Goal: Information Seeking & Learning: Learn about a topic

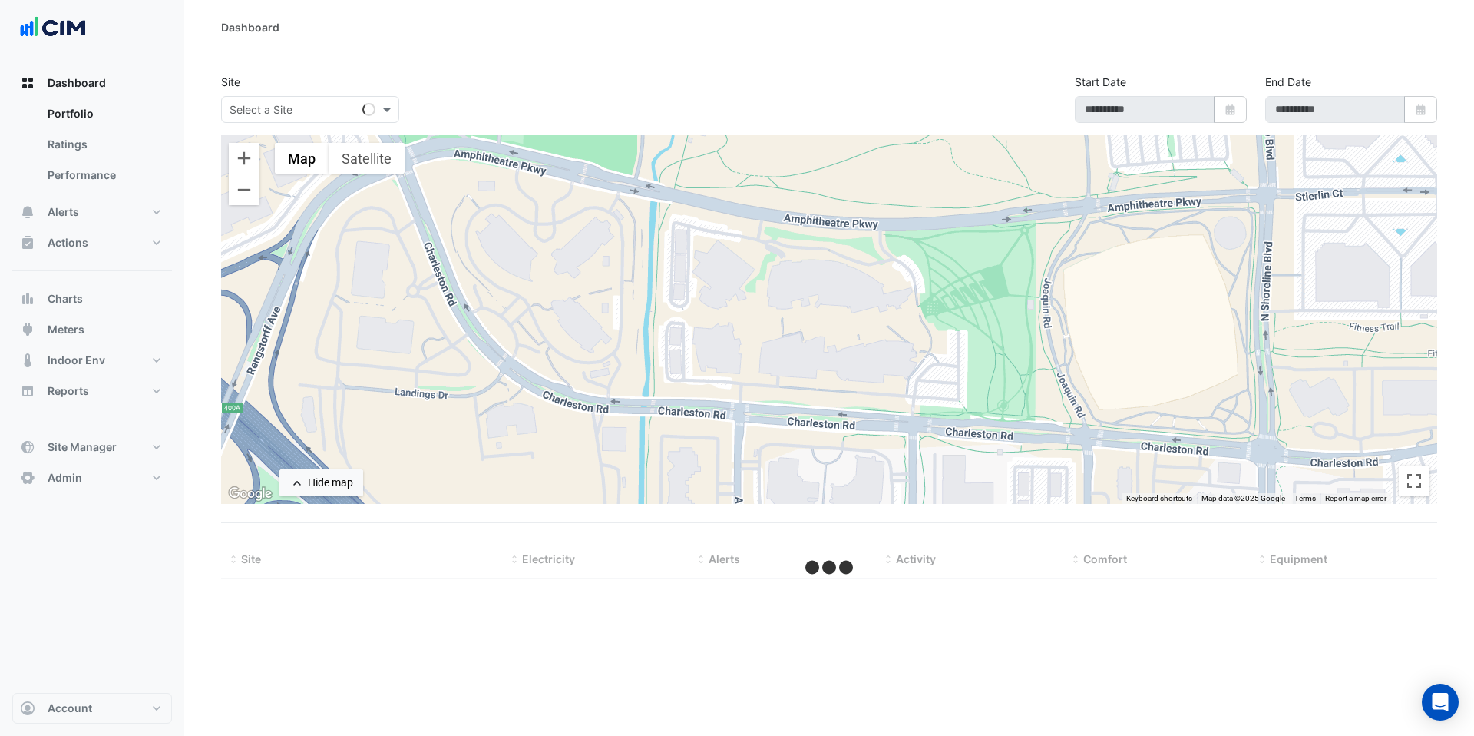
select select "***"
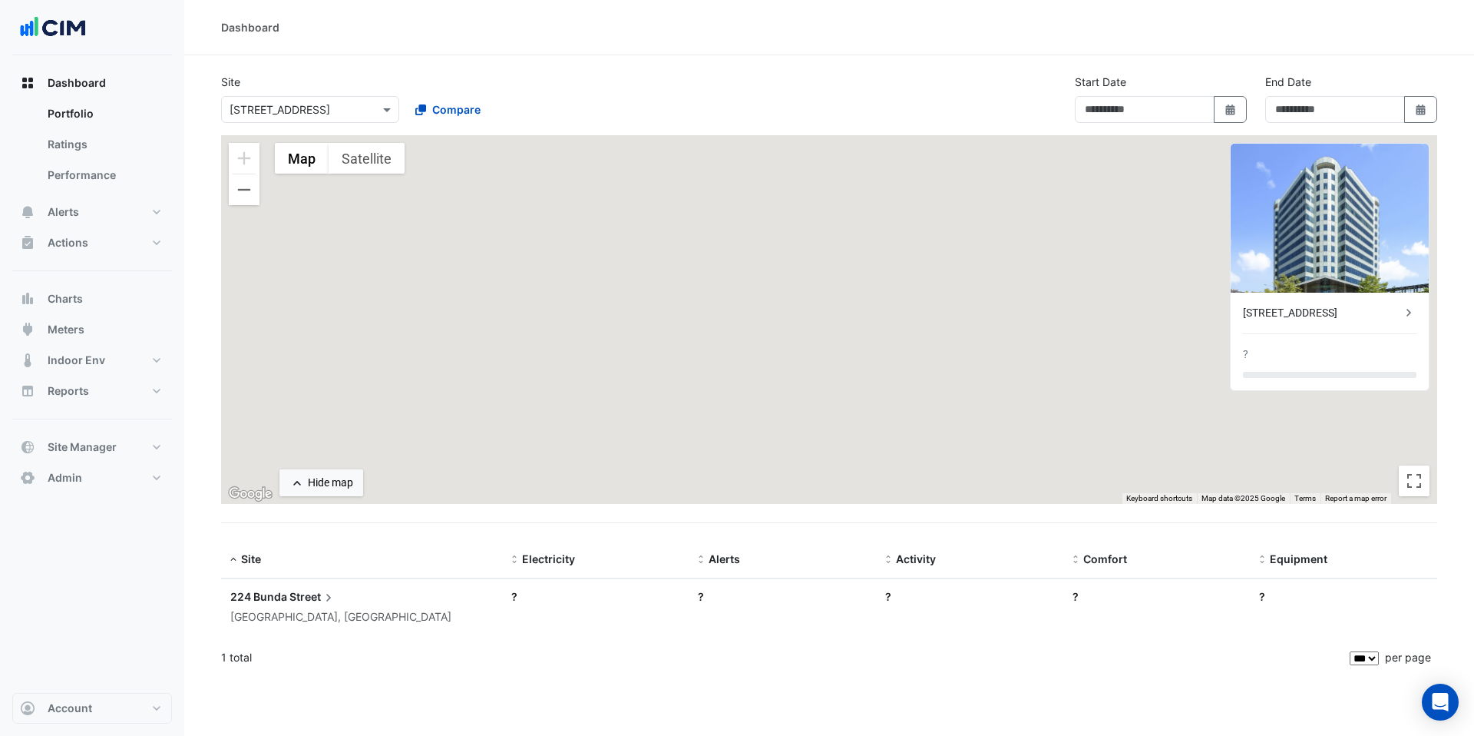
type input "**********"
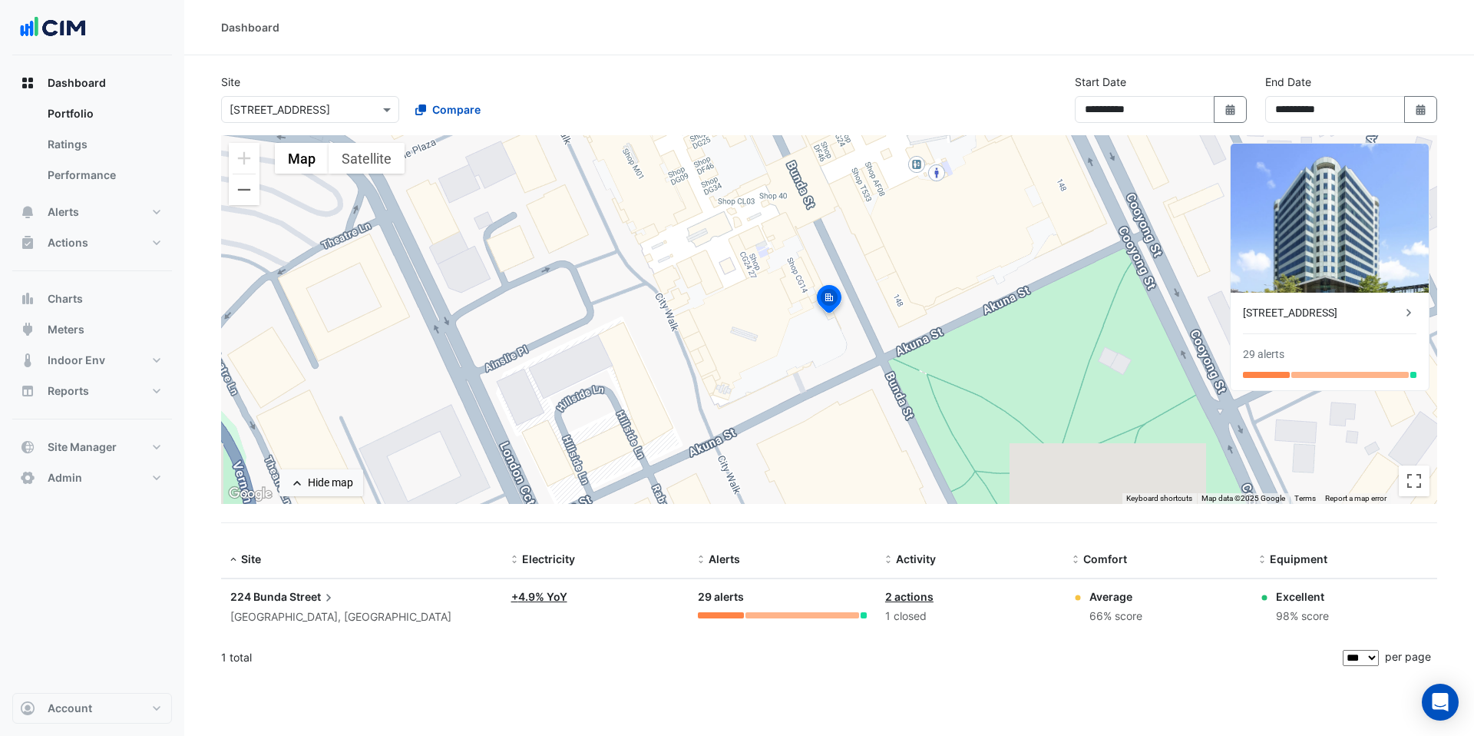
click at [257, 106] on input "text" at bounding box center [295, 110] width 131 height 16
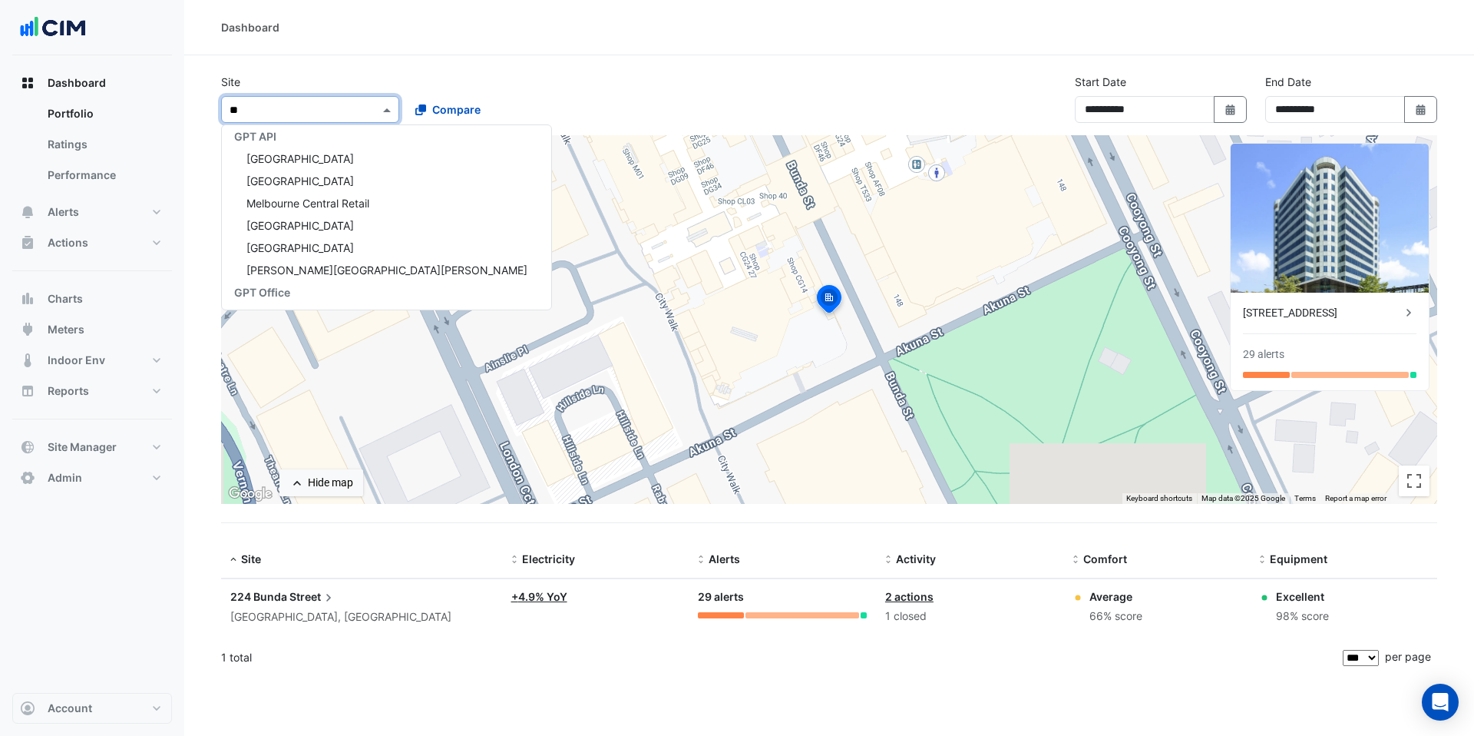
scroll to position [3613, 0]
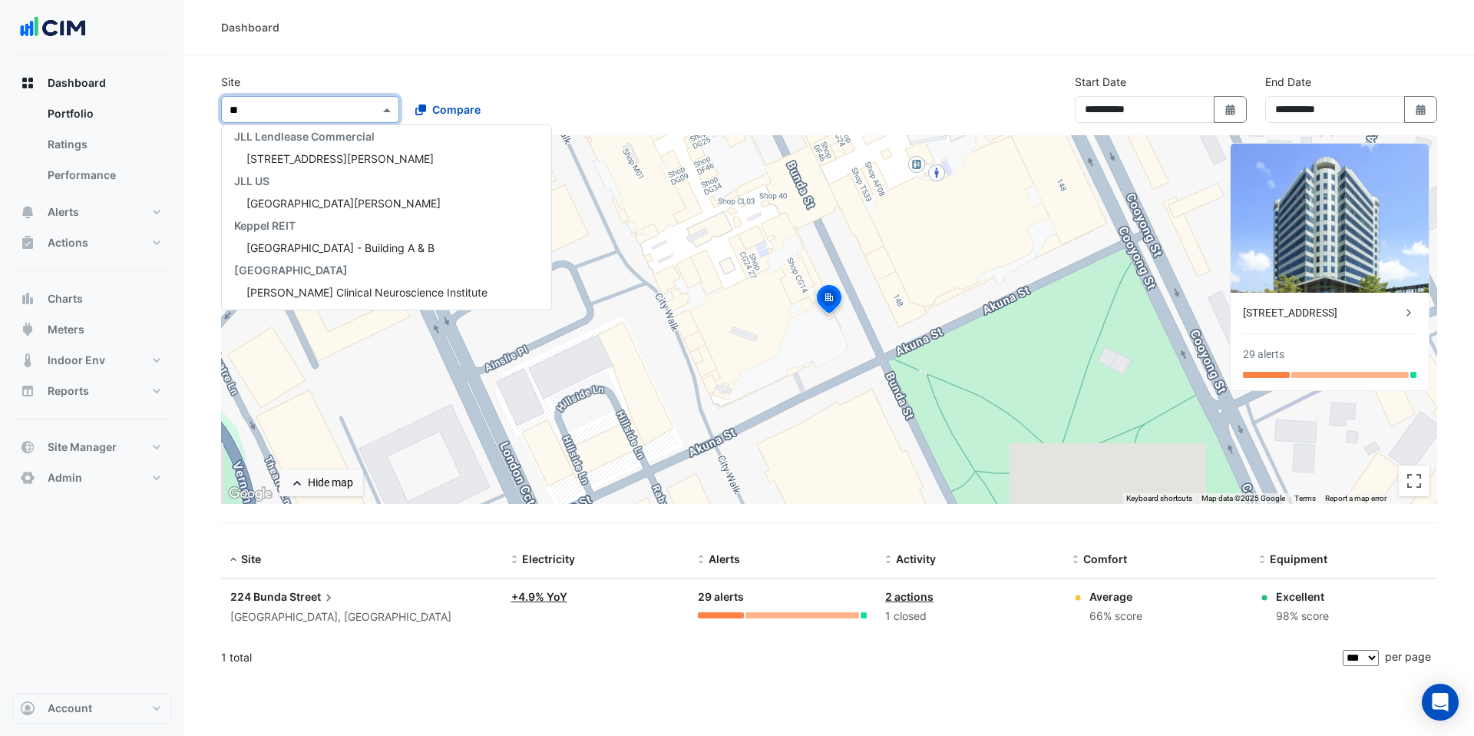
type input "*"
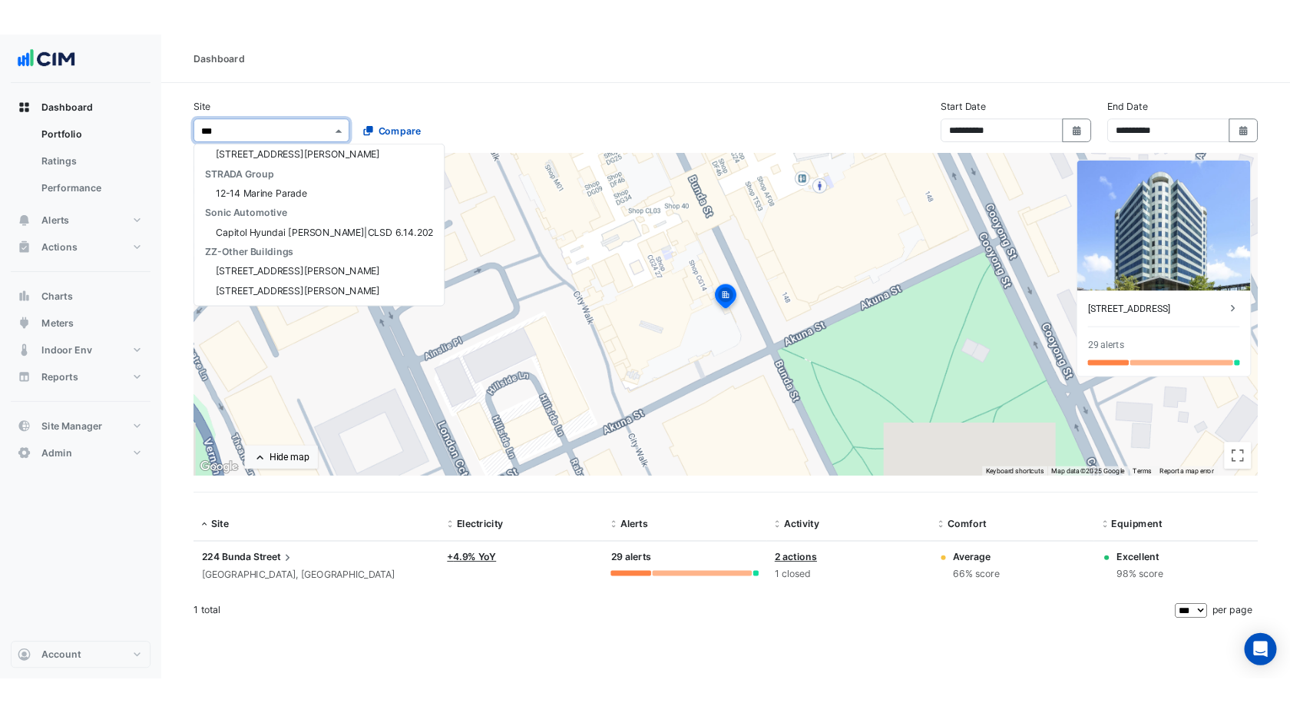
scroll to position [0, 0]
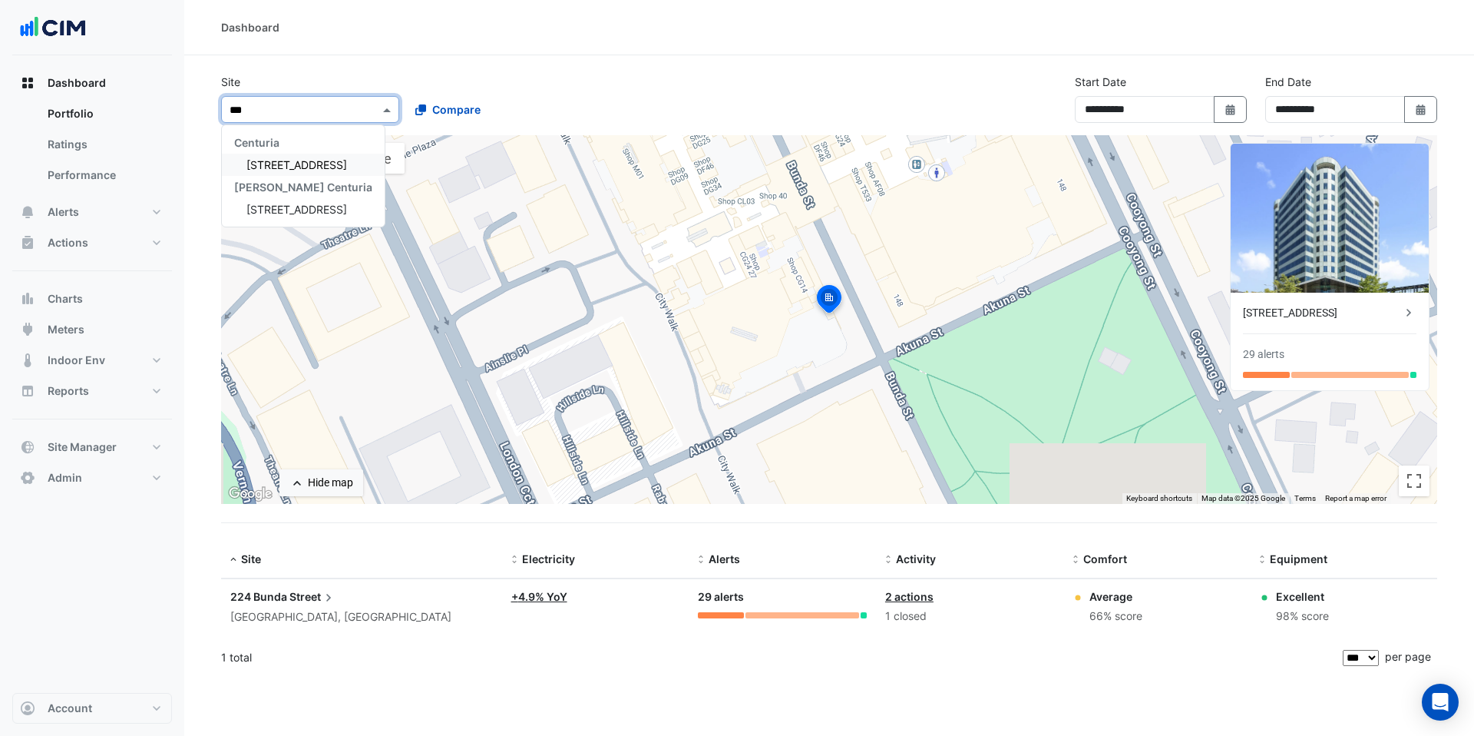
type input "***"
click at [283, 168] on span "[STREET_ADDRESS]" at bounding box center [296, 164] width 101 height 13
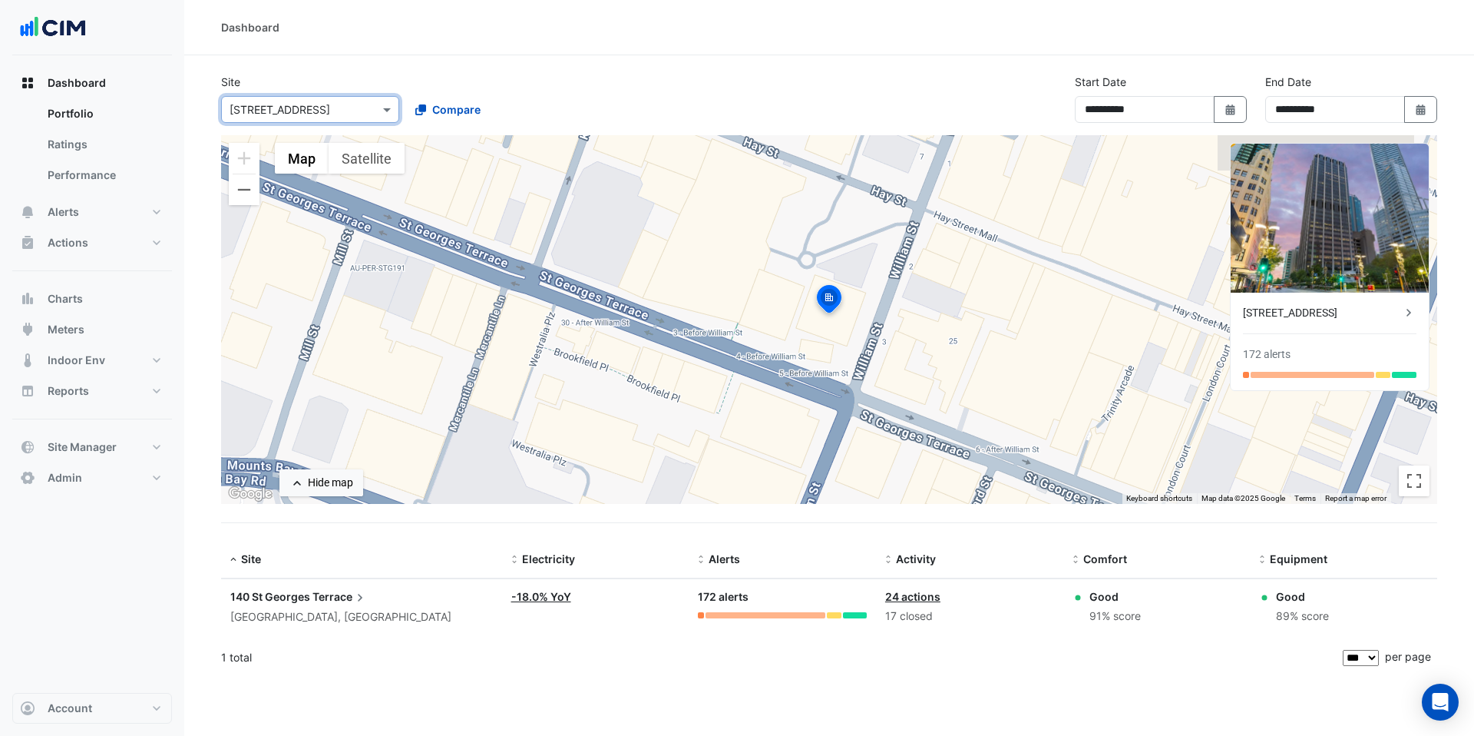
click at [1465, 261] on section "**********" at bounding box center [829, 365] width 1290 height 621
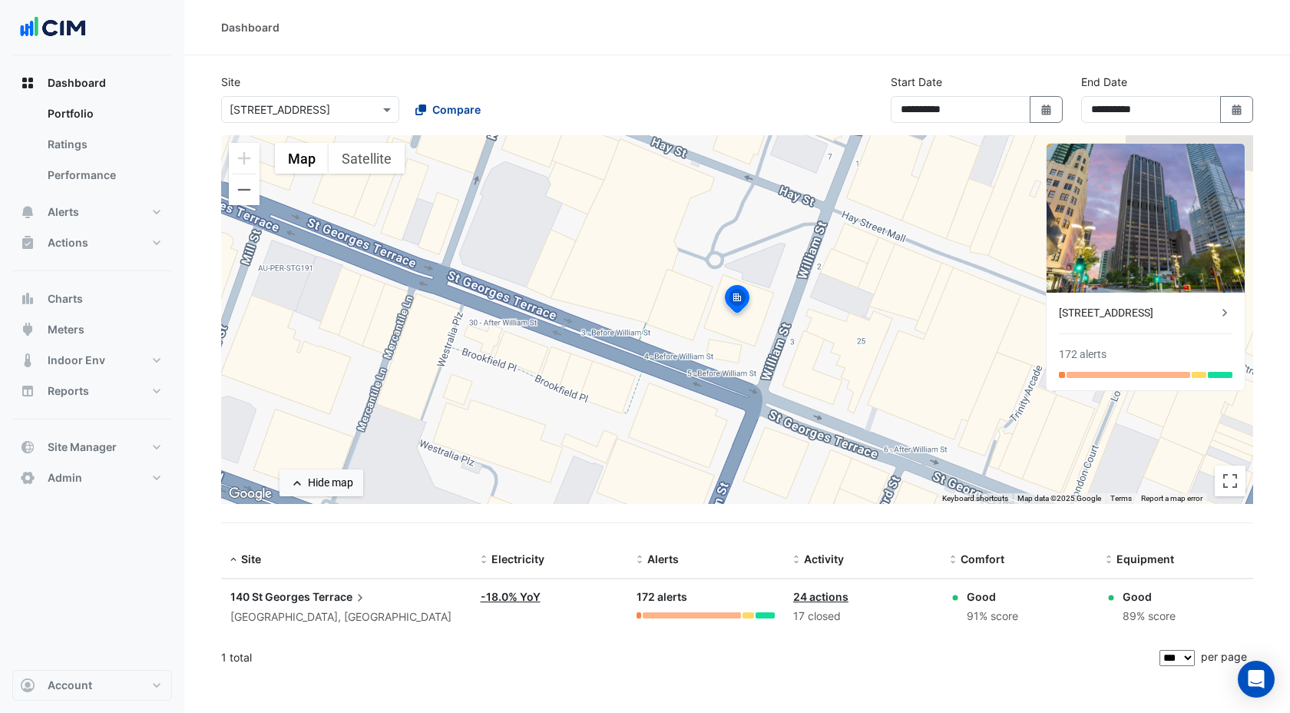
click at [448, 110] on span "Compare" at bounding box center [456, 109] width 48 height 16
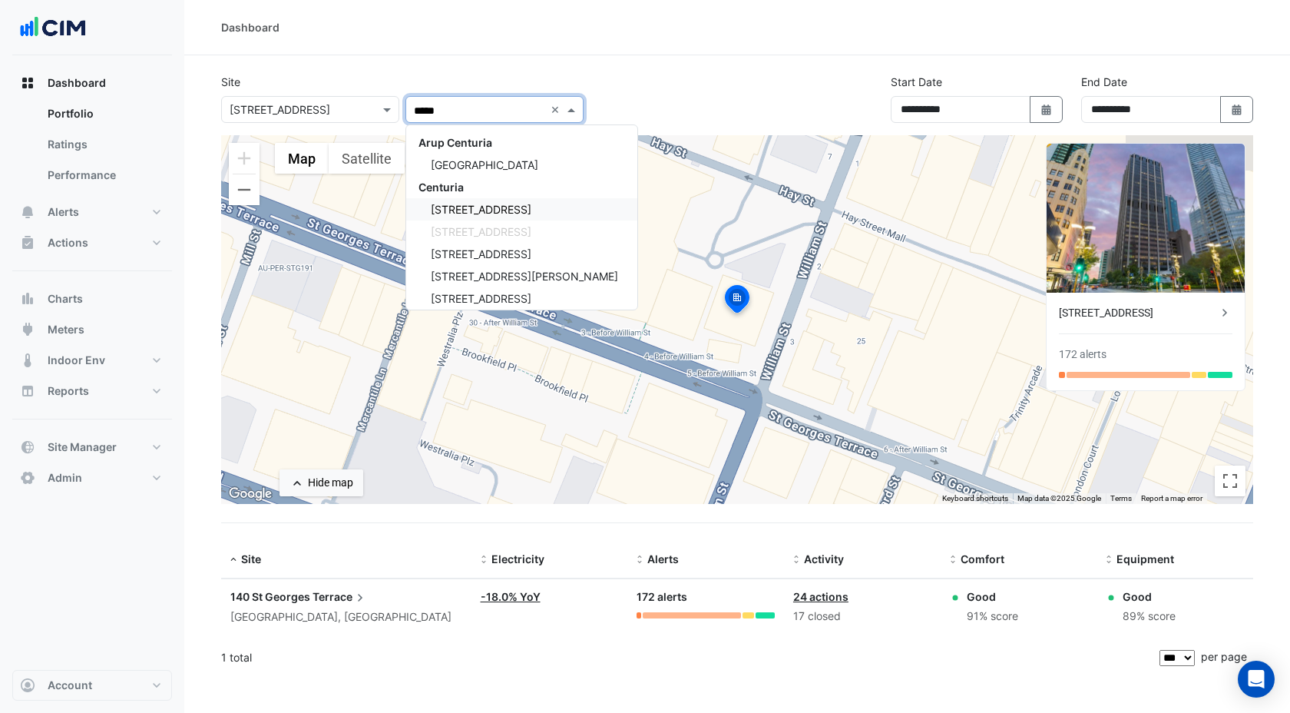
click at [484, 207] on span "[STREET_ADDRESS]" at bounding box center [481, 209] width 101 height 13
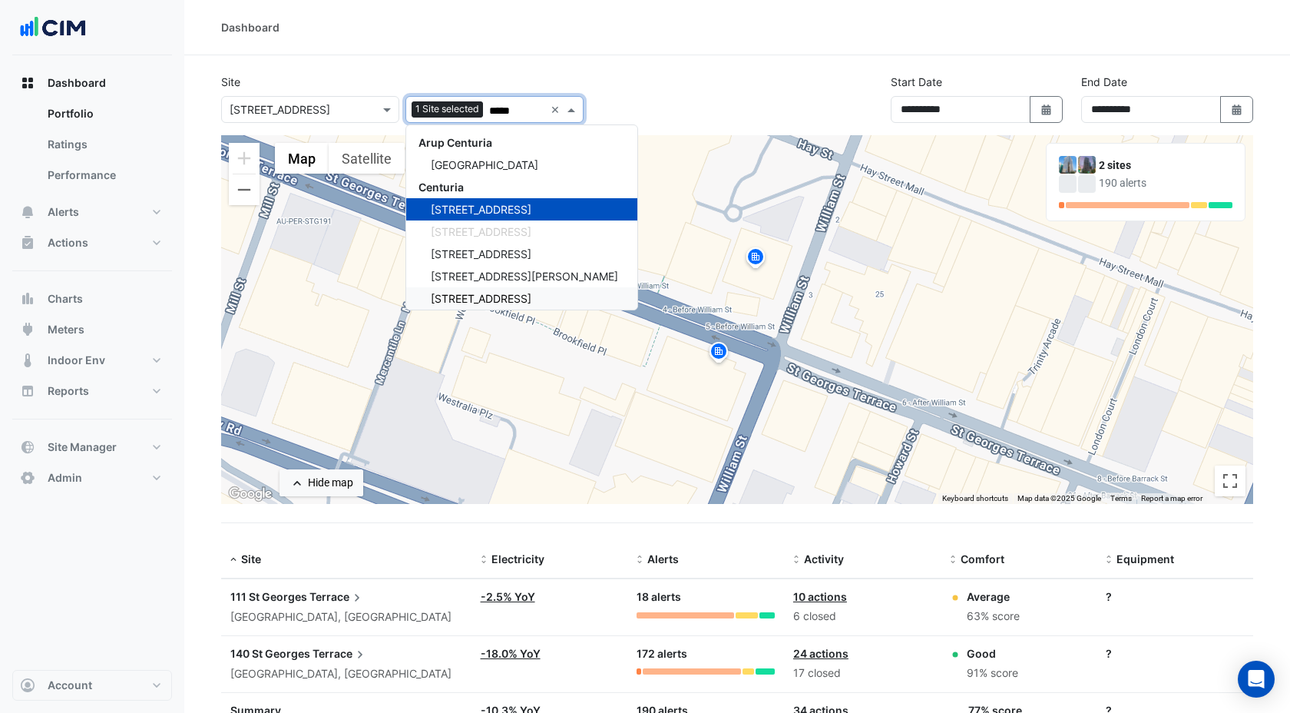
type input "*****"
click at [549, 68] on section "**********" at bounding box center [737, 418] width 1106 height 726
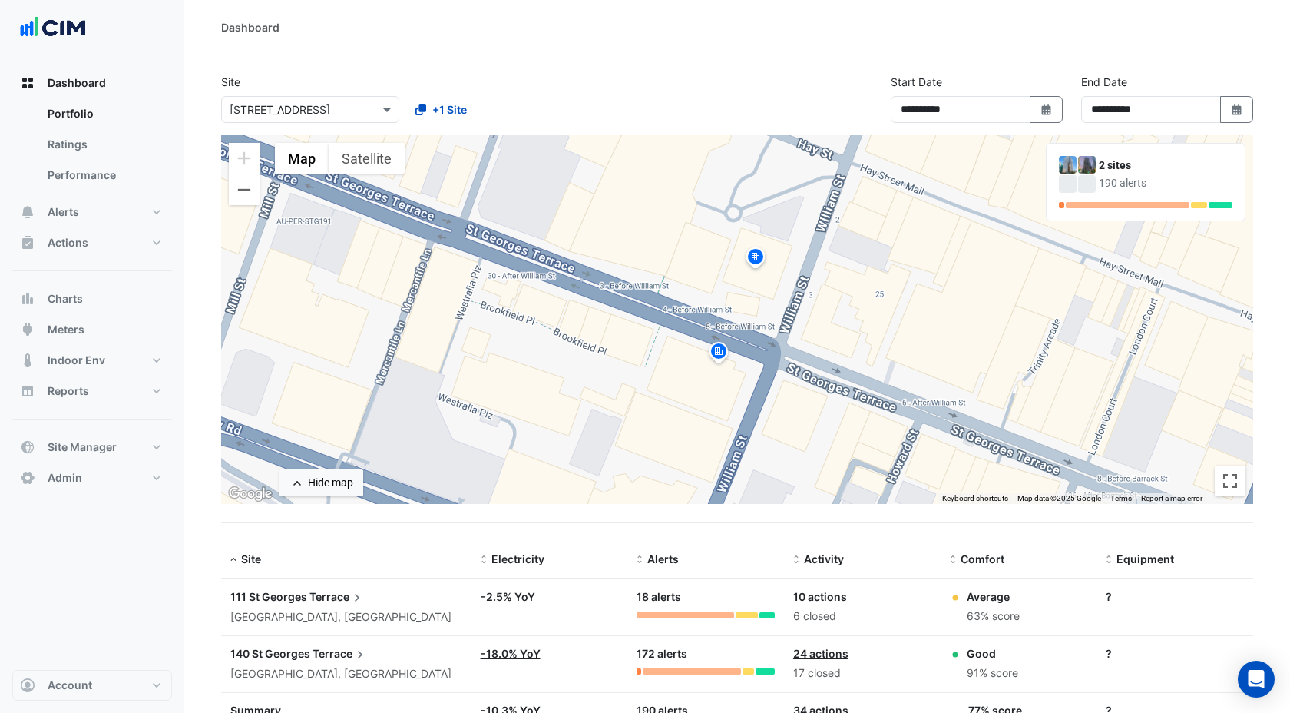
scroll to position [69, 0]
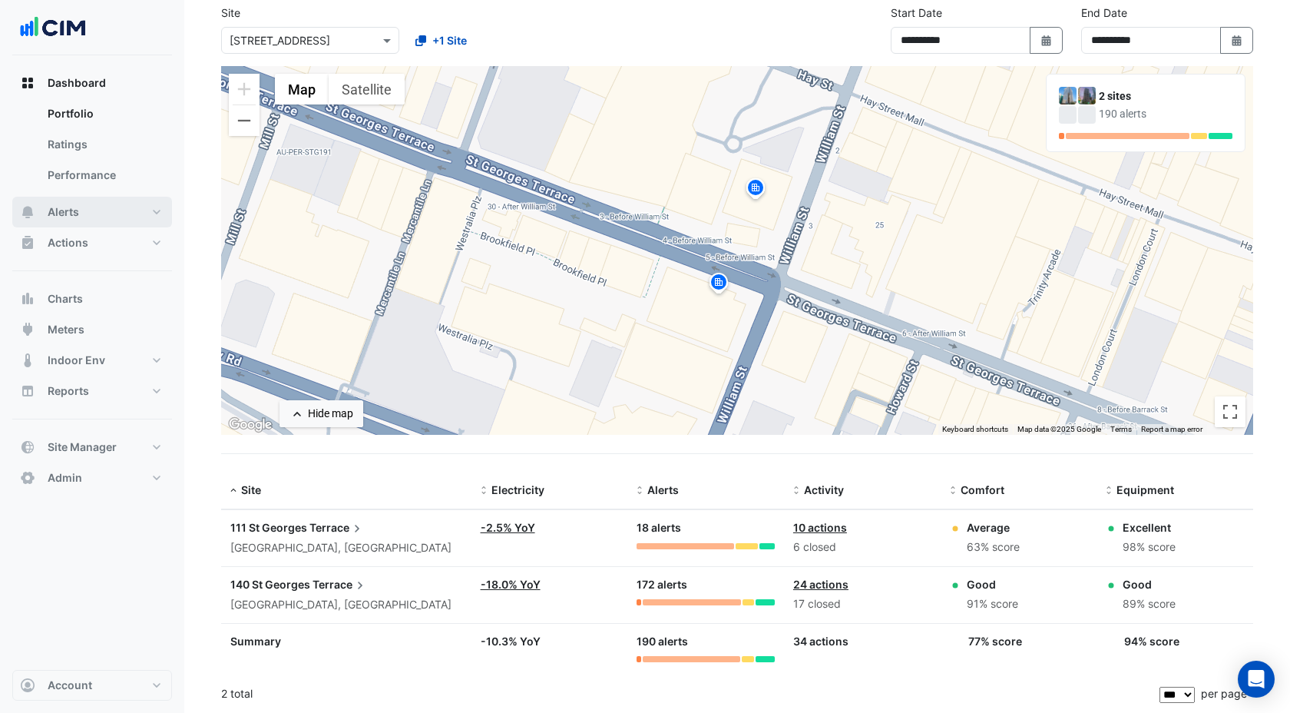
click at [81, 213] on button "Alerts" at bounding box center [92, 212] width 160 height 31
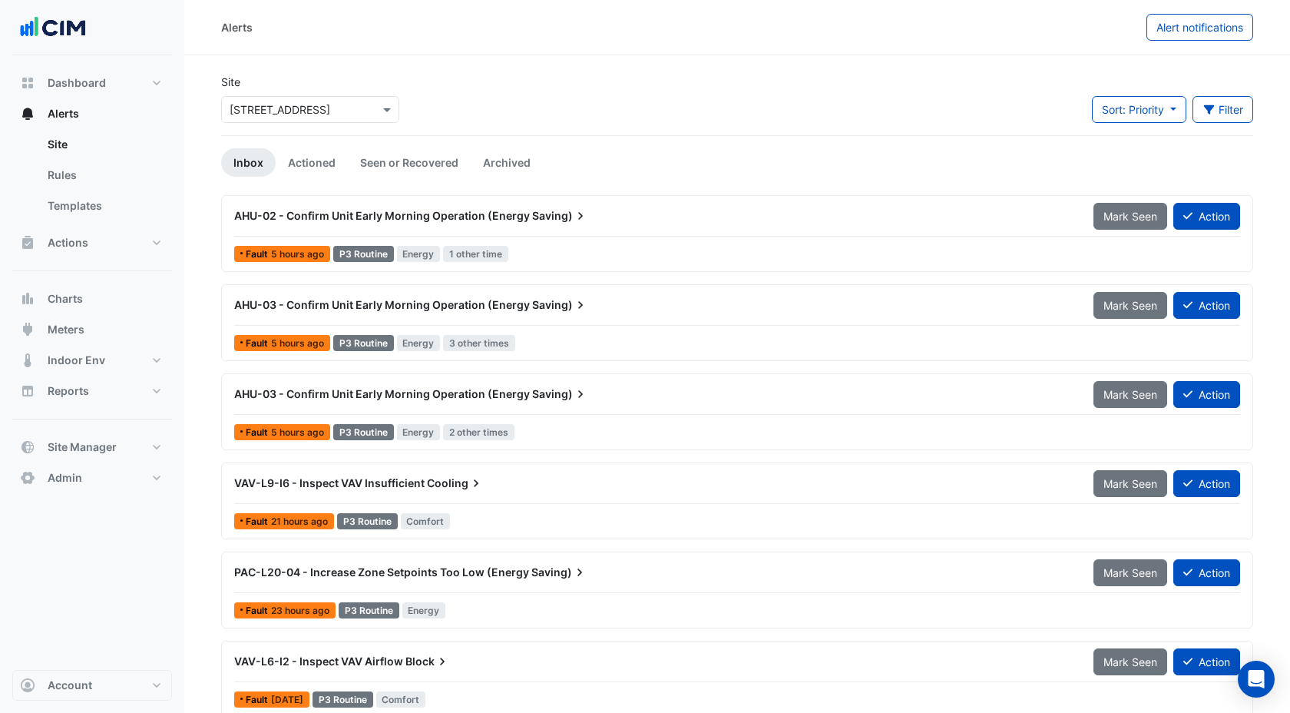
click at [599, 230] on div "AHU-02 - Confirm Unit Early Morning Operation (Energy Saving) Mark Seen Action" at bounding box center [737, 219] width 1006 height 35
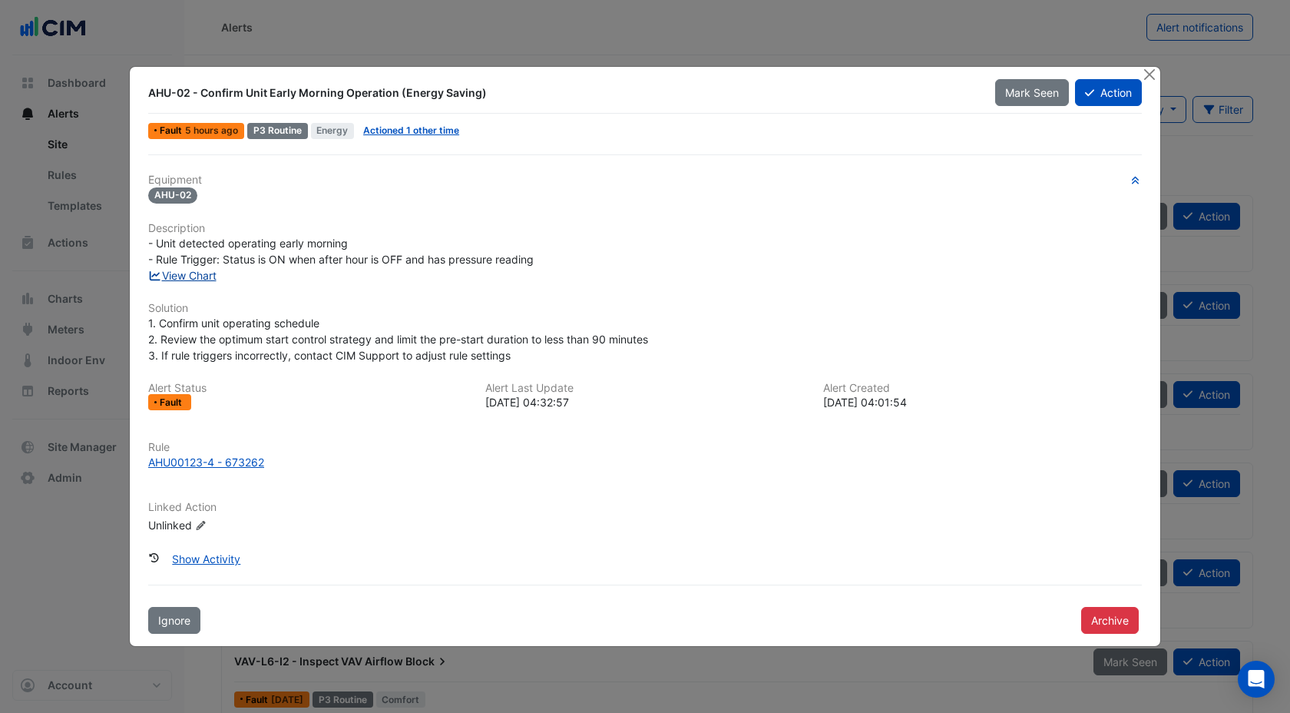
click at [203, 275] on link "View Chart" at bounding box center [182, 275] width 68 height 13
click at [1154, 75] on button "Close" at bounding box center [1149, 75] width 16 height 16
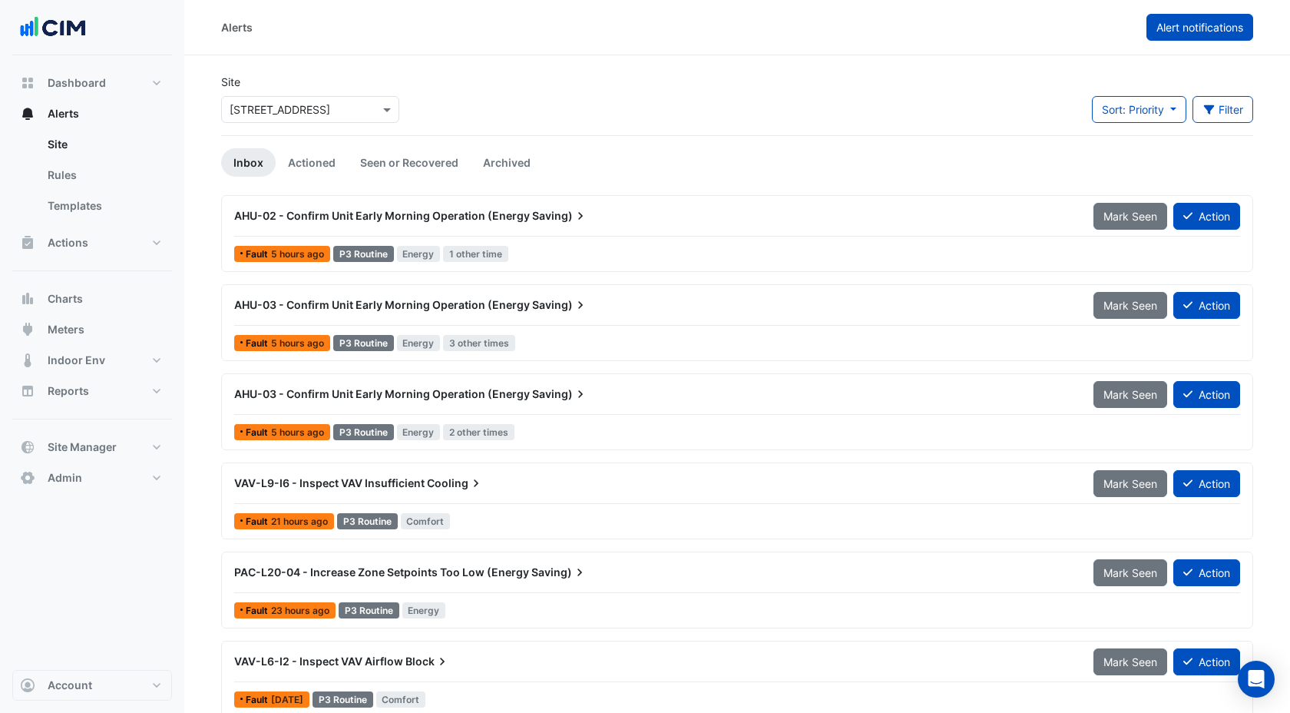
click at [1189, 25] on span "Alert notifications" at bounding box center [1199, 27] width 87 height 13
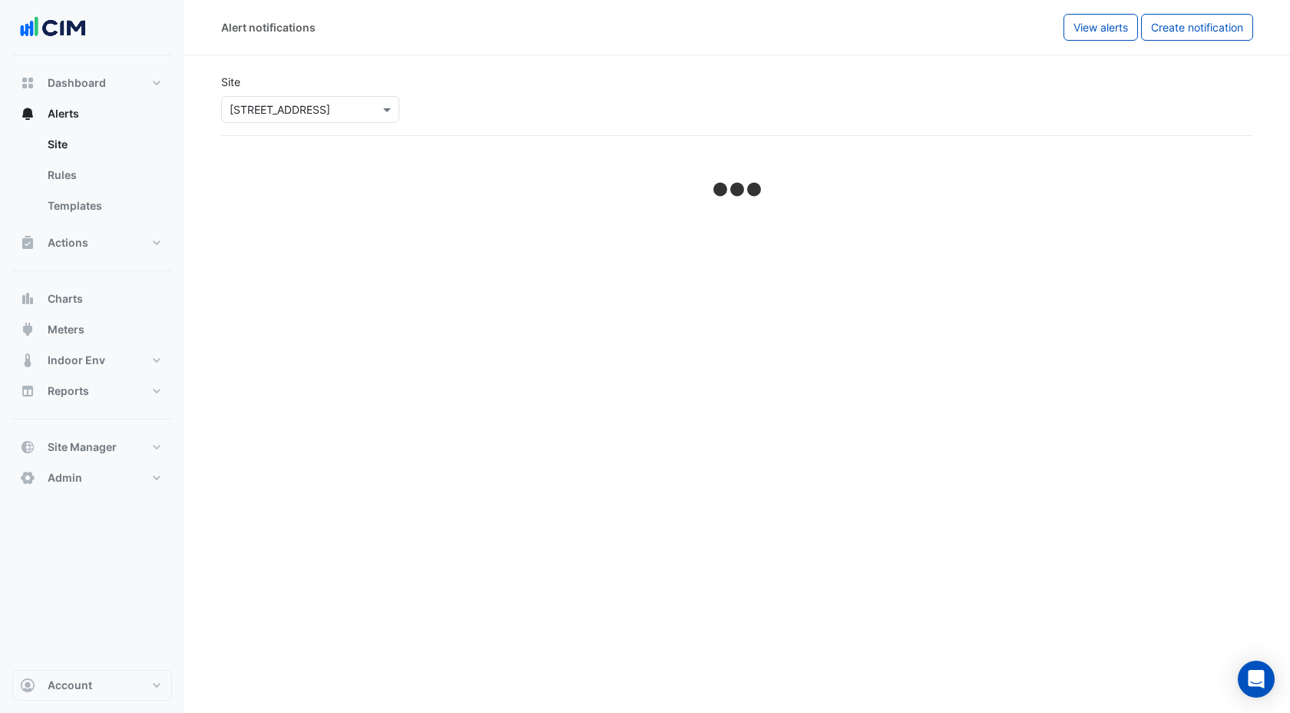
select select "******"
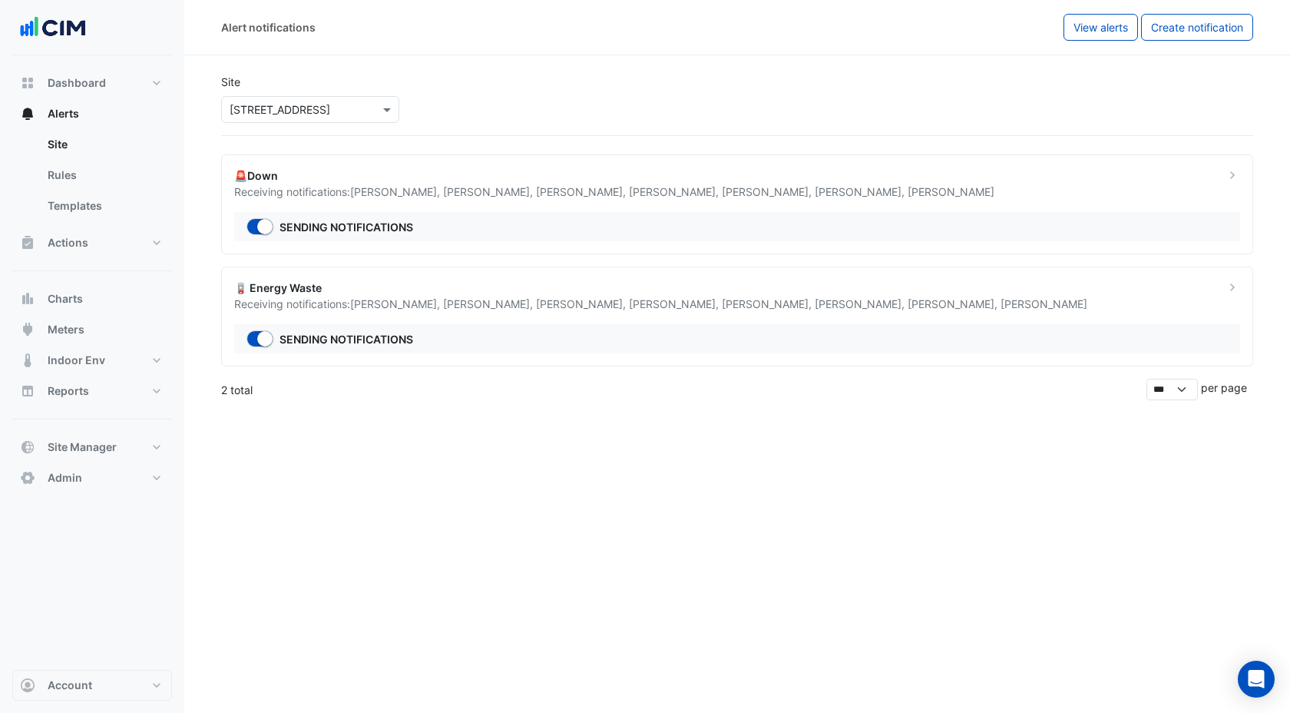
click at [557, 296] on div "Receiving notifications: [PERSON_NAME] , [PERSON_NAME] , [PERSON_NAME] , [PERSO…" at bounding box center [720, 304] width 972 height 16
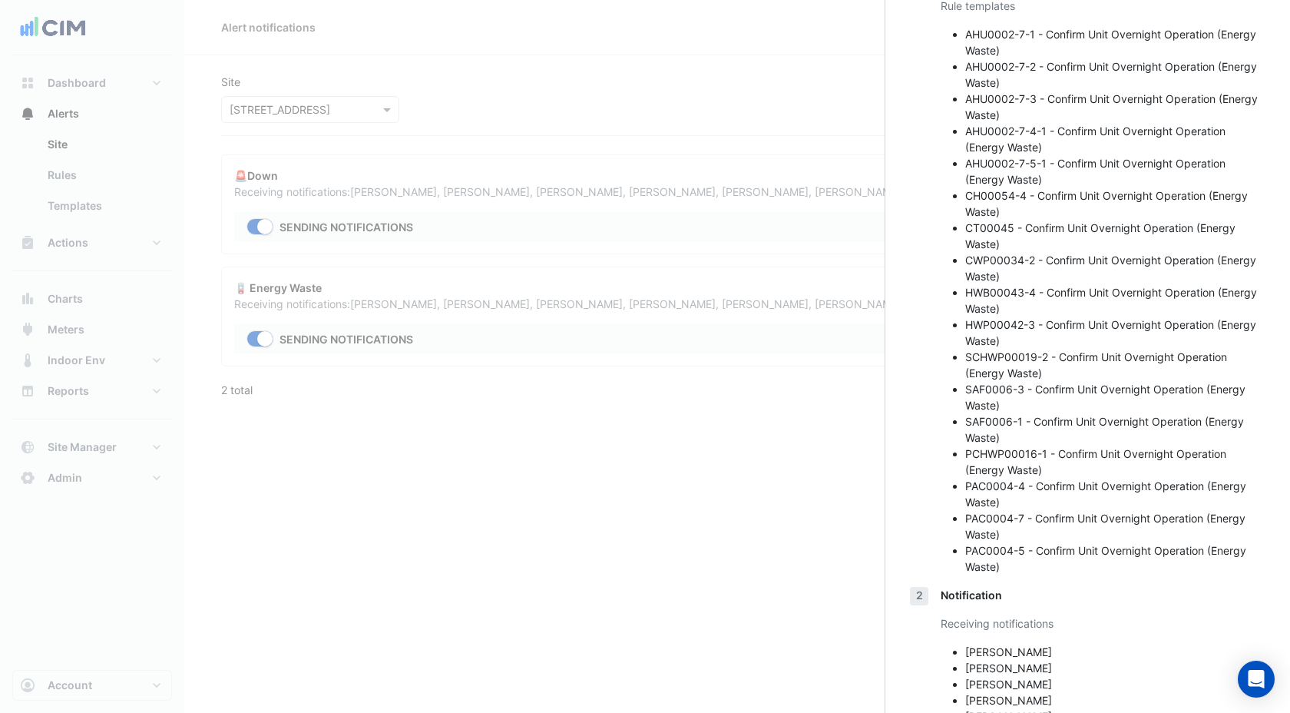
scroll to position [223, 0]
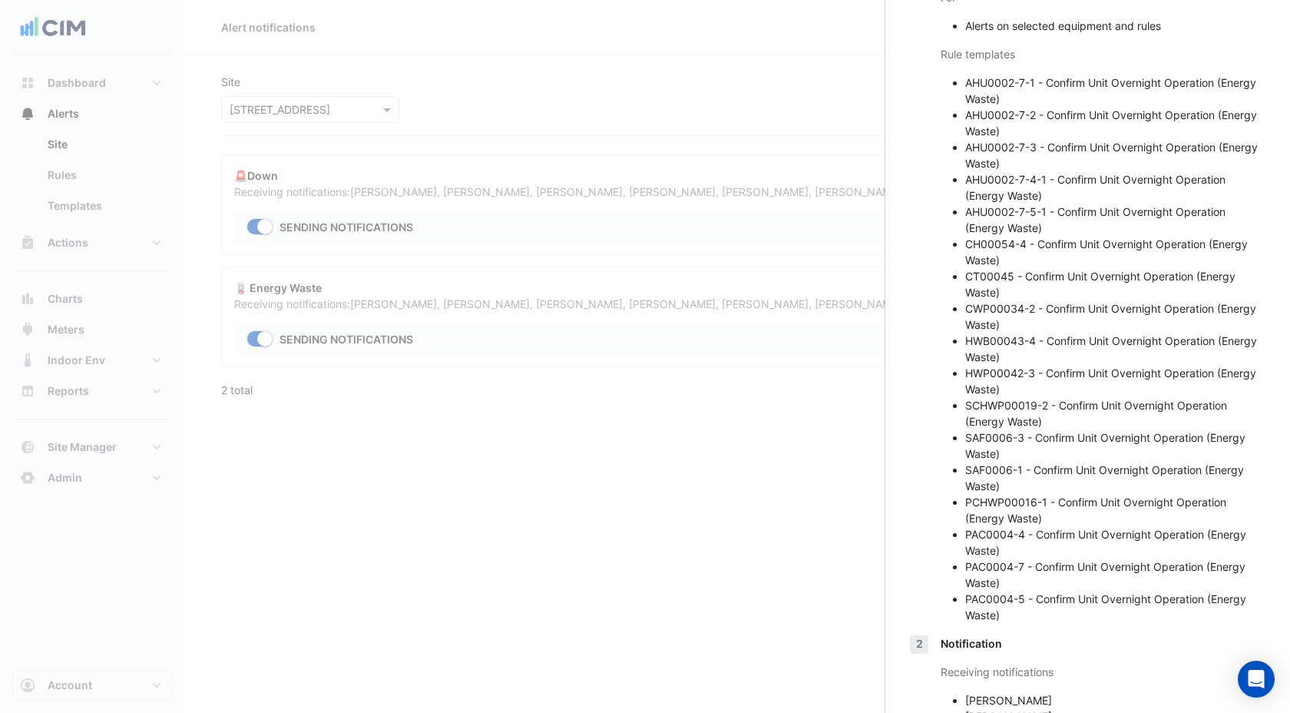
click at [798, 530] on ngb-offcanvas-backdrop at bounding box center [645, 356] width 1290 height 713
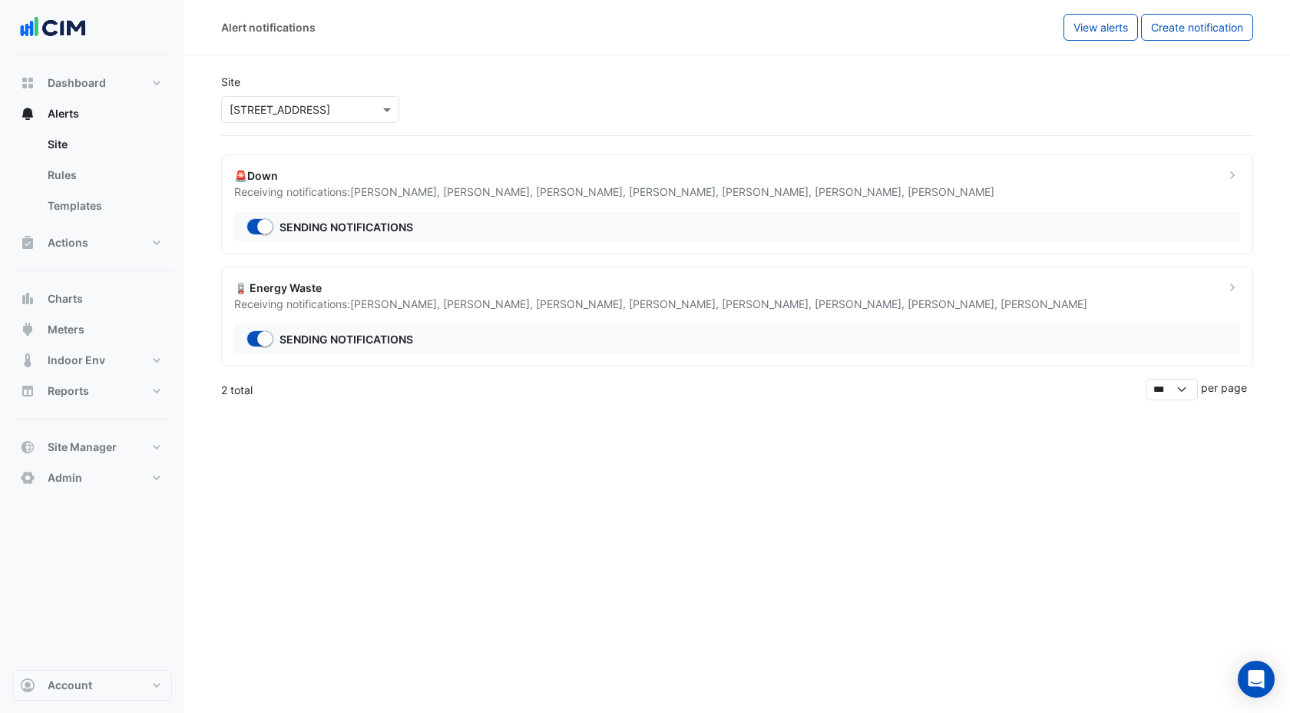
click at [510, 187] on span "[PERSON_NAME] ," at bounding box center [489, 191] width 93 height 13
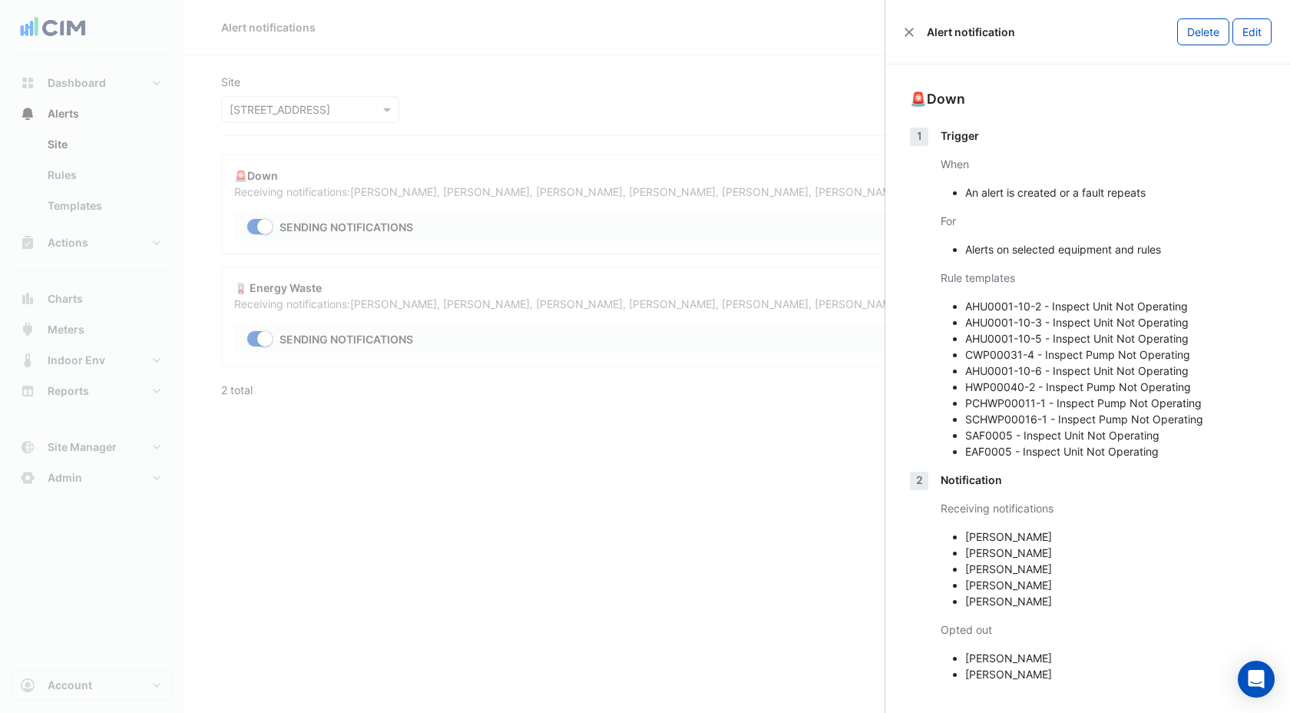
scroll to position [6, 0]
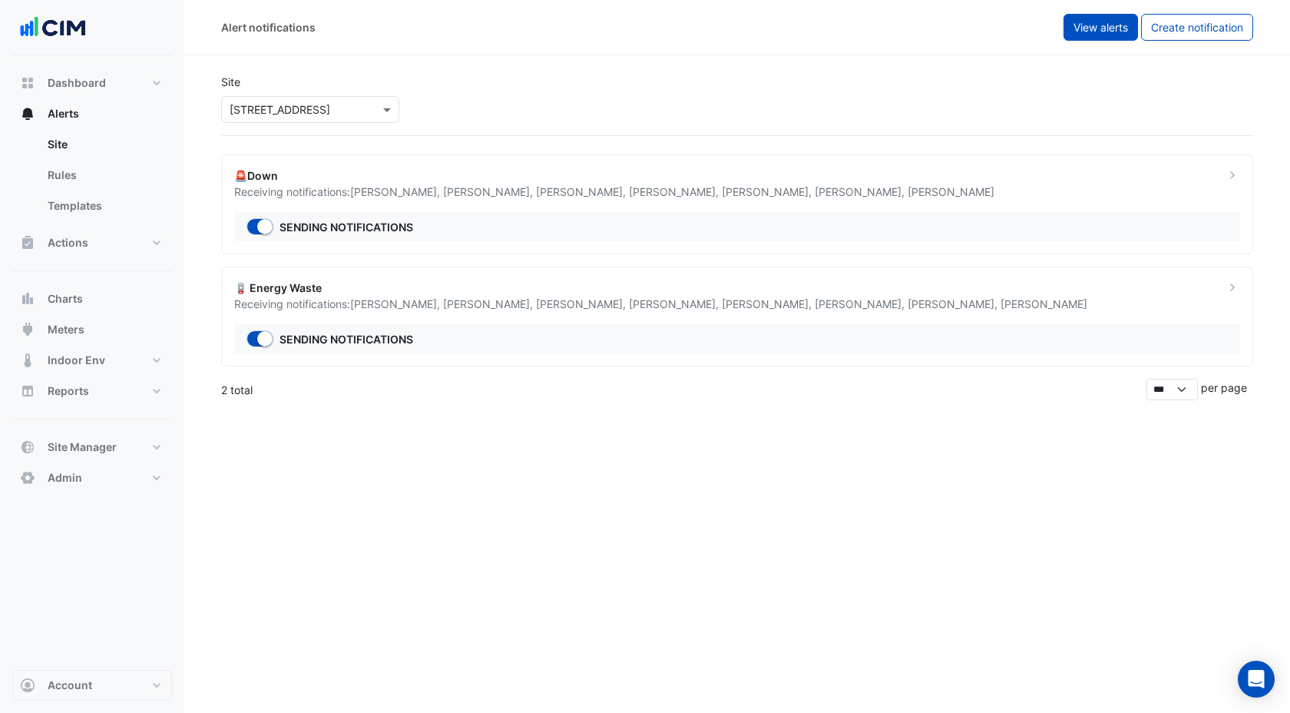
click at [1106, 36] on button "View alerts" at bounding box center [1100, 27] width 74 height 27
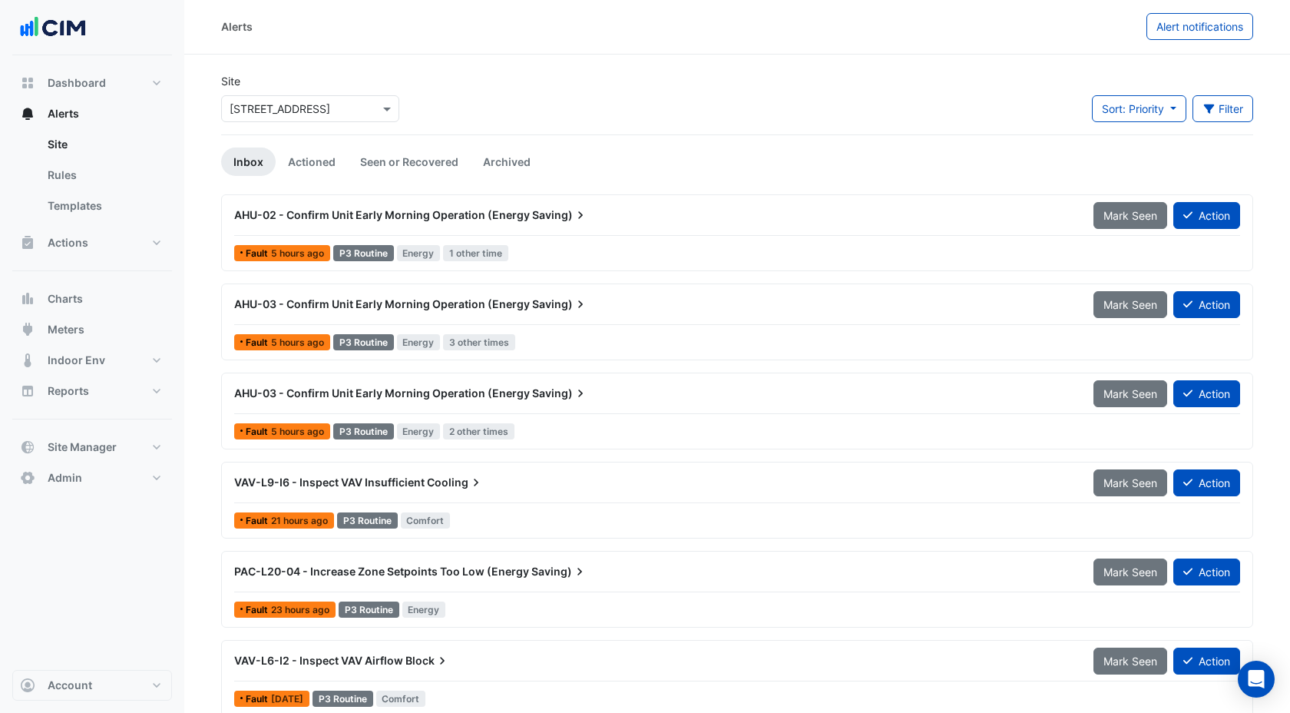
scroll to position [2, 0]
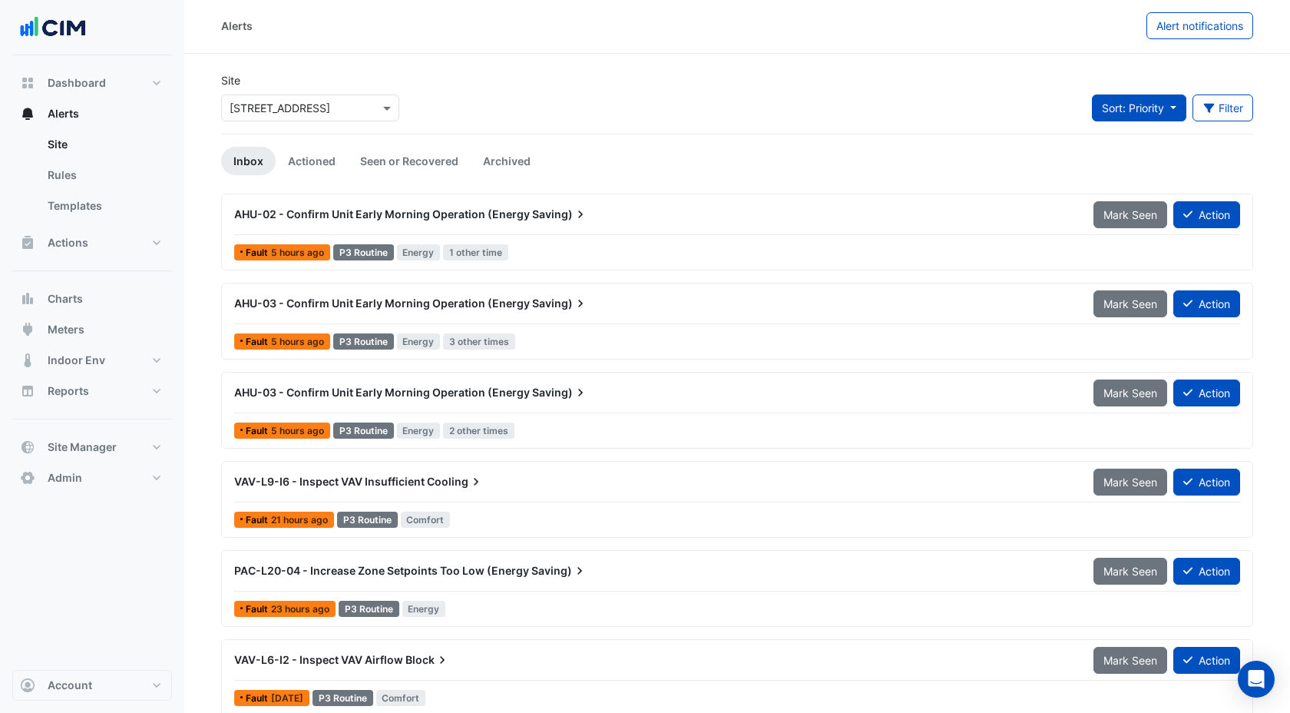
click at [1146, 111] on span "Sort: Priority" at bounding box center [1133, 107] width 62 height 13
click at [985, 81] on div "Site Select a Site × [STREET_ADDRESS] Sort: Priority Filter Title Priority Filt…" at bounding box center [737, 102] width 1050 height 61
click at [1235, 114] on button "Filter" at bounding box center [1222, 107] width 61 height 27
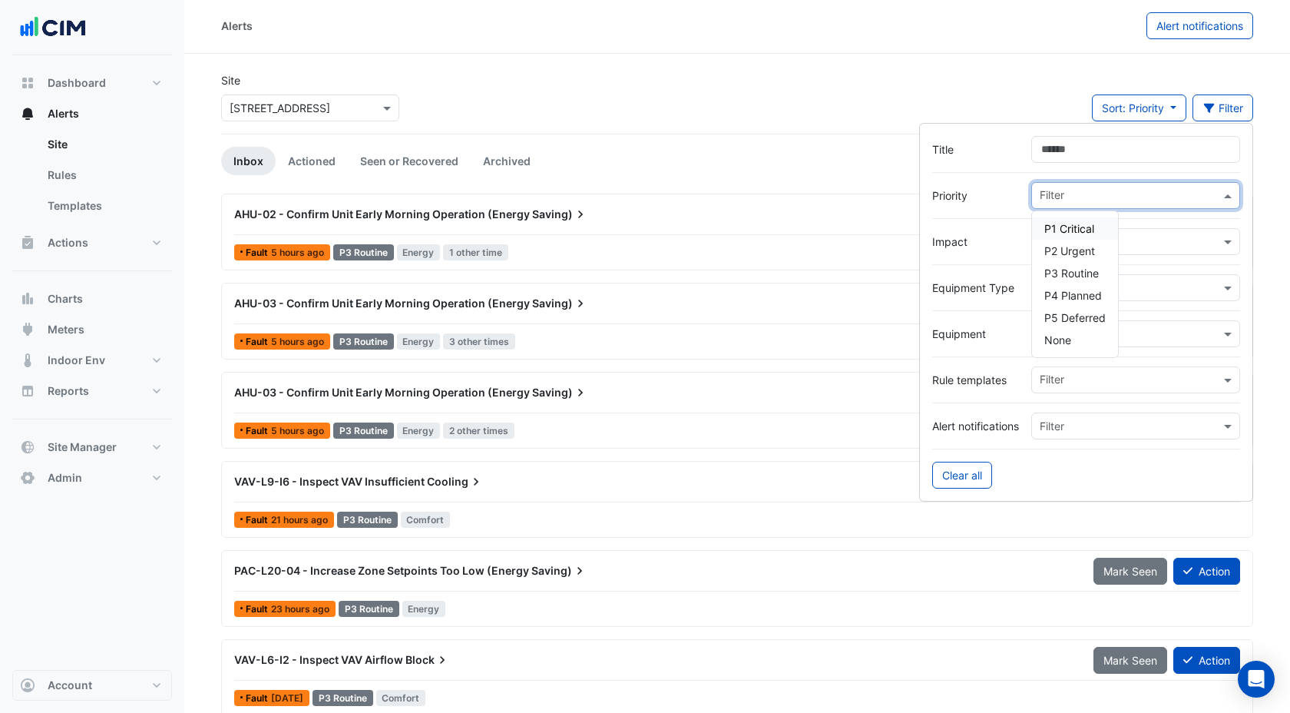
click at [1082, 193] on input "text" at bounding box center [1130, 197] width 180 height 16
click at [1019, 97] on div "Site Select a Site × [STREET_ADDRESS] Sort: Priority Priority Updated Filter" at bounding box center [737, 102] width 1050 height 61
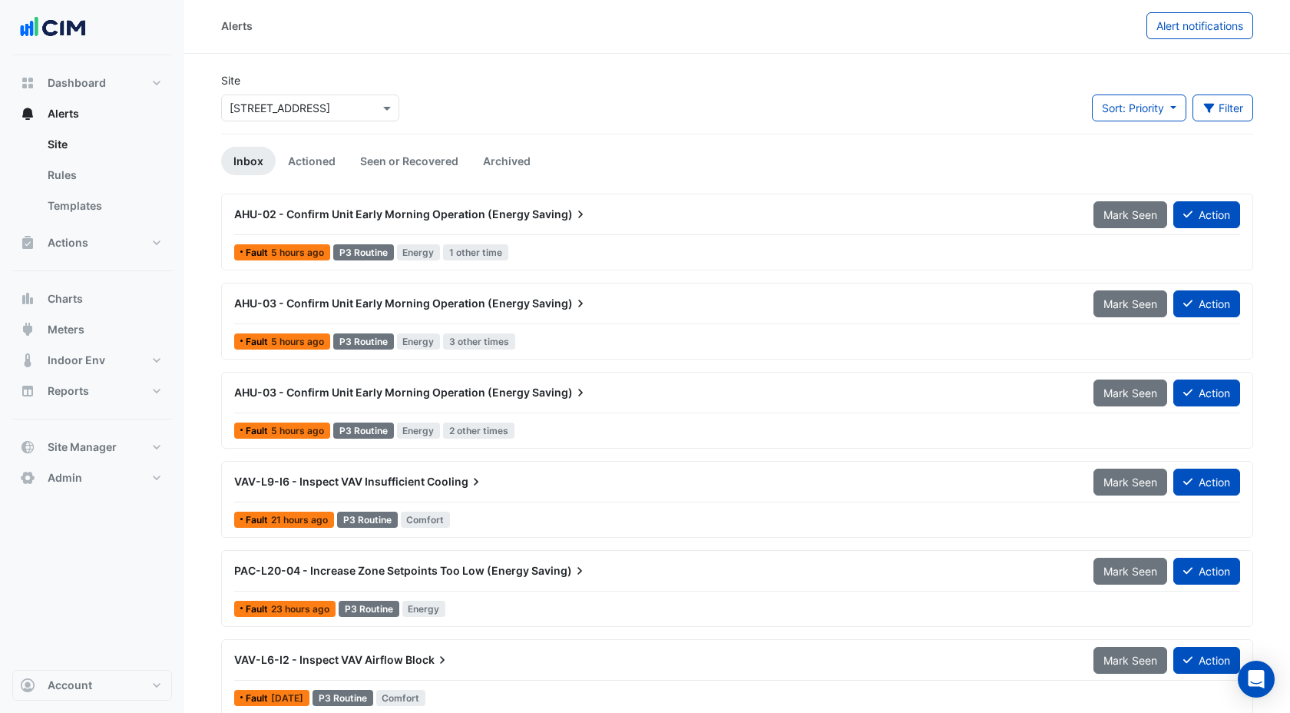
click at [598, 218] on div "AHU-02 - Confirm Unit Early Morning Operation (Energy Saving)" at bounding box center [654, 214] width 841 height 15
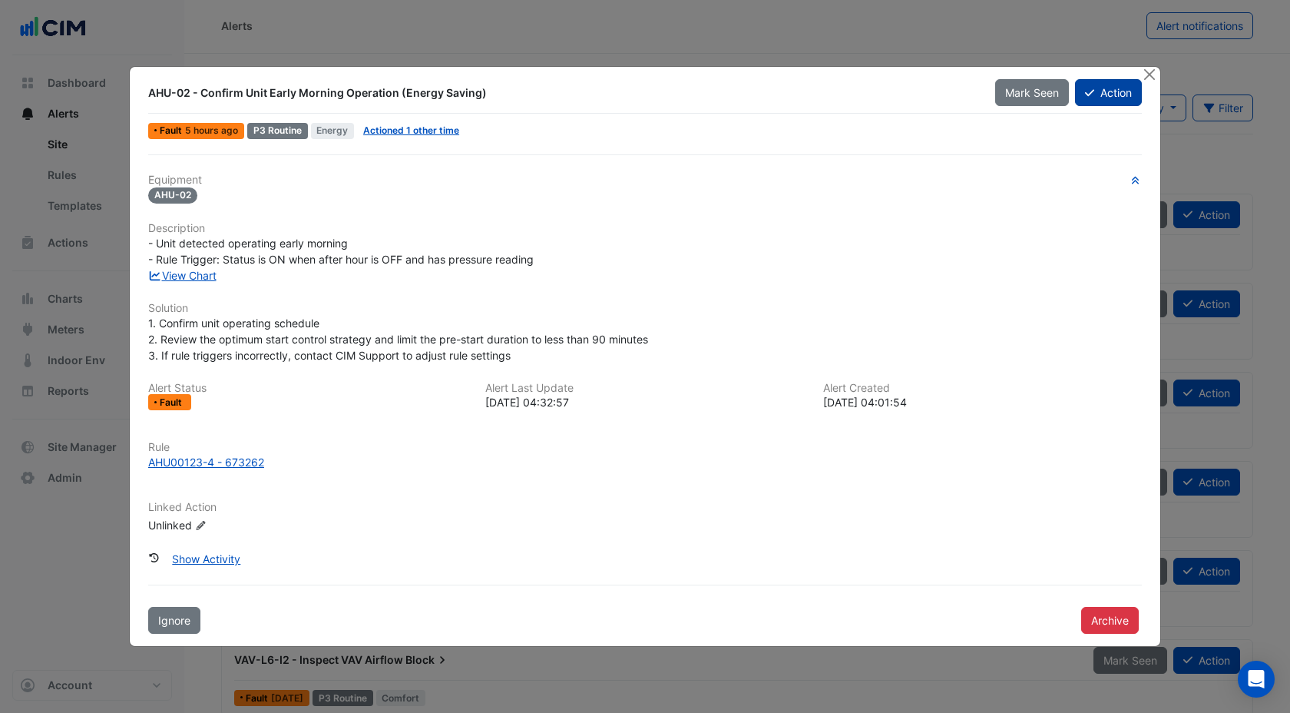
click at [1107, 102] on button "Action" at bounding box center [1108, 92] width 67 height 27
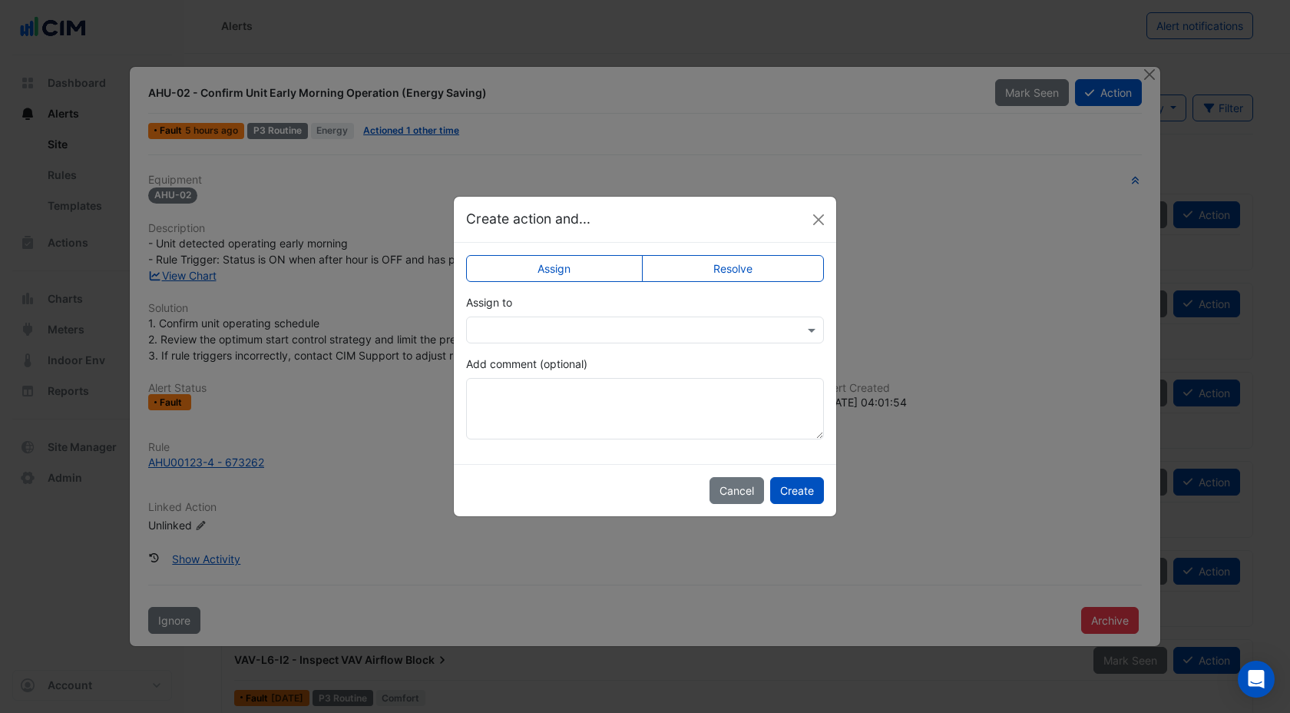
click at [589, 329] on input "text" at bounding box center [630, 330] width 310 height 16
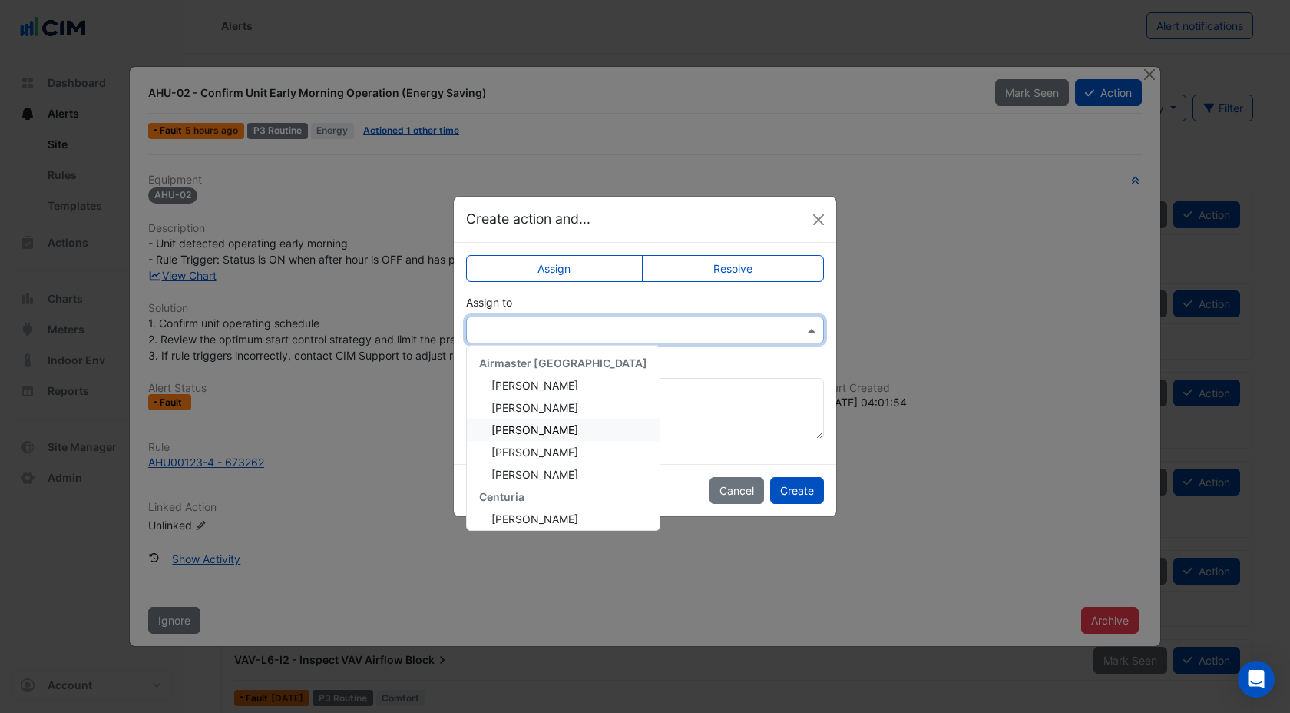
scroll to position [1, 0]
click at [551, 385] on span "[PERSON_NAME]" at bounding box center [534, 384] width 87 height 13
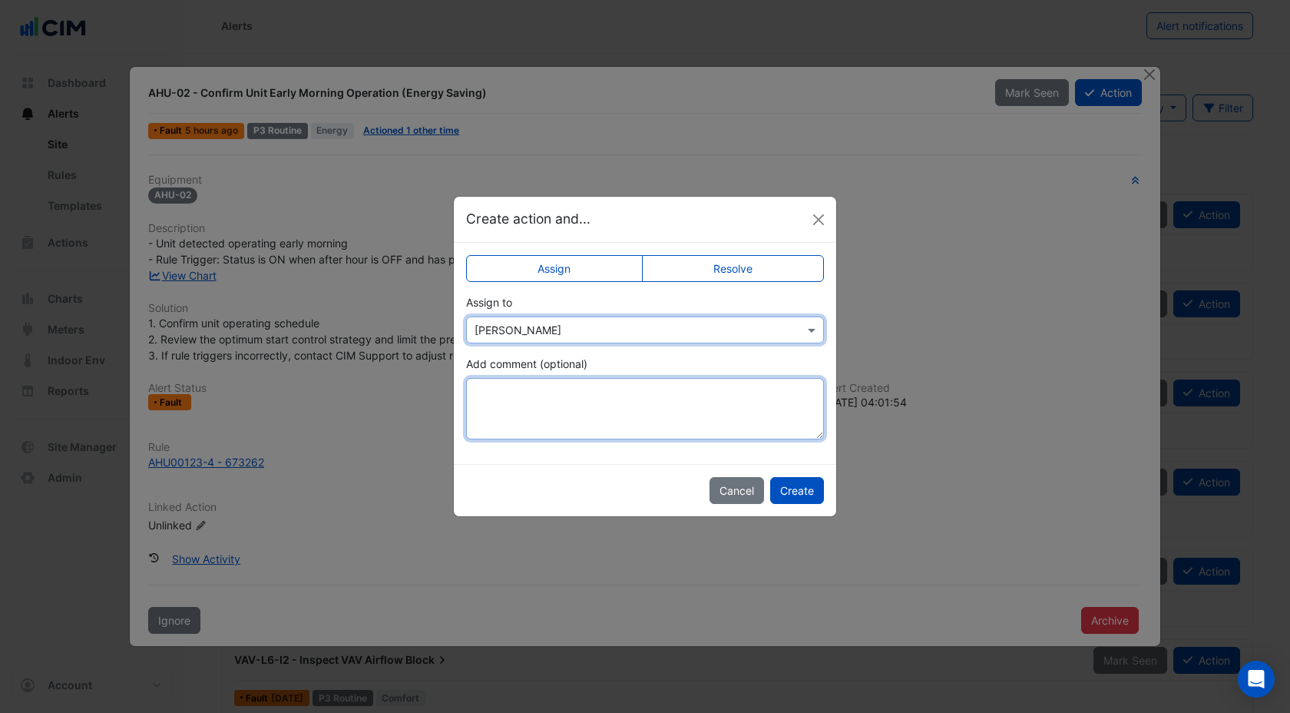
click at [565, 395] on textarea "Add comment (optional)" at bounding box center [645, 408] width 358 height 61
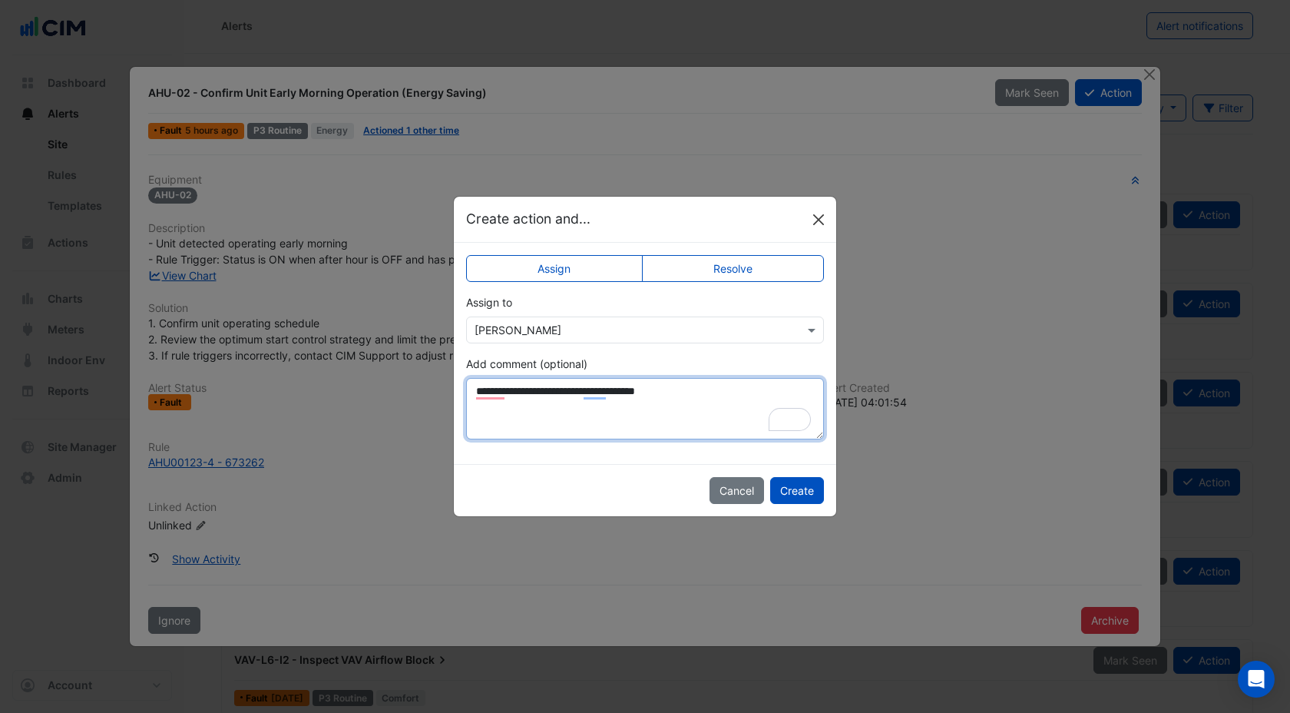
type textarea "**********"
click at [816, 220] on button "Close" at bounding box center [818, 219] width 23 height 23
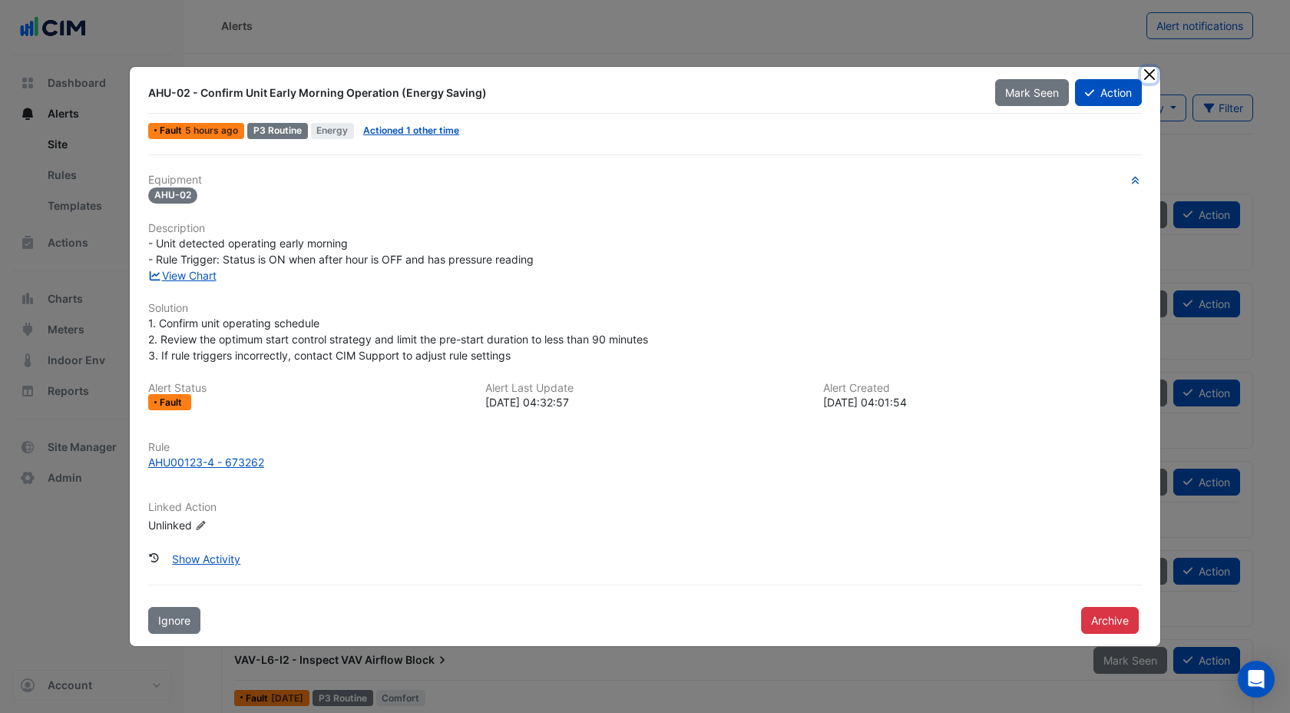
click at [1149, 71] on button "Close" at bounding box center [1149, 75] width 16 height 16
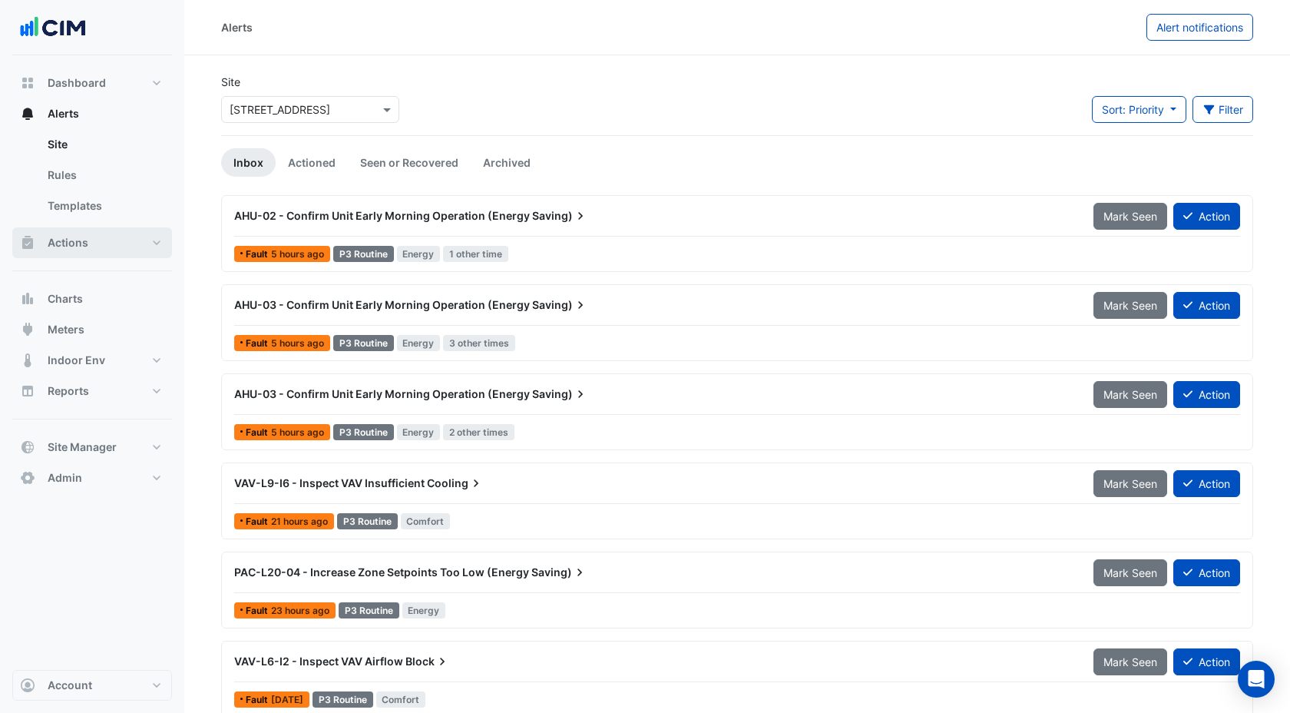
click at [71, 246] on span "Actions" at bounding box center [68, 242] width 41 height 15
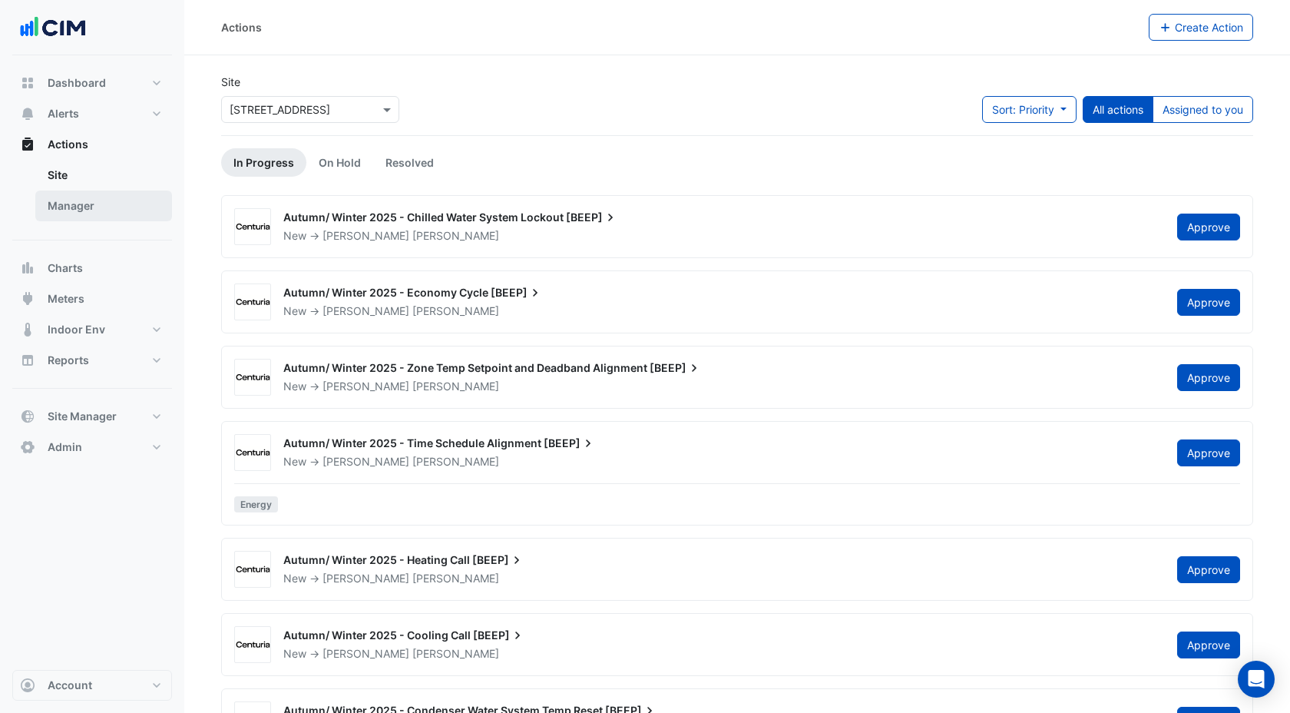
click at [78, 208] on link "Manager" at bounding box center [103, 205] width 137 height 31
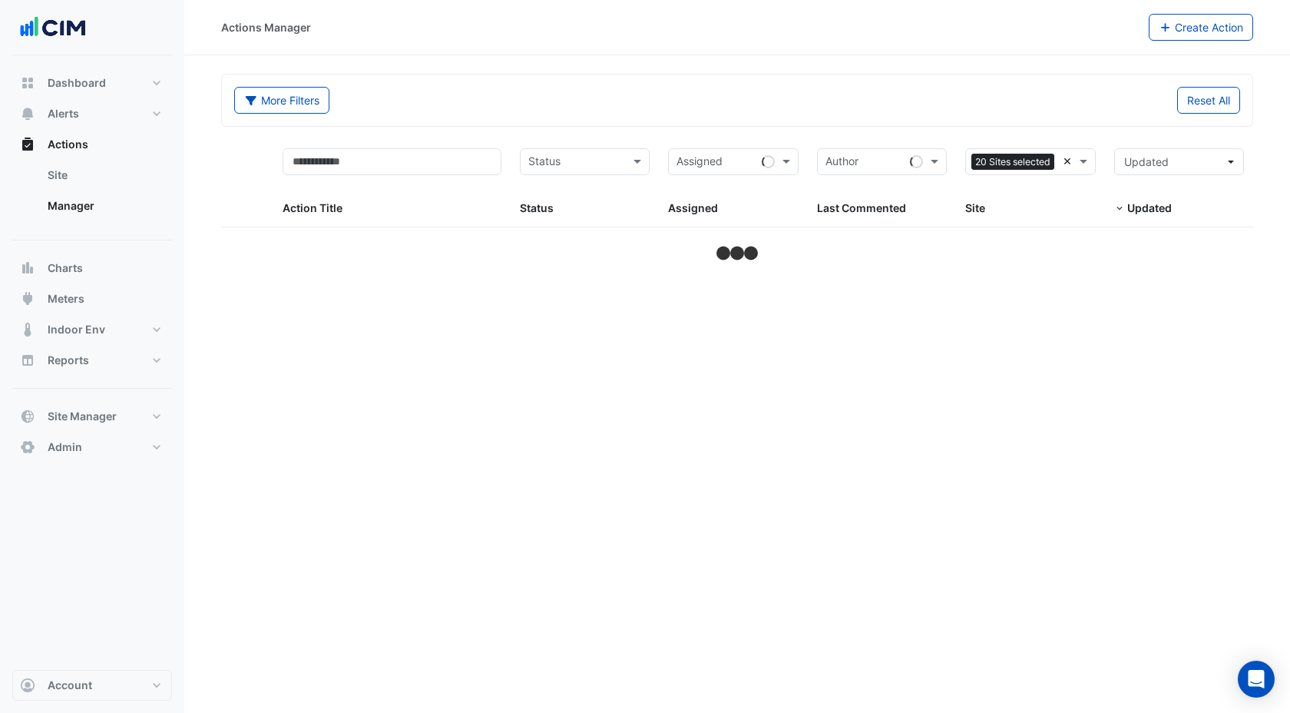
select select "***"
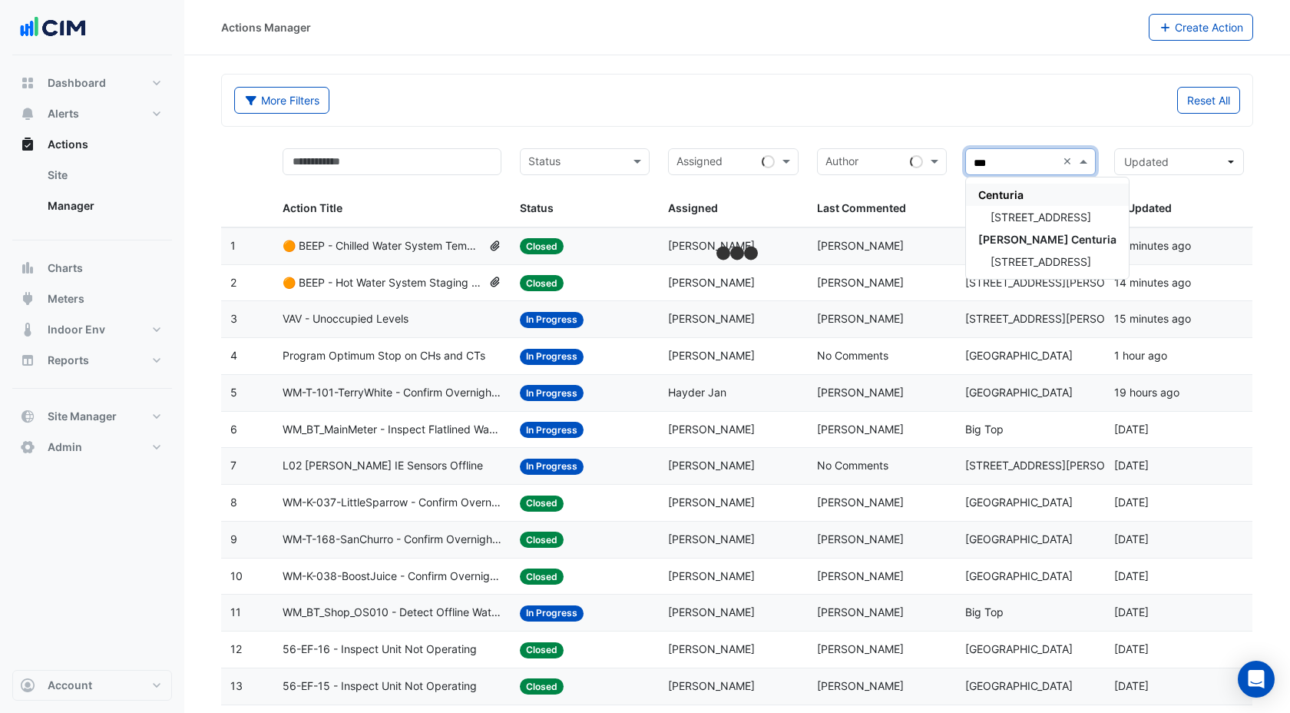
type input "***"
click at [1086, 208] on div "[STREET_ADDRESS]" at bounding box center [1047, 217] width 163 height 22
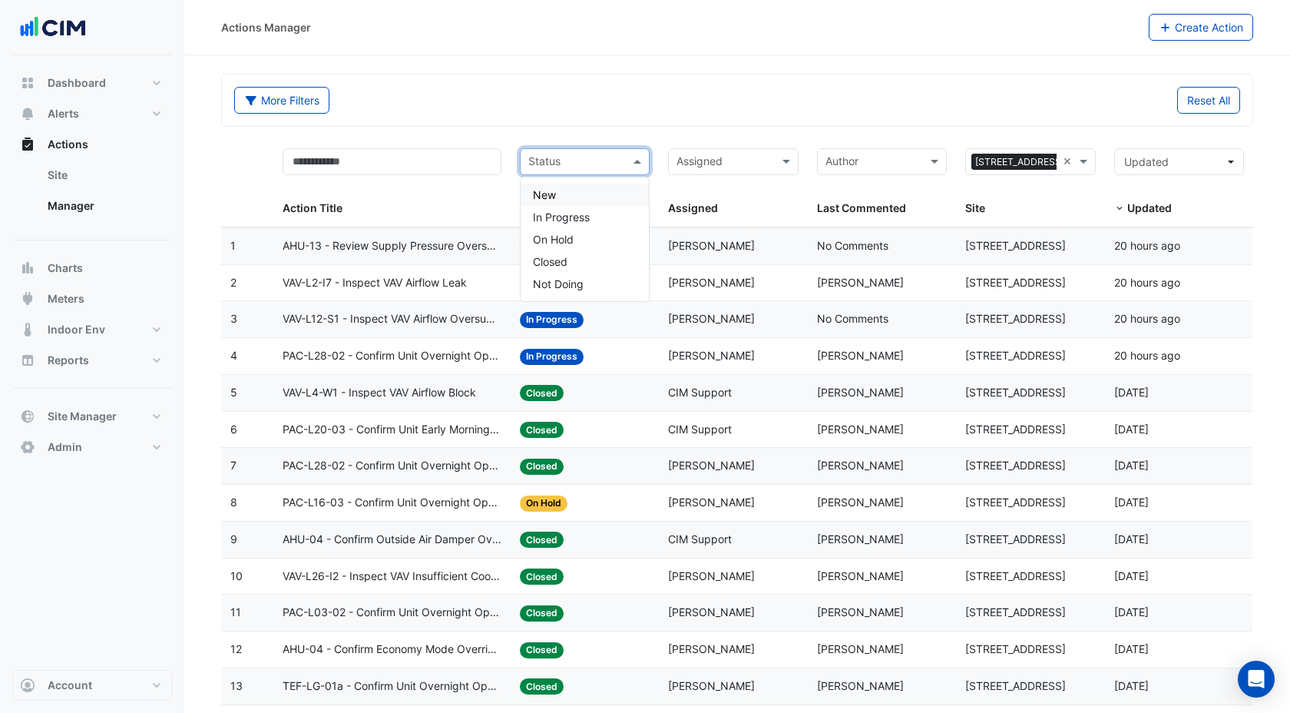
click at [578, 161] on input "text" at bounding box center [575, 163] width 95 height 18
click at [584, 94] on div "More Filters" at bounding box center [481, 100] width 512 height 27
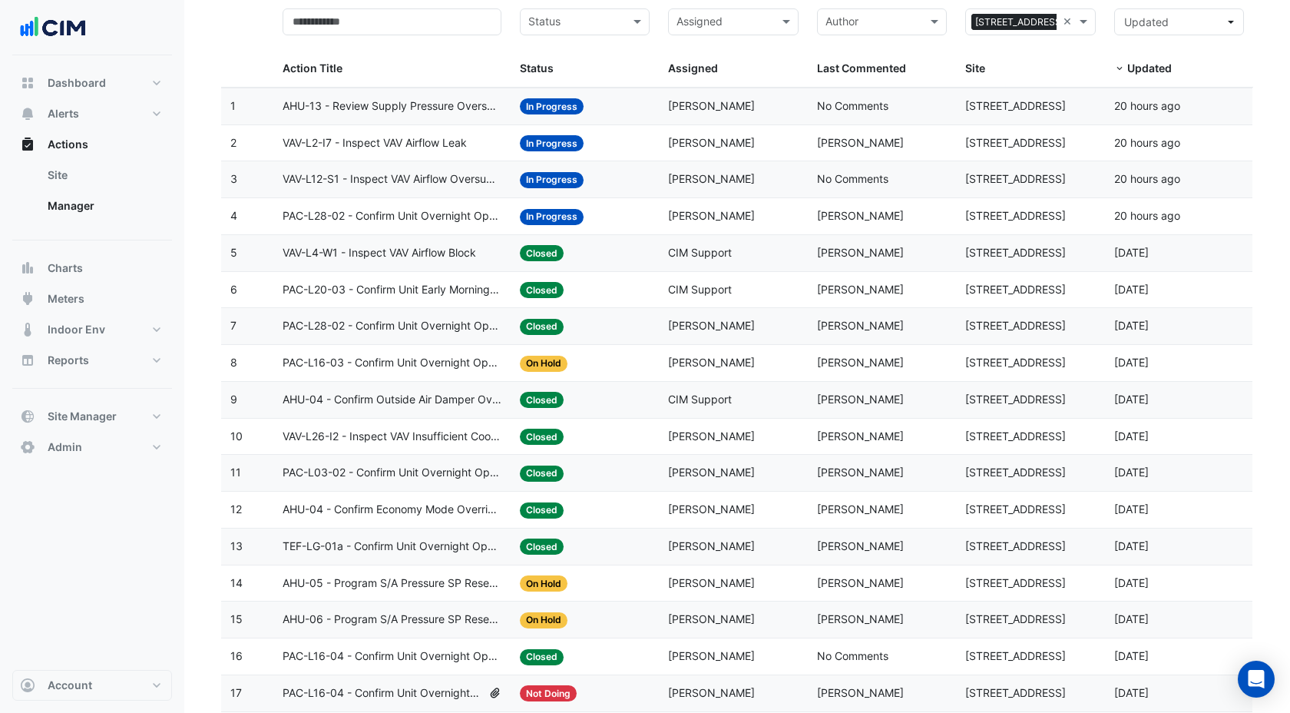
scroll to position [104, 0]
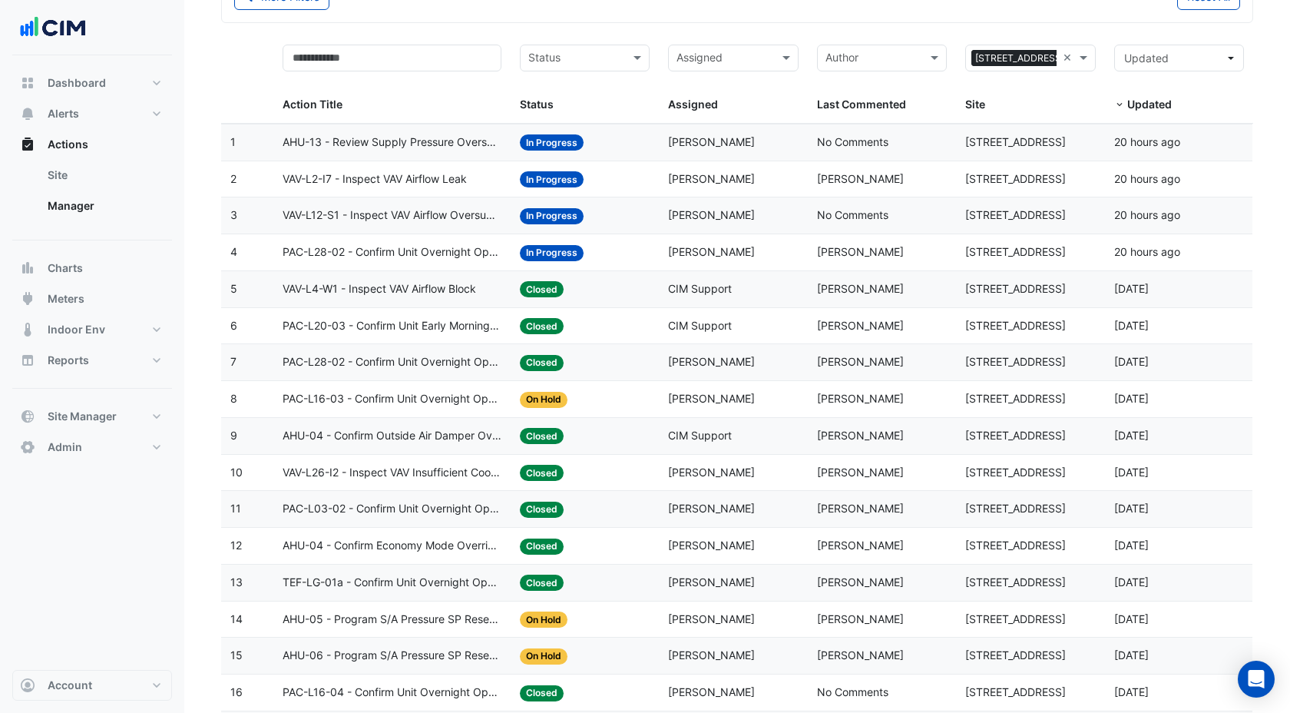
click at [587, 58] on input "text" at bounding box center [575, 60] width 95 height 18
click at [574, 111] on span "In Progress" at bounding box center [561, 113] width 57 height 13
click at [590, 66] on input "text" at bounding box center [599, 60] width 21 height 18
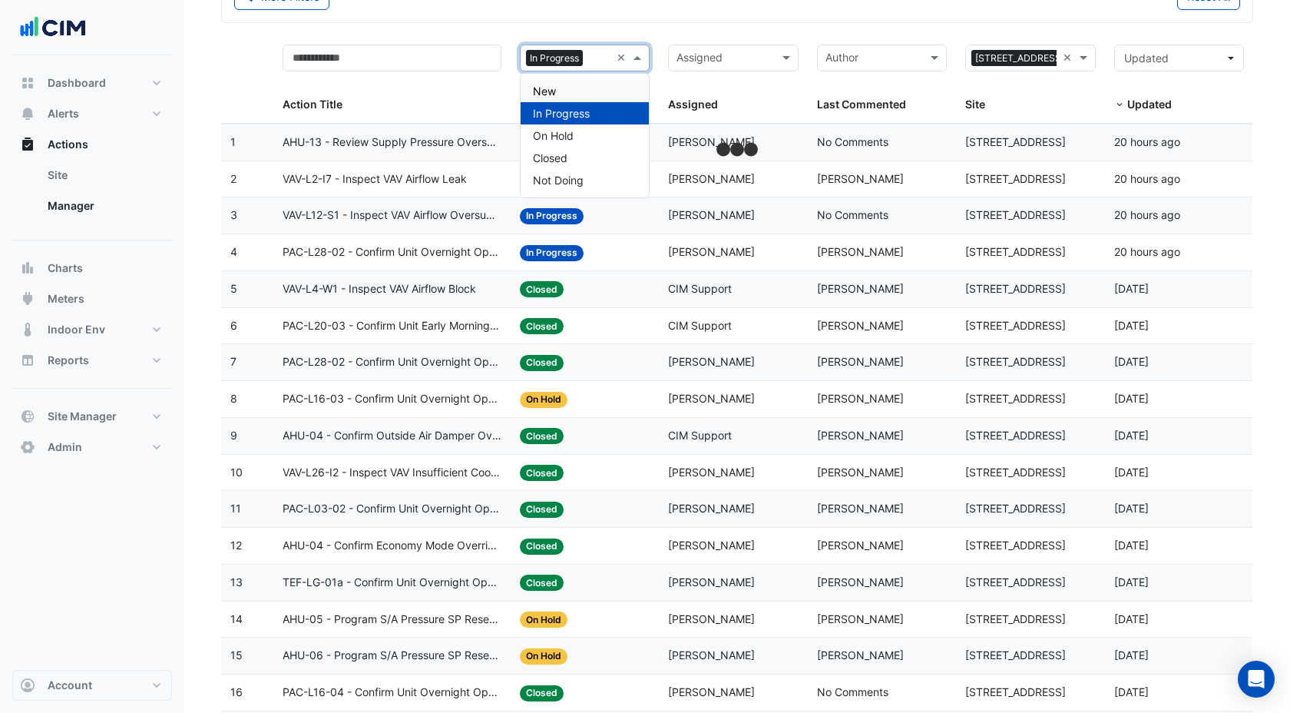
click at [571, 88] on div "New" at bounding box center [585, 91] width 128 height 22
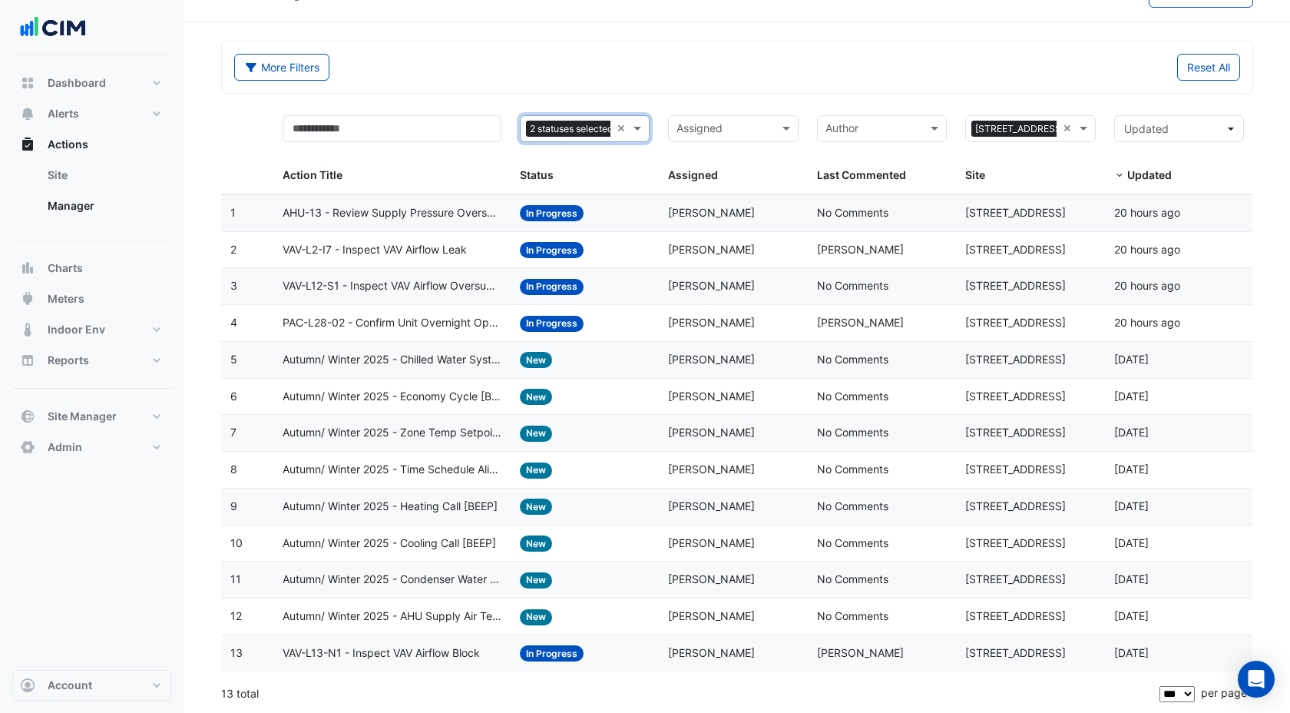
click at [425, 212] on span "AHU-13 - Review Supply Pressure Oversupply (Energy Waste)" at bounding box center [392, 213] width 219 height 18
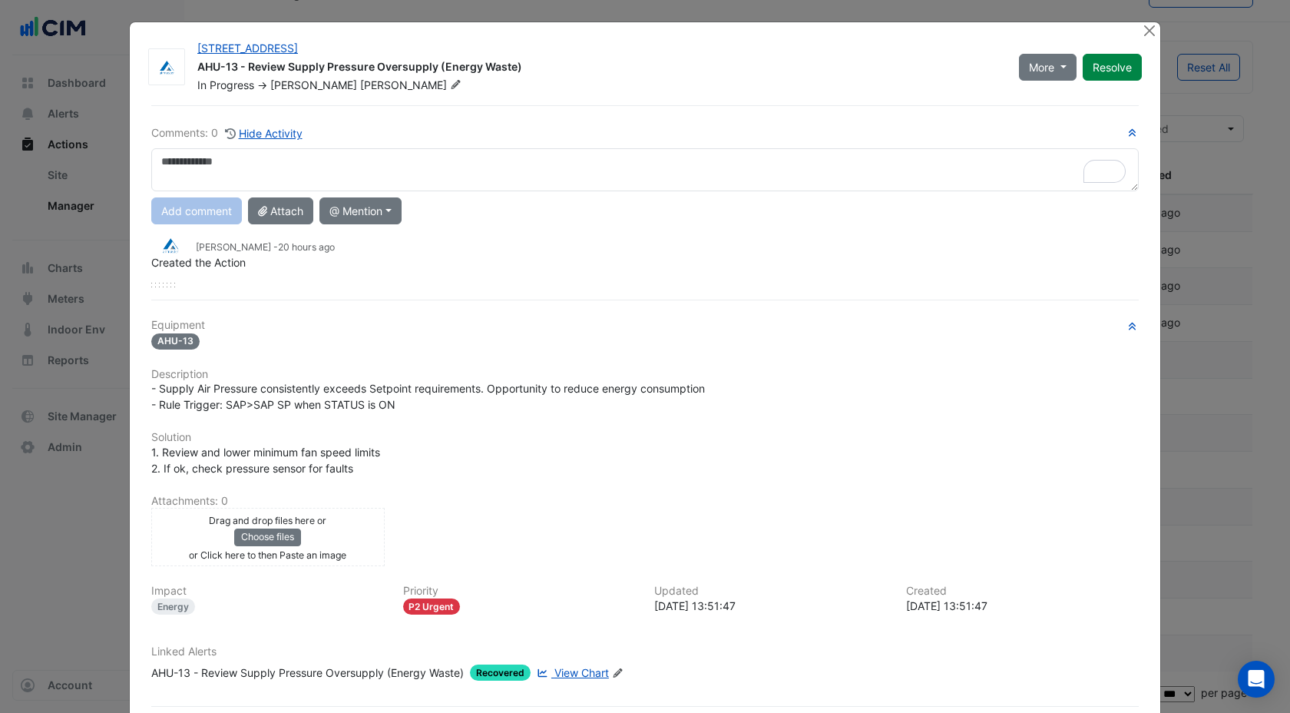
click at [248, 157] on textarea "To enrich screen reader interactions, please activate Accessibility in Grammarl…" at bounding box center [644, 169] width 987 height 43
click at [202, 167] on textarea "To enrich screen reader interactions, please activate Accessibility in Grammarl…" at bounding box center [644, 169] width 987 height 43
type textarea "*"
type textarea "**********"
click at [1152, 32] on button "Close" at bounding box center [1149, 30] width 16 height 16
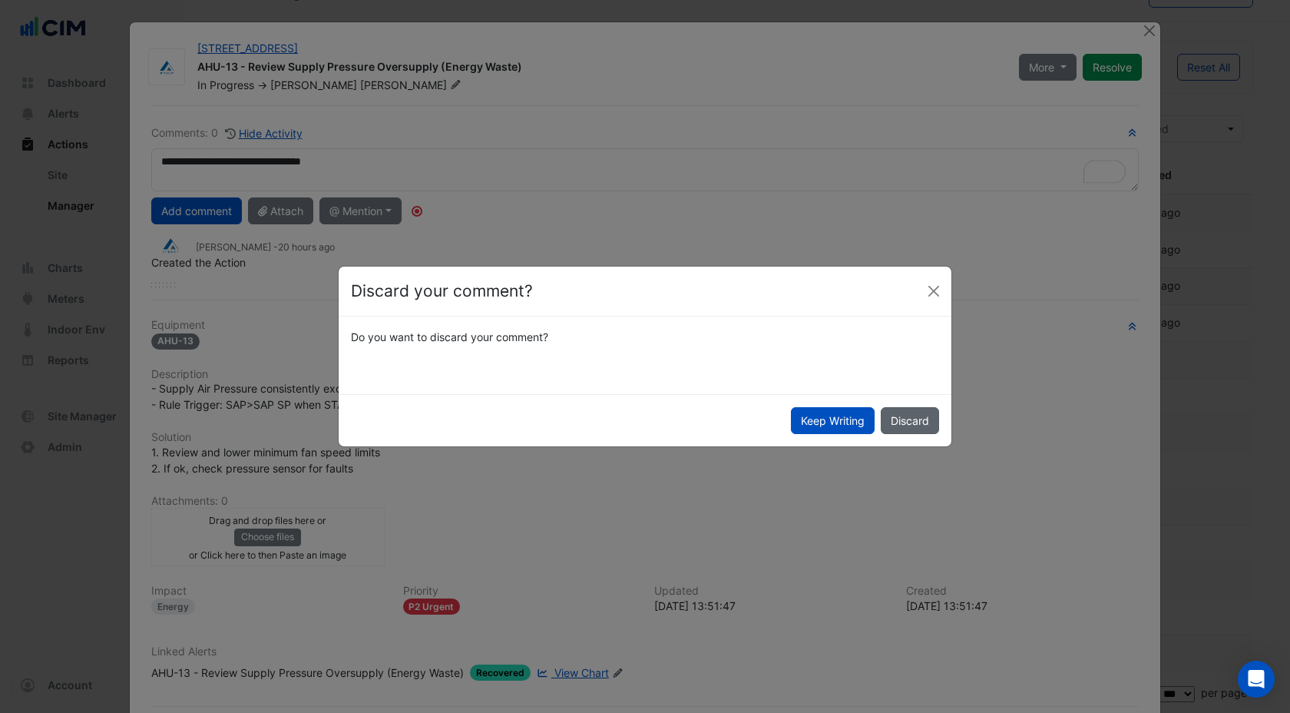
click at [918, 418] on button "Discard" at bounding box center [910, 420] width 58 height 27
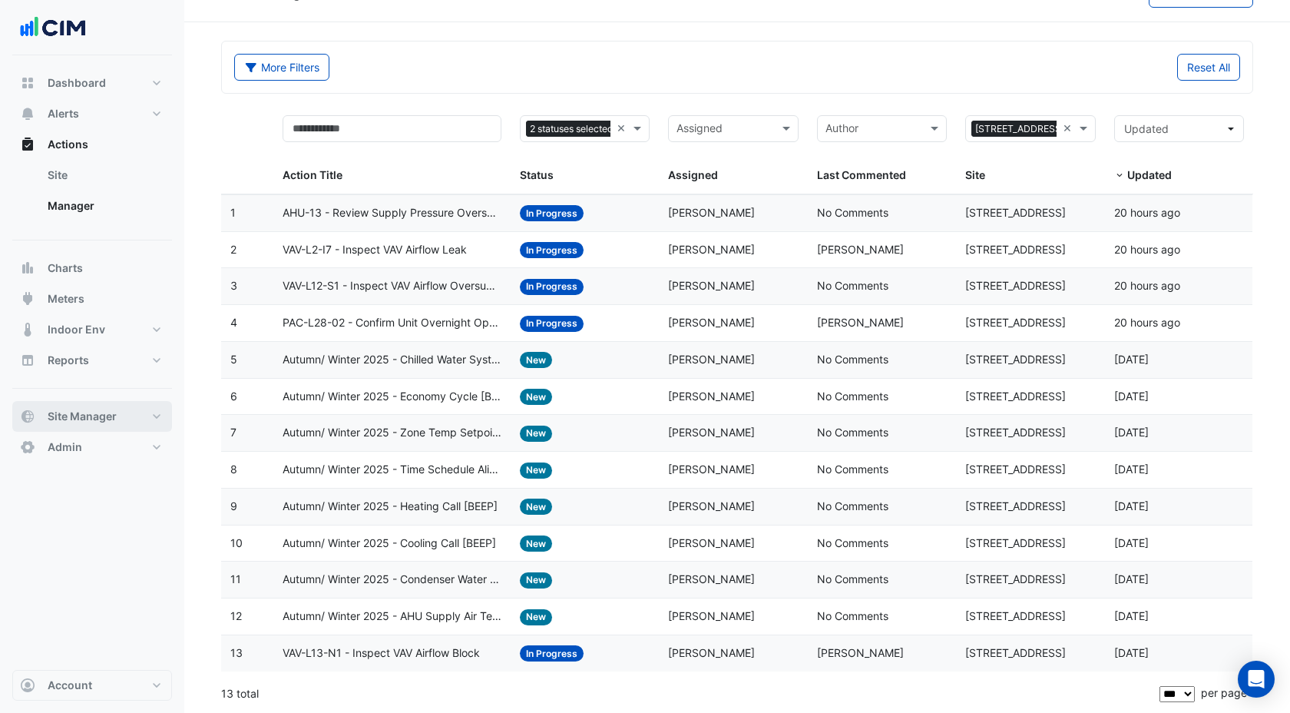
click at [87, 412] on span "Site Manager" at bounding box center [82, 415] width 69 height 15
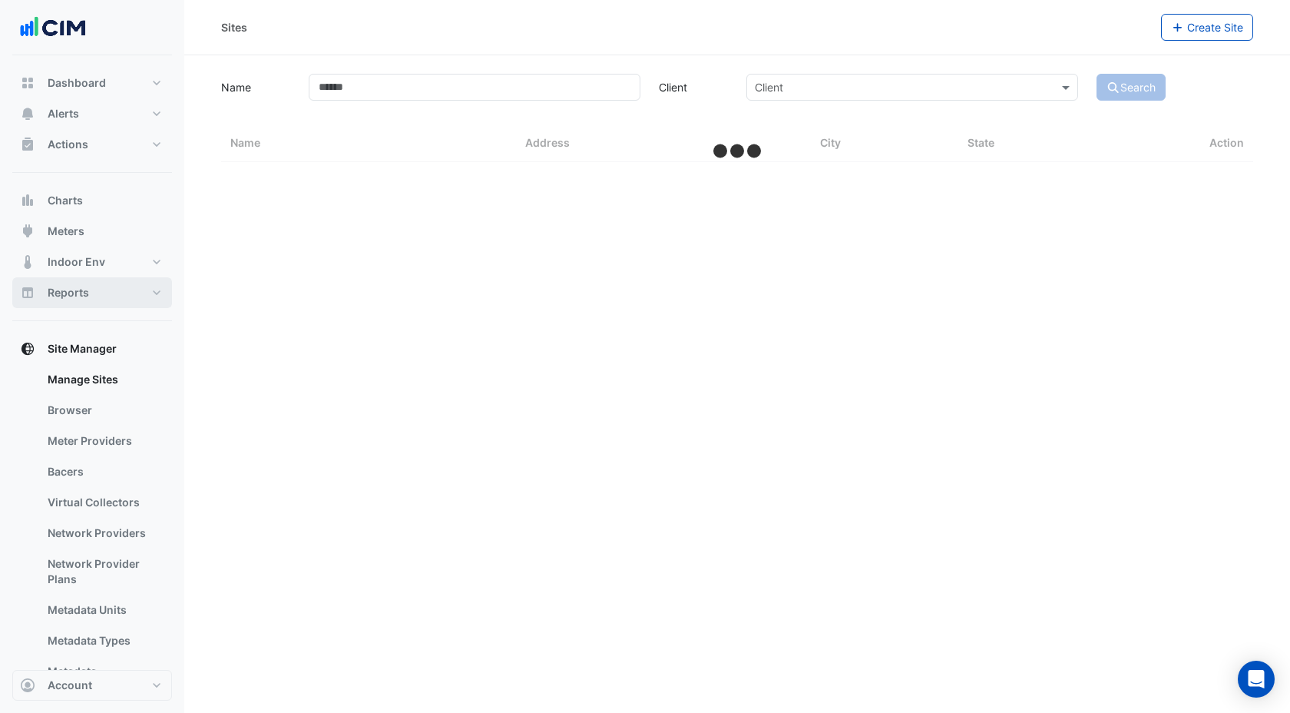
click at [74, 288] on span "Reports" at bounding box center [68, 292] width 41 height 15
select select "***"
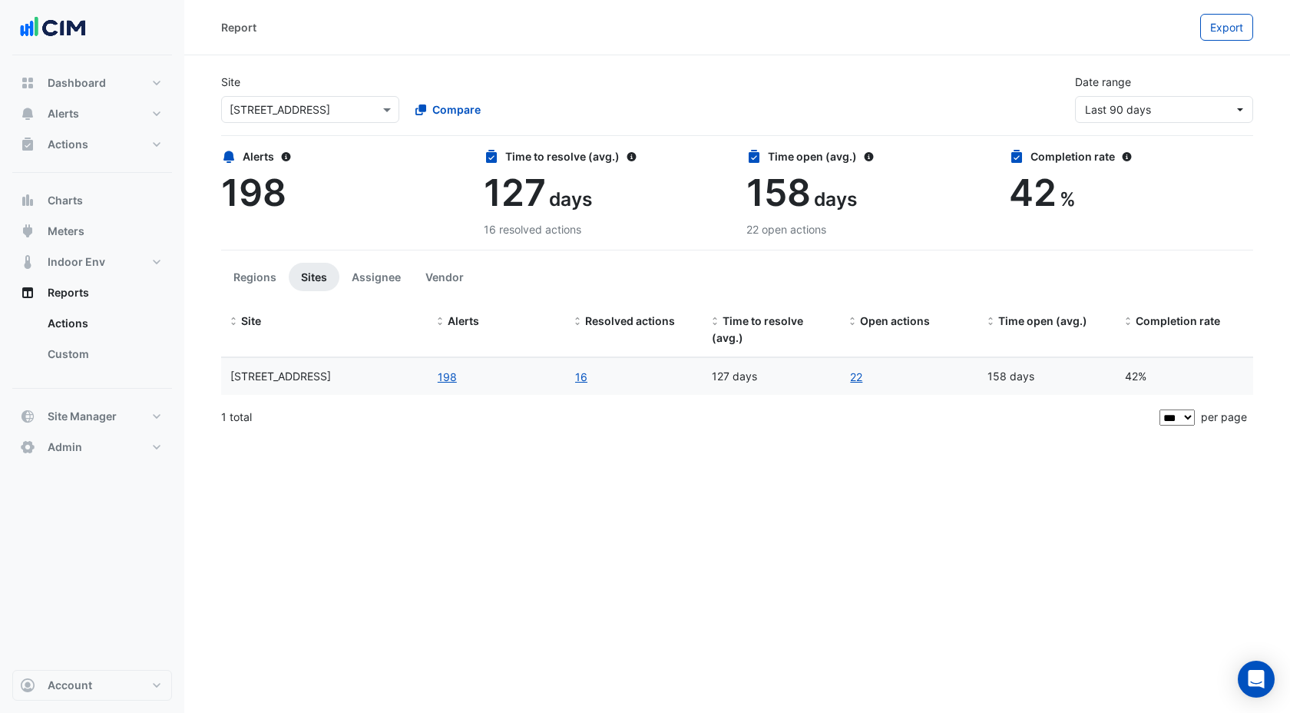
click at [551, 524] on div "Report Export Site Select a Site × [STREET_ADDRESS] Compare Date range Last 90 …" at bounding box center [737, 356] width 1106 height 713
click at [870, 457] on div "Report Export Site Select a Site × [STREET_ADDRESS] Compare Date range Last 90 …" at bounding box center [737, 356] width 1106 height 713
click at [449, 107] on span "Compare" at bounding box center [456, 109] width 48 height 16
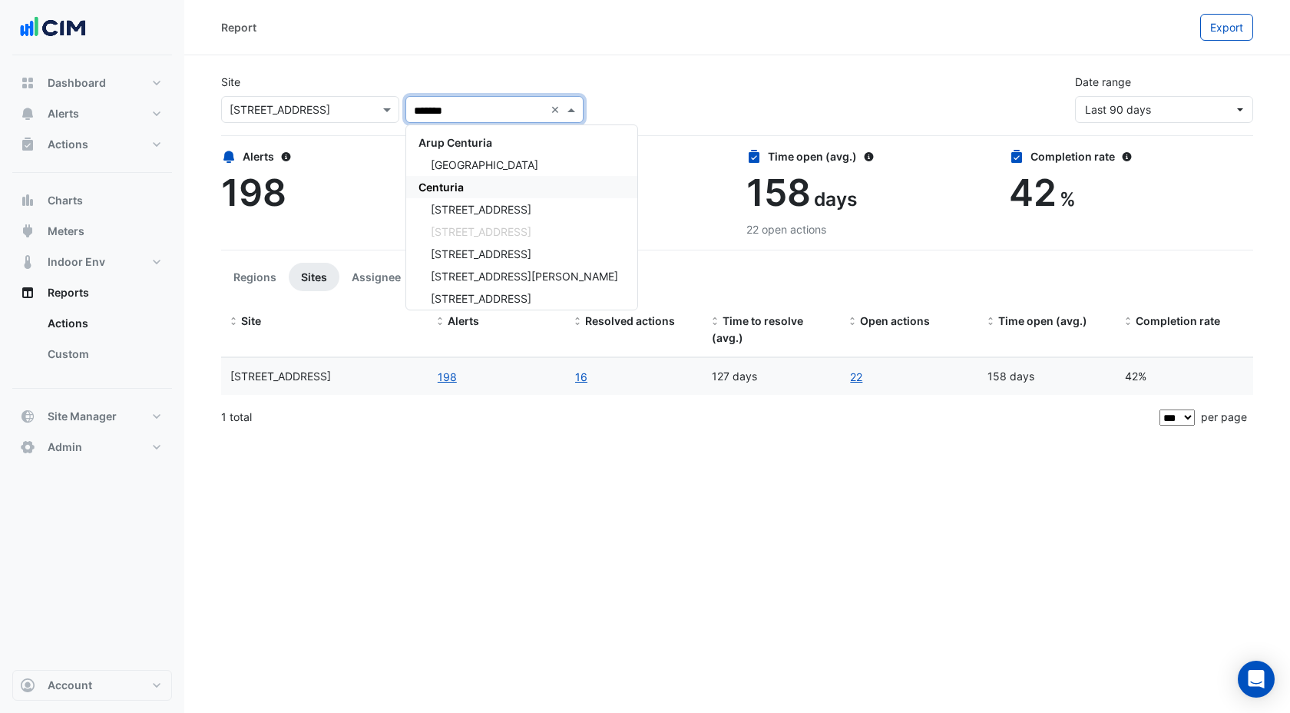
click at [435, 187] on span "Centuria" at bounding box center [440, 186] width 45 height 13
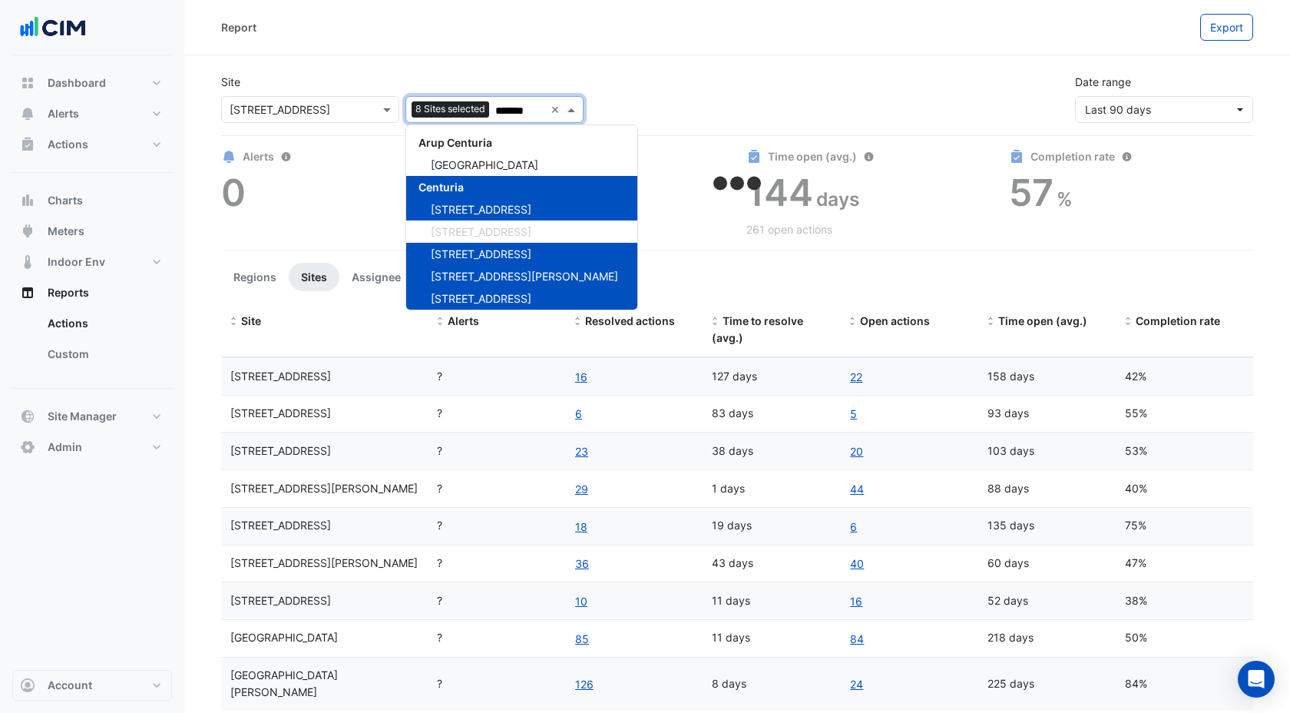
type input "*******"
click at [686, 65] on div "Site Select a Site × [STREET_ADDRESS] Add sites to compare 8 Sites selected ***…" at bounding box center [737, 91] width 1050 height 61
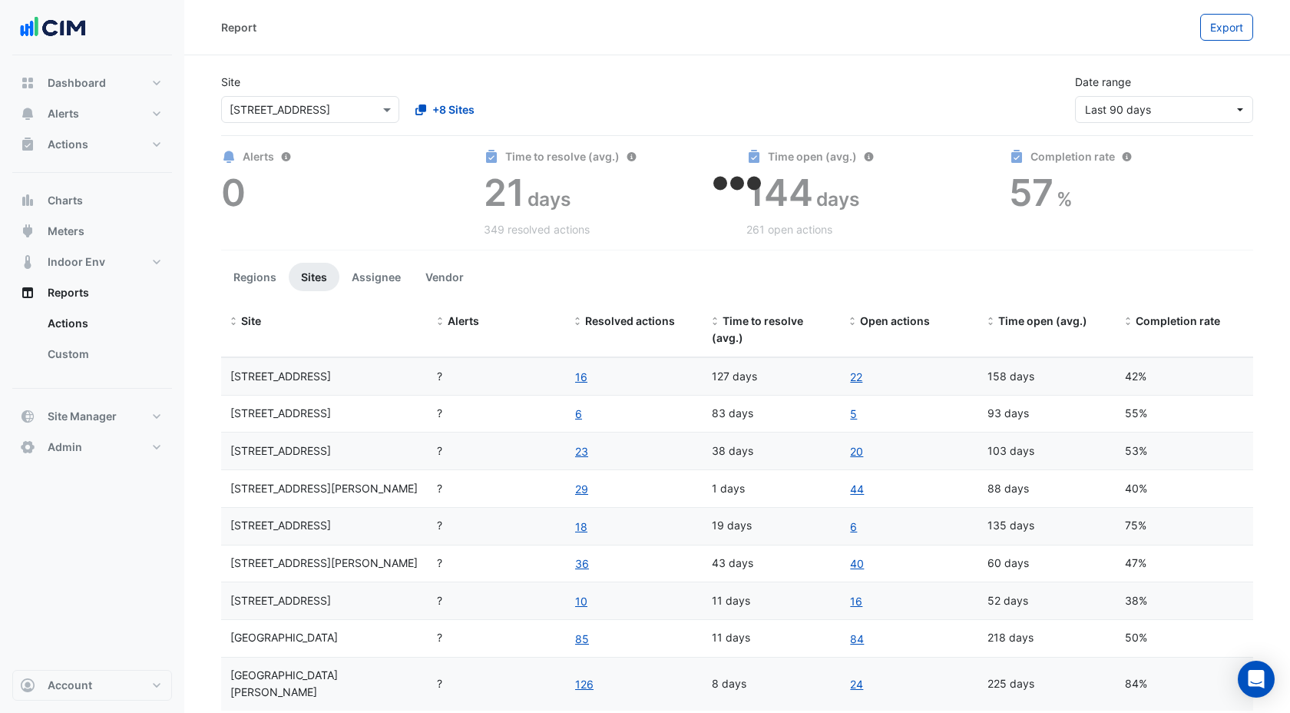
scroll to position [22, 0]
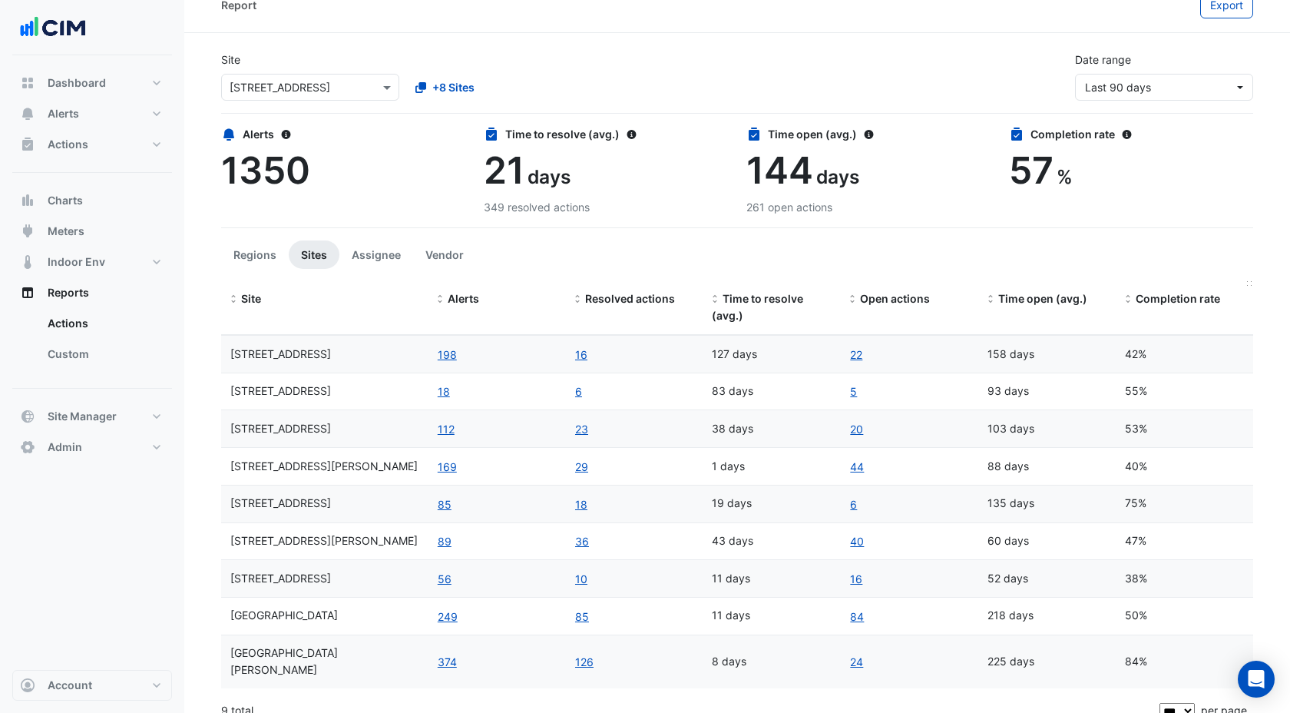
click at [1129, 296] on span at bounding box center [1128, 299] width 11 height 12
click at [1129, 295] on span at bounding box center [1128, 299] width 11 height 12
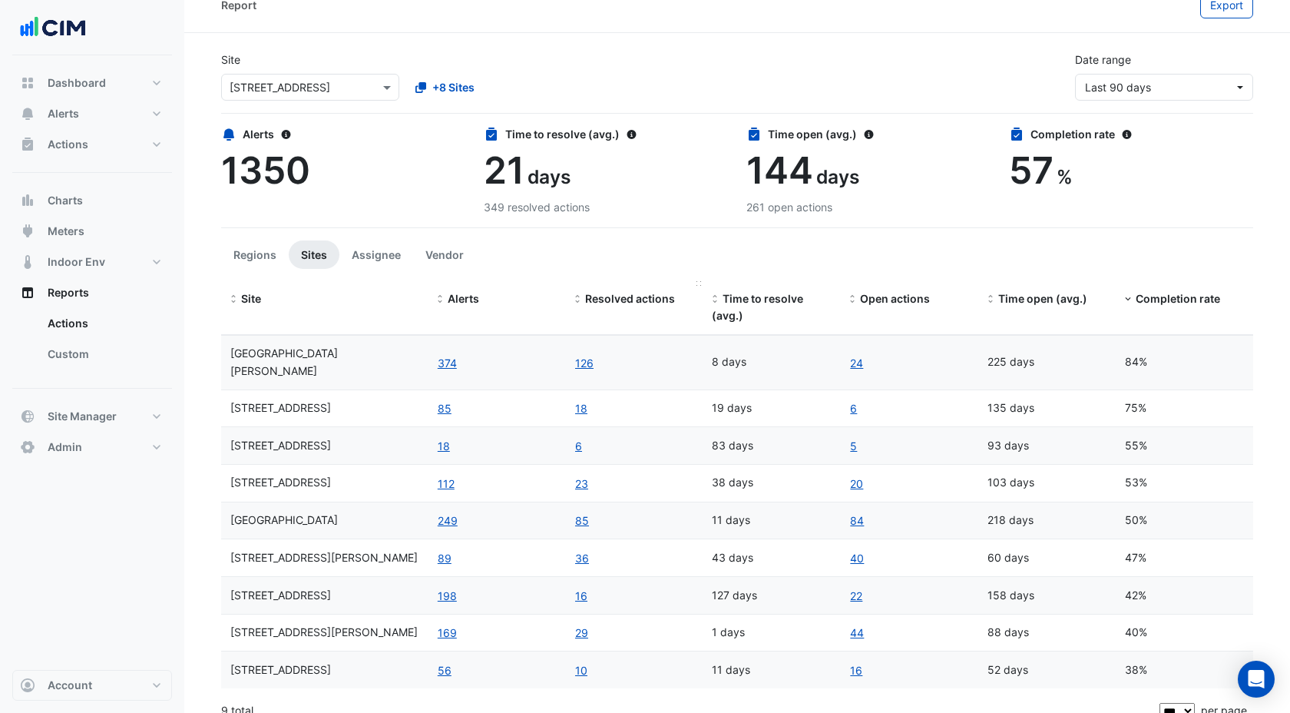
click at [578, 294] on span at bounding box center [577, 299] width 11 height 12
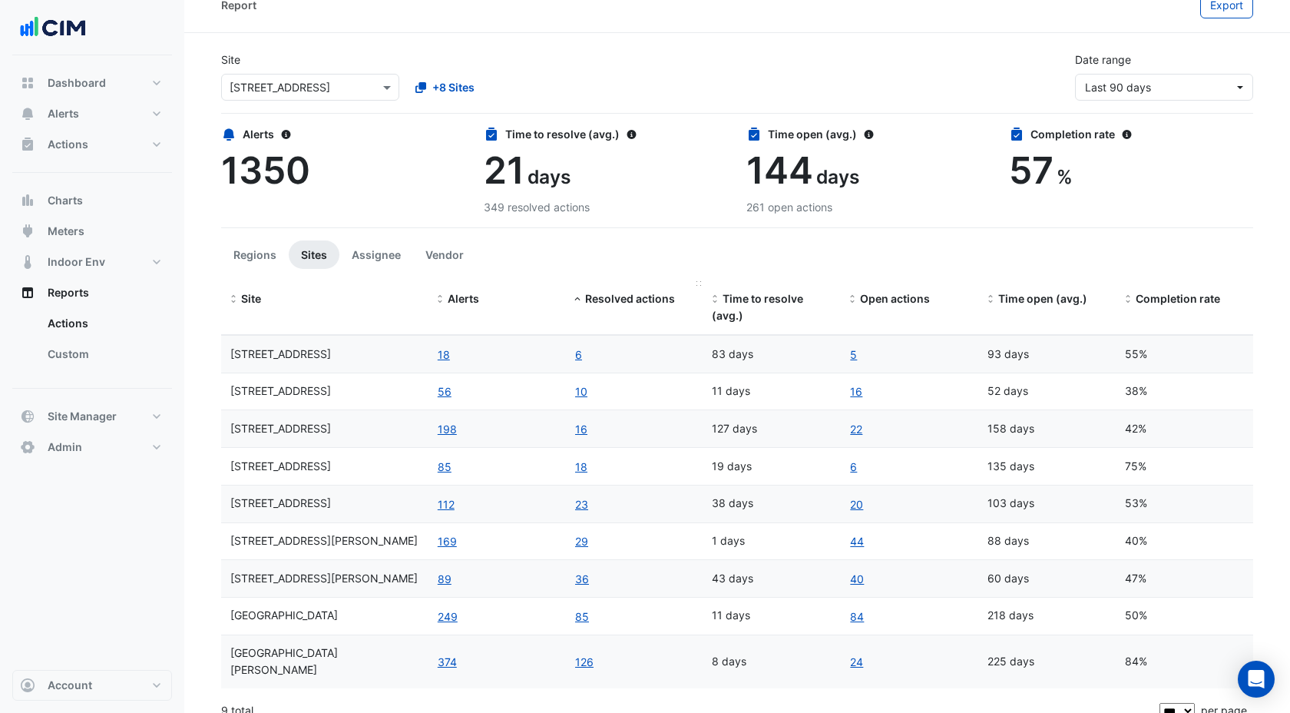
click at [578, 293] on span at bounding box center [577, 299] width 11 height 12
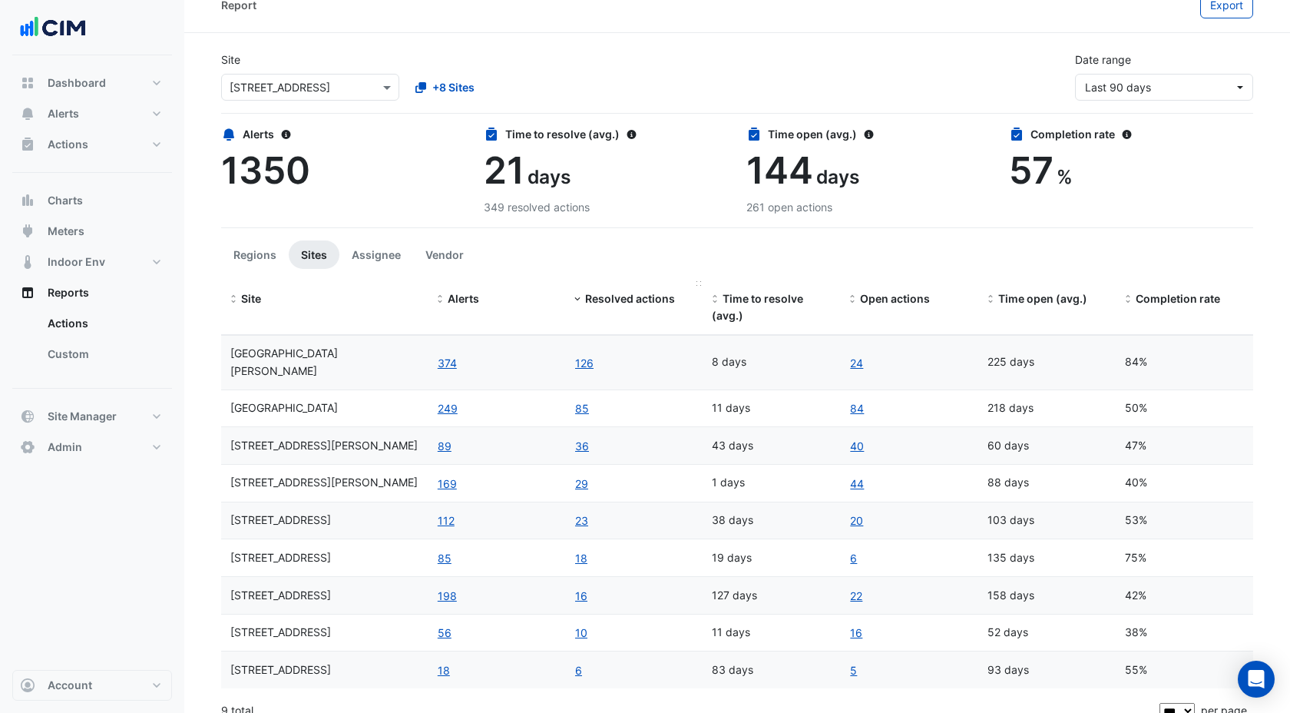
click at [577, 296] on span at bounding box center [577, 299] width 11 height 12
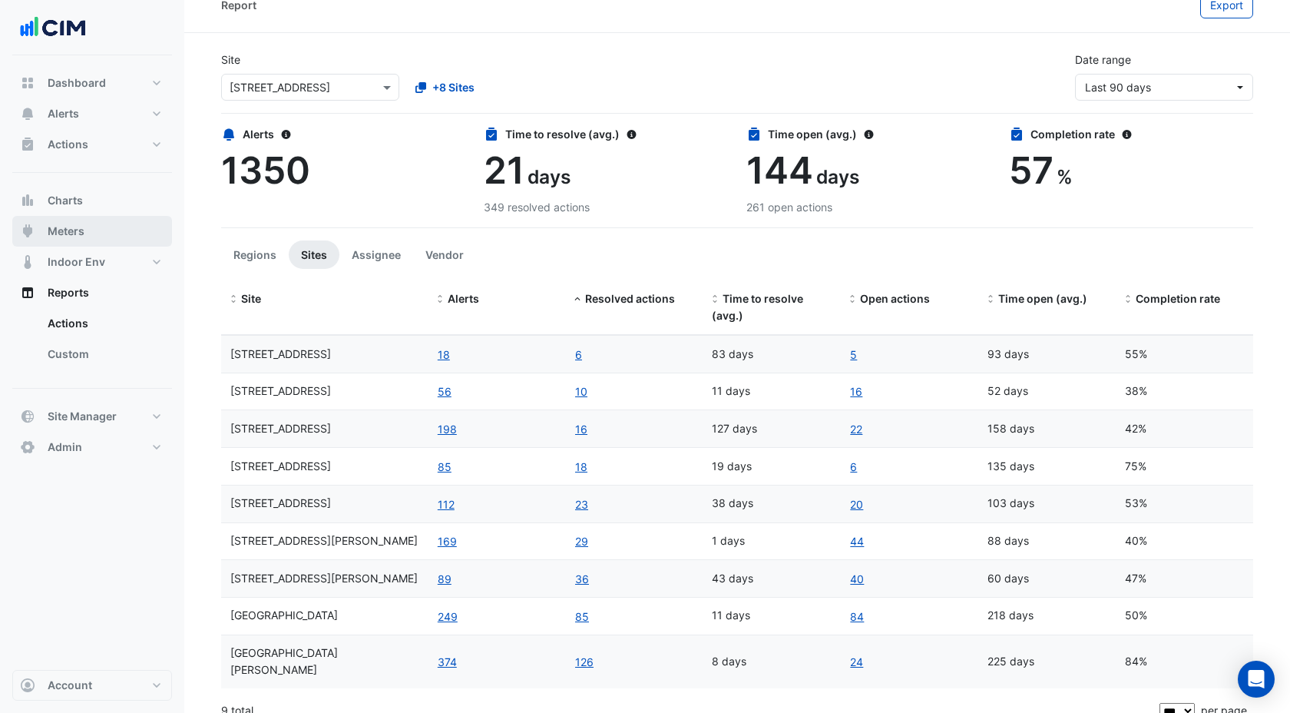
click at [65, 227] on span "Meters" at bounding box center [66, 230] width 37 height 15
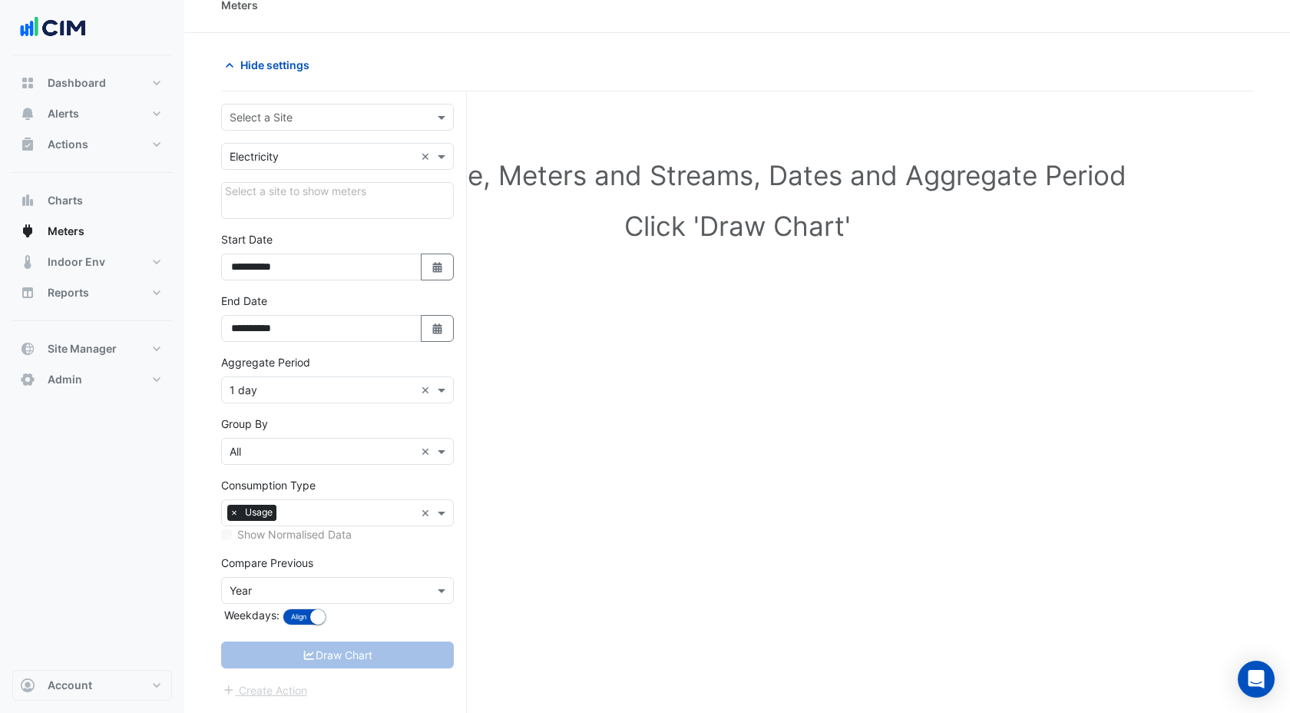
click at [263, 117] on input "text" at bounding box center [322, 118] width 185 height 16
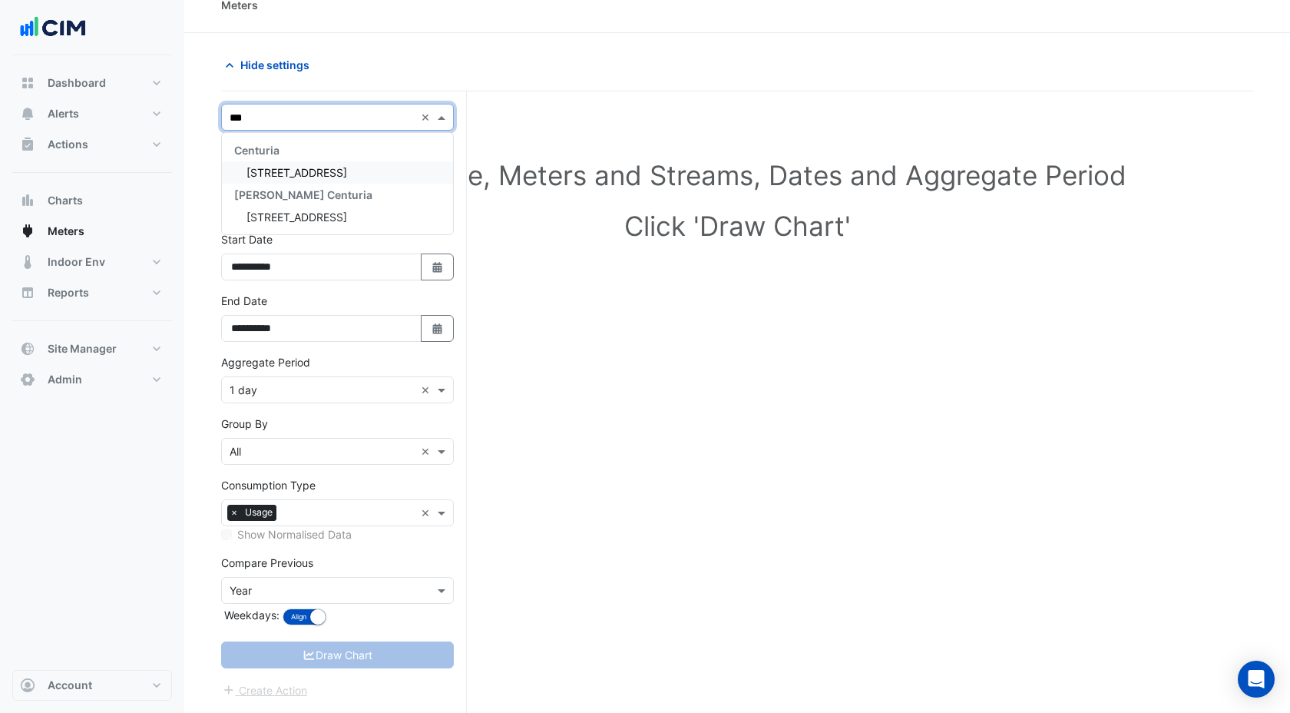
type input "***"
click at [323, 179] on div "[STREET_ADDRESS]" at bounding box center [337, 172] width 231 height 22
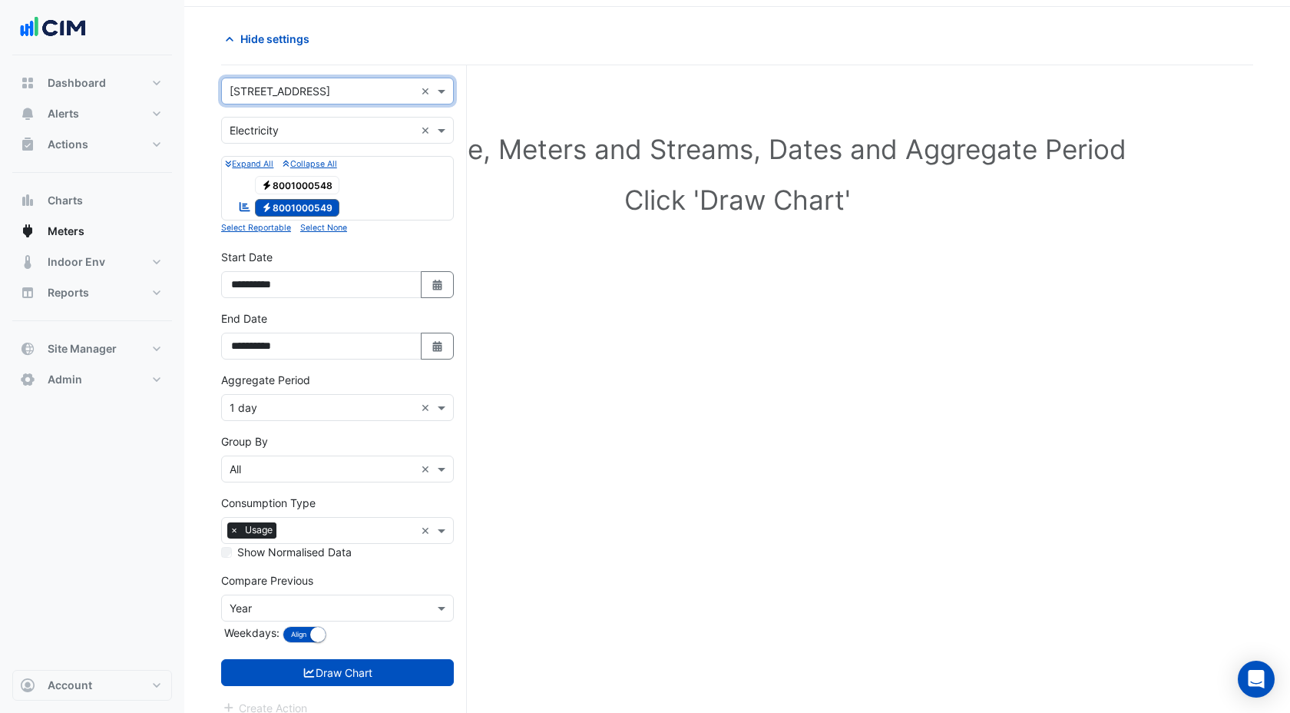
scroll to position [51, 0]
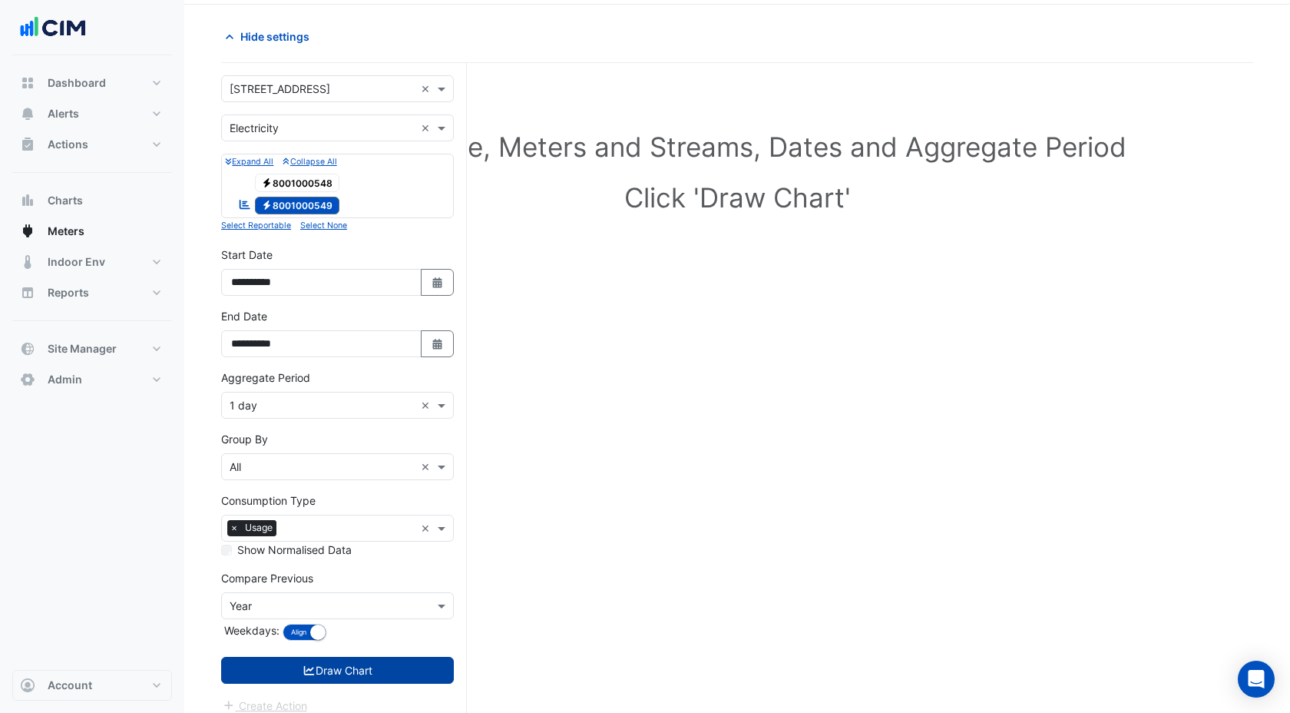
click at [312, 669] on icon "submit" at bounding box center [310, 670] width 14 height 11
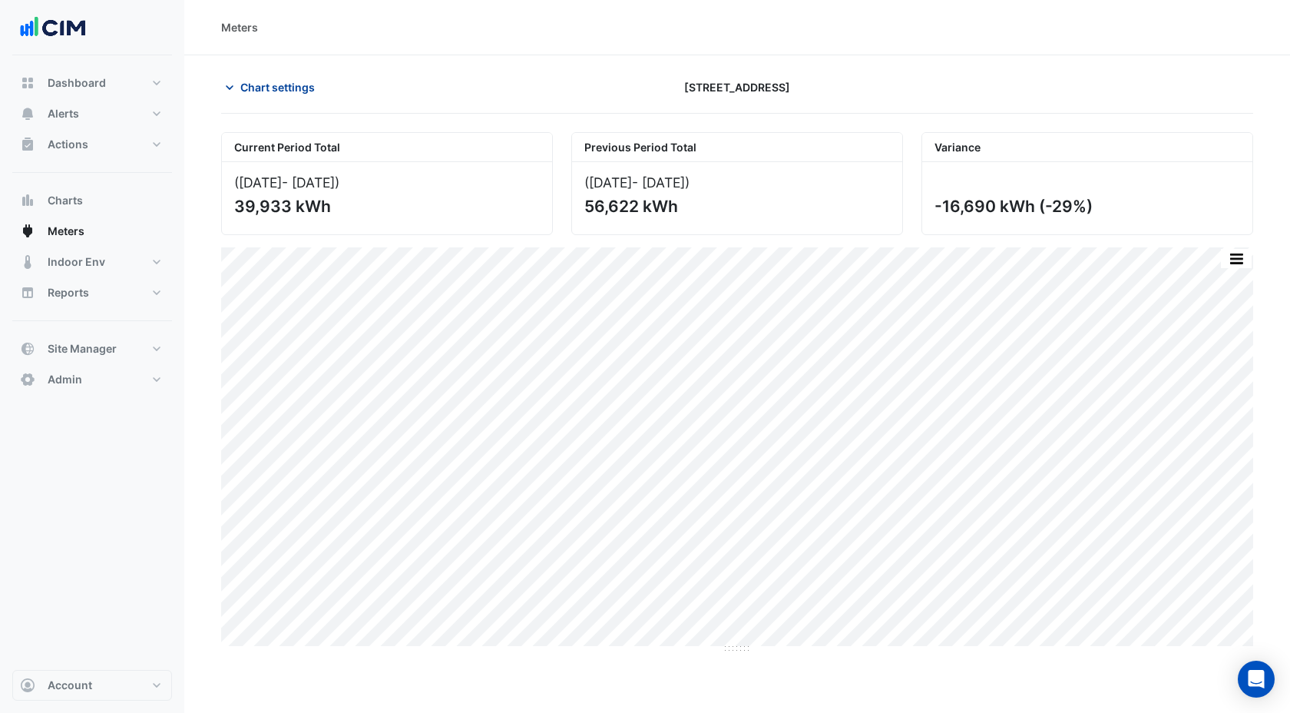
click at [279, 87] on span "Chart settings" at bounding box center [277, 87] width 74 height 16
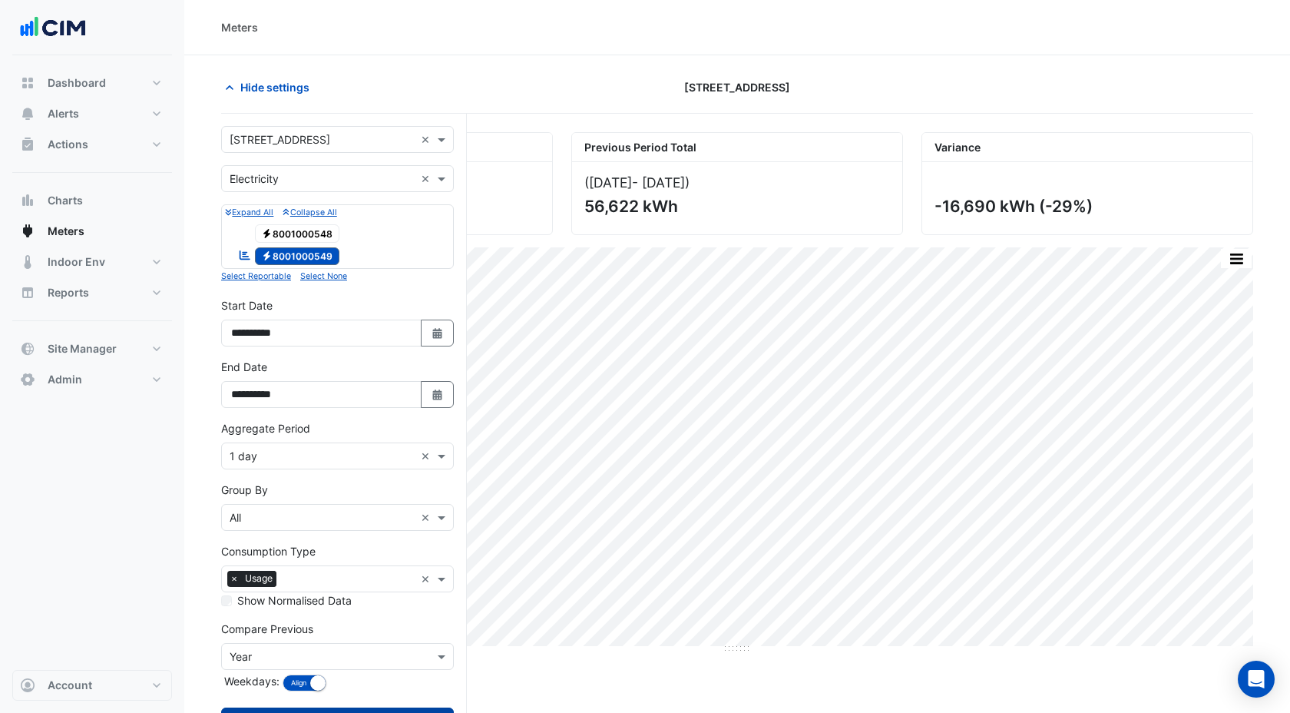
click at [283, 142] on input "text" at bounding box center [322, 140] width 185 height 16
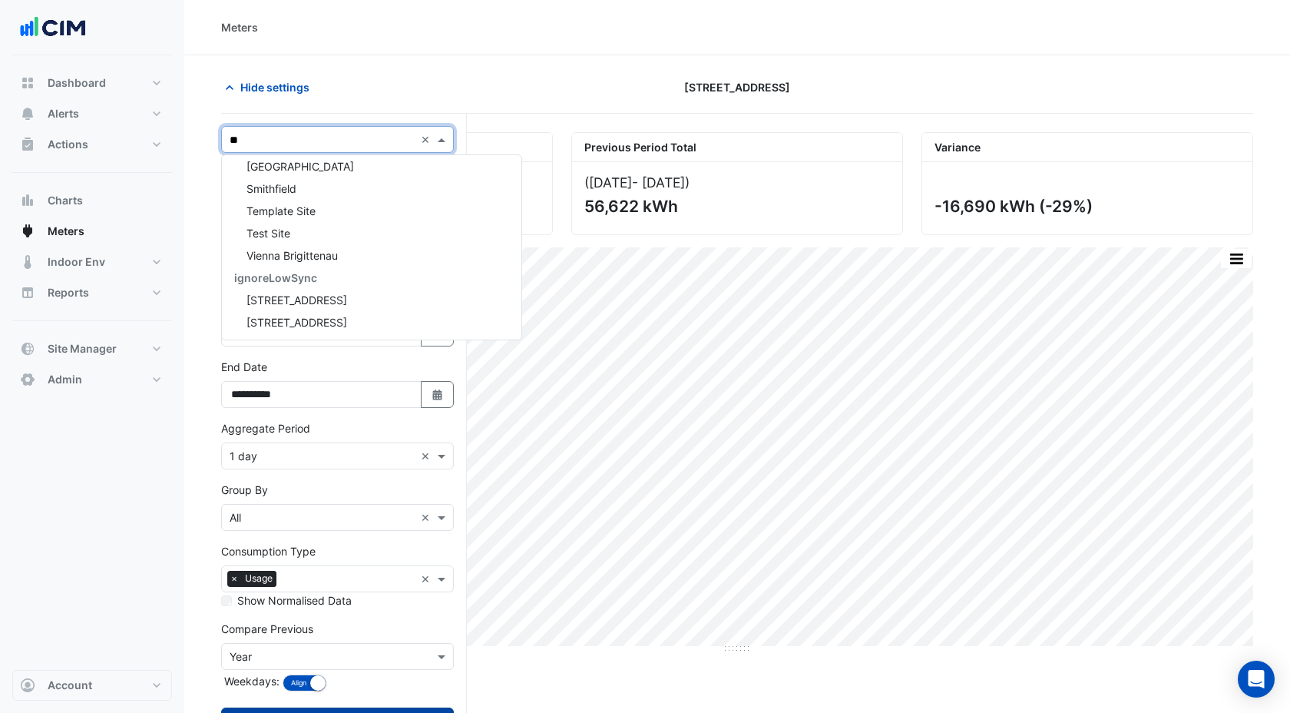
scroll to position [1053, 0]
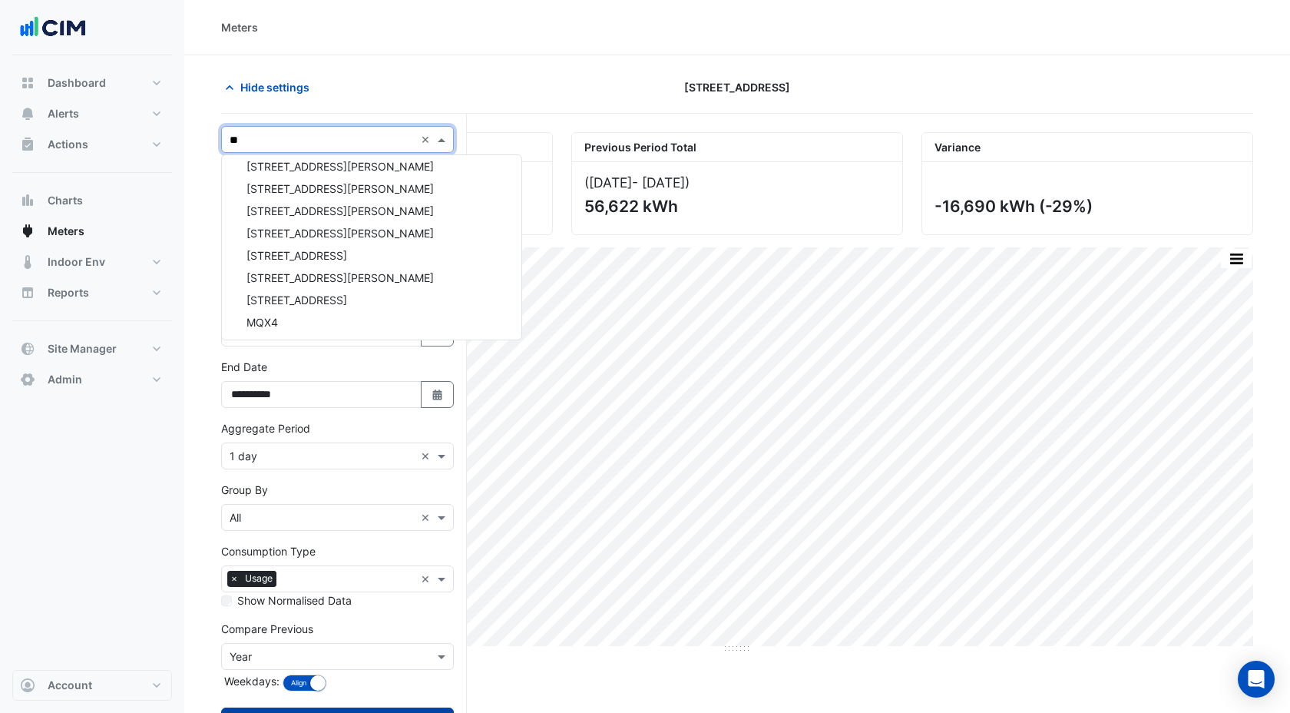
type input "***"
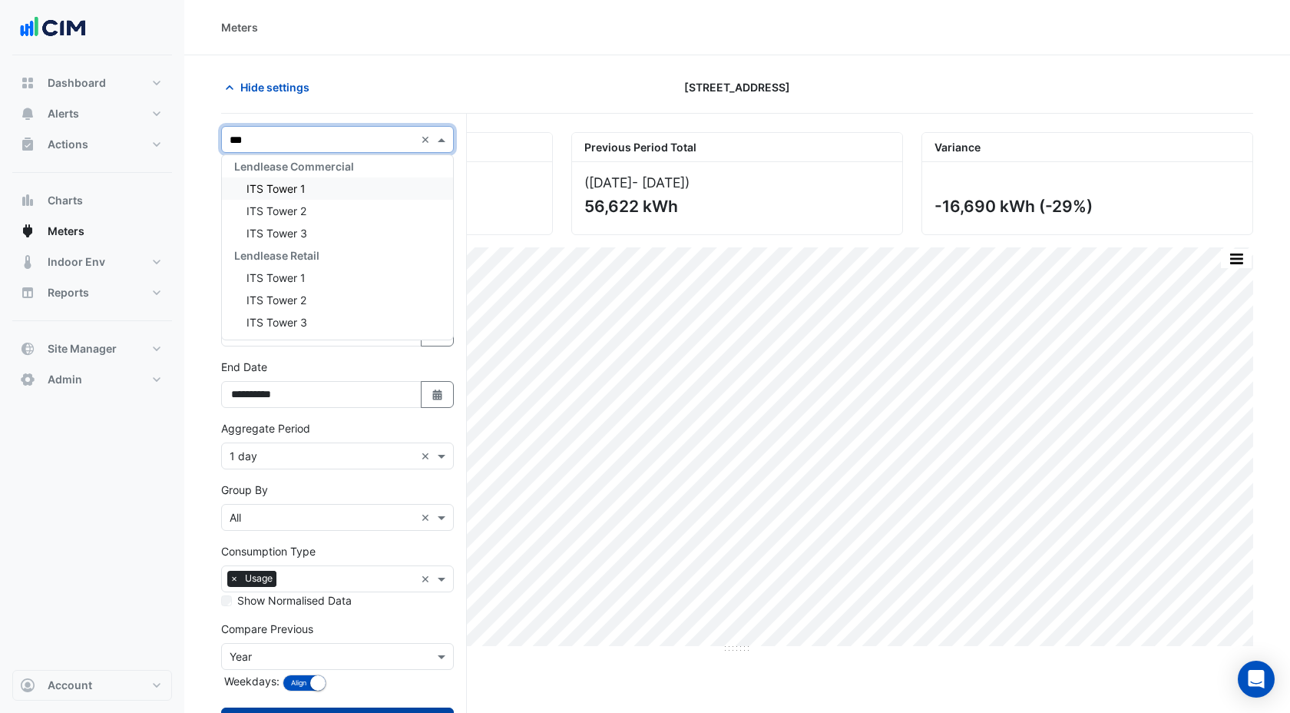
click at [277, 187] on span "ITS Tower 1" at bounding box center [275, 188] width 59 height 13
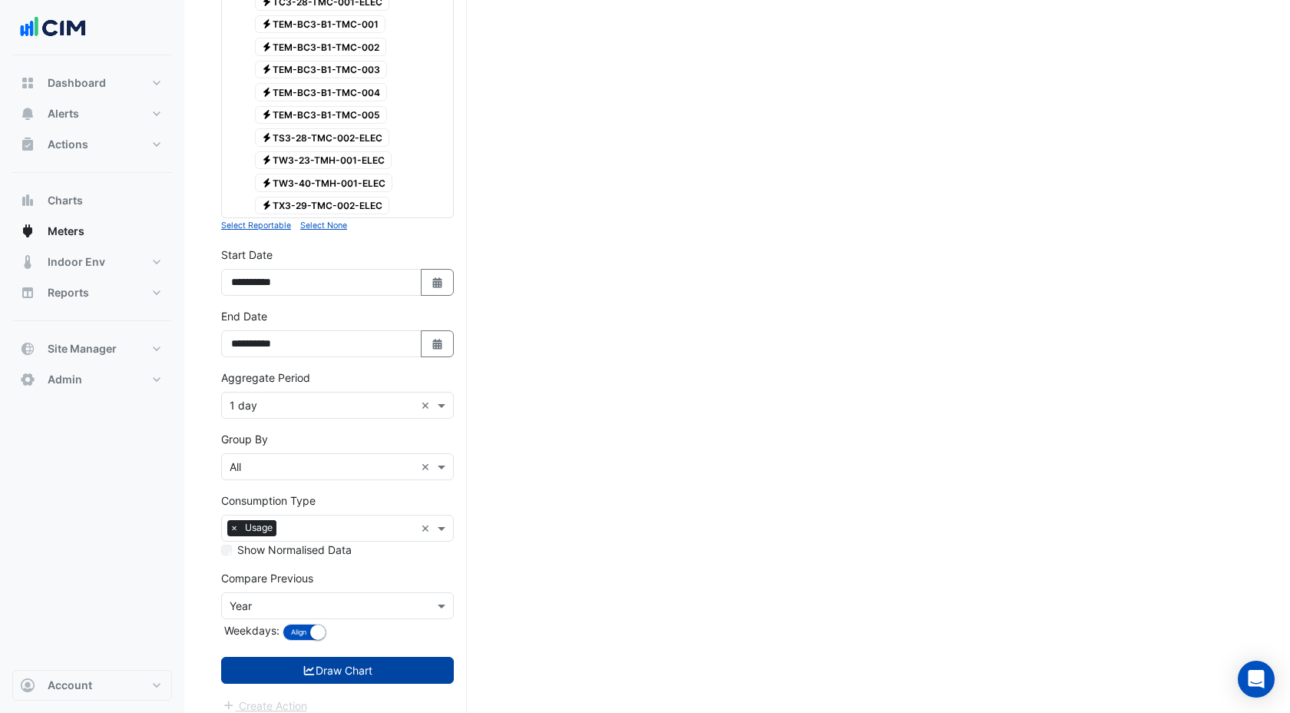
scroll to position [2634, 0]
click at [303, 674] on fa-icon "submit" at bounding box center [310, 669] width 14 height 13
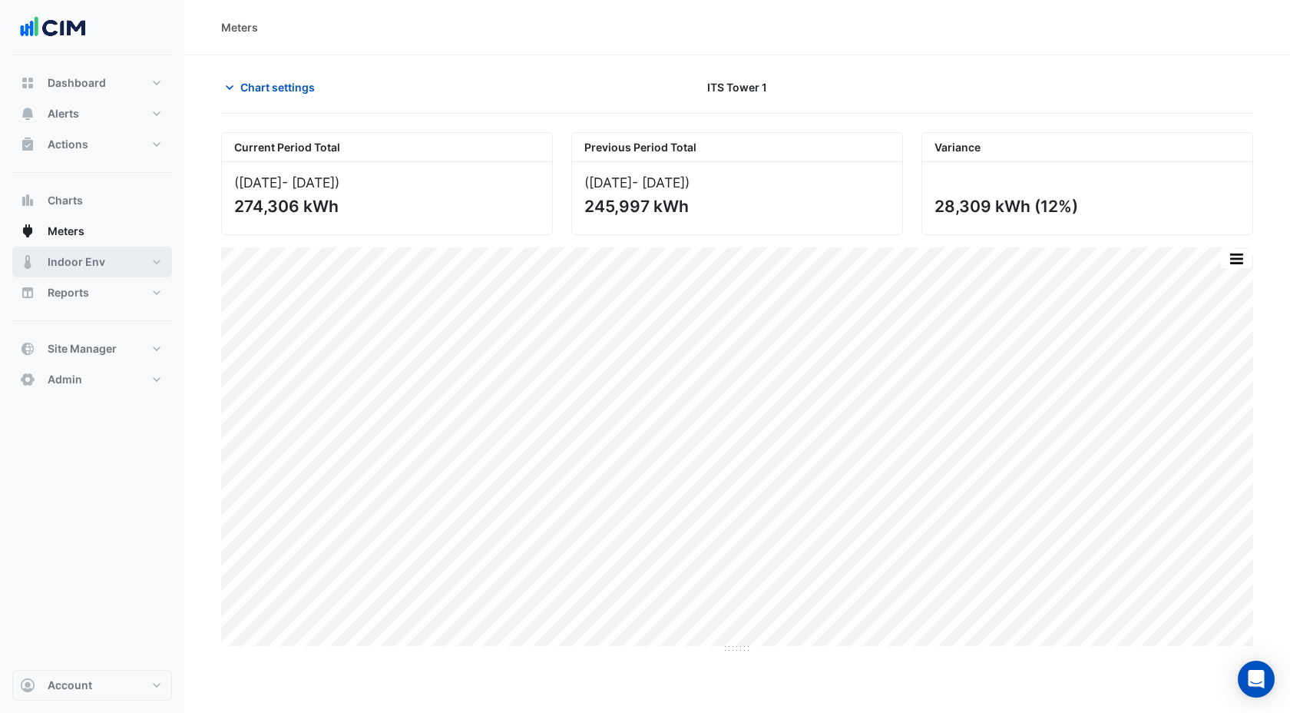
click at [89, 265] on span "Indoor Env" at bounding box center [77, 261] width 58 height 15
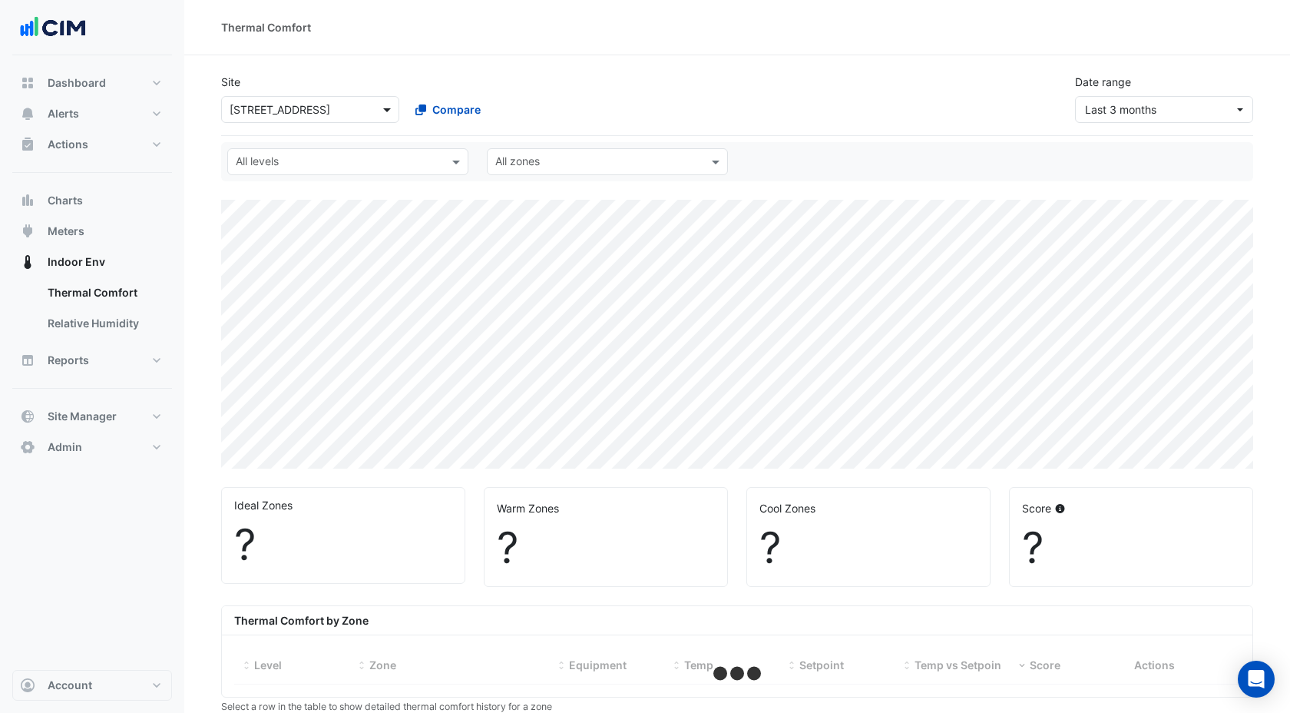
click at [380, 109] on span at bounding box center [388, 109] width 19 height 16
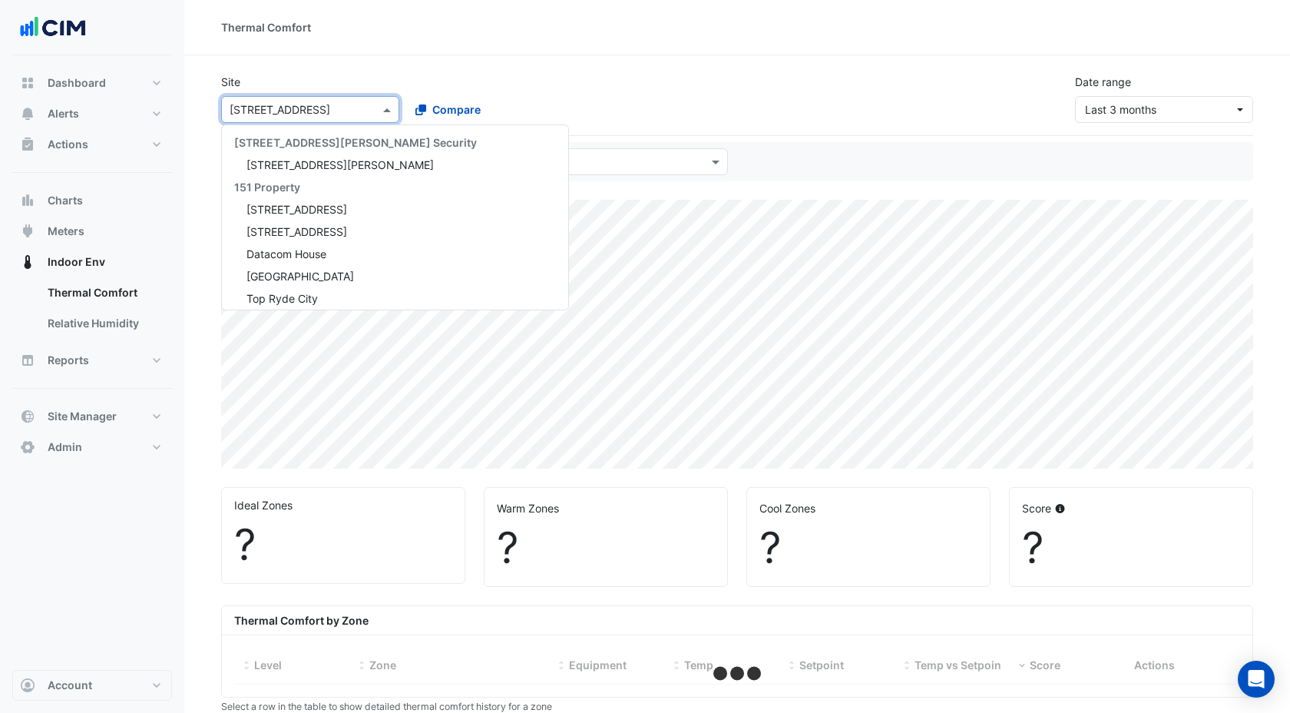
scroll to position [7666, 0]
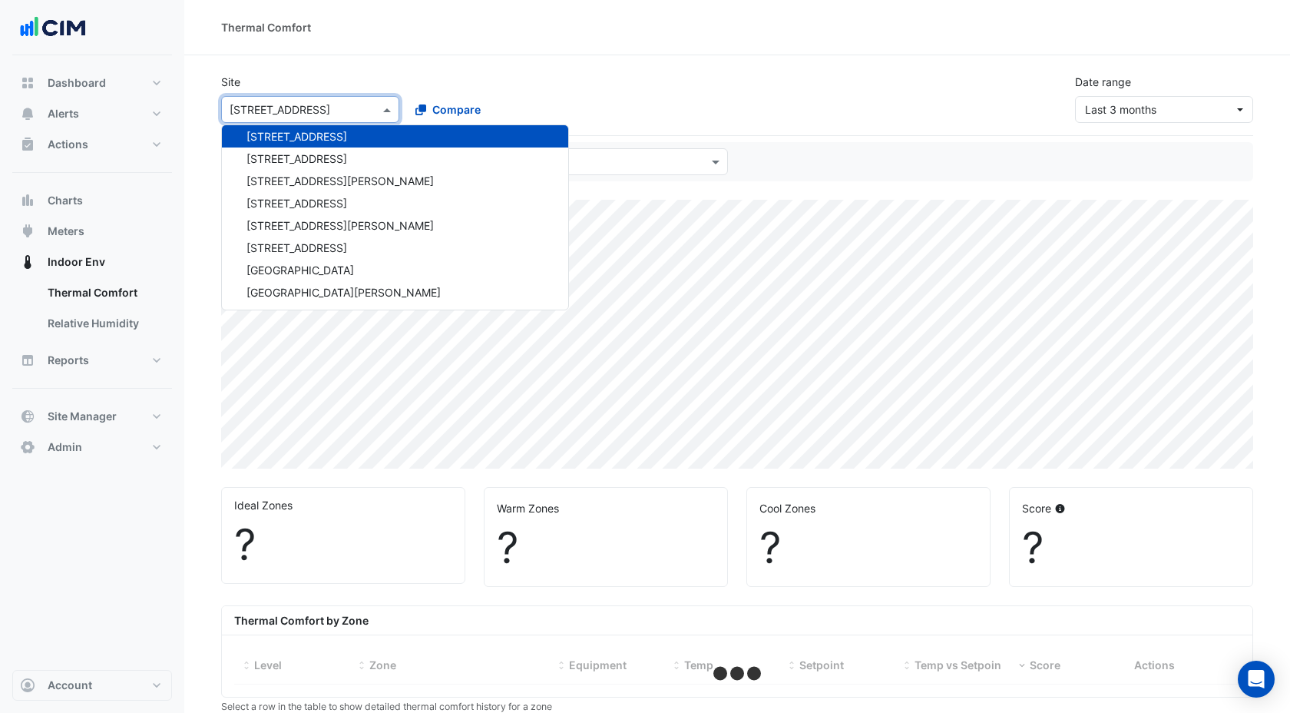
select select "***"
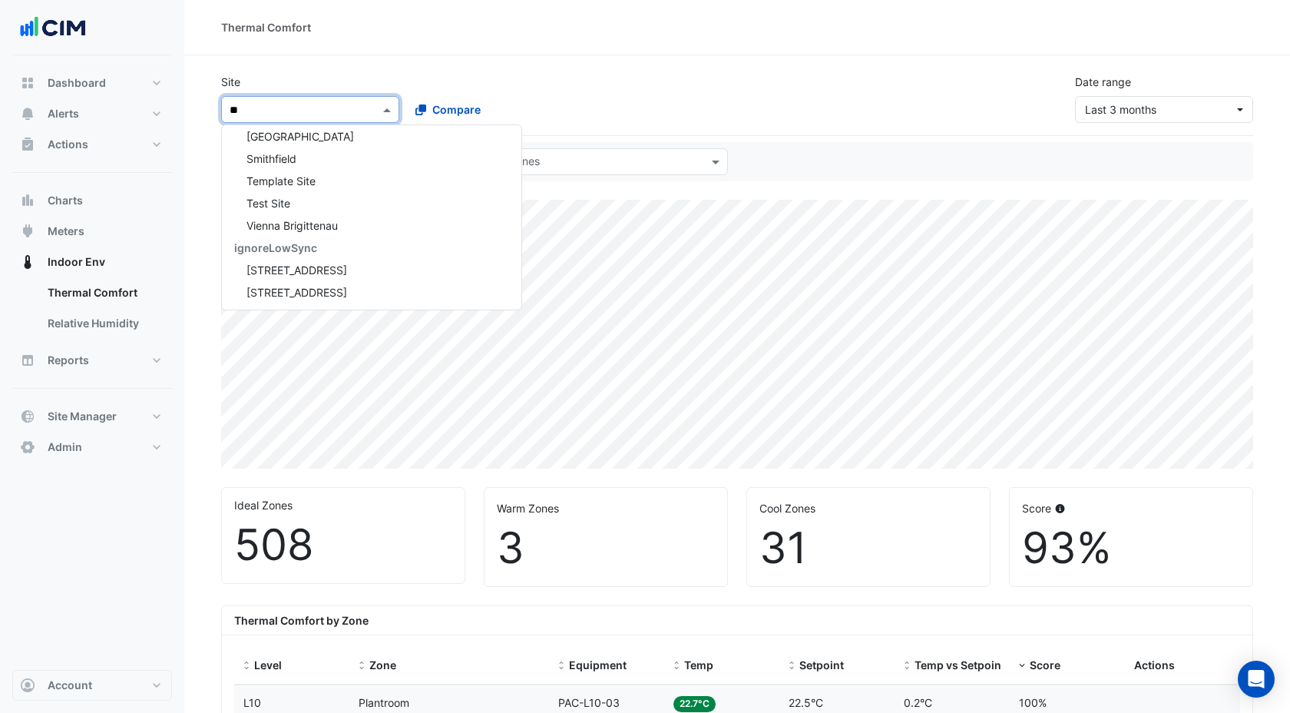
type input "***"
click at [289, 163] on span "ITS Tower 1" at bounding box center [275, 158] width 59 height 13
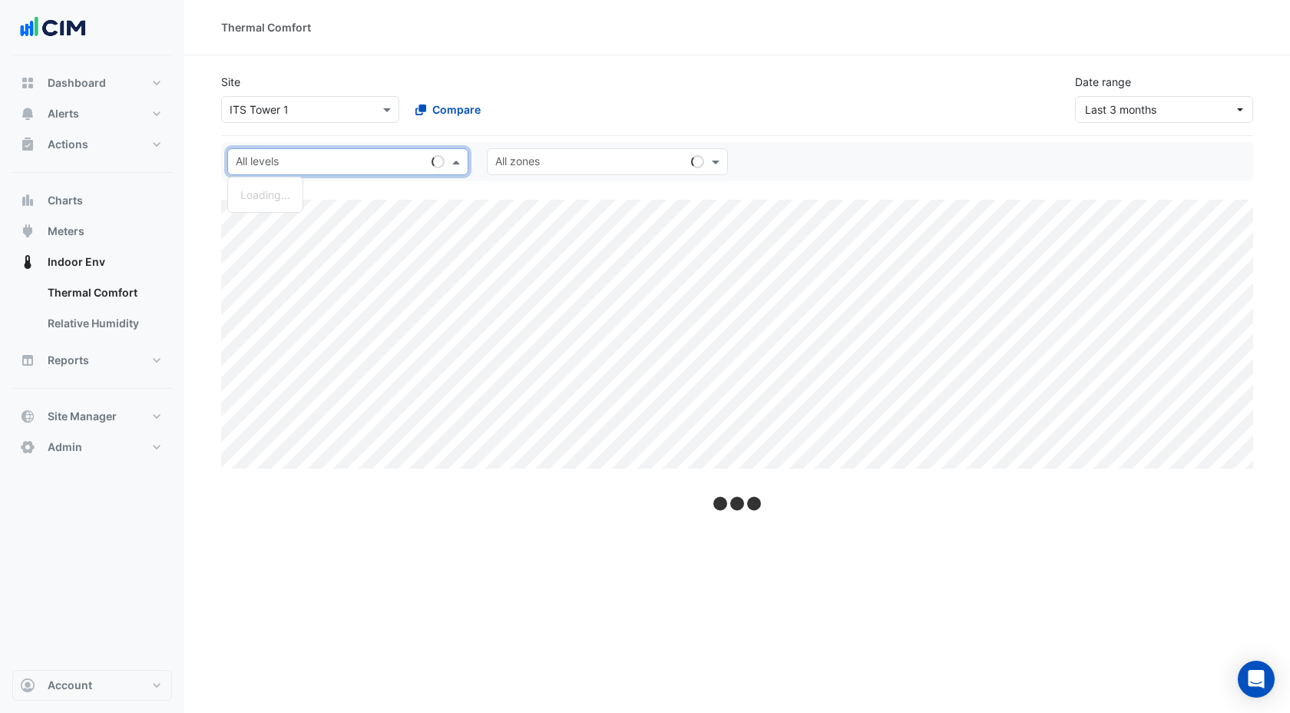
click at [289, 159] on input "text" at bounding box center [331, 163] width 190 height 16
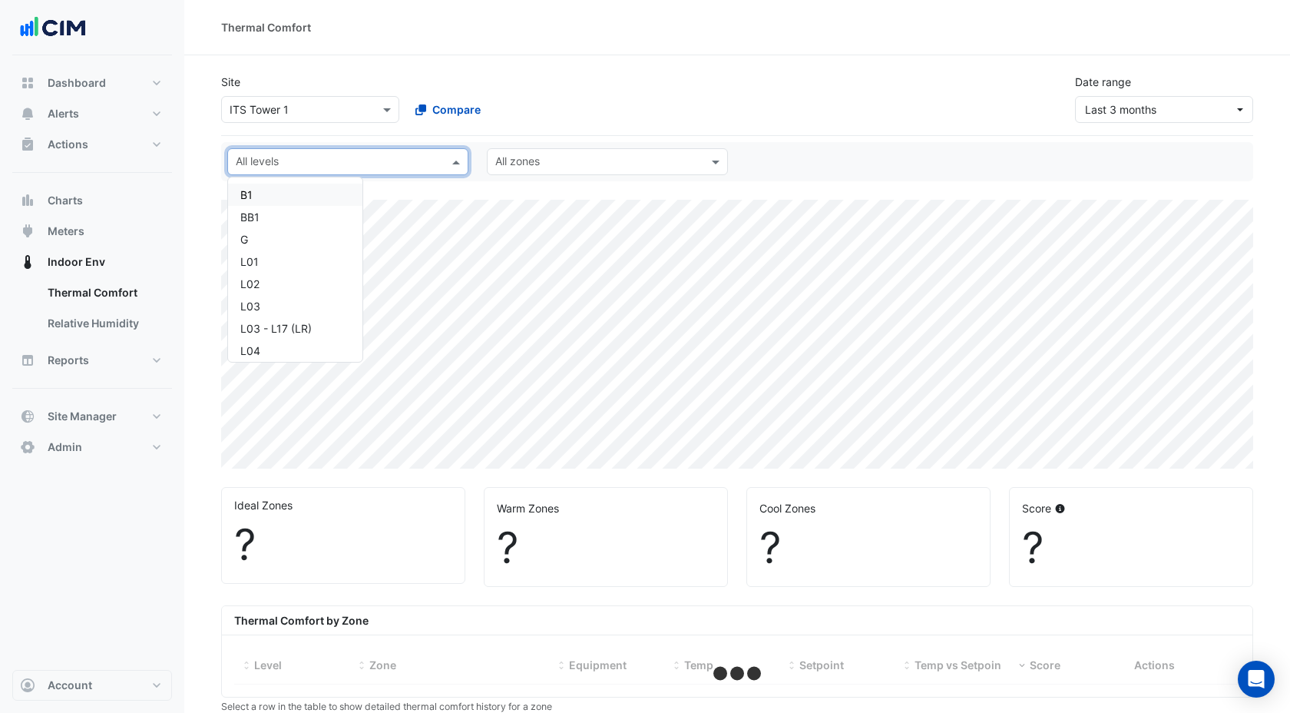
select select "***"
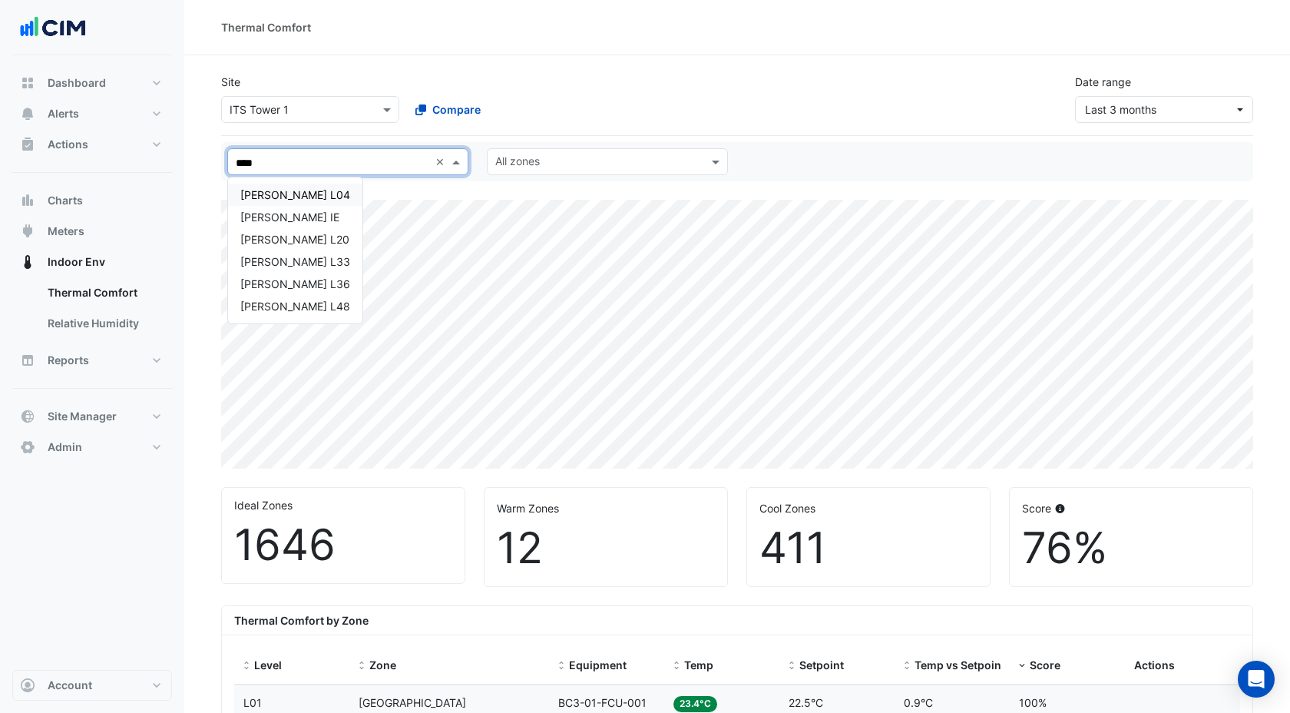
type input "*****"
click at [276, 197] on div "[PERSON_NAME] L04" at bounding box center [295, 195] width 110 height 16
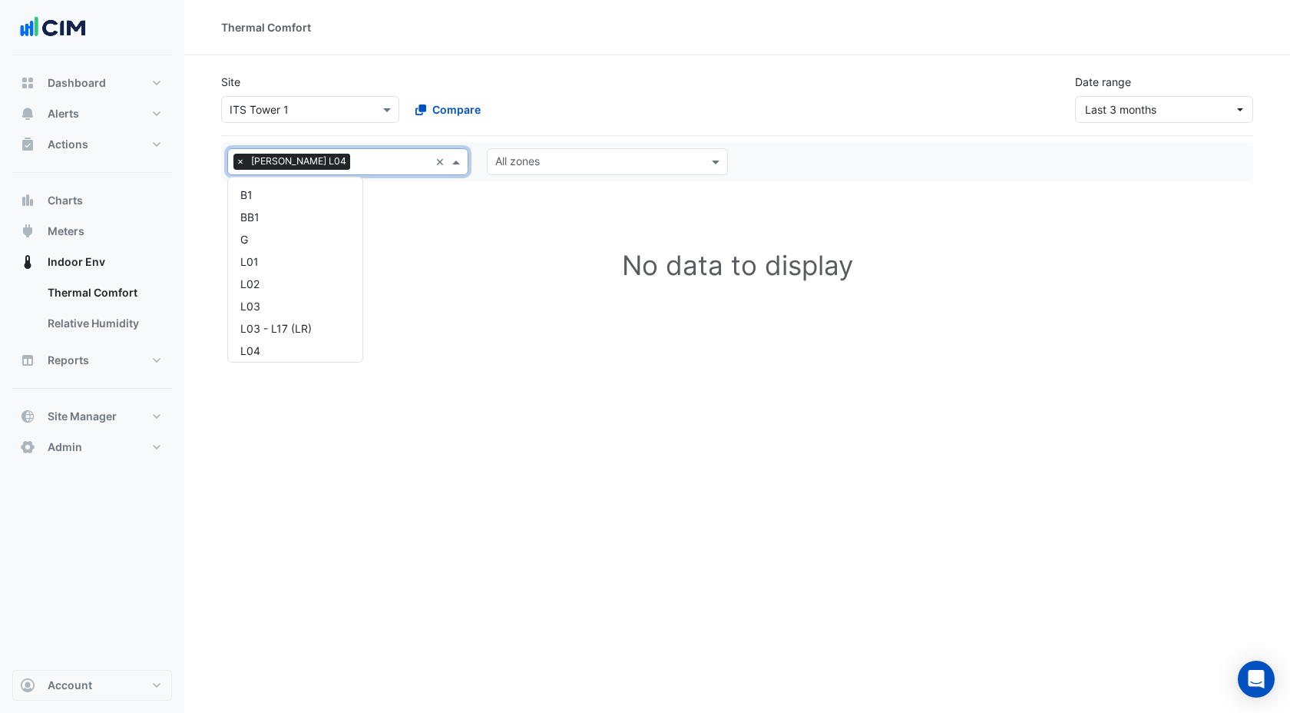
click at [356, 165] on input "text" at bounding box center [392, 163] width 73 height 16
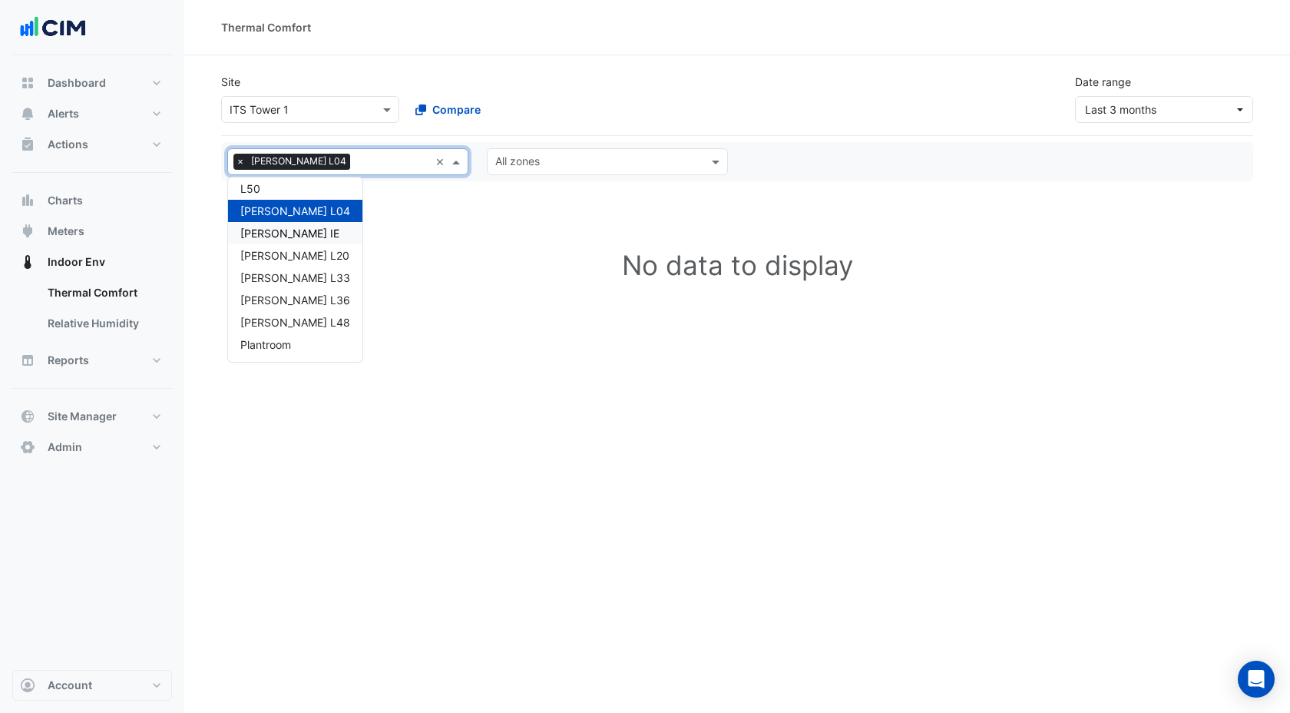
click at [269, 239] on div "[PERSON_NAME] IE" at bounding box center [295, 233] width 110 height 16
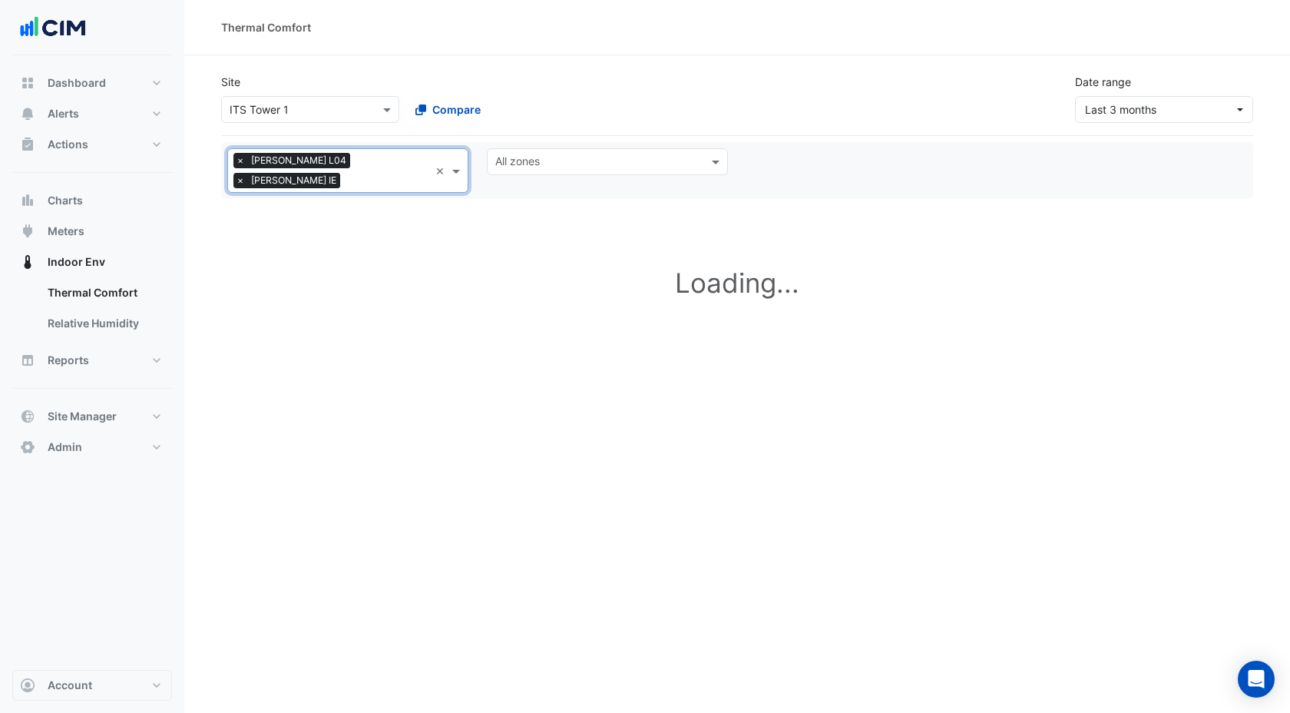
click at [392, 174] on input "text" at bounding box center [387, 182] width 83 height 16
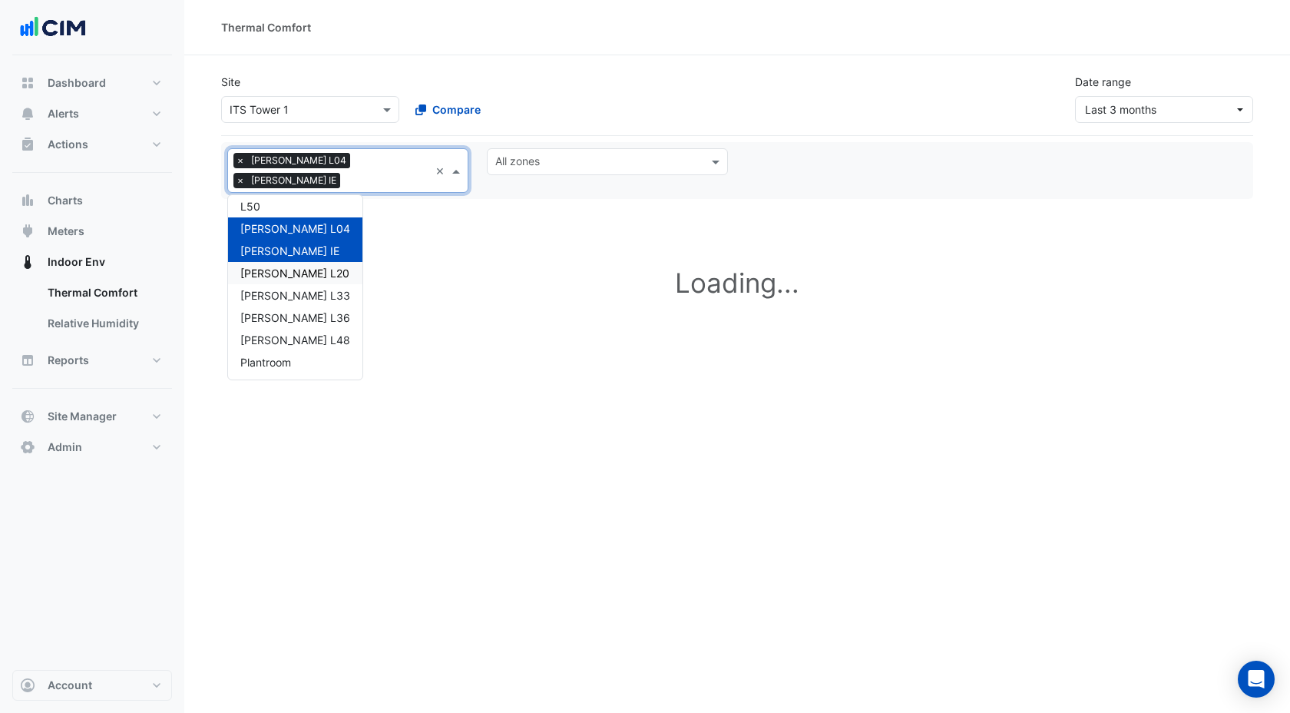
click at [289, 265] on div "[PERSON_NAME] L20" at bounding box center [295, 273] width 110 height 16
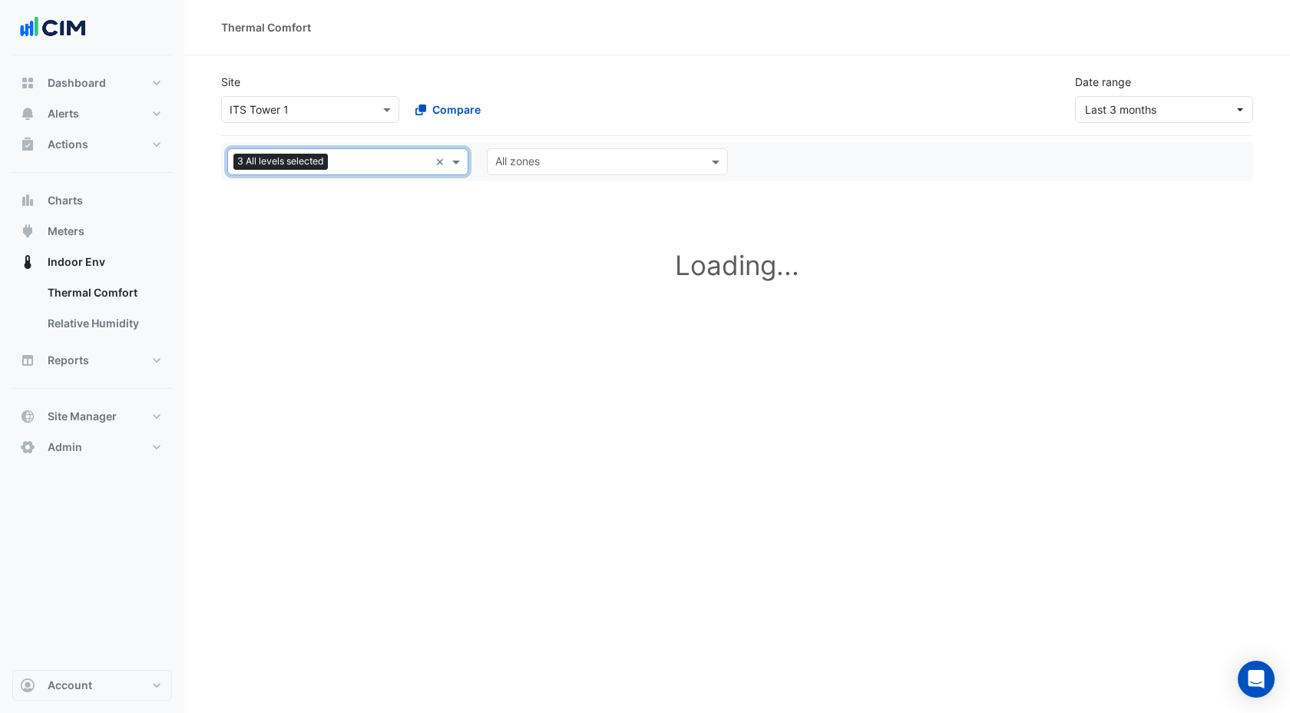
click at [342, 158] on input "text" at bounding box center [381, 163] width 95 height 16
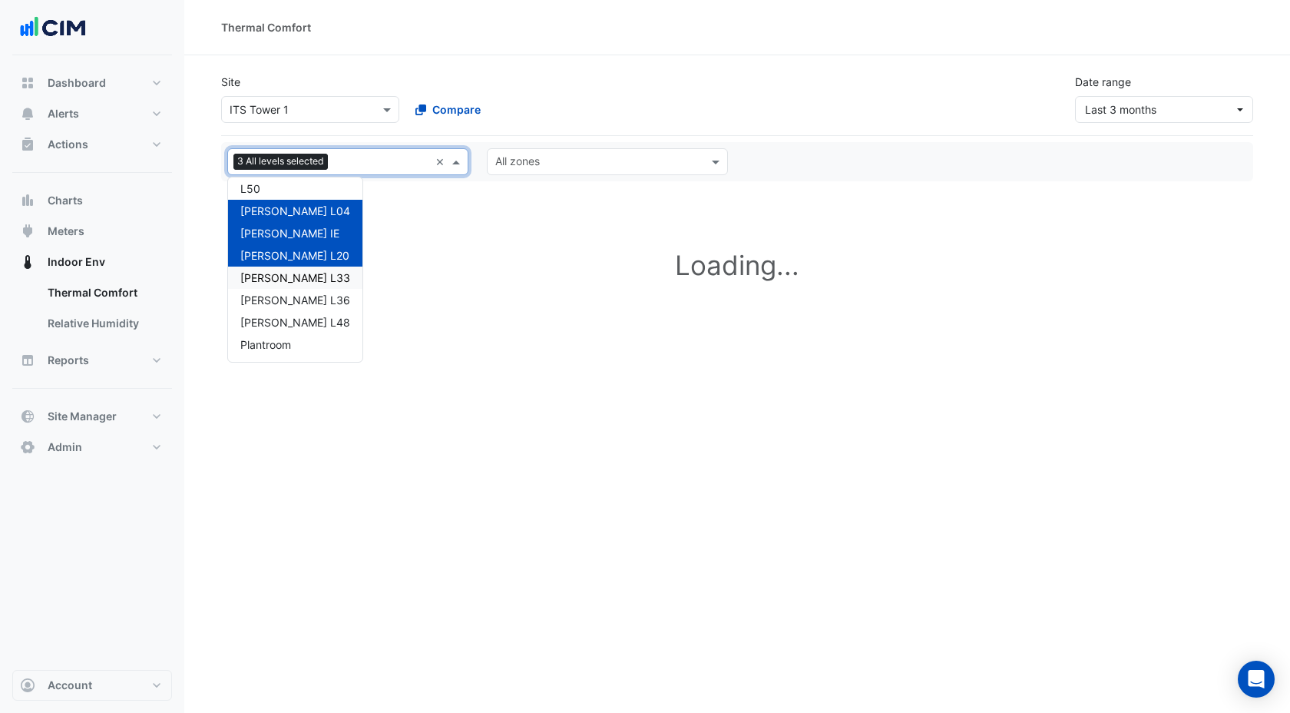
click at [280, 269] on div "[PERSON_NAME] L33" at bounding box center [295, 277] width 110 height 16
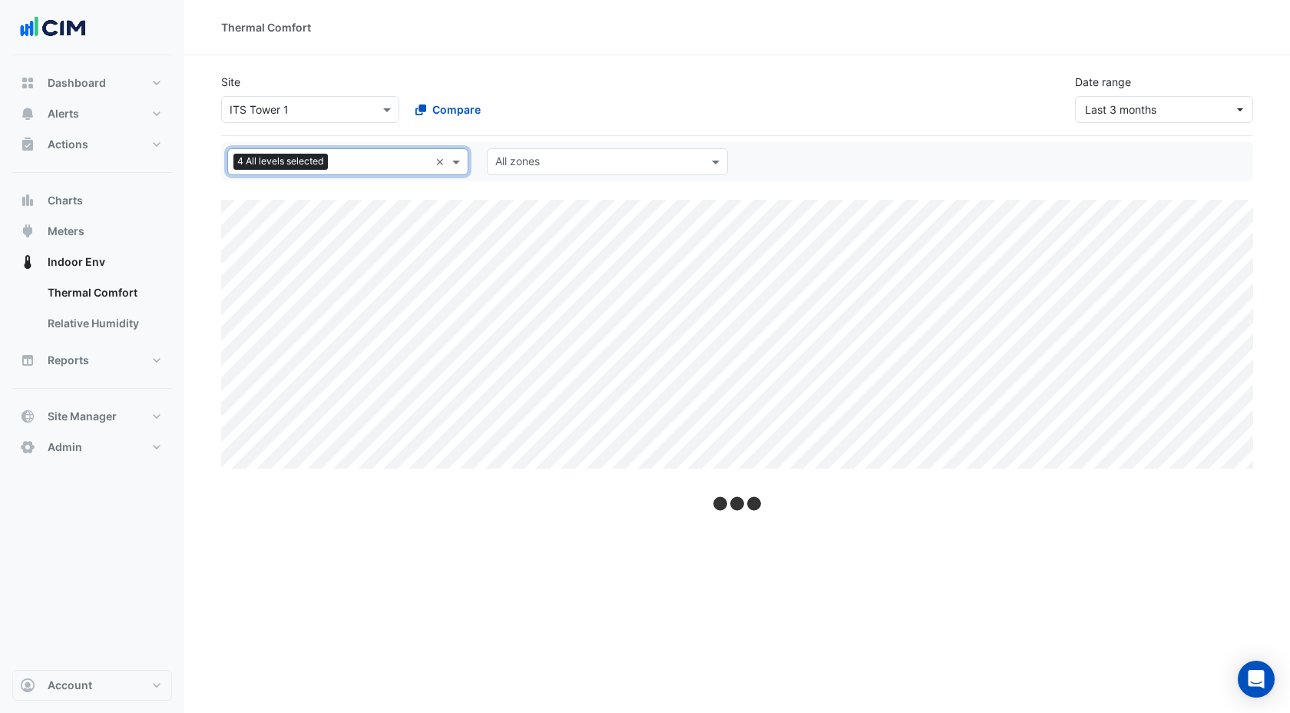
click at [370, 154] on div "All levels 4 All levels selected" at bounding box center [328, 162] width 201 height 24
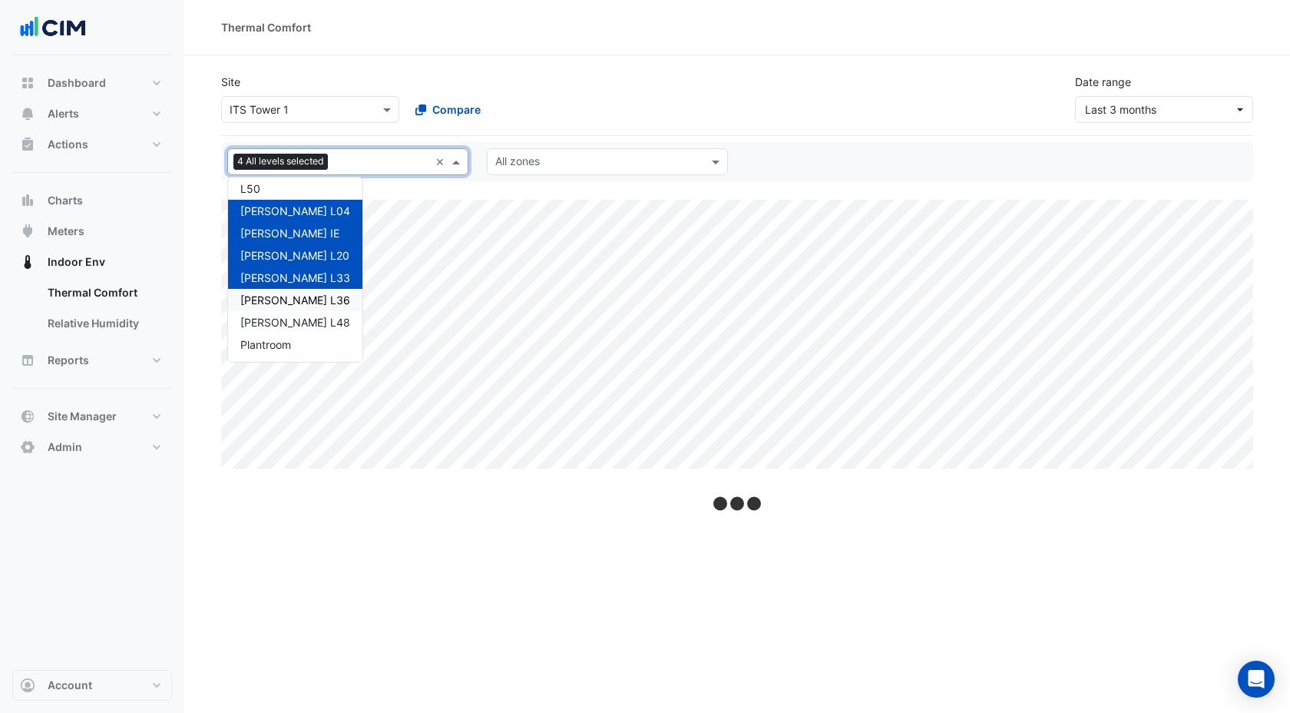
click at [260, 293] on div "[PERSON_NAME] L36" at bounding box center [295, 300] width 110 height 16
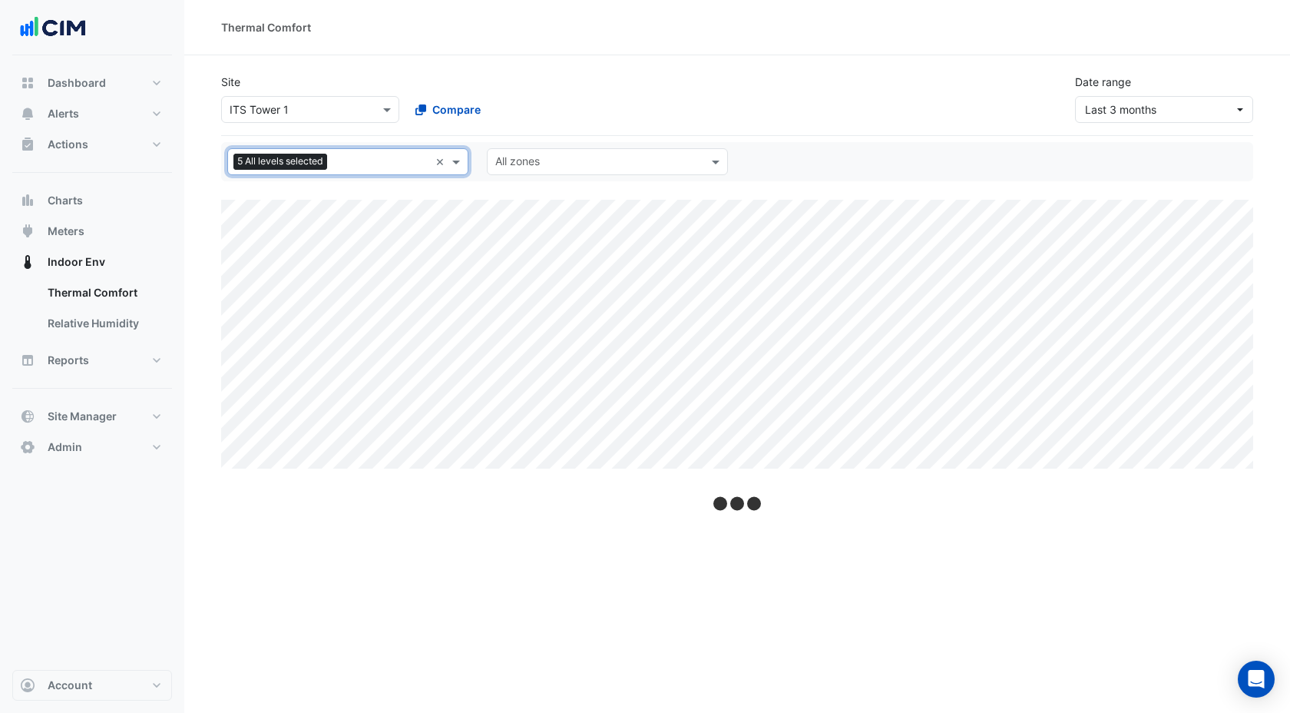
click at [359, 164] on input "text" at bounding box center [381, 163] width 96 height 16
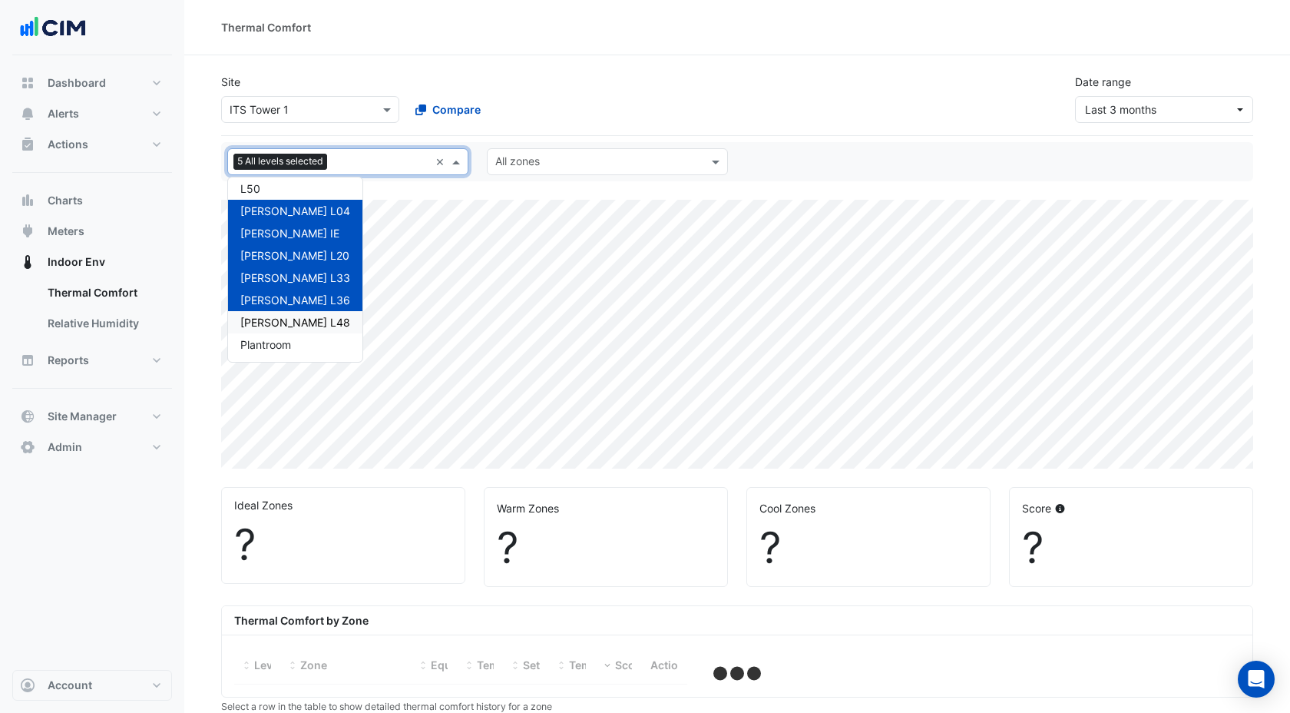
click at [277, 319] on div "[PERSON_NAME] L48" at bounding box center [295, 322] width 110 height 16
select select "***"
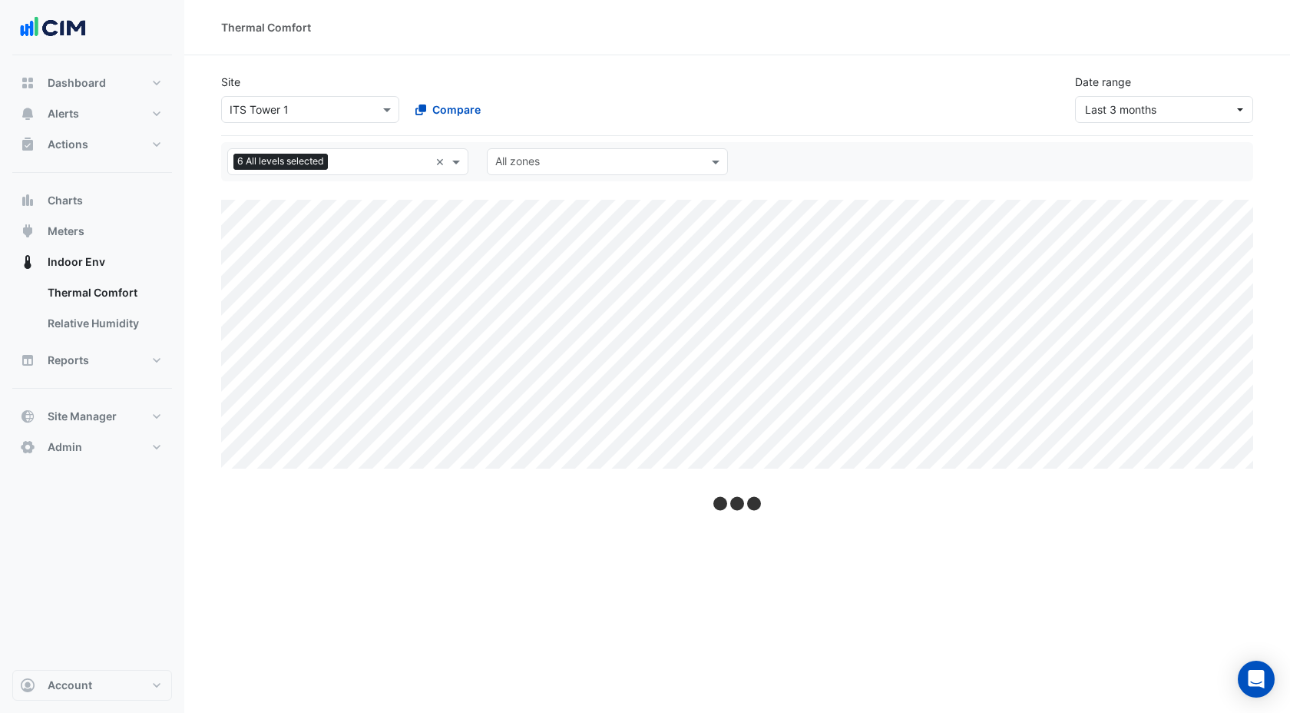
click at [623, 99] on div "Site Select a Site × ITS Tower 1 Compare Date range Last 3 months" at bounding box center [737, 91] width 1050 height 61
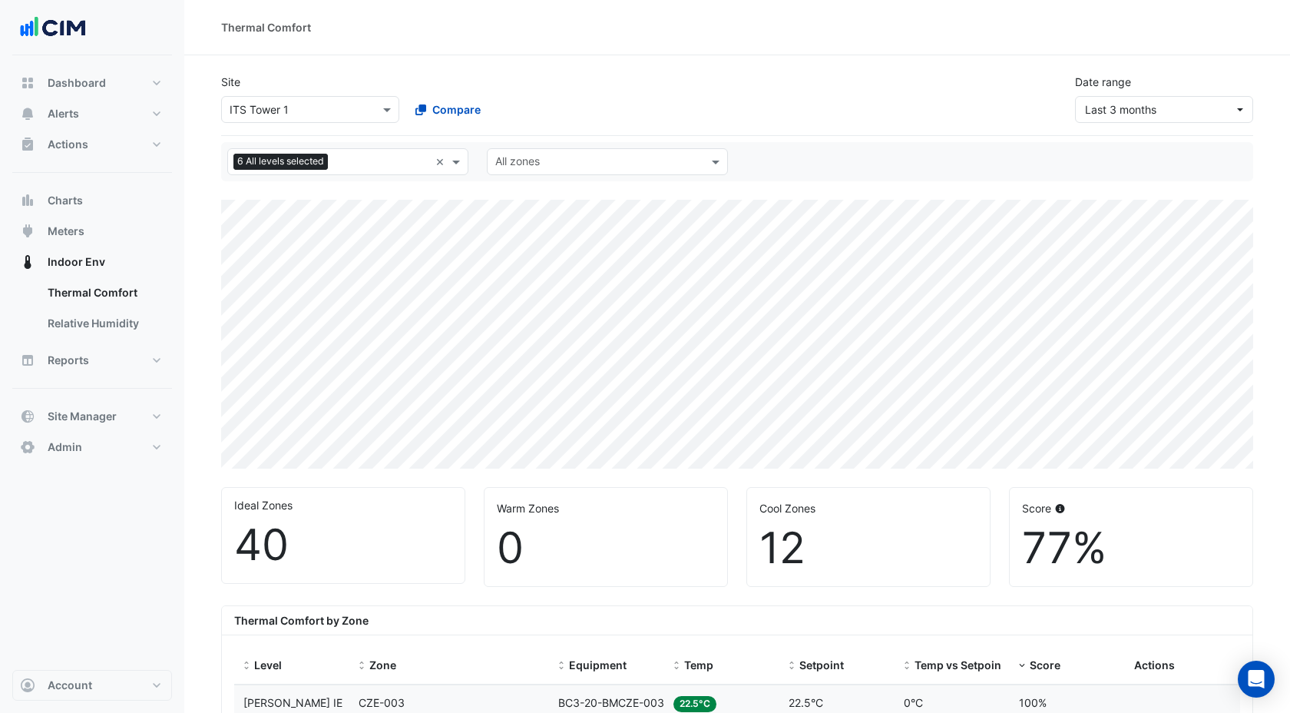
click at [1112, 557] on div "77%" at bounding box center [1131, 547] width 218 height 51
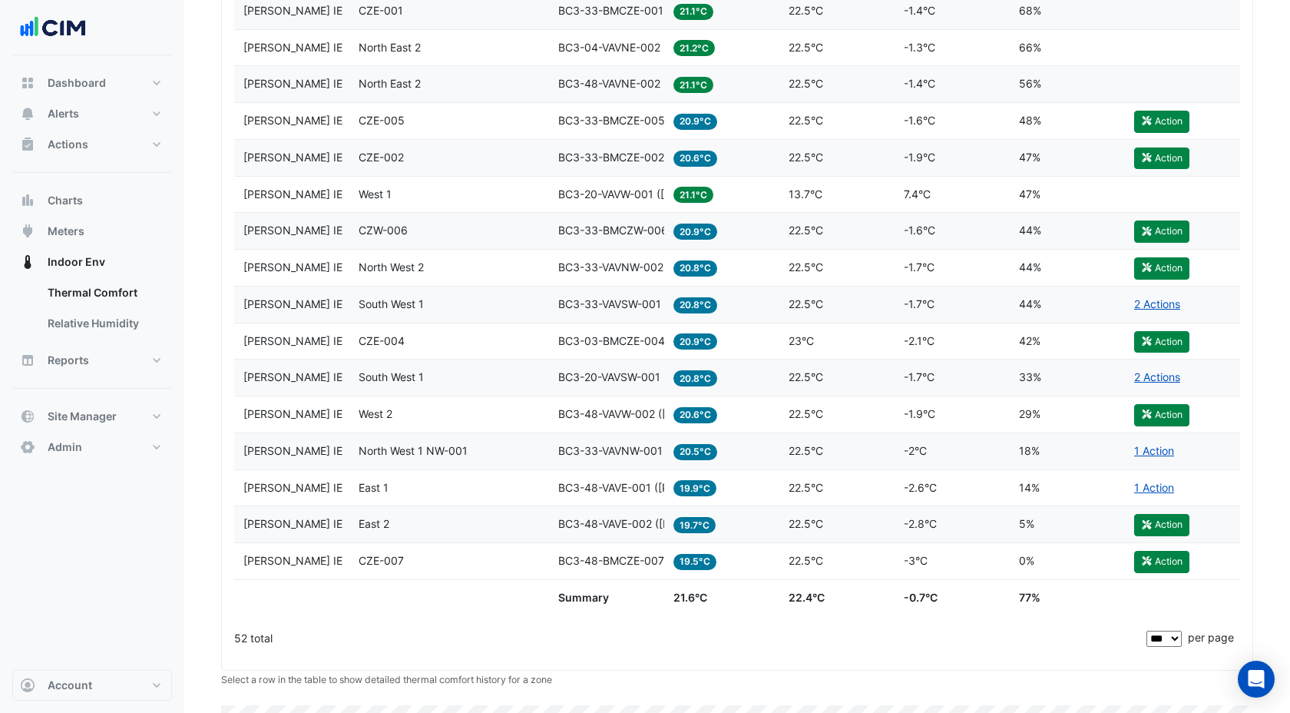
scroll to position [1477, 0]
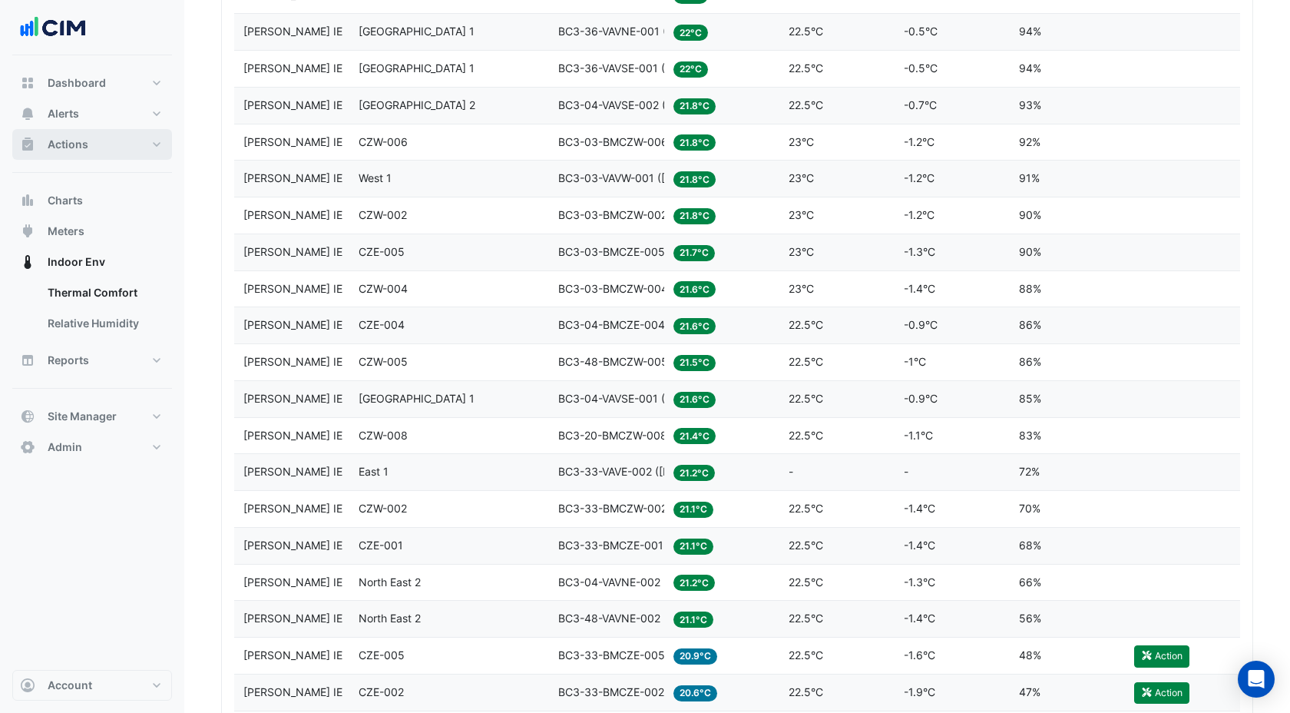
click at [80, 144] on span "Actions" at bounding box center [68, 144] width 41 height 15
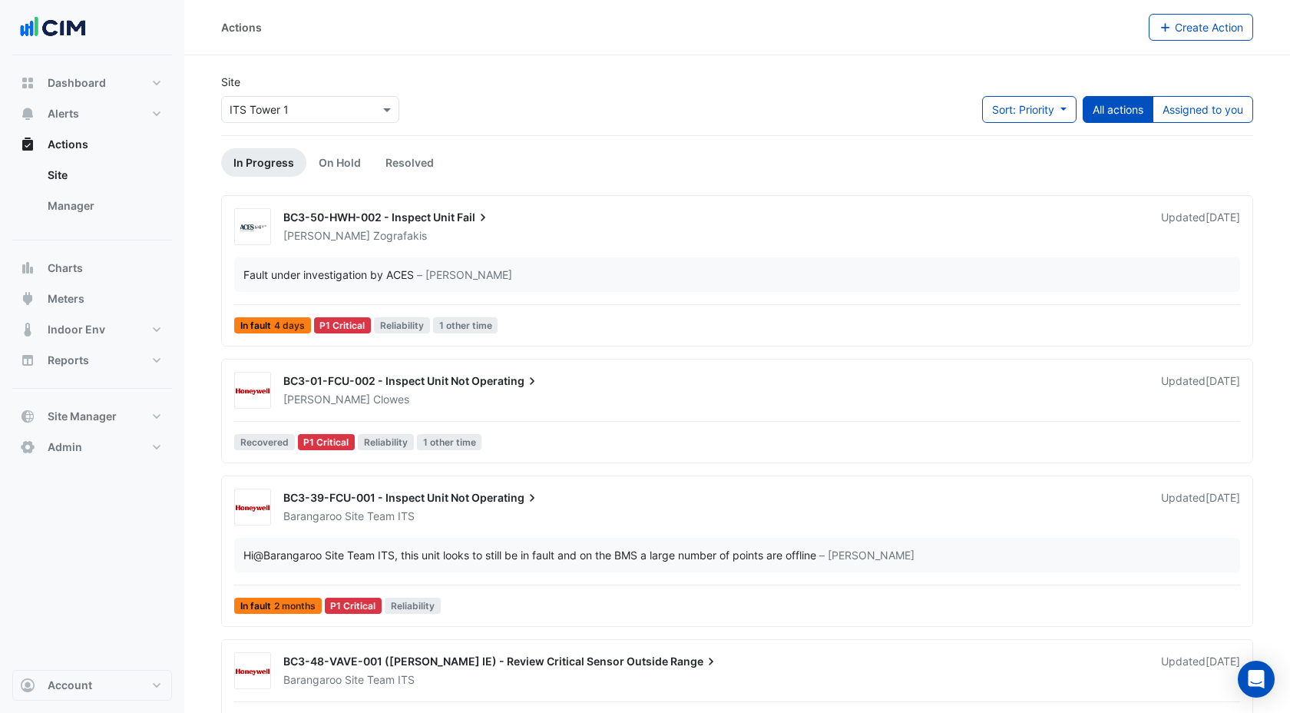
click at [296, 110] on input "text" at bounding box center [295, 110] width 131 height 16
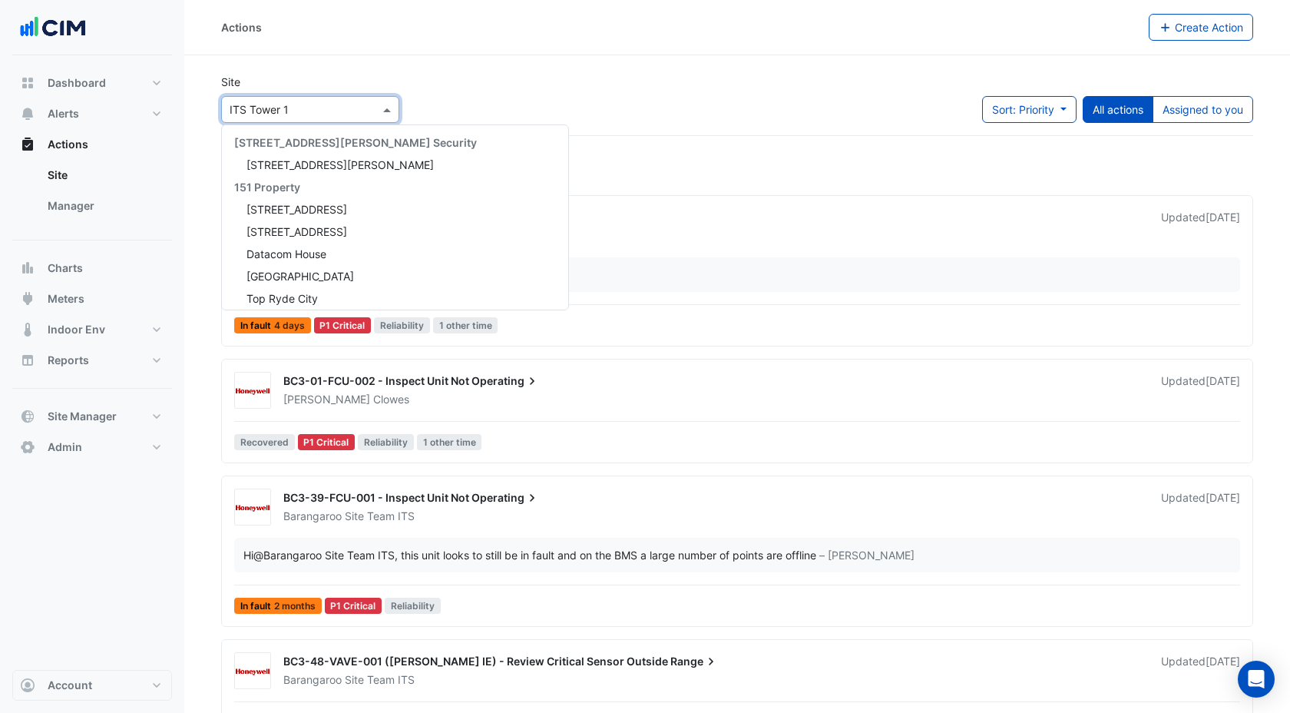
scroll to position [2010, 0]
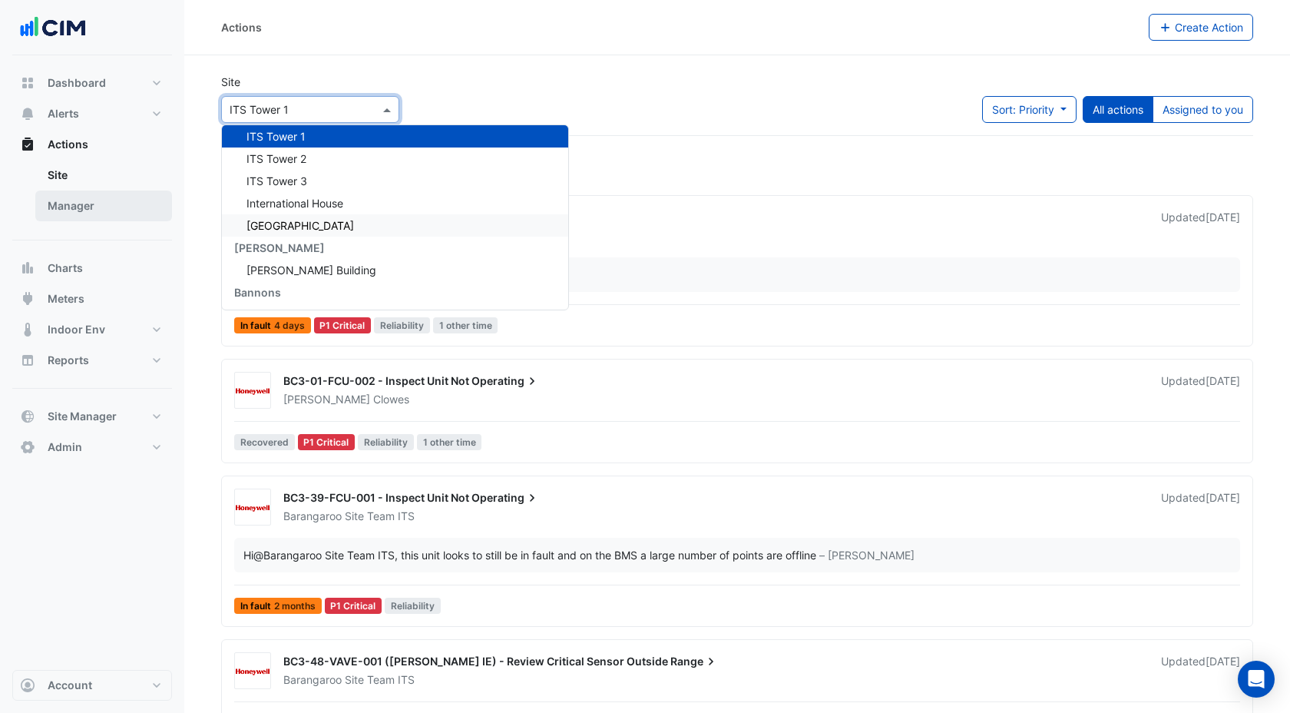
click at [75, 215] on link "Manager" at bounding box center [103, 205] width 137 height 31
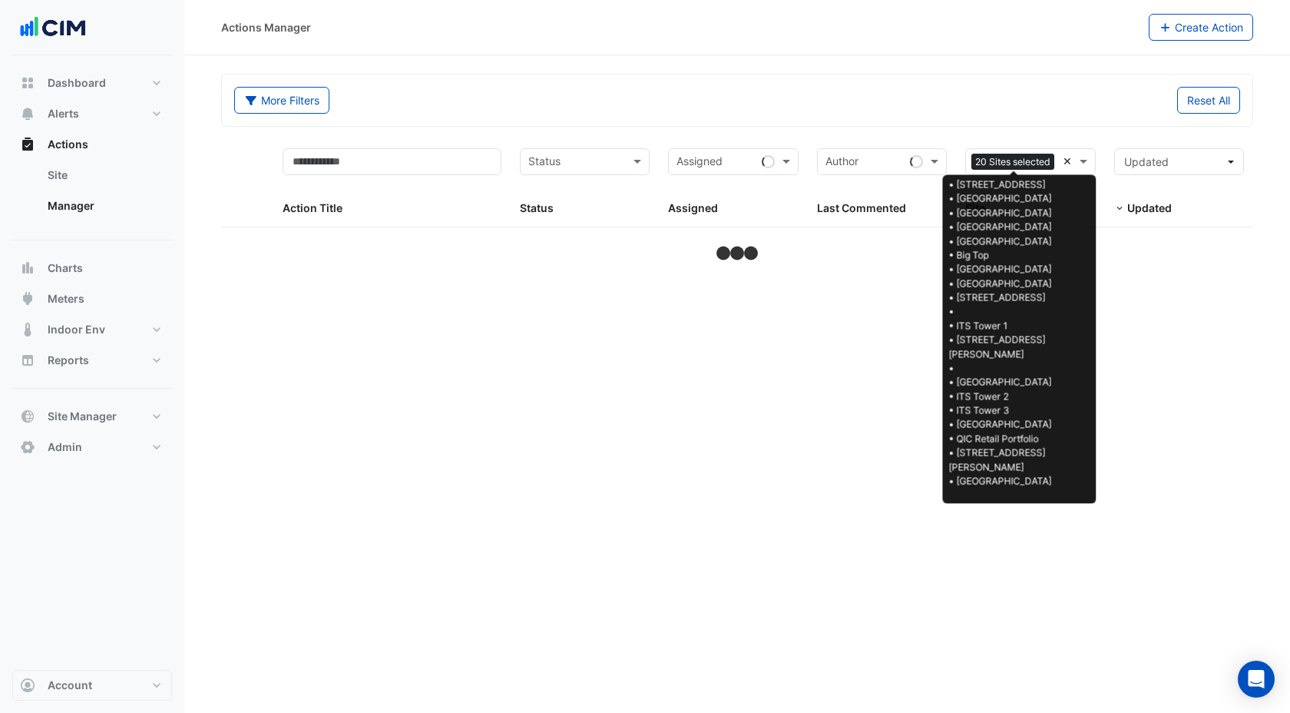
select select "***"
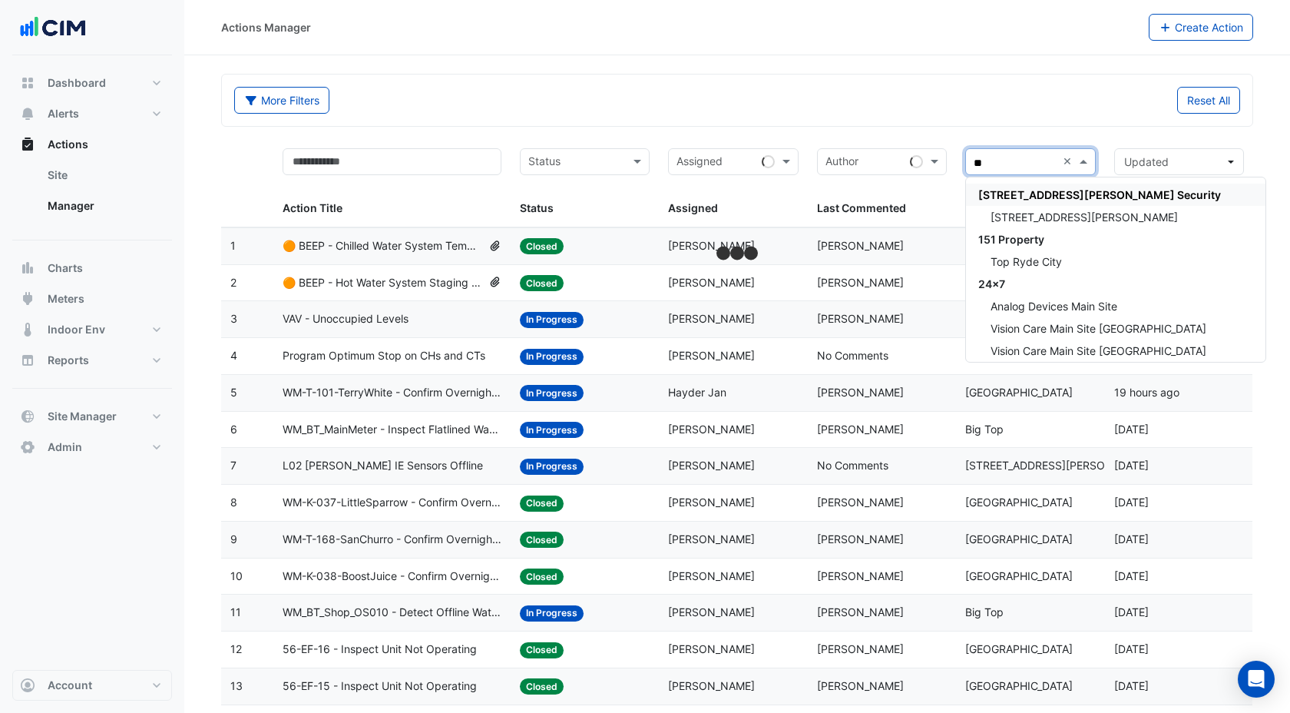
type input "***"
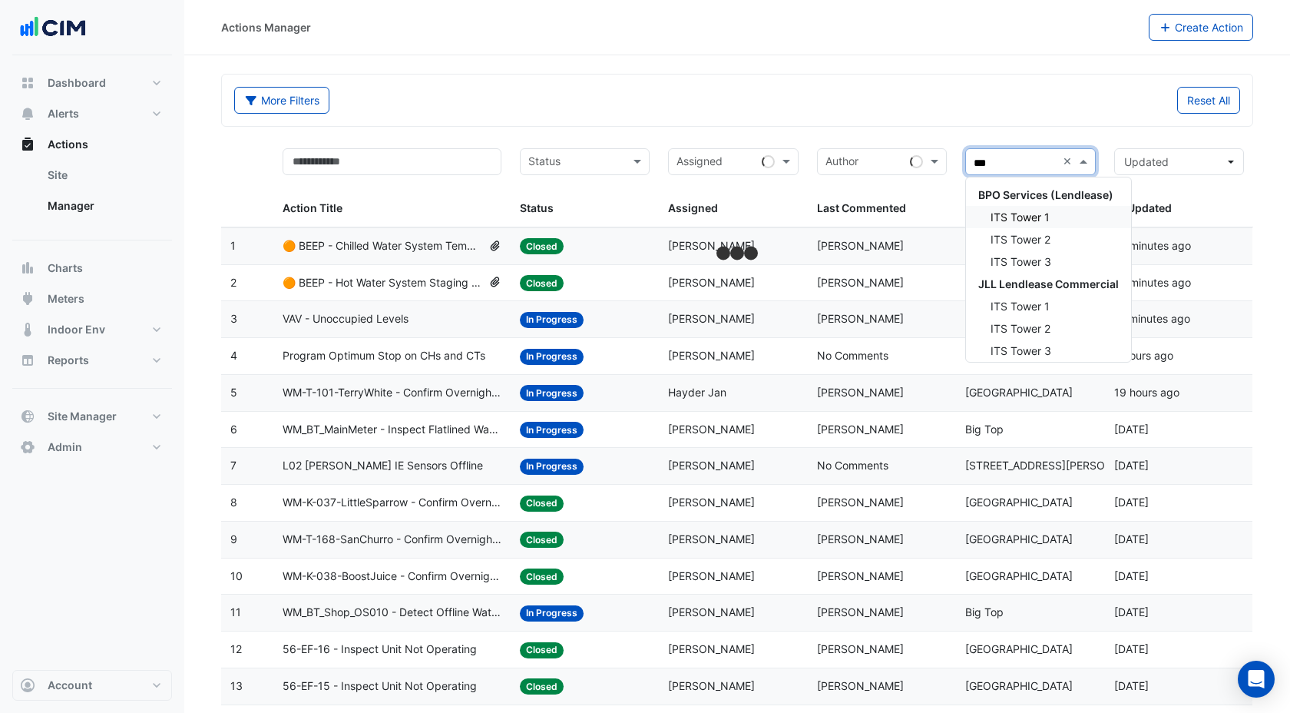
click at [1039, 219] on span "ITS Tower 1" at bounding box center [1019, 216] width 59 height 13
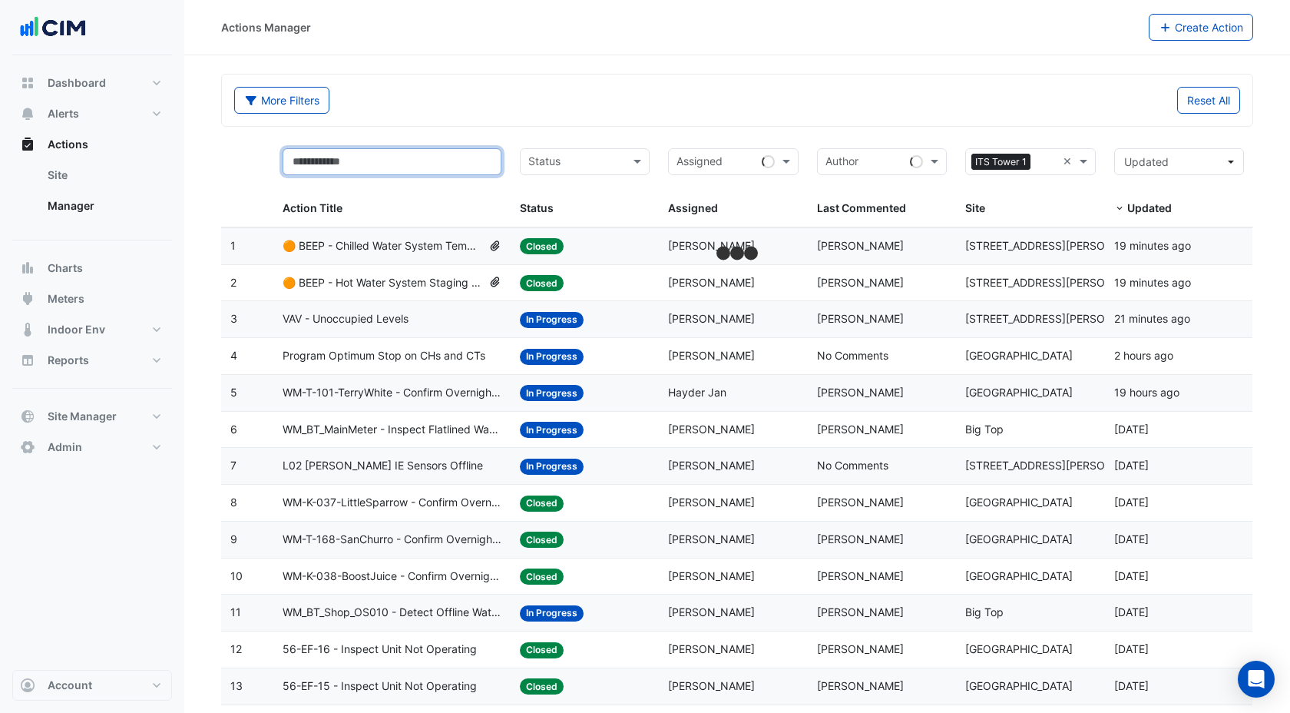
click at [382, 158] on input "text" at bounding box center [392, 161] width 219 height 27
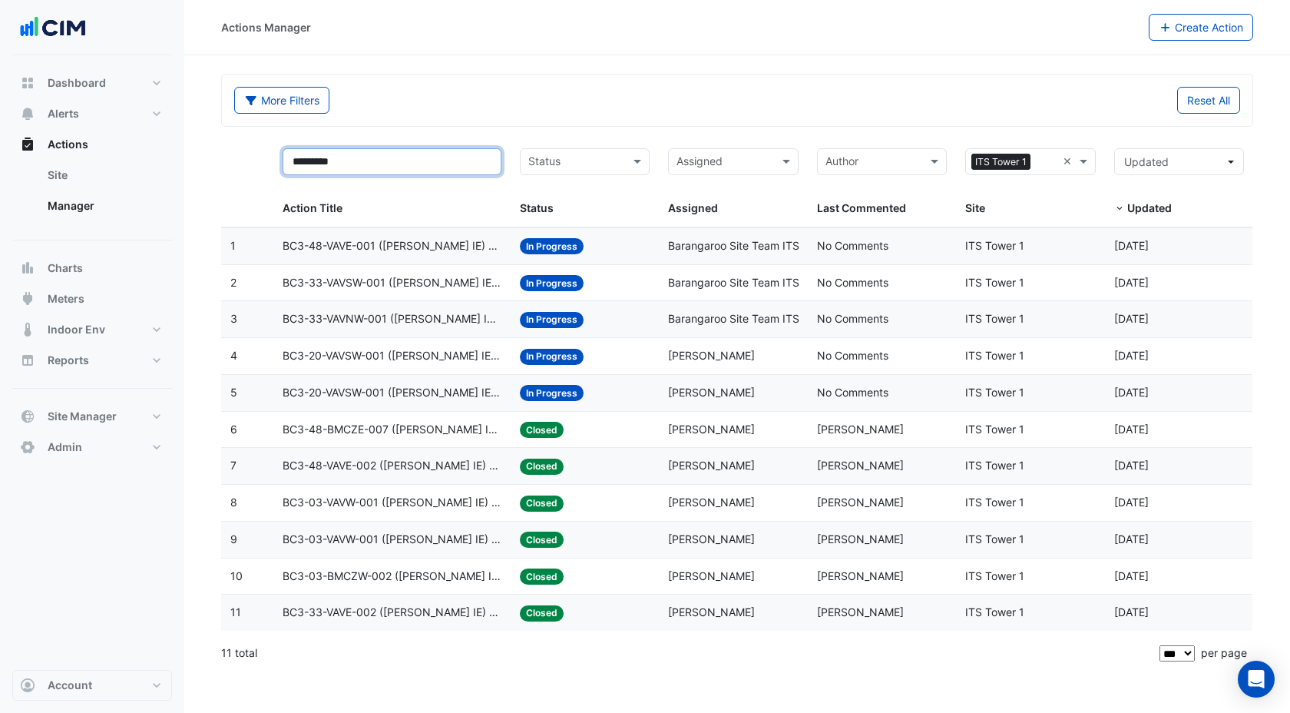
type input "*********"
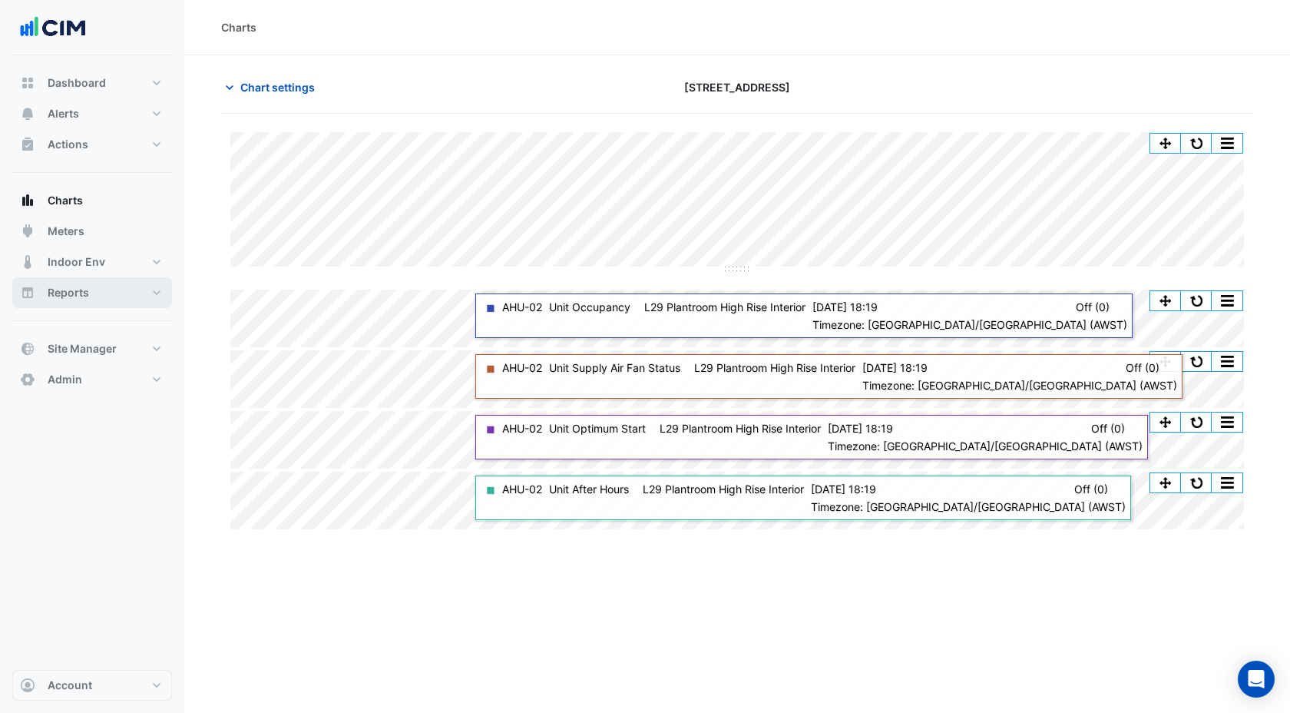
click at [68, 297] on span "Reports" at bounding box center [68, 292] width 41 height 15
select select "***"
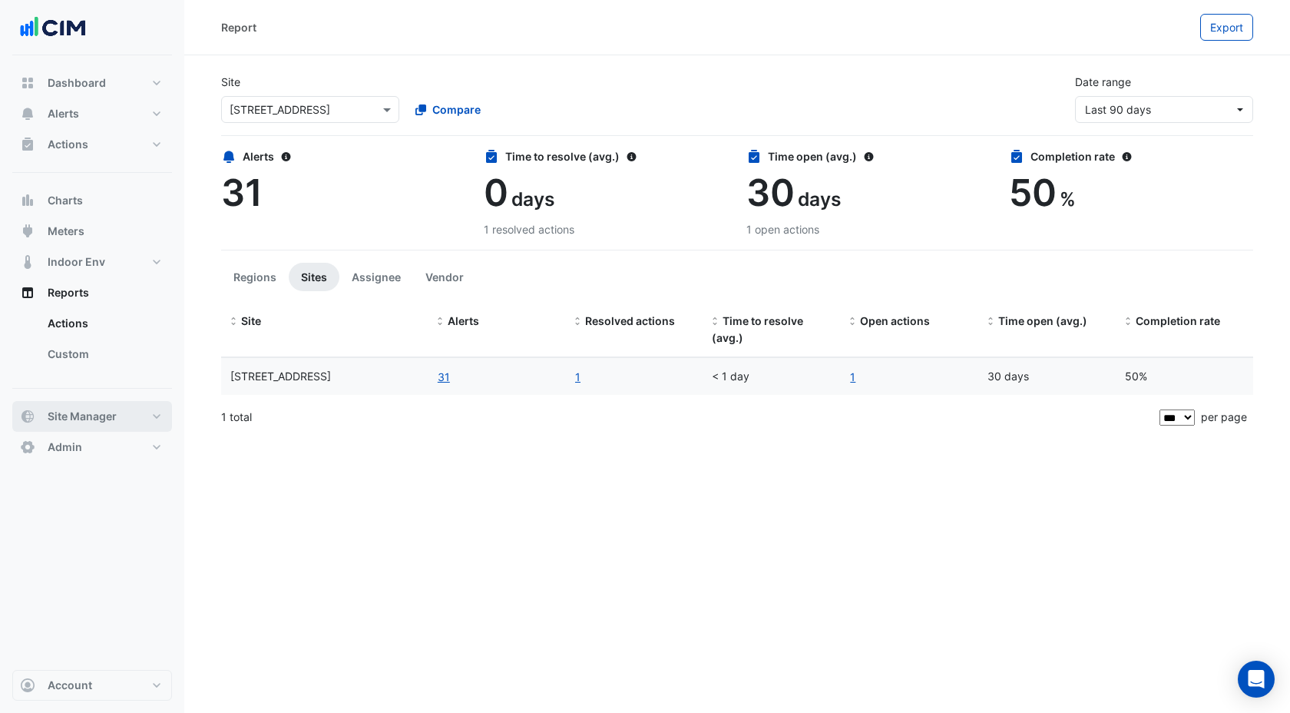
click at [74, 422] on span "Site Manager" at bounding box center [82, 415] width 69 height 15
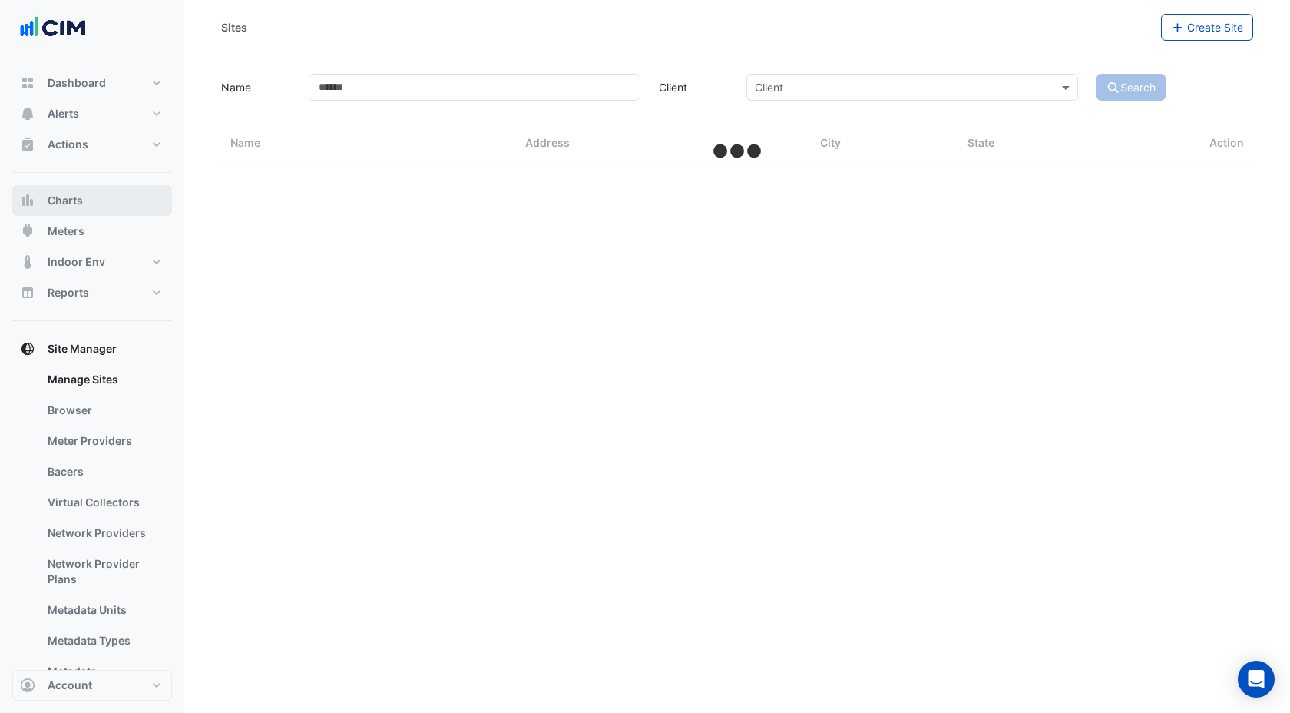
select select "***"
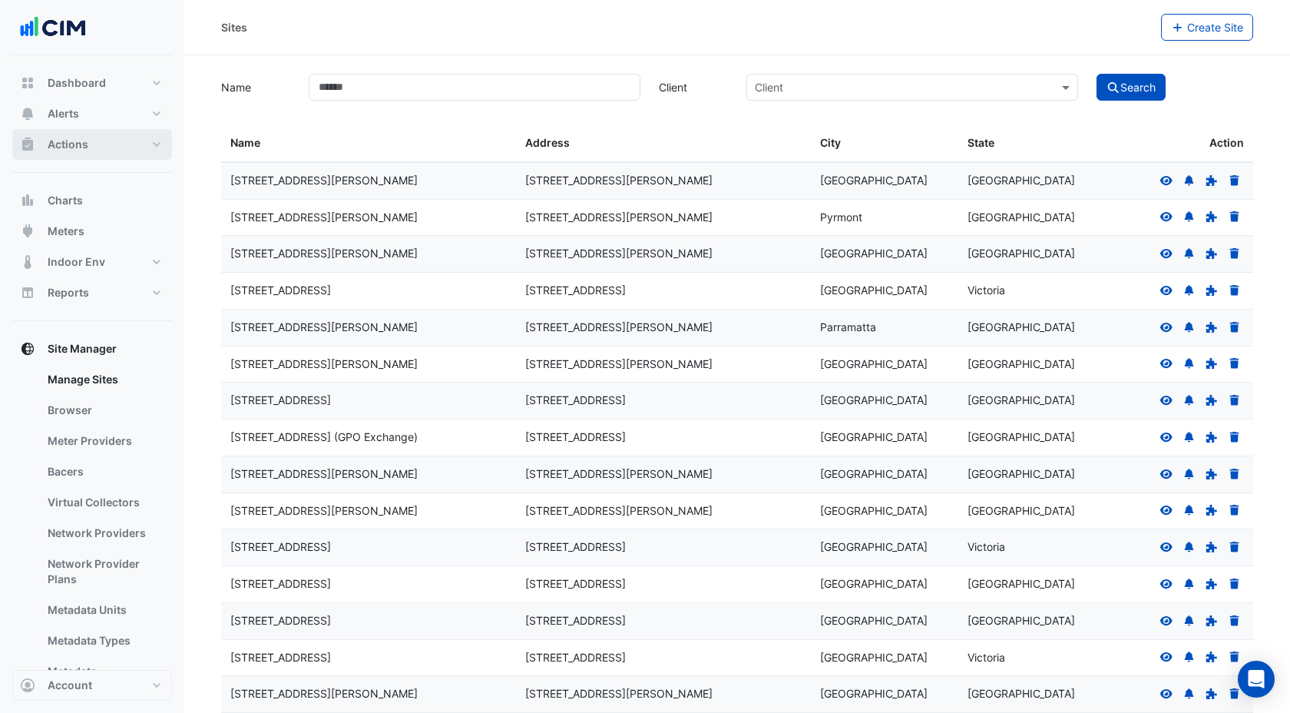
click at [64, 137] on span "Actions" at bounding box center [68, 144] width 41 height 15
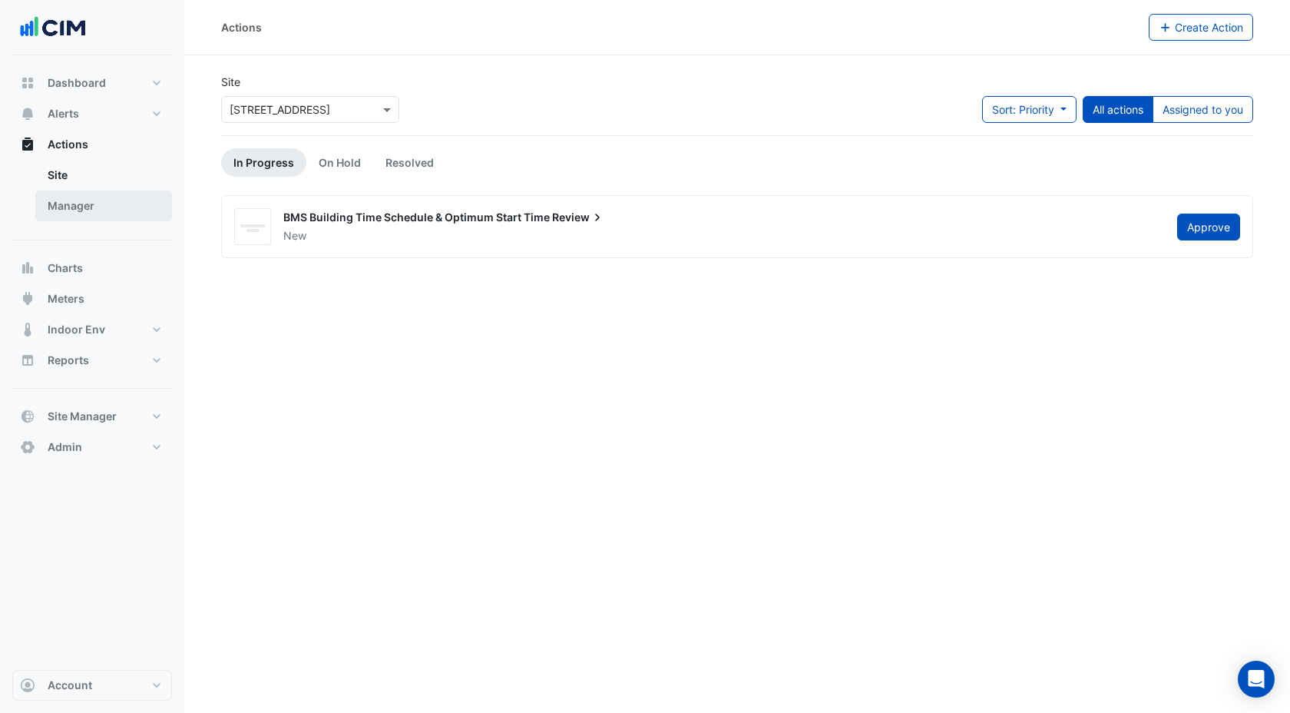
click at [106, 212] on link "Manager" at bounding box center [103, 205] width 137 height 31
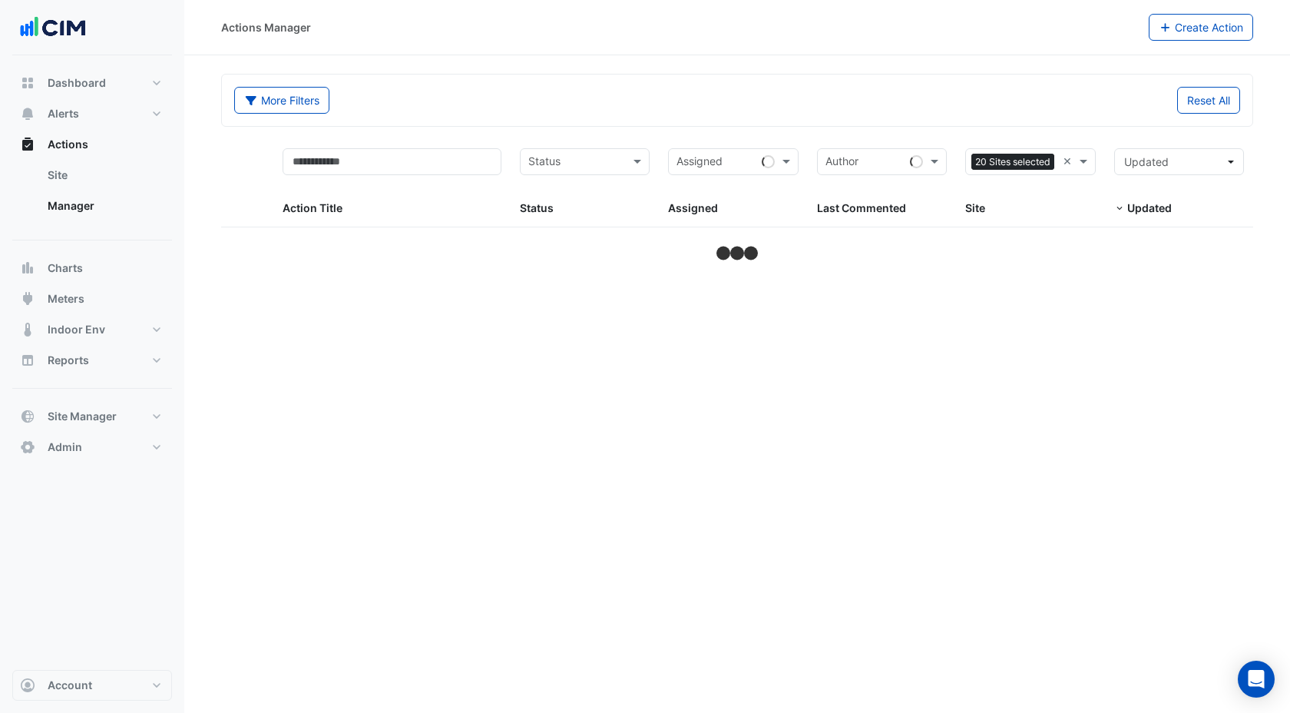
select select "***"
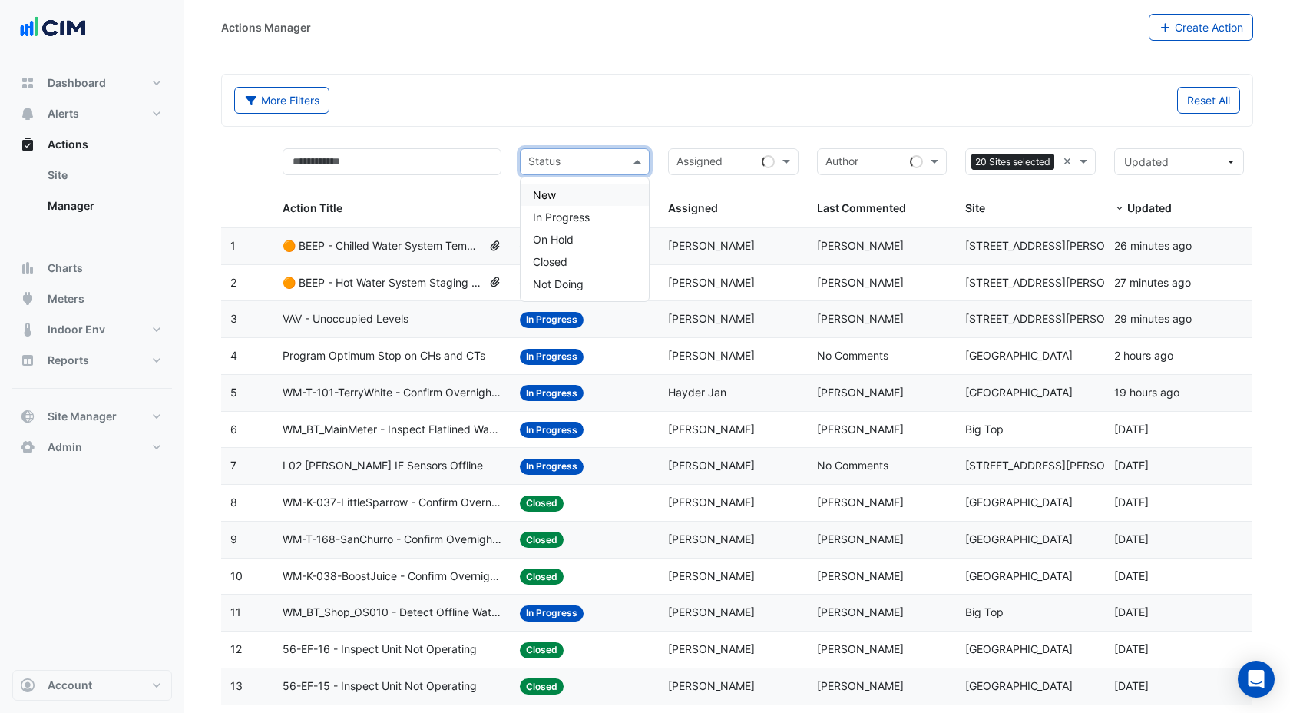
click at [582, 160] on input "text" at bounding box center [575, 163] width 95 height 18
type input "*********"
click at [576, 198] on span "Not Doing" at bounding box center [558, 194] width 51 height 13
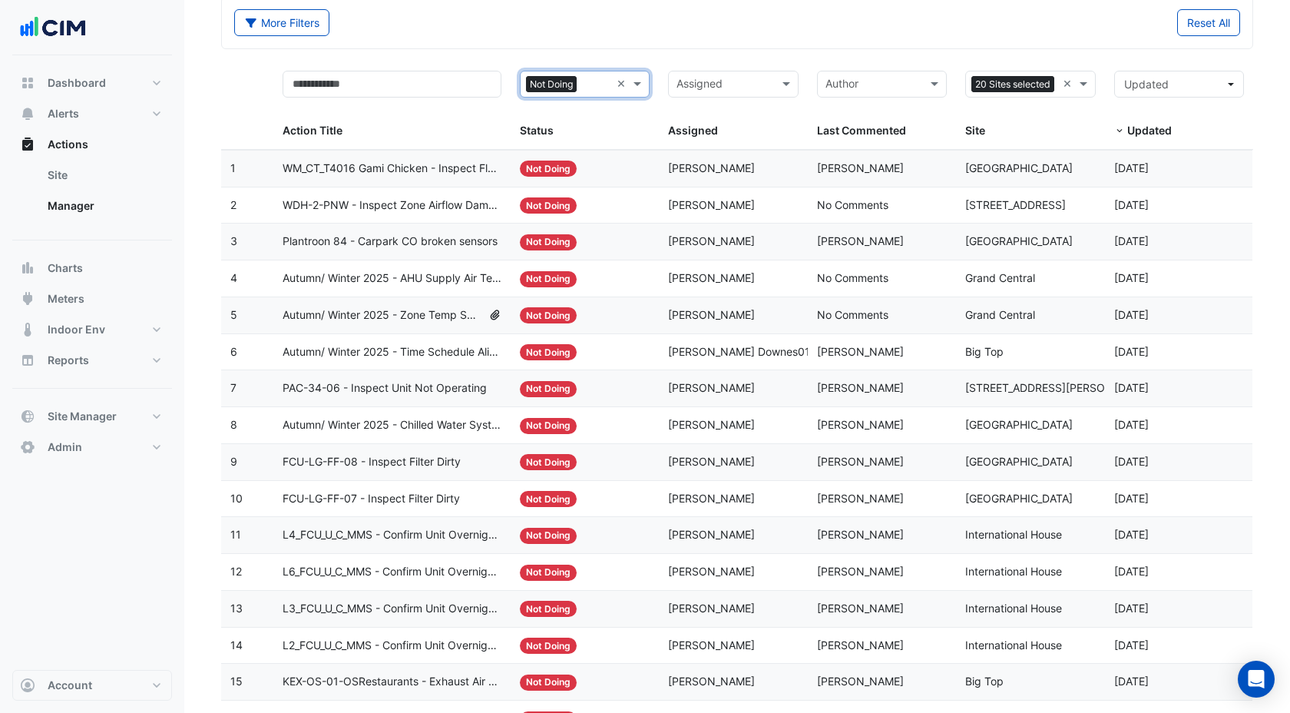
scroll to position [83, 0]
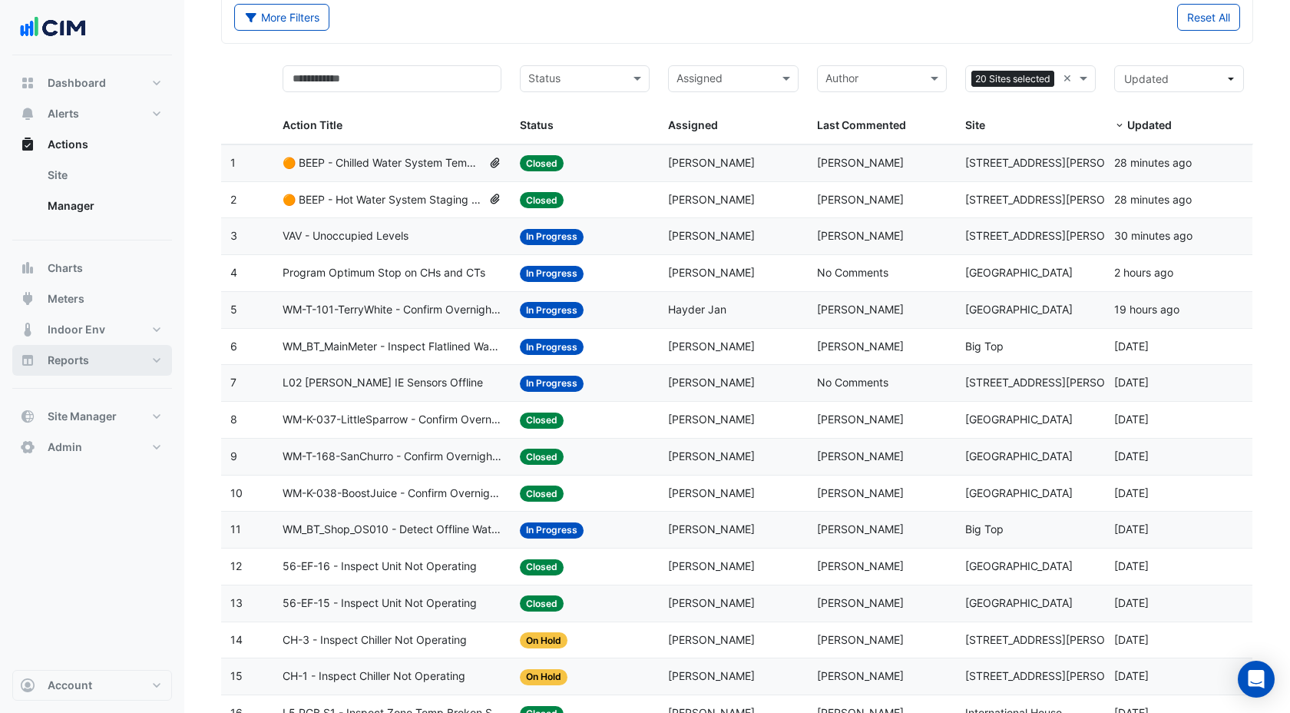
click at [90, 364] on button "Reports" at bounding box center [92, 360] width 160 height 31
select select "***"
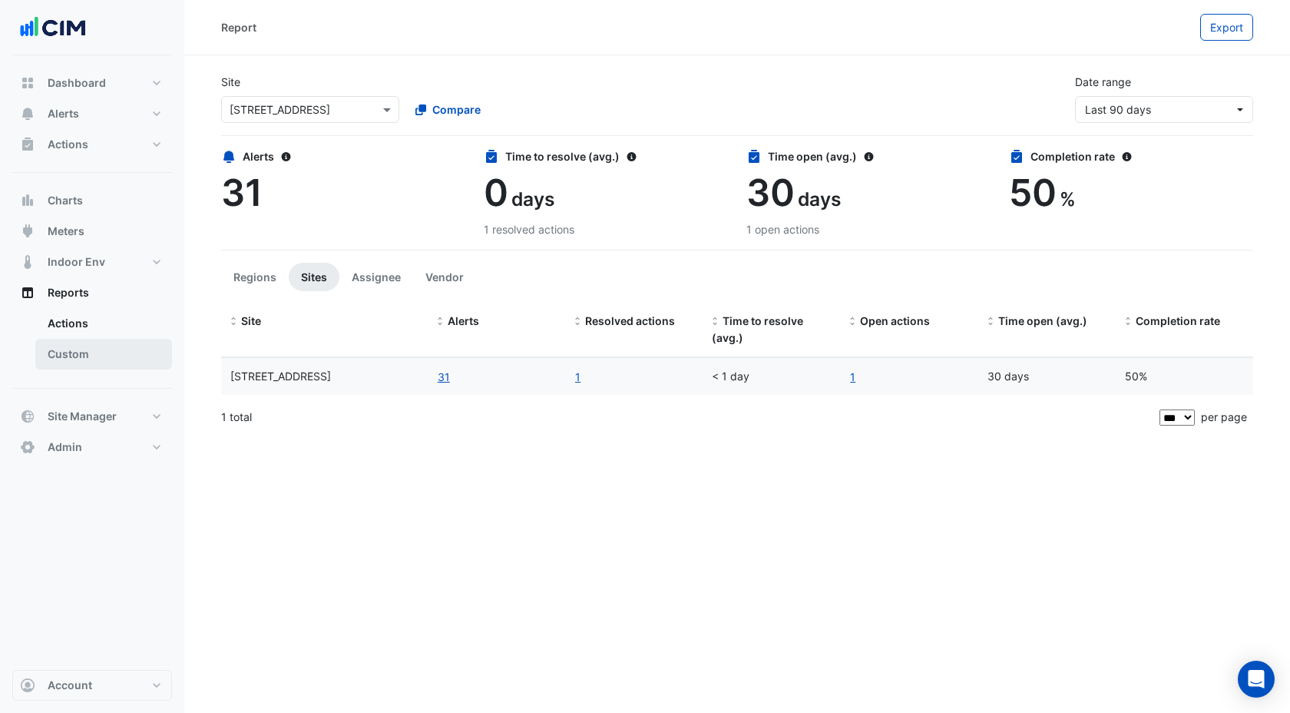
click at [87, 353] on link "Custom" at bounding box center [103, 354] width 137 height 31
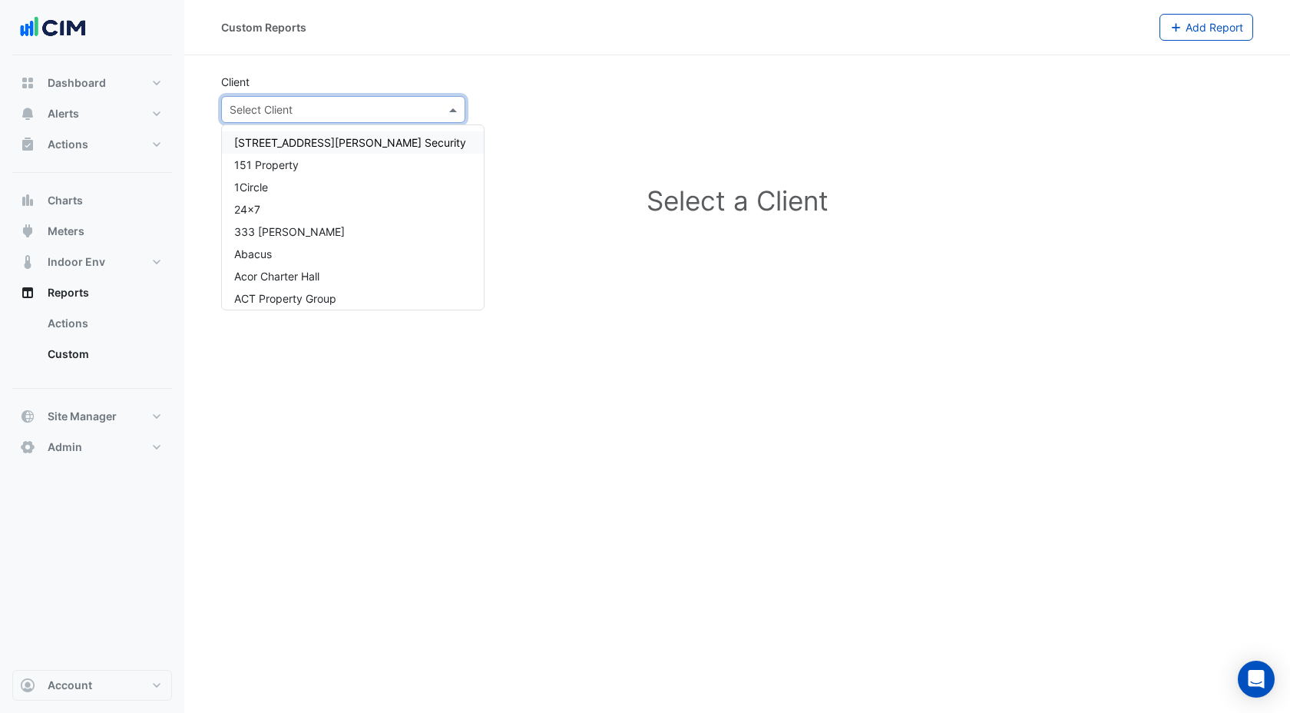
click at [306, 103] on input "text" at bounding box center [328, 110] width 197 height 16
type input "*****"
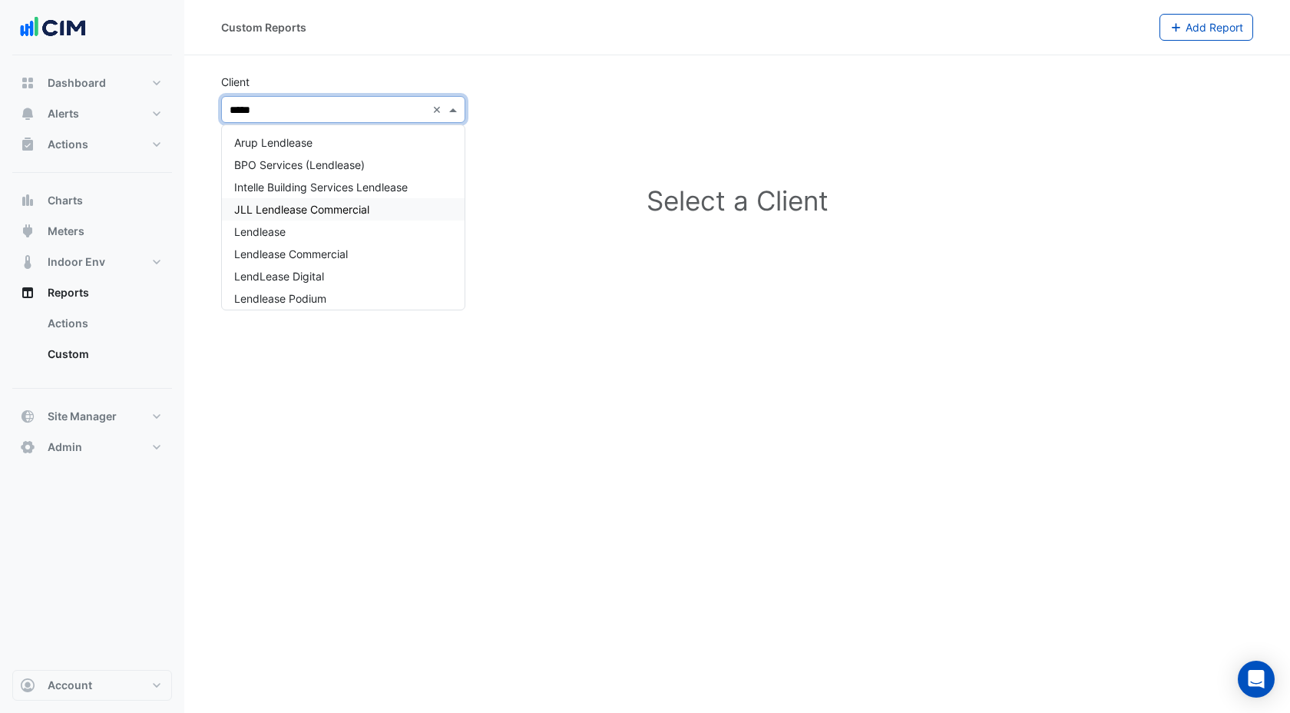
click at [284, 215] on span "JLL Lendlease Commercial" at bounding box center [301, 209] width 135 height 13
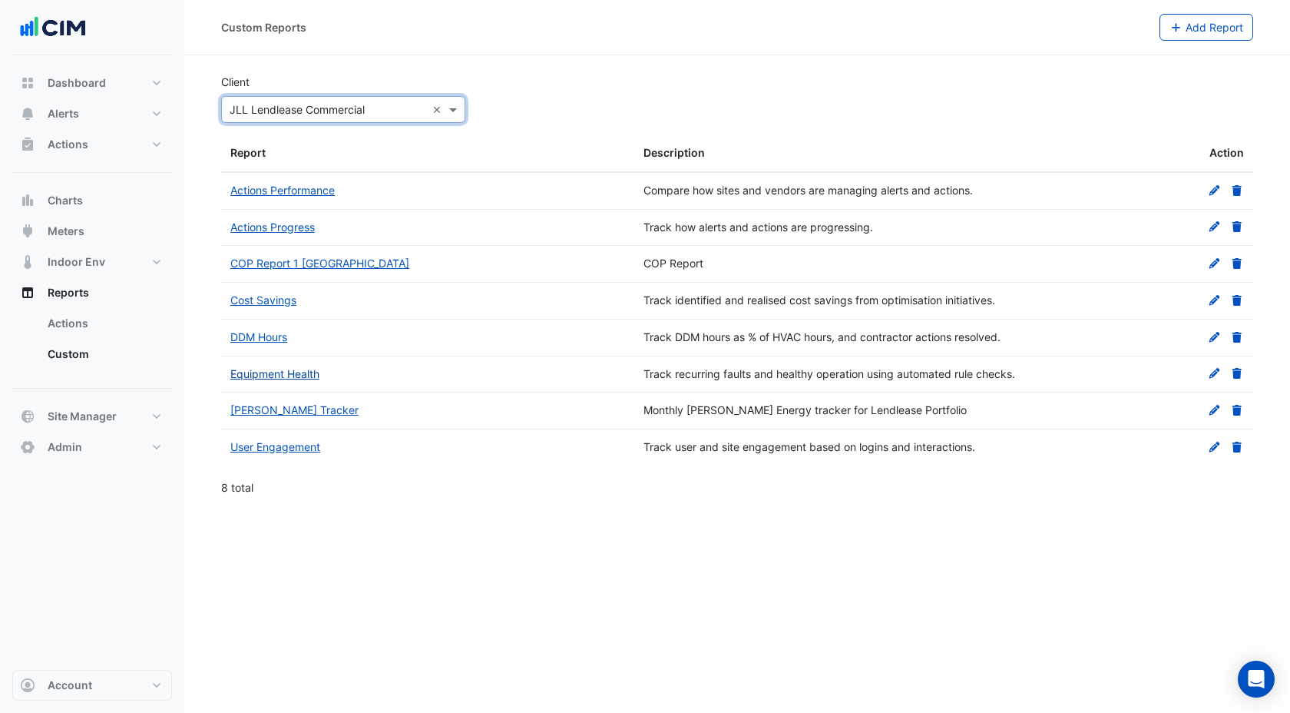
click at [289, 372] on link "Equipment Health" at bounding box center [274, 373] width 89 height 13
click at [369, 265] on link "COP Report 1 Melbourne Quarter" at bounding box center [319, 262] width 179 height 13
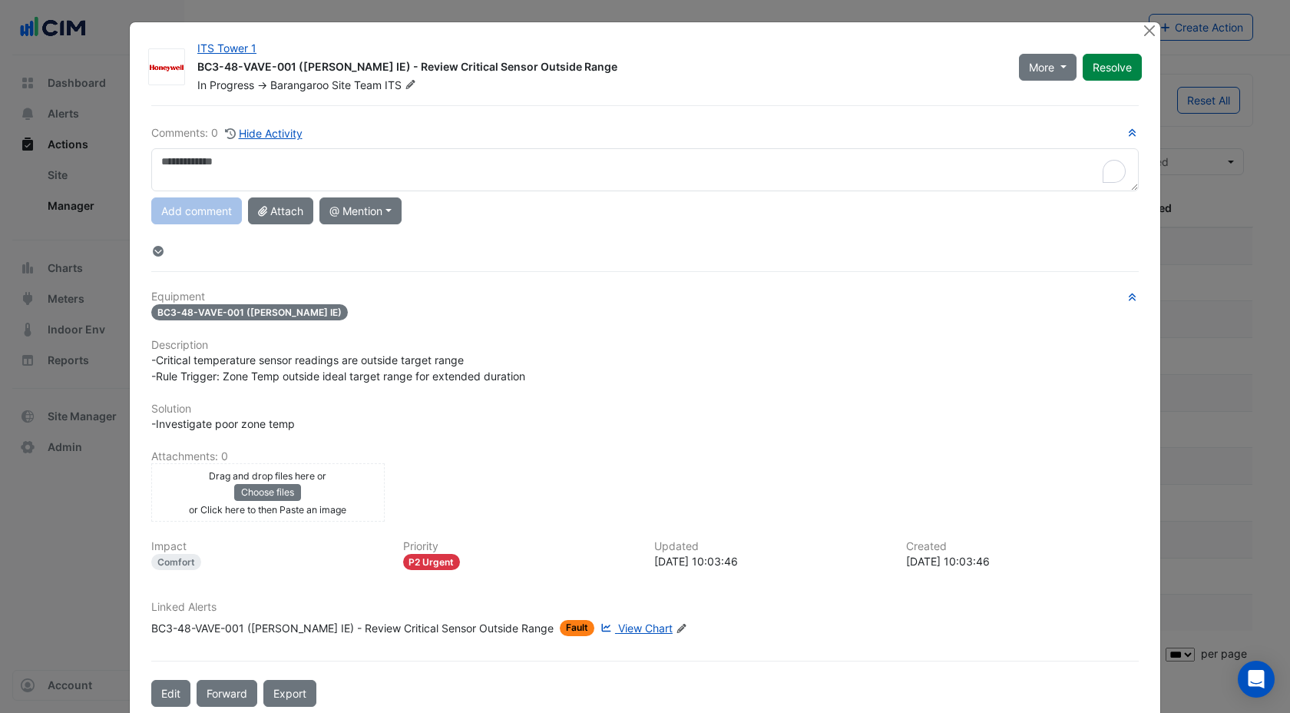
select select "***"
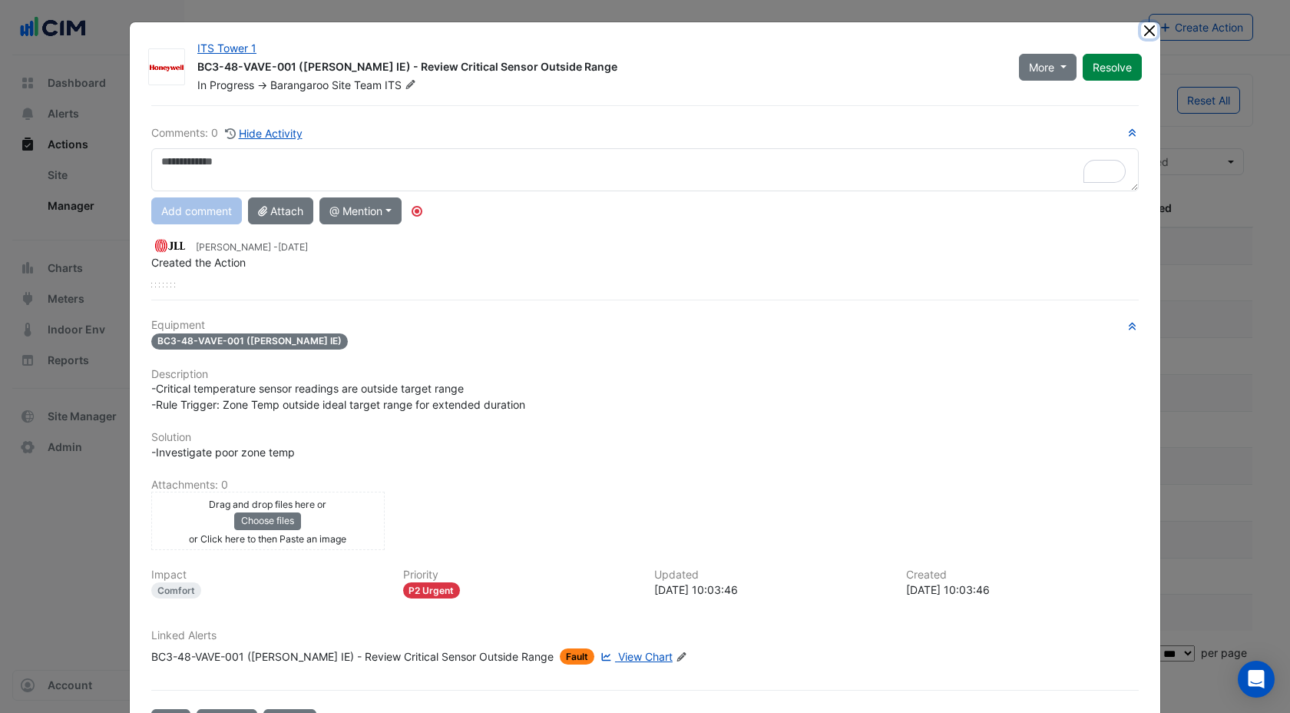
click at [1148, 26] on button "Close" at bounding box center [1149, 30] width 16 height 16
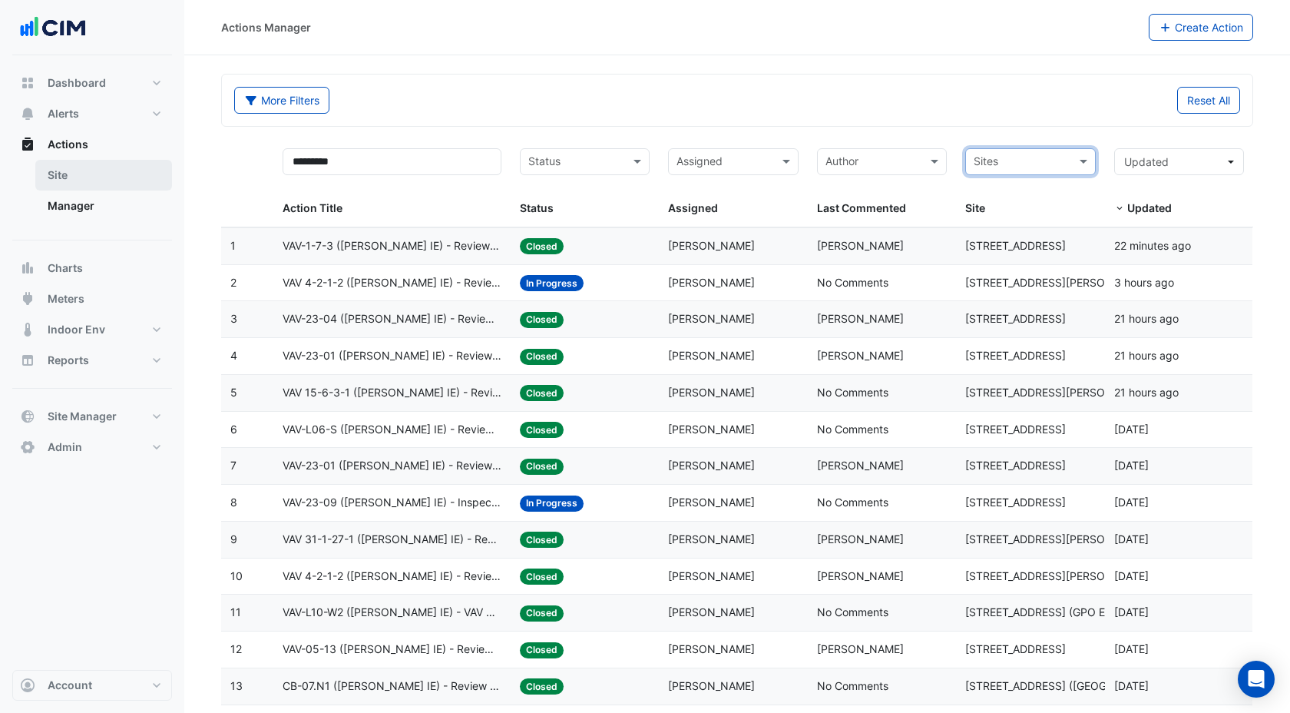
click at [67, 178] on link "Site" at bounding box center [103, 175] width 137 height 31
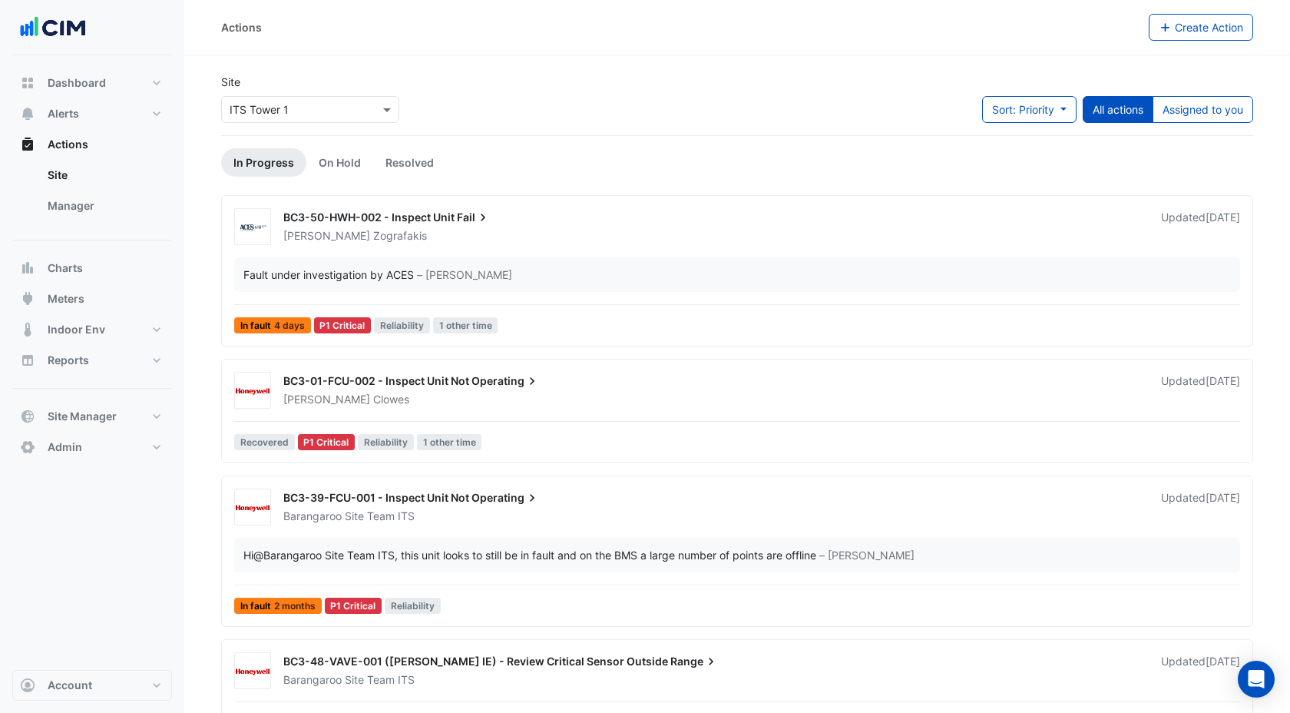
click at [287, 111] on input "text" at bounding box center [295, 110] width 131 height 16
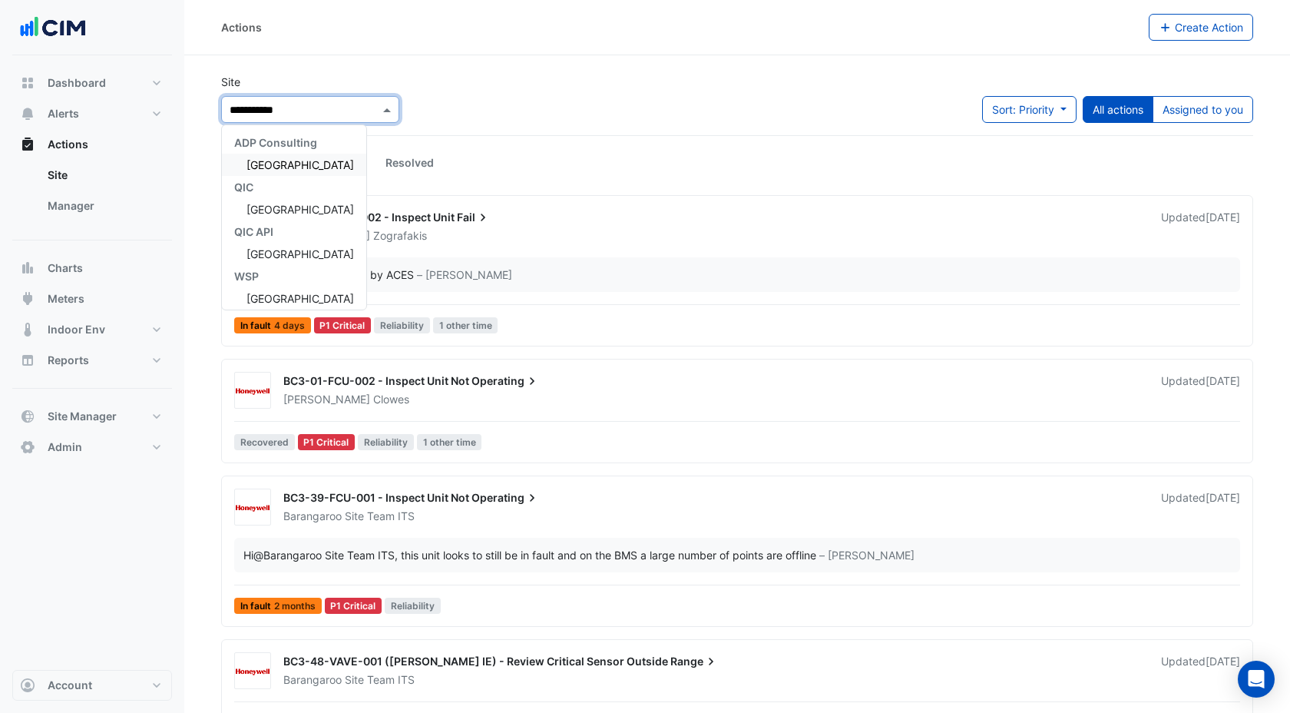
type input "**********"
click at [266, 174] on div "[GEOGRAPHIC_DATA]" at bounding box center [294, 165] width 144 height 22
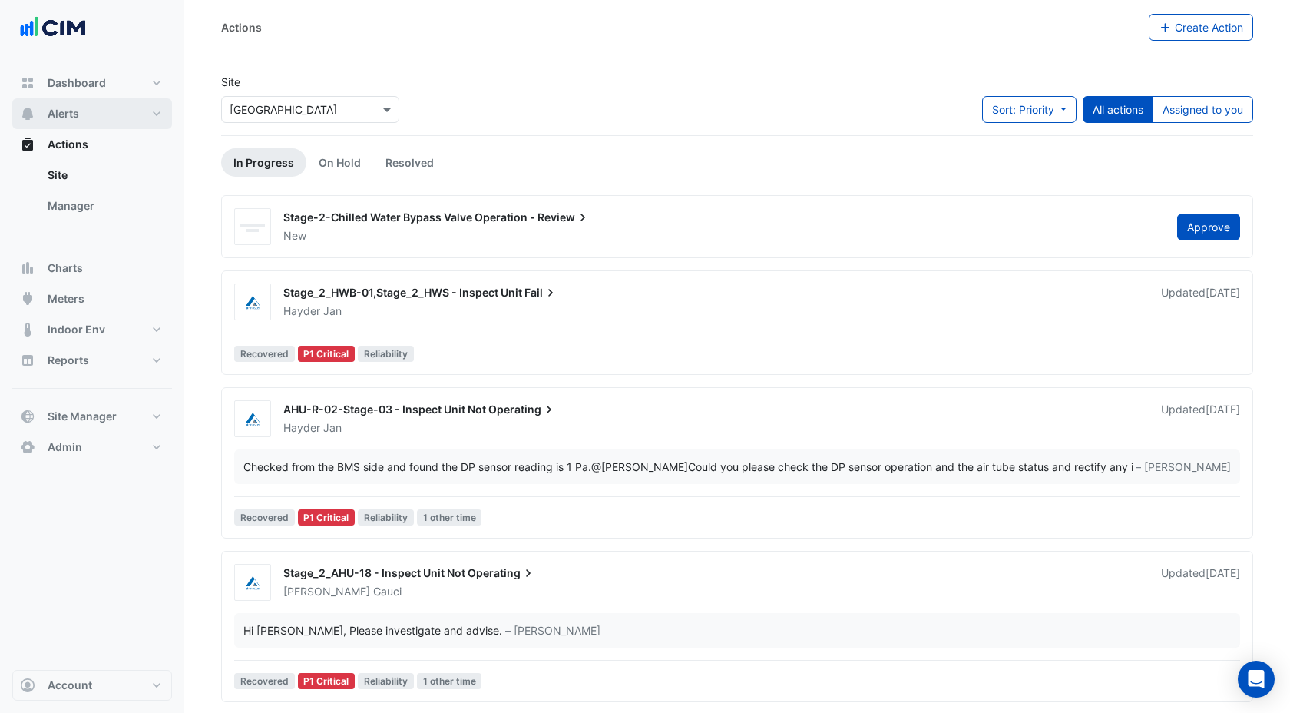
click at [70, 107] on span "Alerts" at bounding box center [63, 113] width 31 height 15
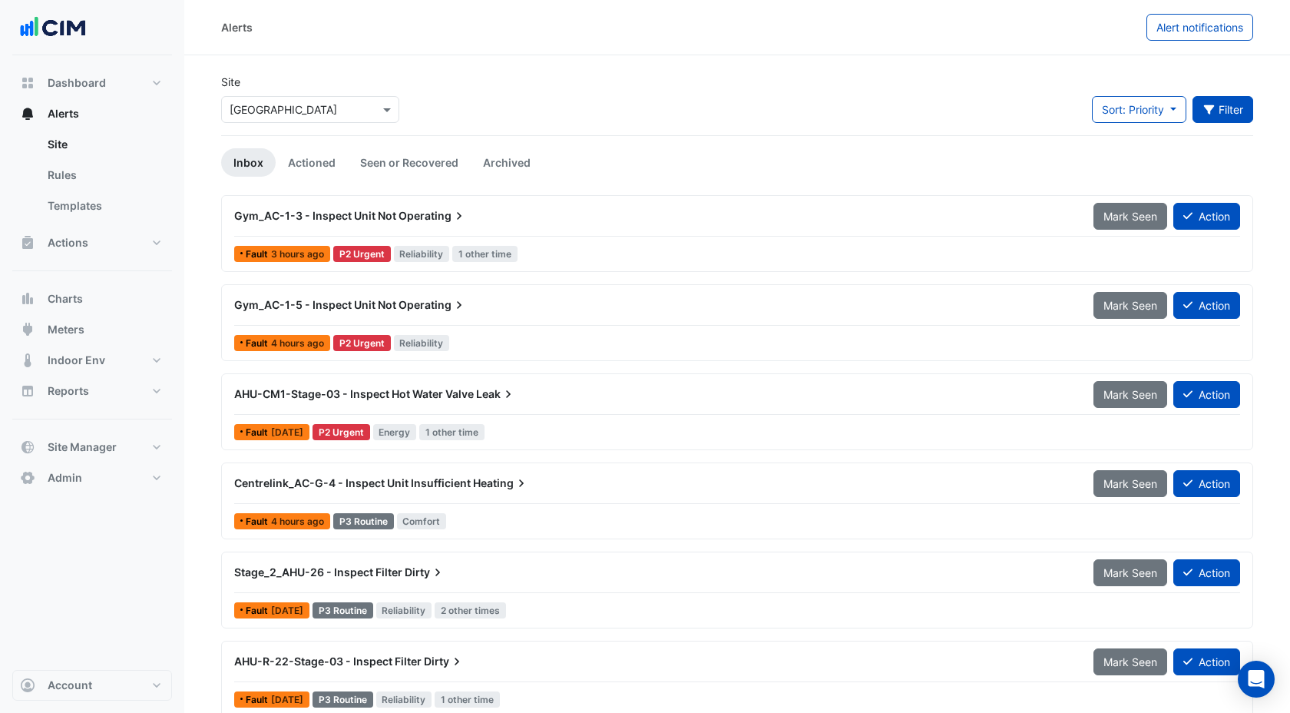
click at [1226, 104] on button "Filter" at bounding box center [1222, 109] width 61 height 27
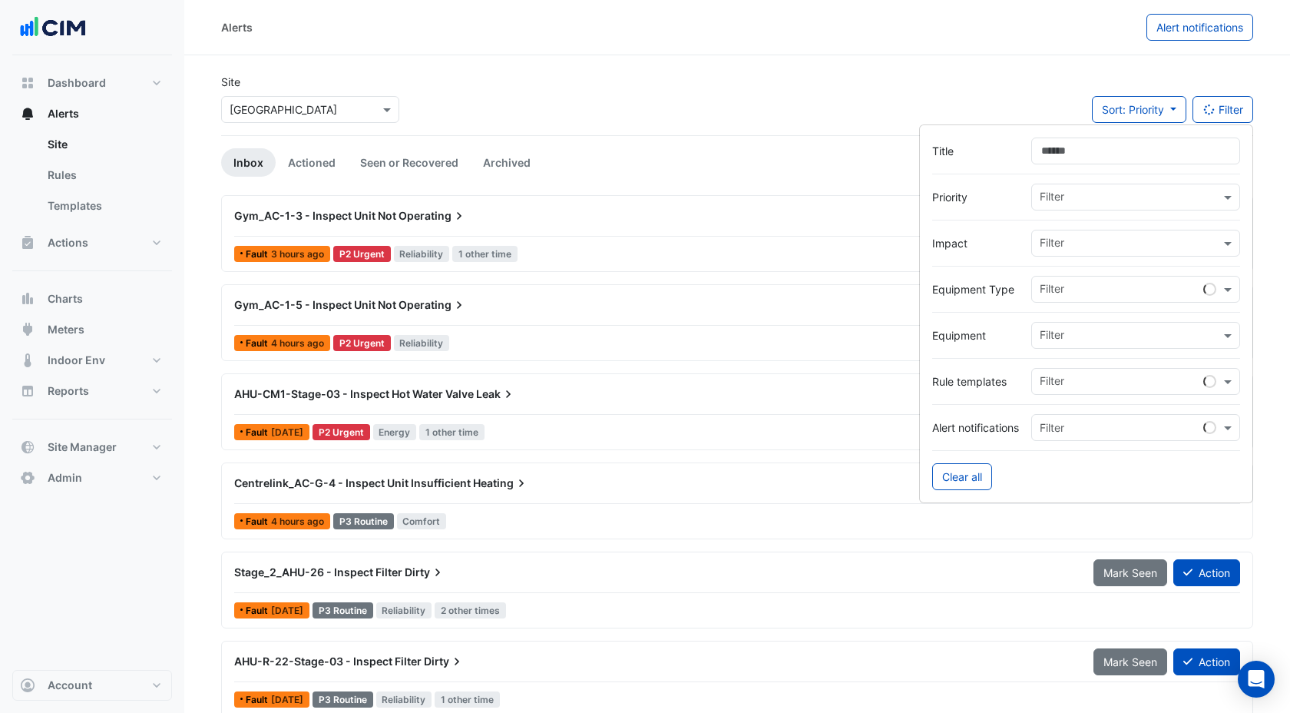
click at [1072, 284] on input "text" at bounding box center [1122, 291] width 164 height 16
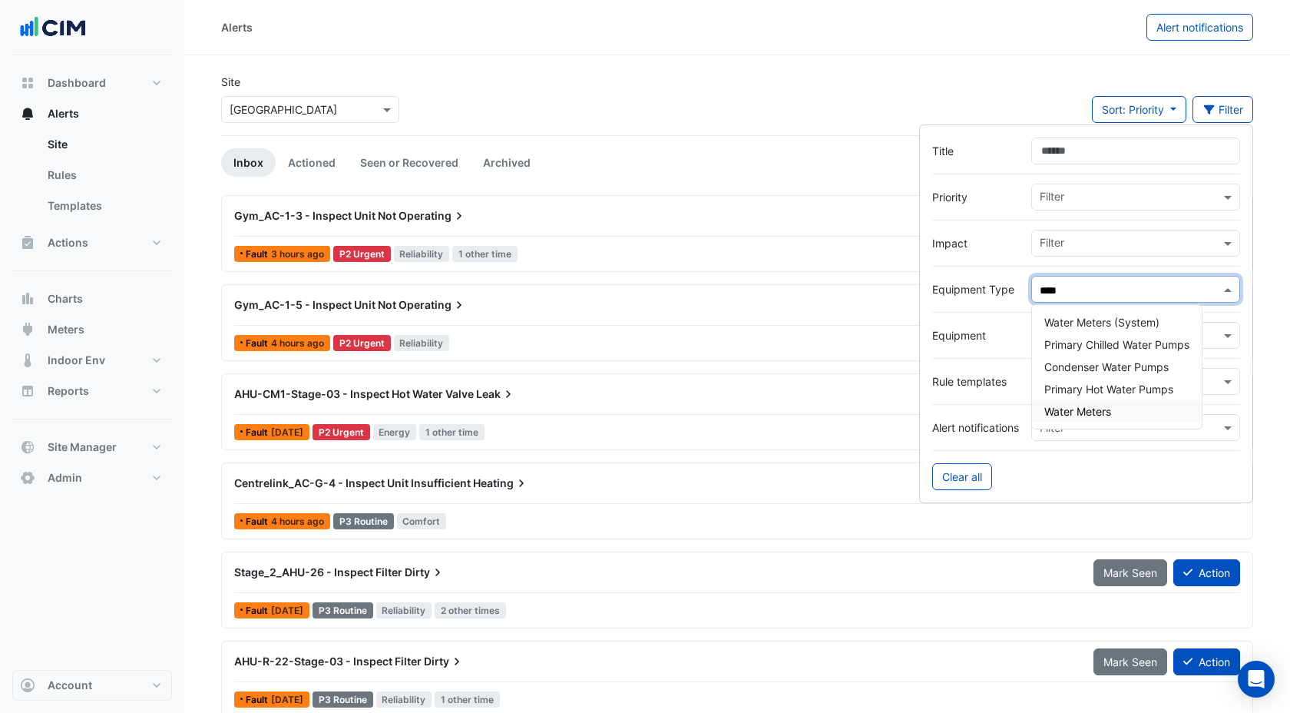
click at [1084, 415] on span "Water Meters" at bounding box center [1077, 411] width 67 height 13
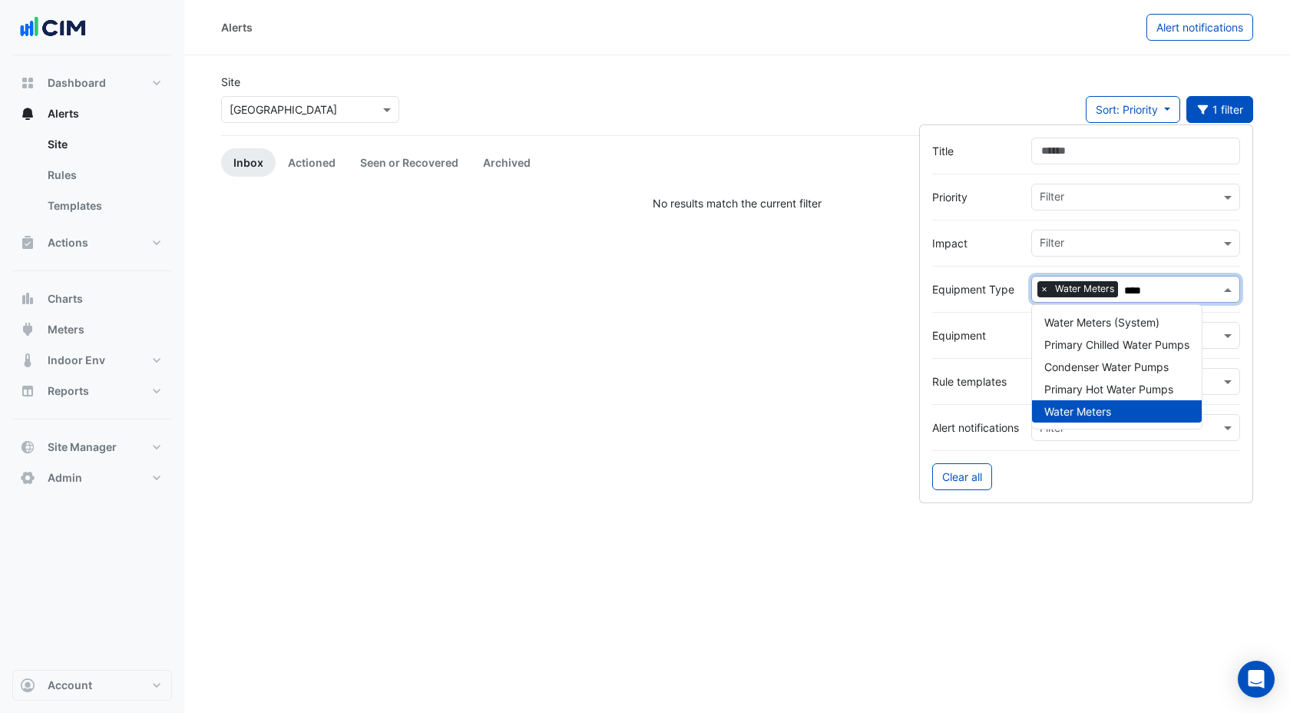
type input "****"
click at [781, 441] on div "Alerts Alert notifications Site Select a Site × Watergardens Town Centre Sort: …" at bounding box center [737, 356] width 1106 height 713
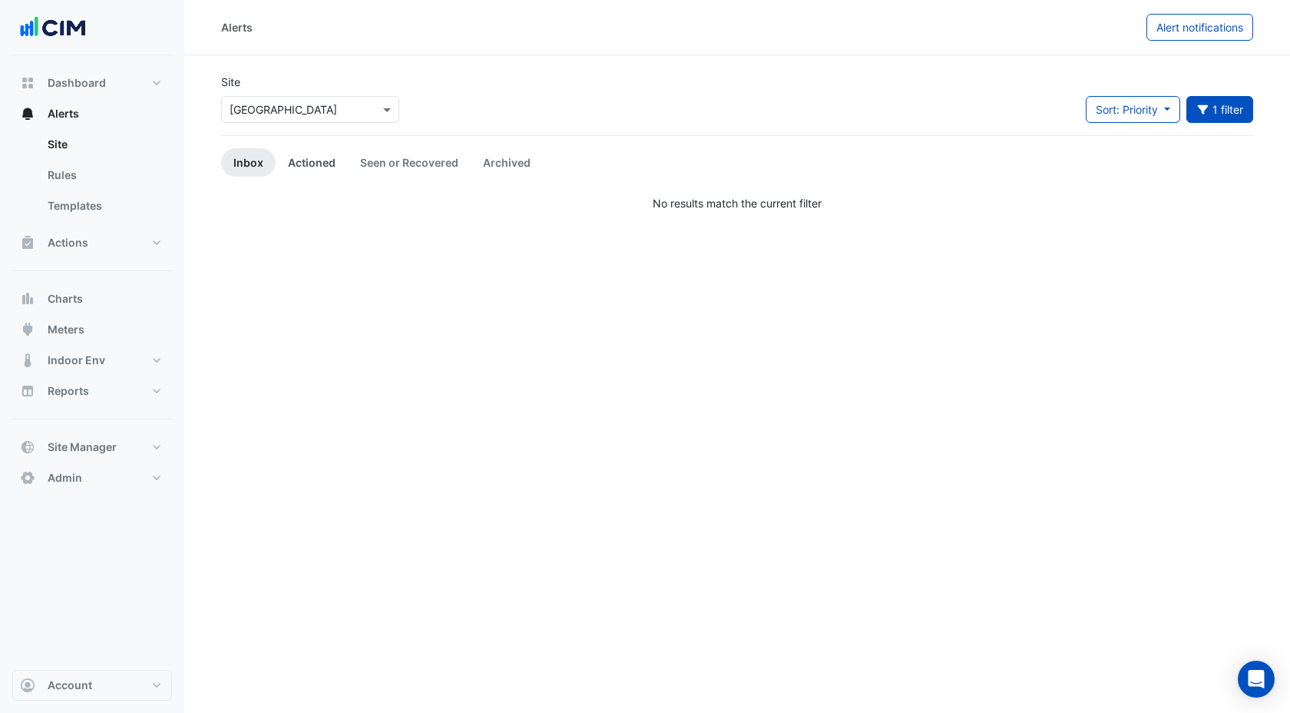
click at [329, 167] on link "Actioned" at bounding box center [312, 162] width 72 height 28
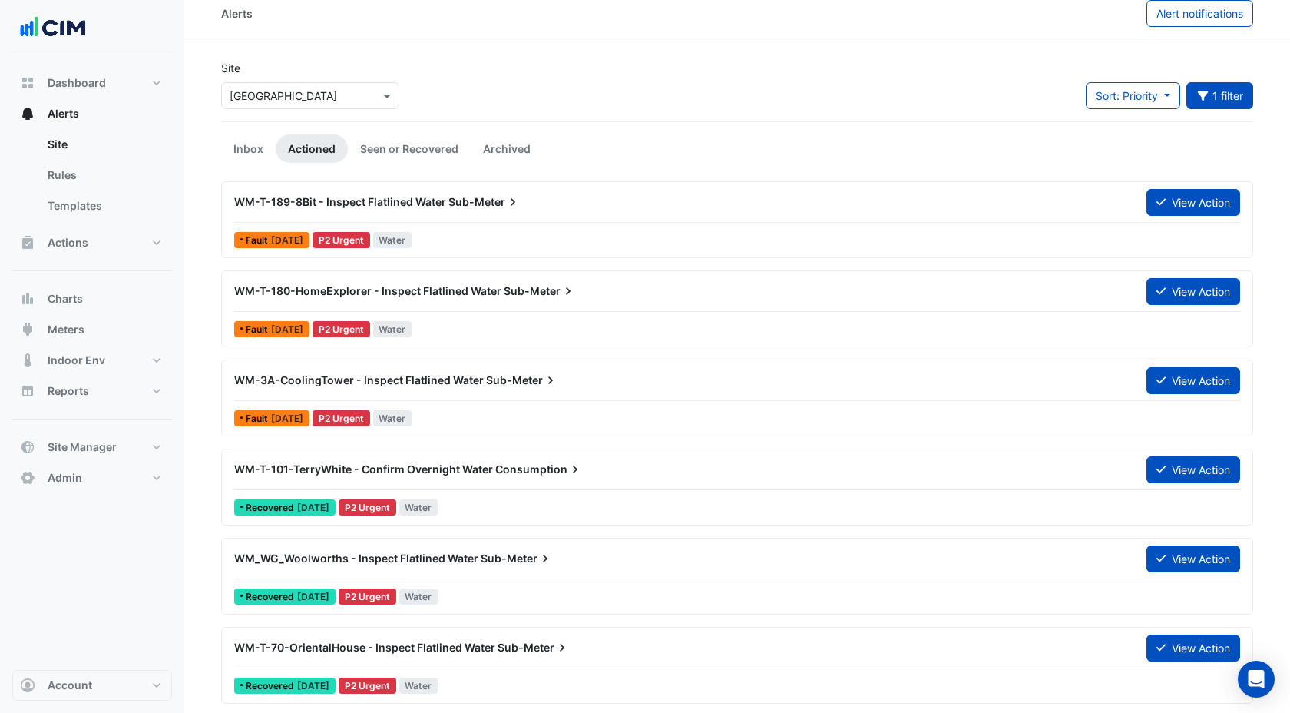
scroll to position [15, 0]
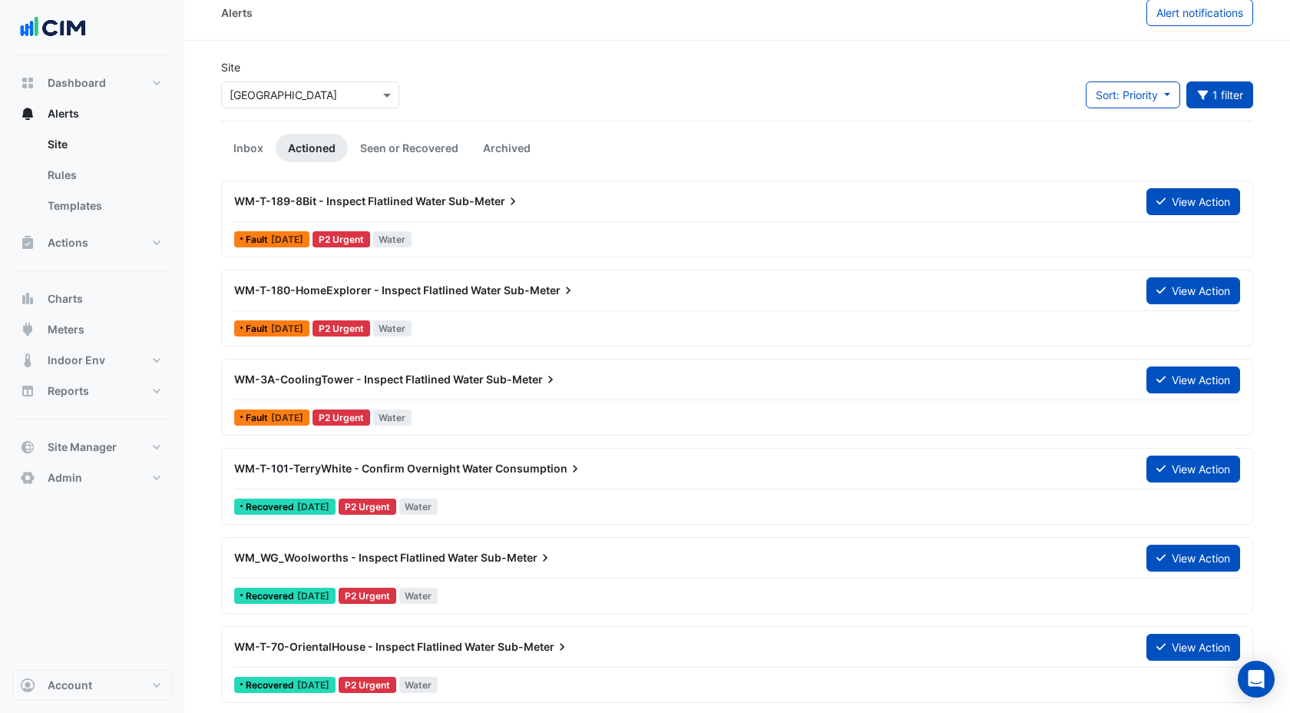
click at [574, 300] on div "WM-T-180-HomeExplorer - Inspect Flatlined Water Sub-Meter" at bounding box center [681, 290] width 912 height 28
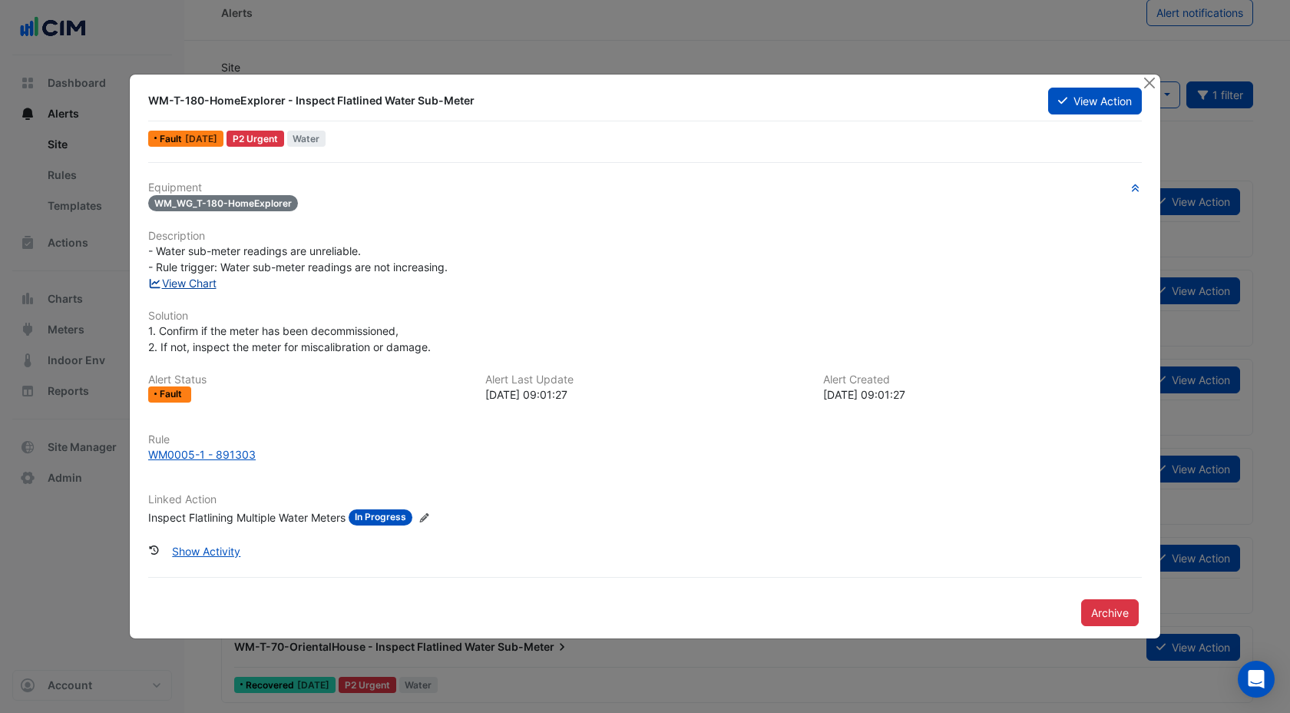
click at [203, 286] on link "View Chart" at bounding box center [182, 282] width 68 height 13
click at [1151, 81] on button "Close" at bounding box center [1149, 82] width 16 height 16
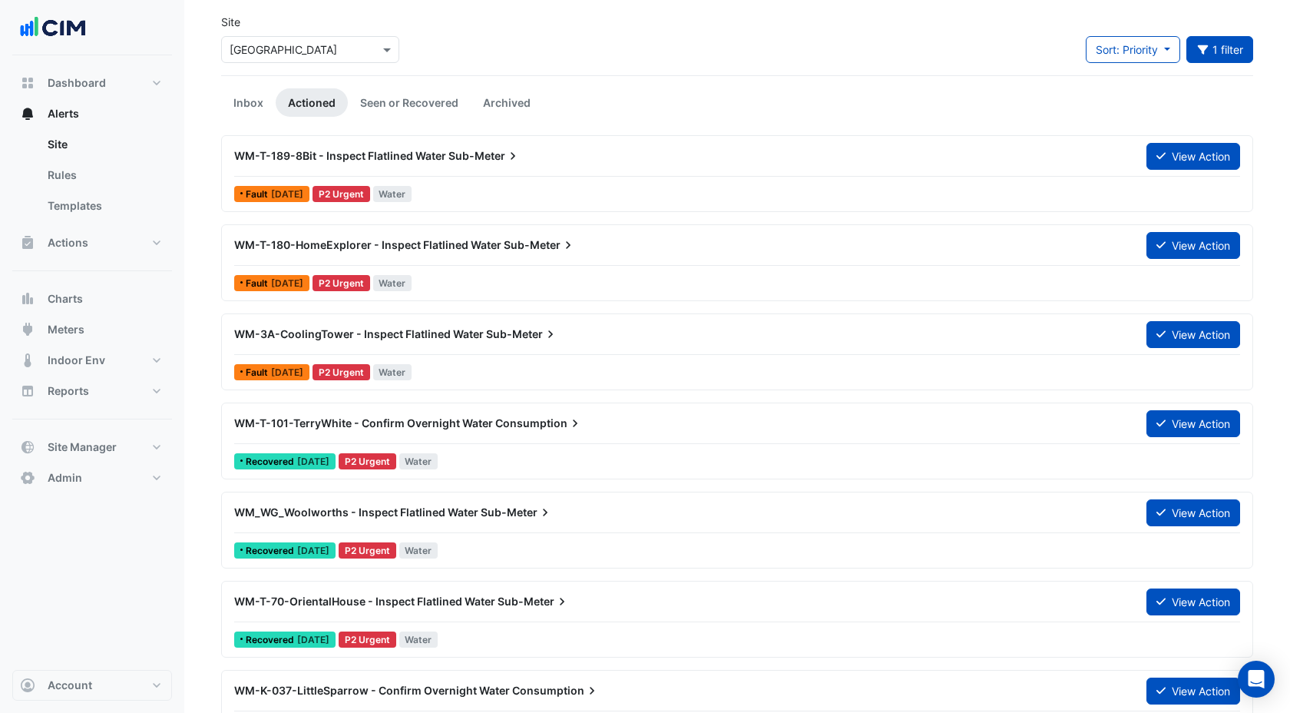
scroll to position [64, 0]
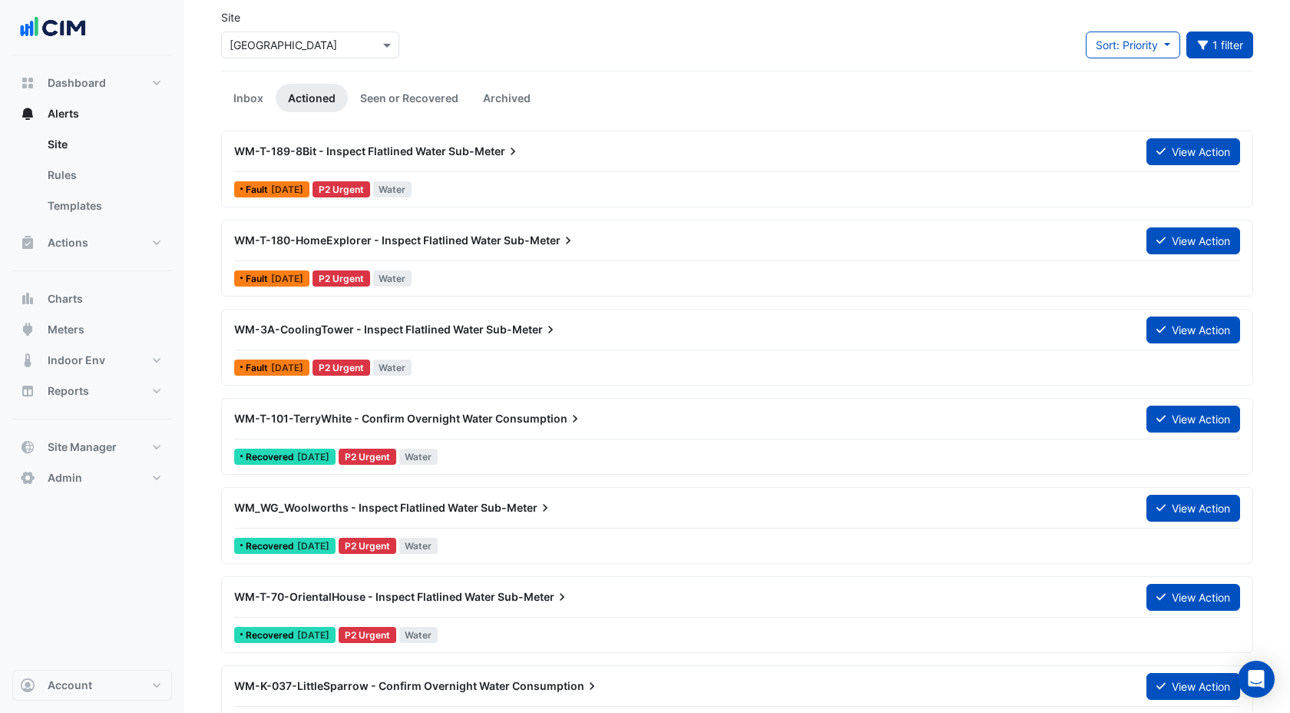
click at [547, 430] on div "WM-T-101-TerryWhite - Confirm Overnight Water Consumption" at bounding box center [681, 419] width 912 height 28
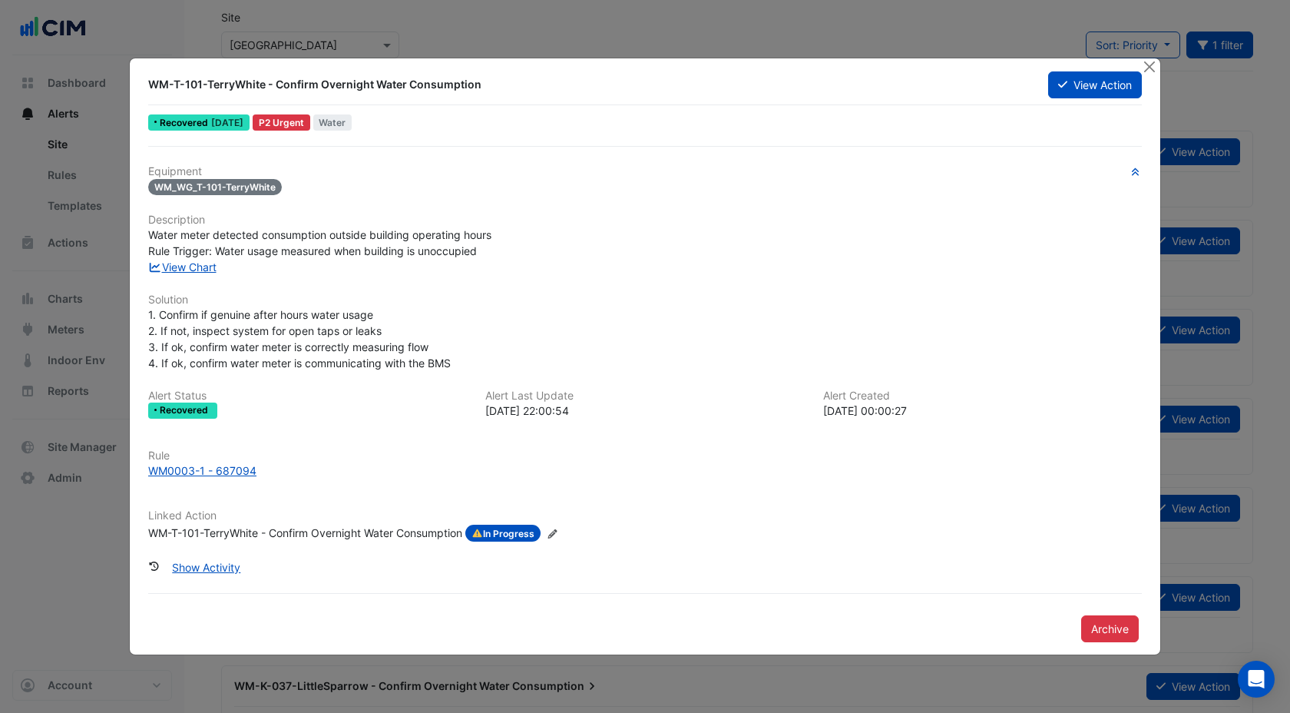
click at [298, 531] on div "WM-T-101-TerryWhite - Confirm Overnight Water Consumption" at bounding box center [305, 532] width 314 height 17
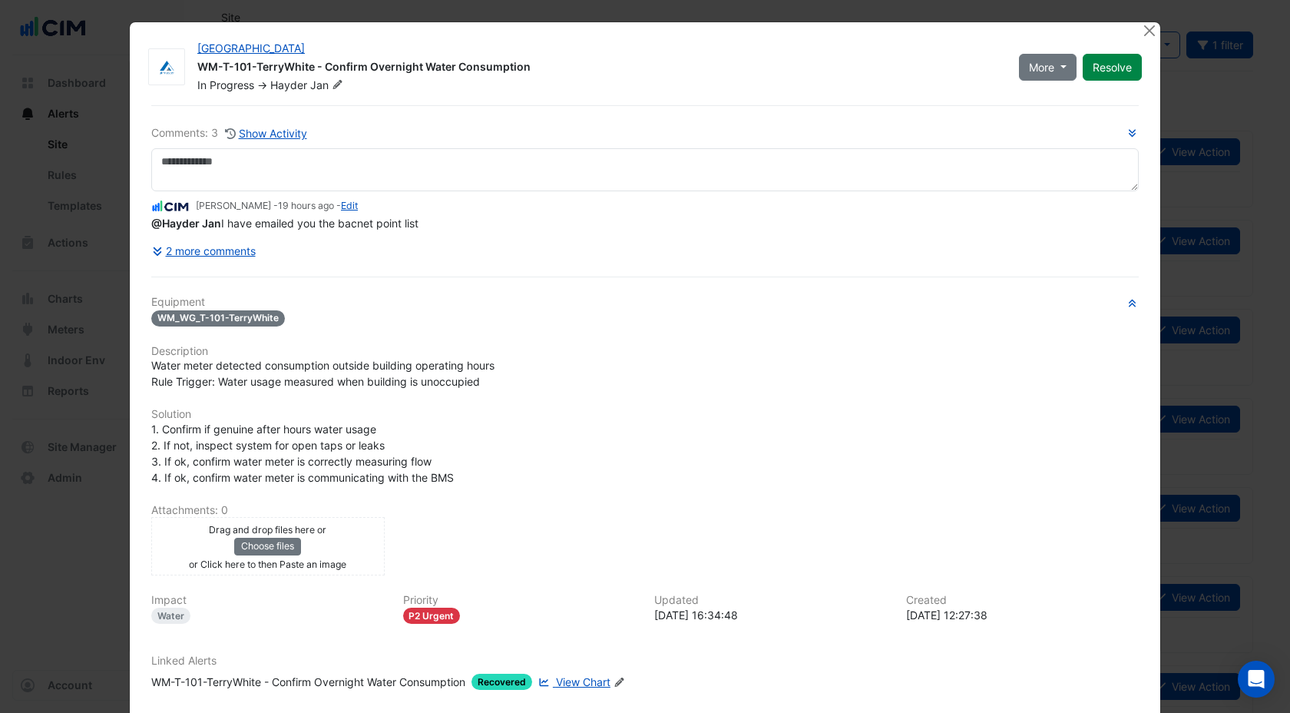
click at [581, 678] on span "View Chart" at bounding box center [583, 681] width 55 height 13
click at [1146, 28] on button "Close" at bounding box center [1149, 30] width 16 height 16
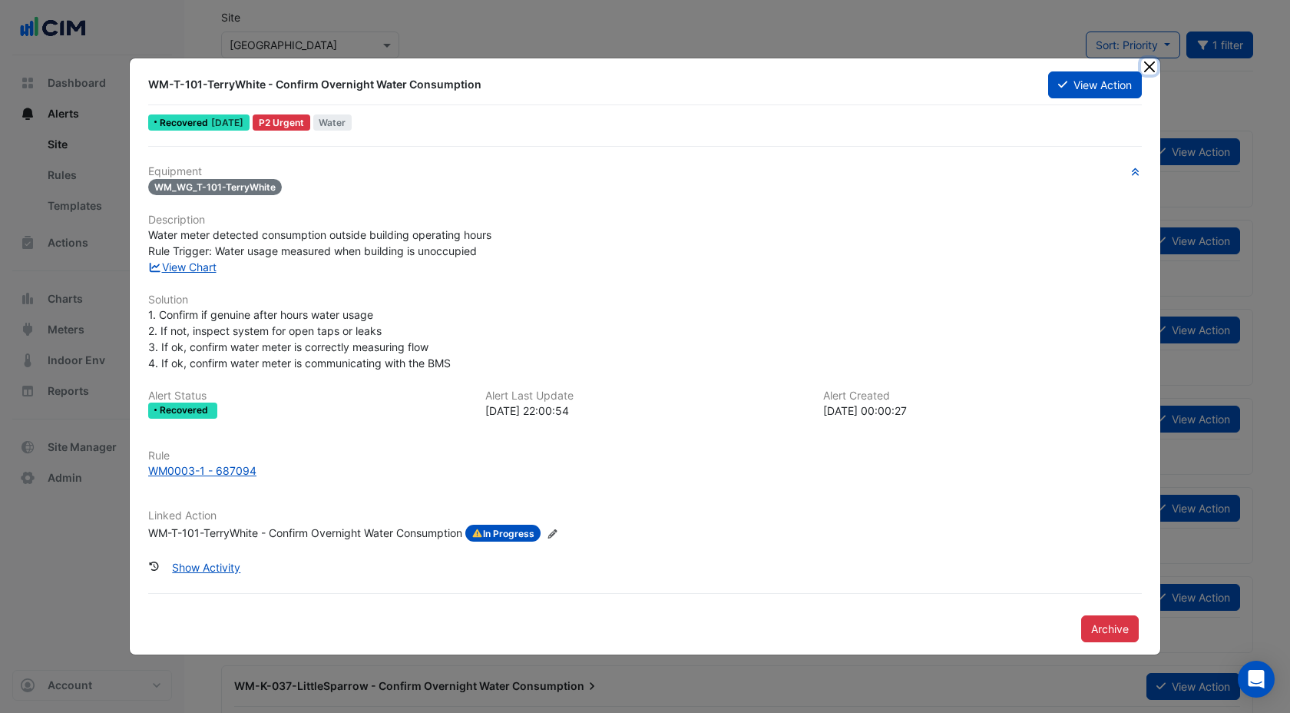
click at [1149, 65] on button "Close" at bounding box center [1149, 66] width 16 height 16
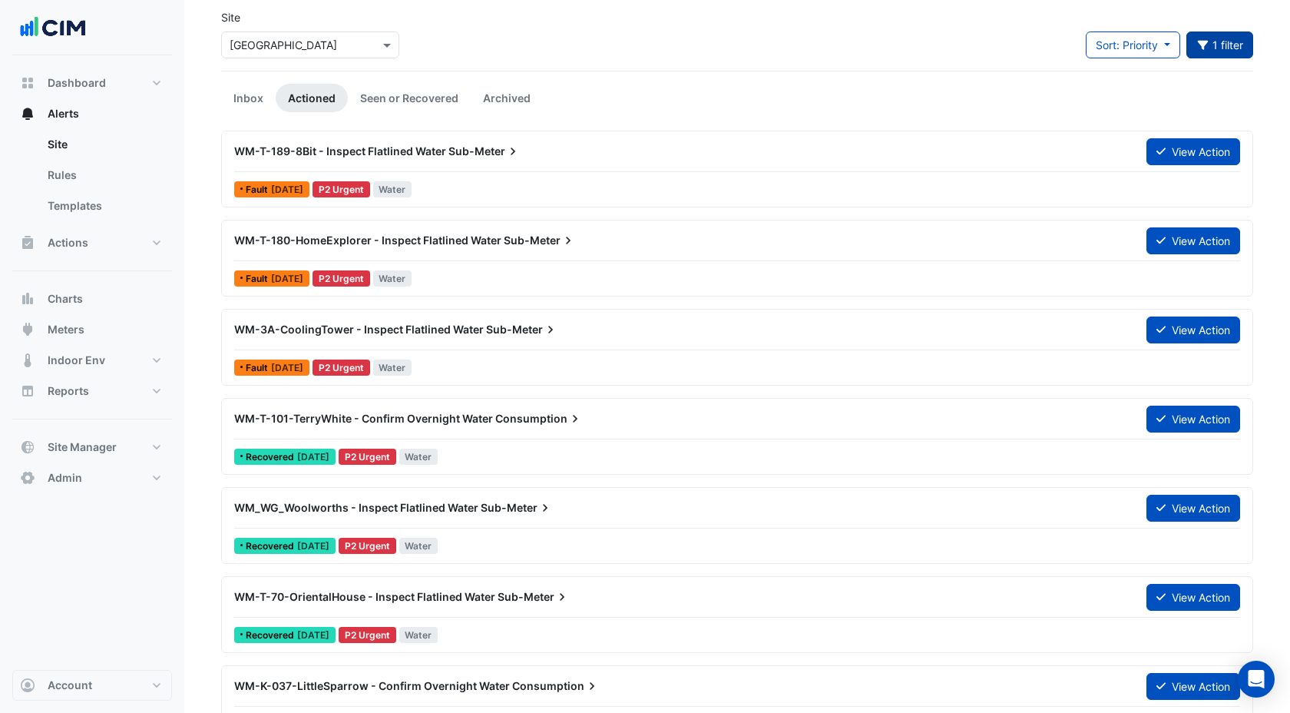
click at [1219, 49] on button "1 filter" at bounding box center [1220, 44] width 68 height 27
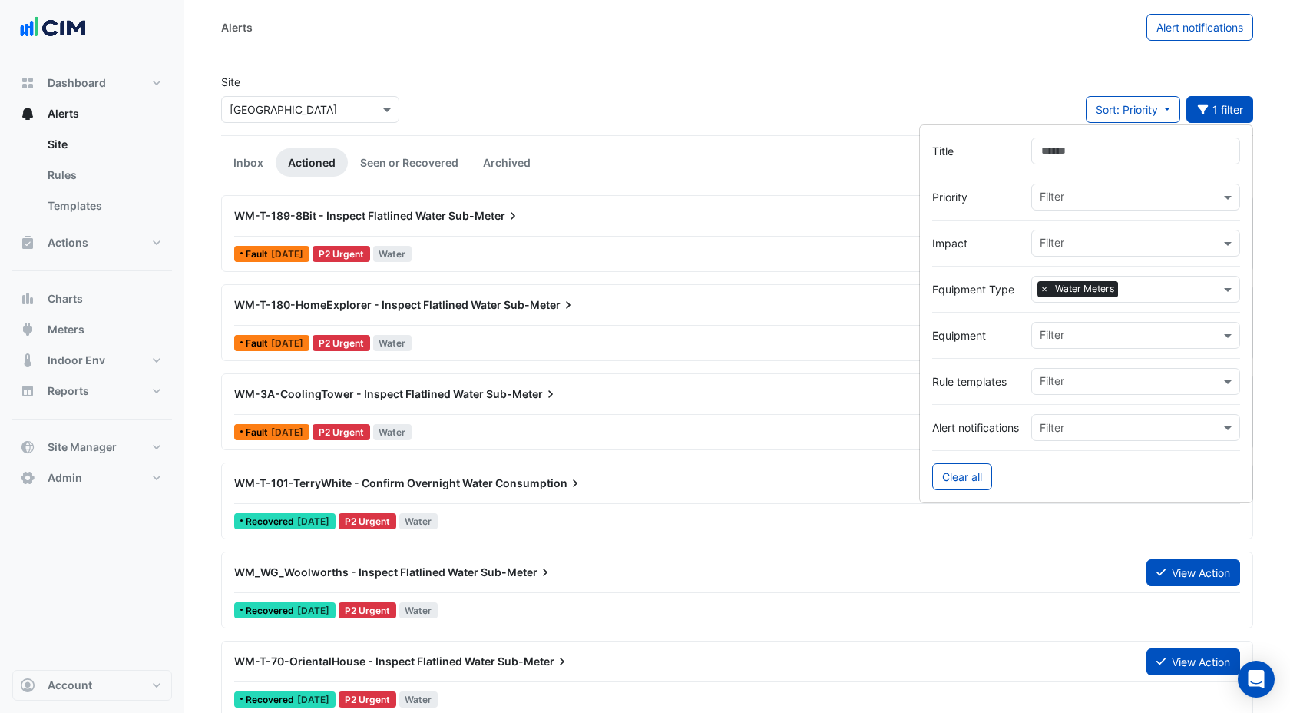
click at [1076, 144] on input "Title" at bounding box center [1135, 150] width 209 height 27
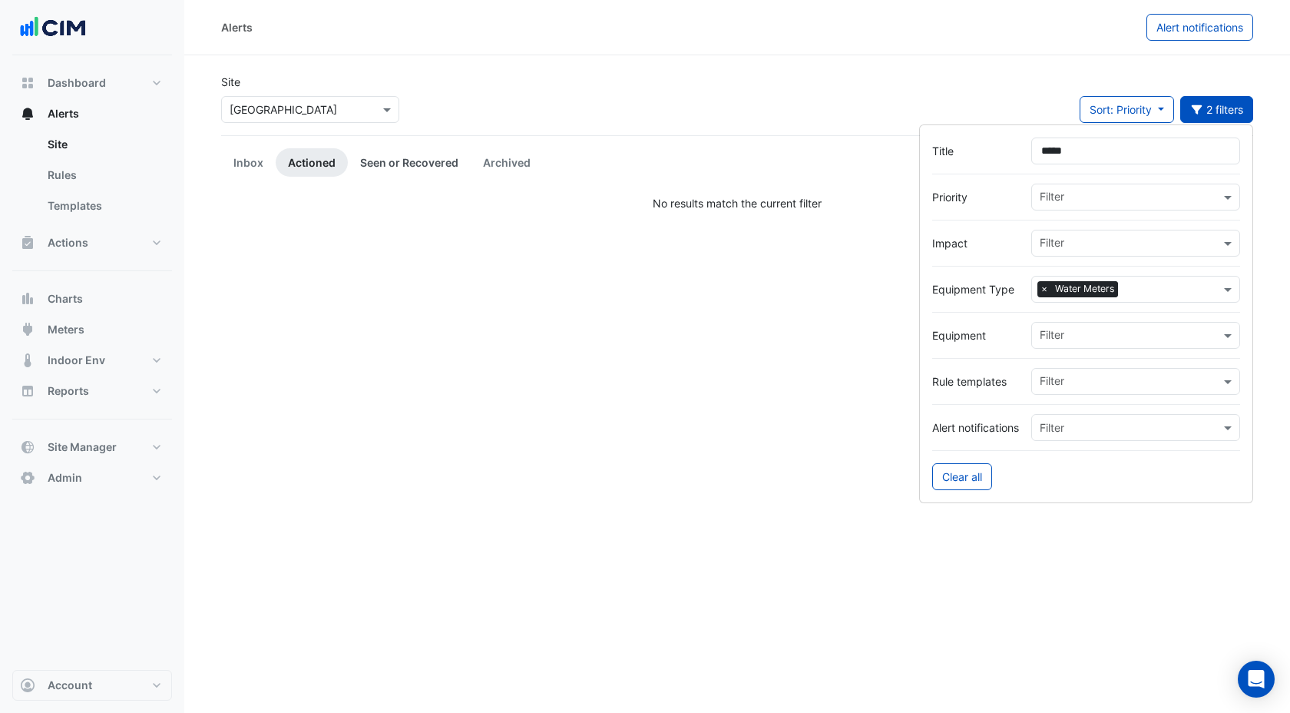
type input "*****"
click at [452, 158] on link "Seen or Recovered" at bounding box center [409, 162] width 123 height 28
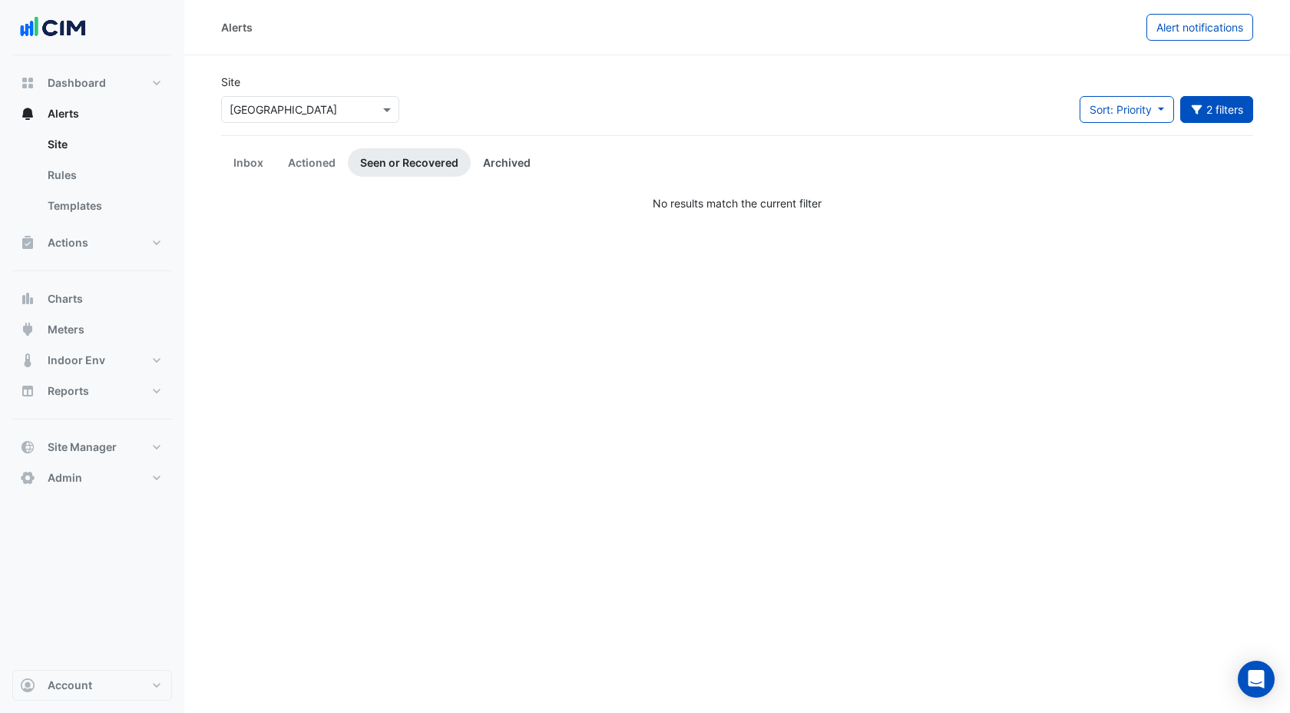
click at [509, 167] on link "Archived" at bounding box center [507, 162] width 72 height 28
click at [309, 163] on link "Actioned" at bounding box center [312, 162] width 72 height 28
click at [1246, 102] on button "2 filters" at bounding box center [1217, 109] width 74 height 27
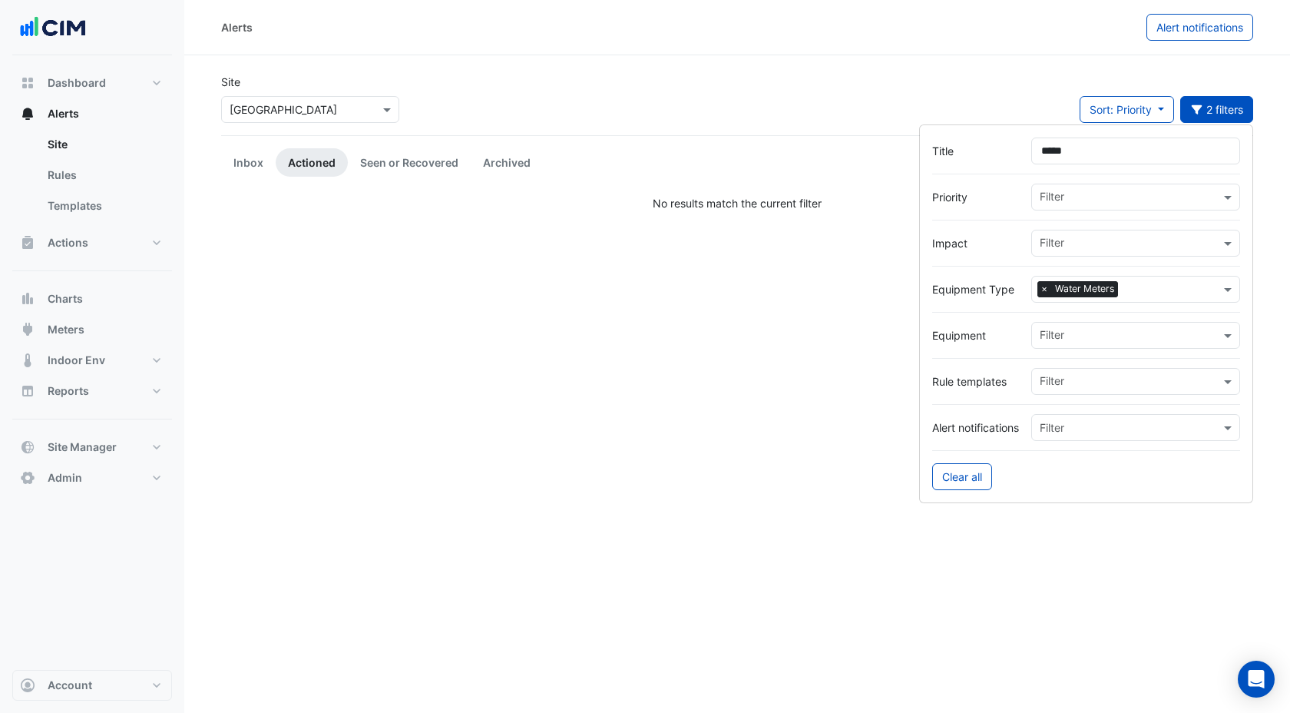
click at [1045, 286] on span "×" at bounding box center [1044, 288] width 14 height 15
click at [405, 167] on link "Seen or Recovered" at bounding box center [409, 162] width 123 height 28
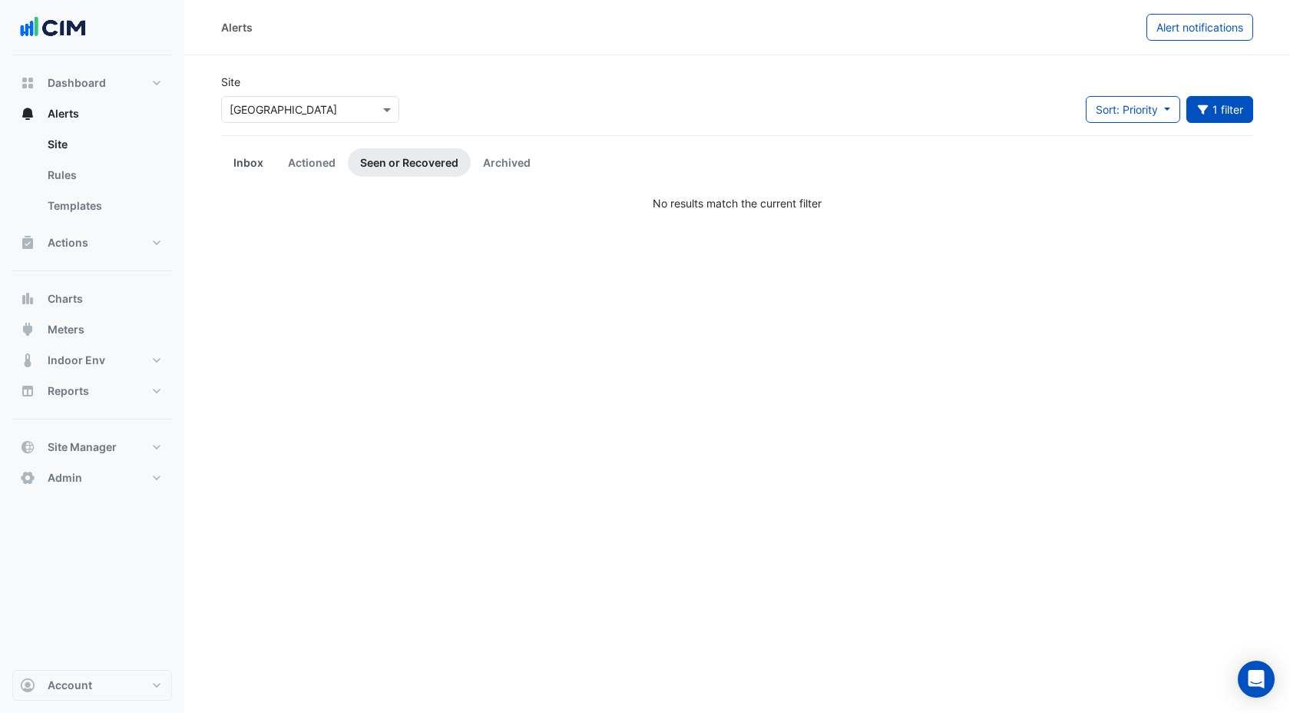
click at [240, 153] on link "Inbox" at bounding box center [248, 162] width 55 height 28
click at [501, 153] on link "Archived" at bounding box center [507, 162] width 72 height 28
click at [393, 158] on link "Seen or Recovered" at bounding box center [409, 162] width 123 height 28
click at [317, 175] on link "Actioned" at bounding box center [312, 162] width 72 height 28
click at [1214, 121] on button "1 filter" at bounding box center [1220, 109] width 68 height 27
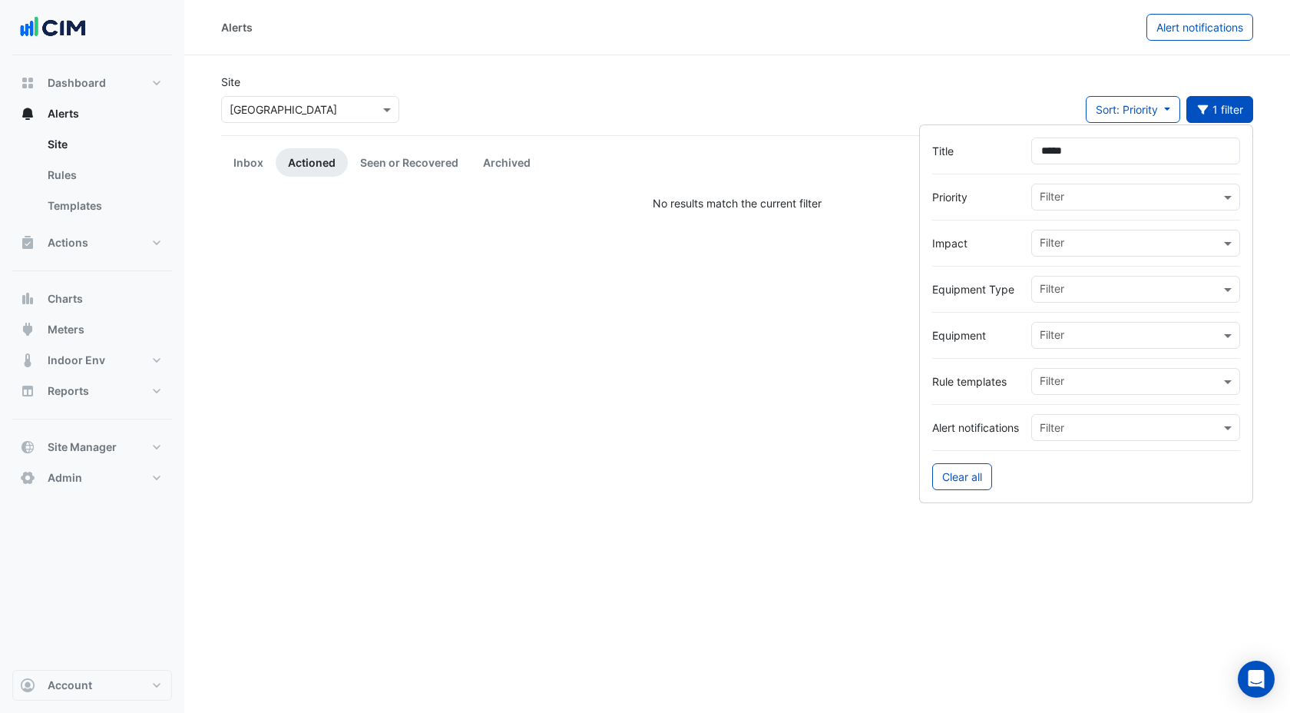
drag, startPoint x: 1086, startPoint y: 144, endPoint x: 993, endPoint y: 144, distance: 92.9
click at [993, 144] on div "Title *****" at bounding box center [1086, 150] width 308 height 27
type input "*"
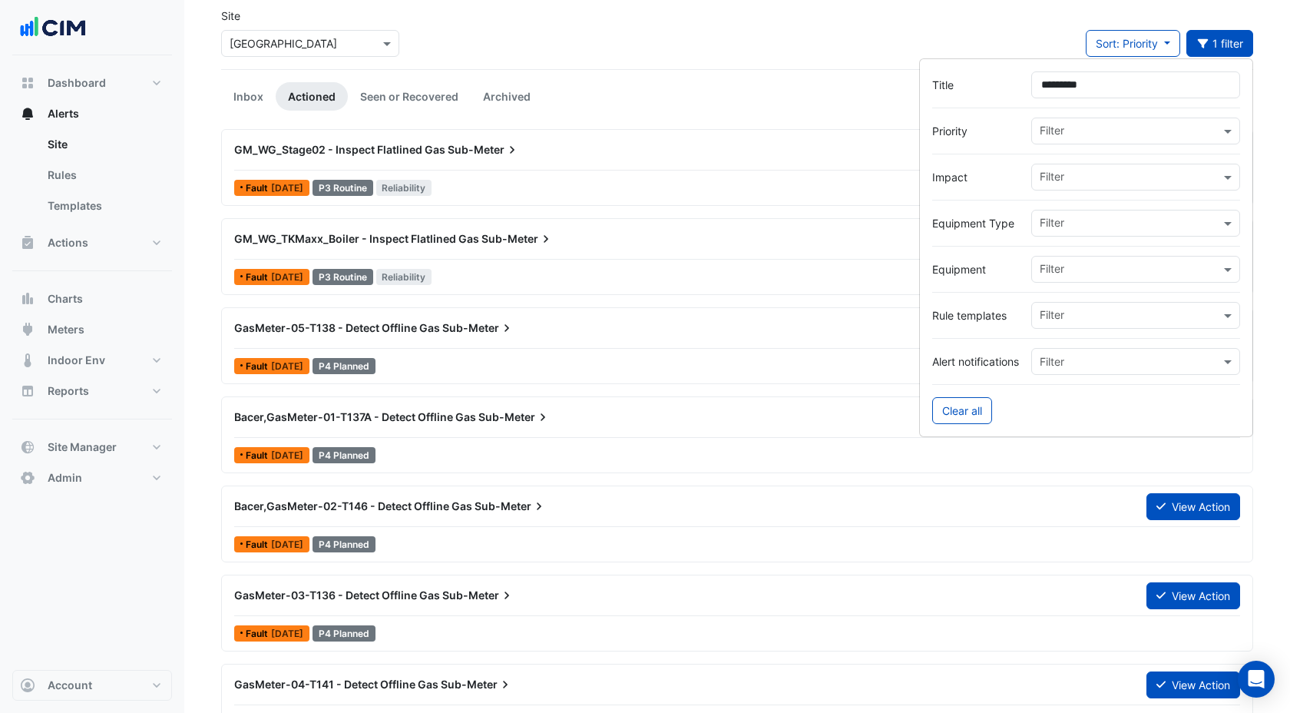
scroll to position [67, 0]
type input "*********"
click at [501, 347] on div at bounding box center [737, 347] width 1006 height 1
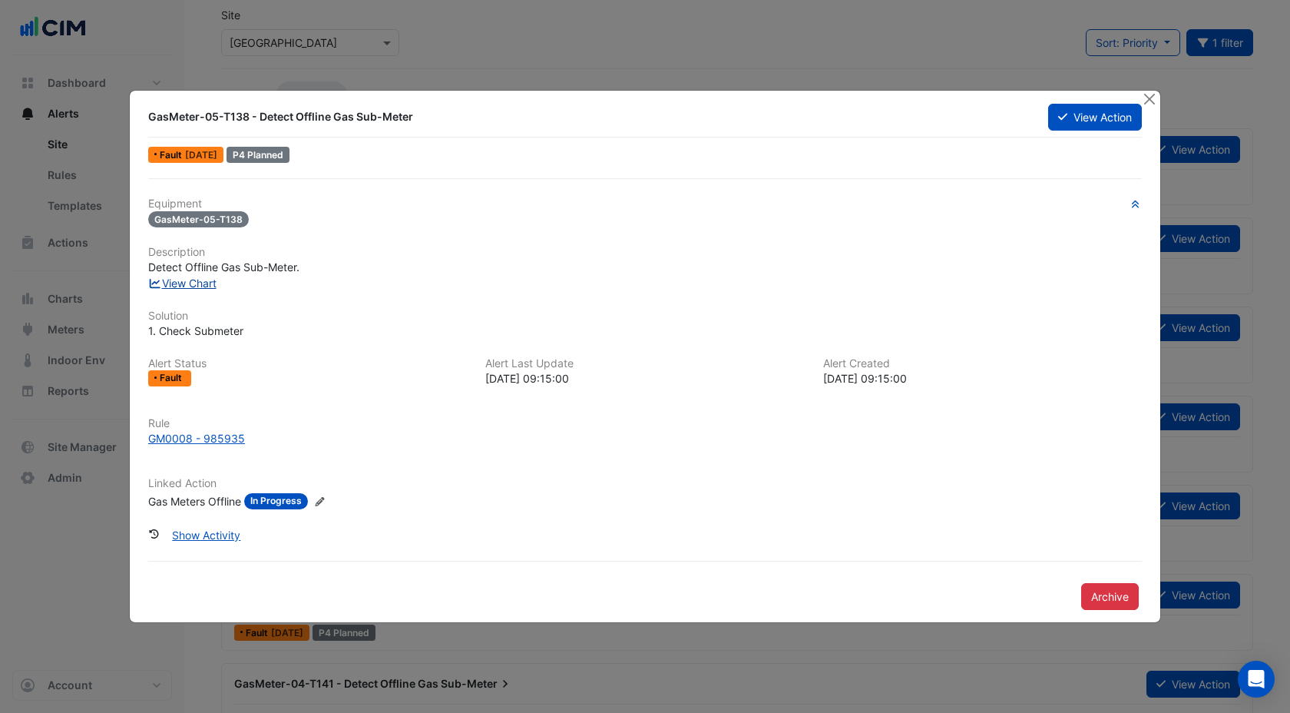
click at [191, 285] on link "View Chart" at bounding box center [182, 282] width 68 height 13
click at [1146, 98] on button "Close" at bounding box center [1149, 99] width 16 height 16
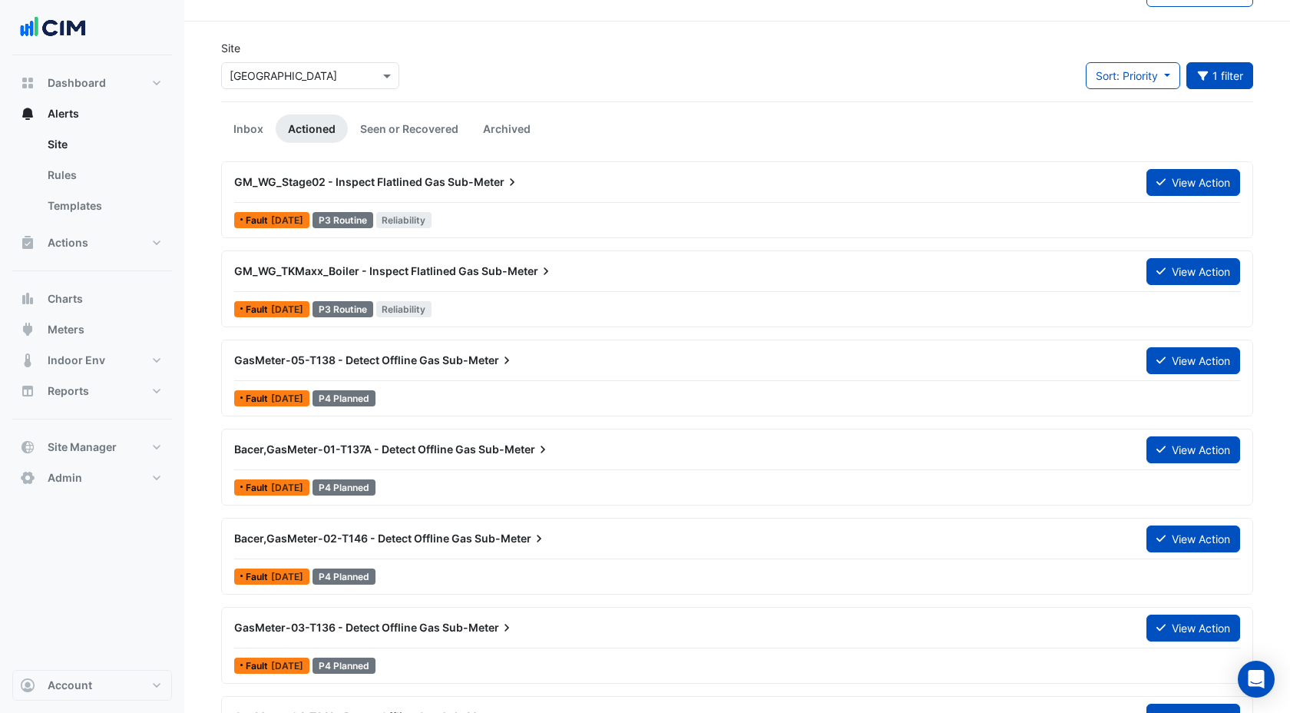
scroll to position [28, 0]
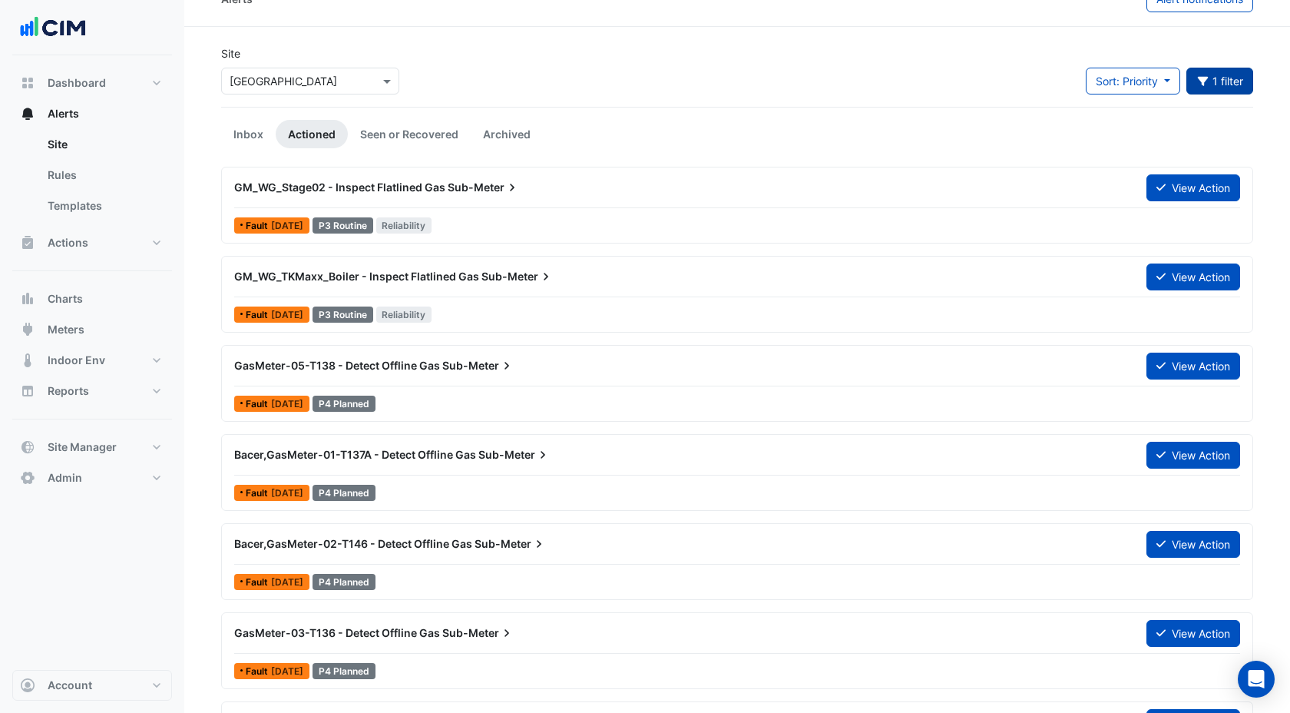
click at [1235, 81] on button "1 filter" at bounding box center [1220, 81] width 68 height 27
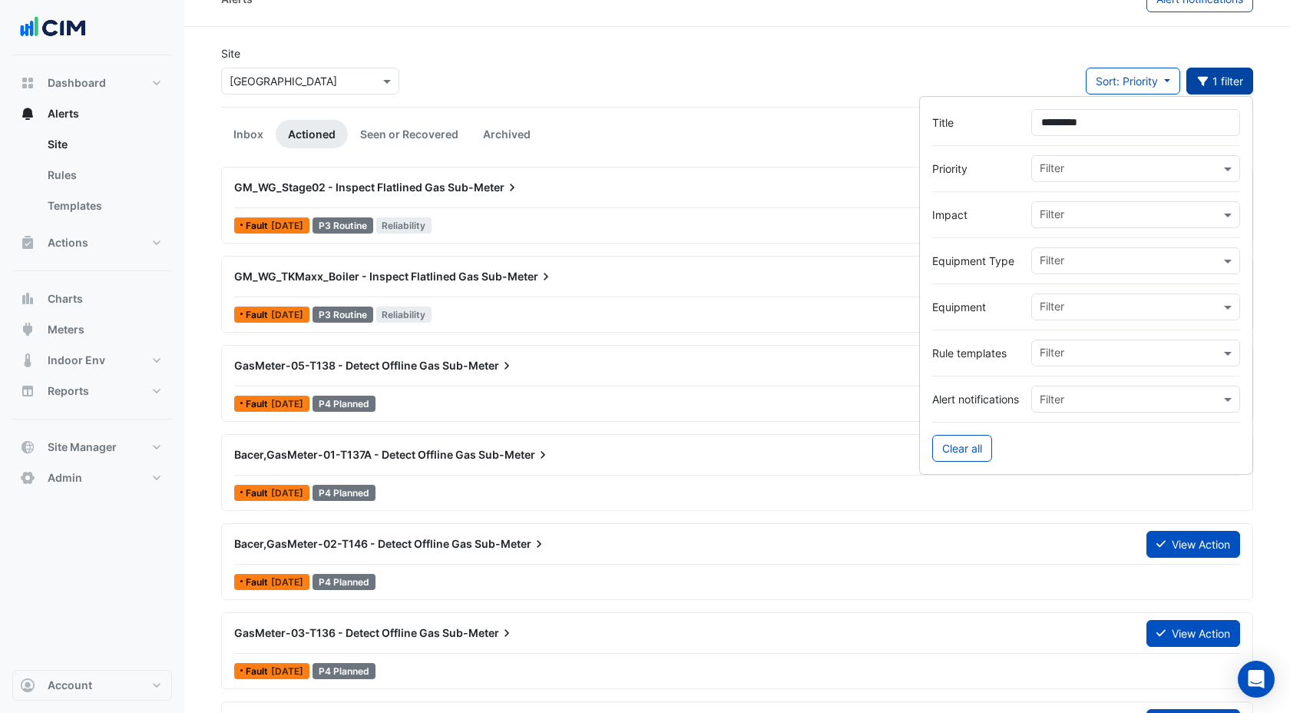
scroll to position [20, 0]
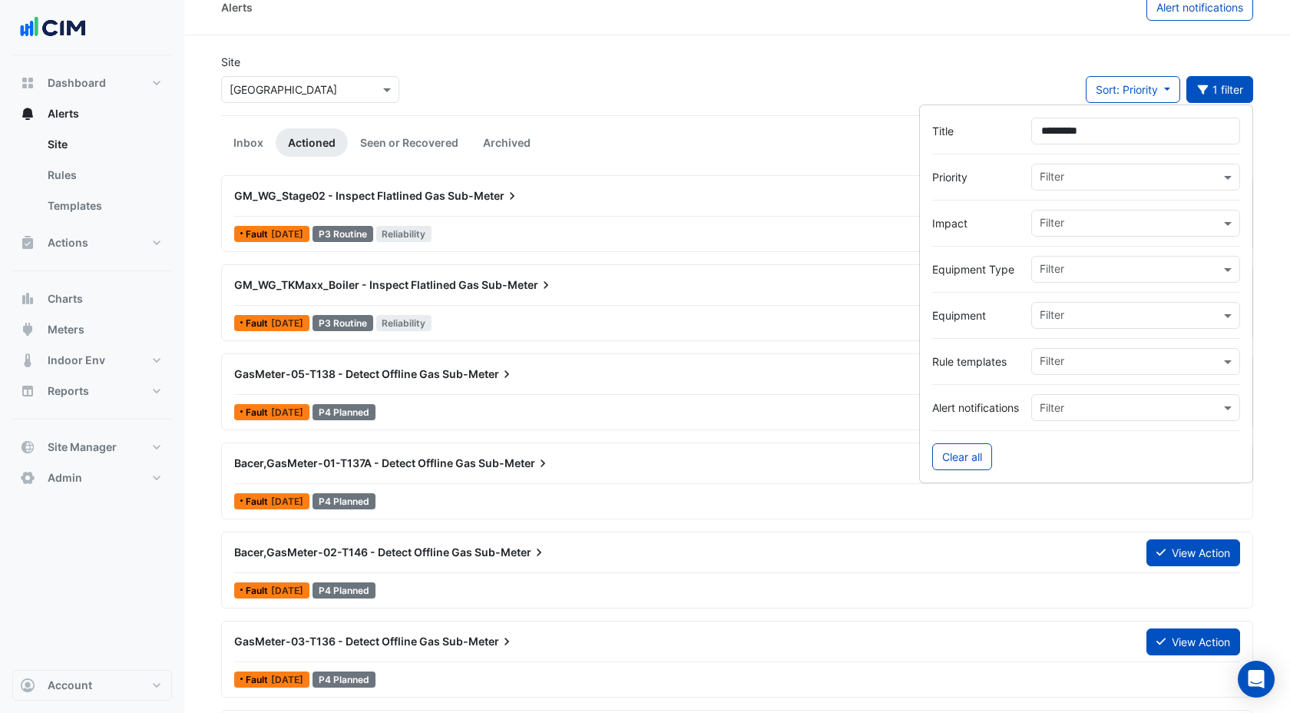
drag, startPoint x: 1106, startPoint y: 129, endPoint x: 980, endPoint y: 127, distance: 125.9
click at [980, 127] on div "Title *********" at bounding box center [1086, 130] width 308 height 27
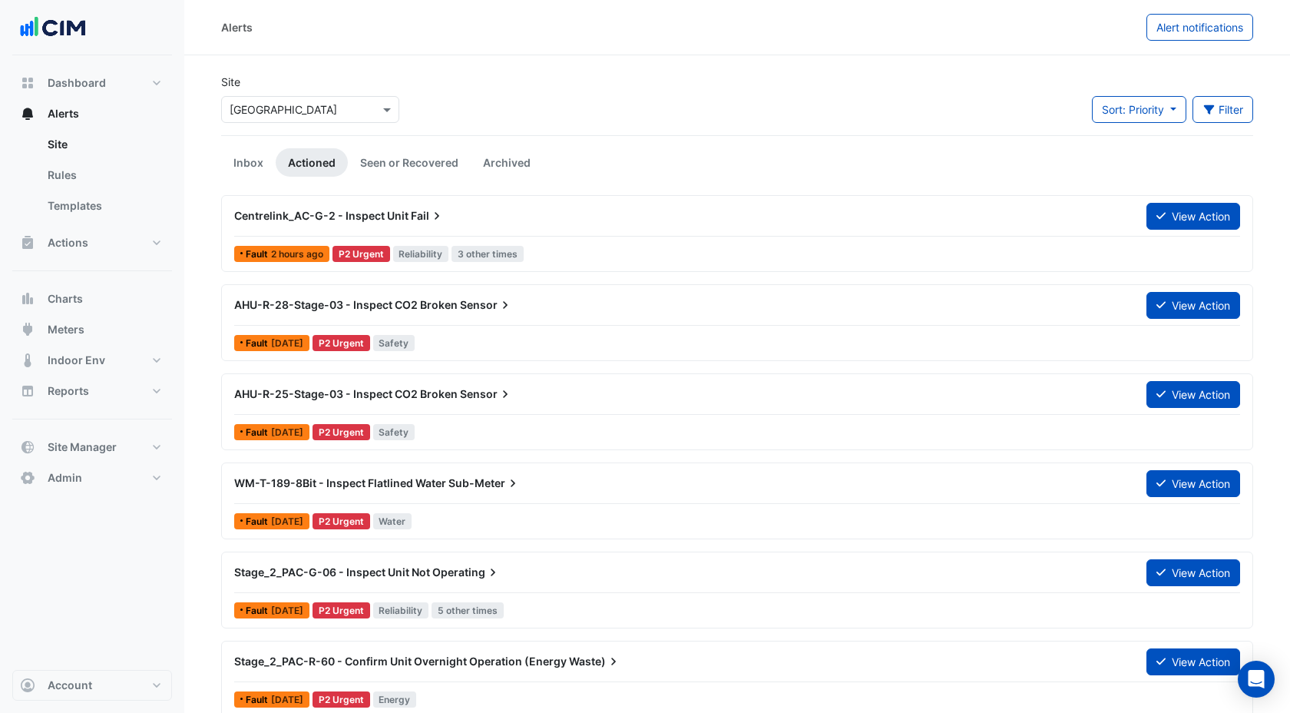
click at [580, 320] on div "AHU-R-28-Stage-03 - Inspect CO2 Broken Sensor View Action" at bounding box center [737, 308] width 1006 height 35
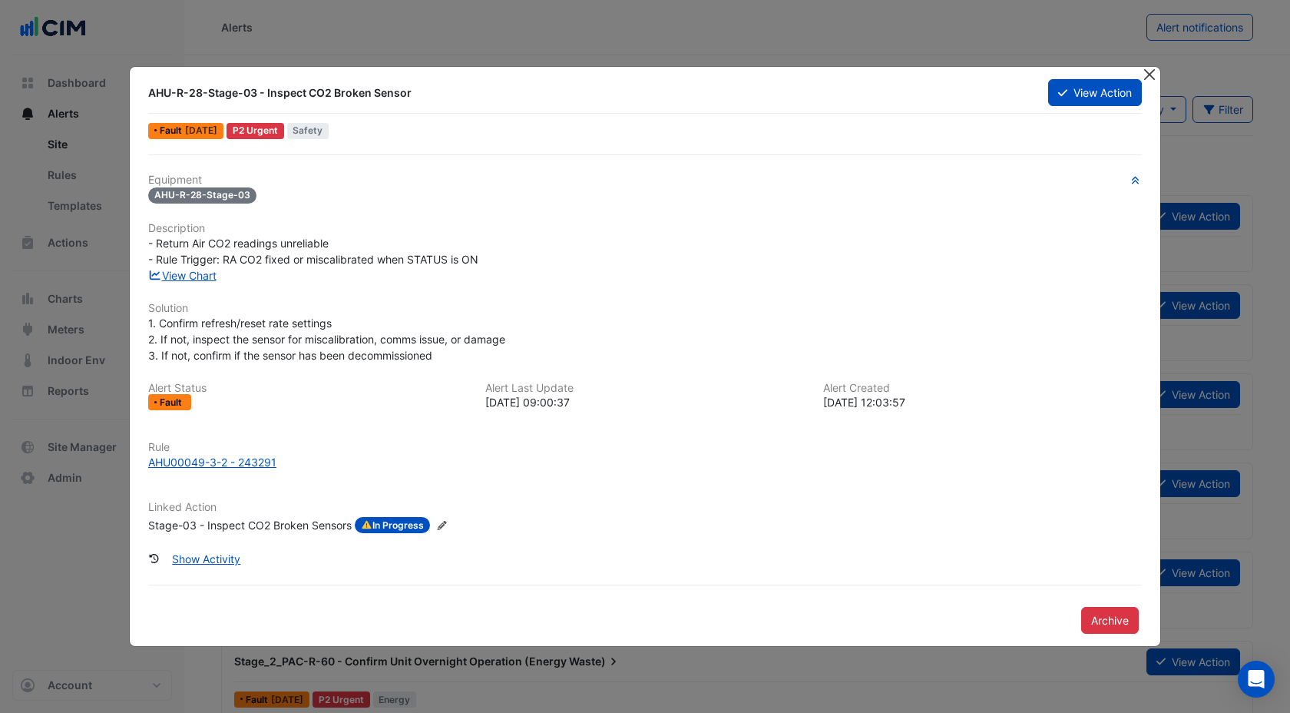
click at [1155, 79] on button "Close" at bounding box center [1149, 75] width 16 height 16
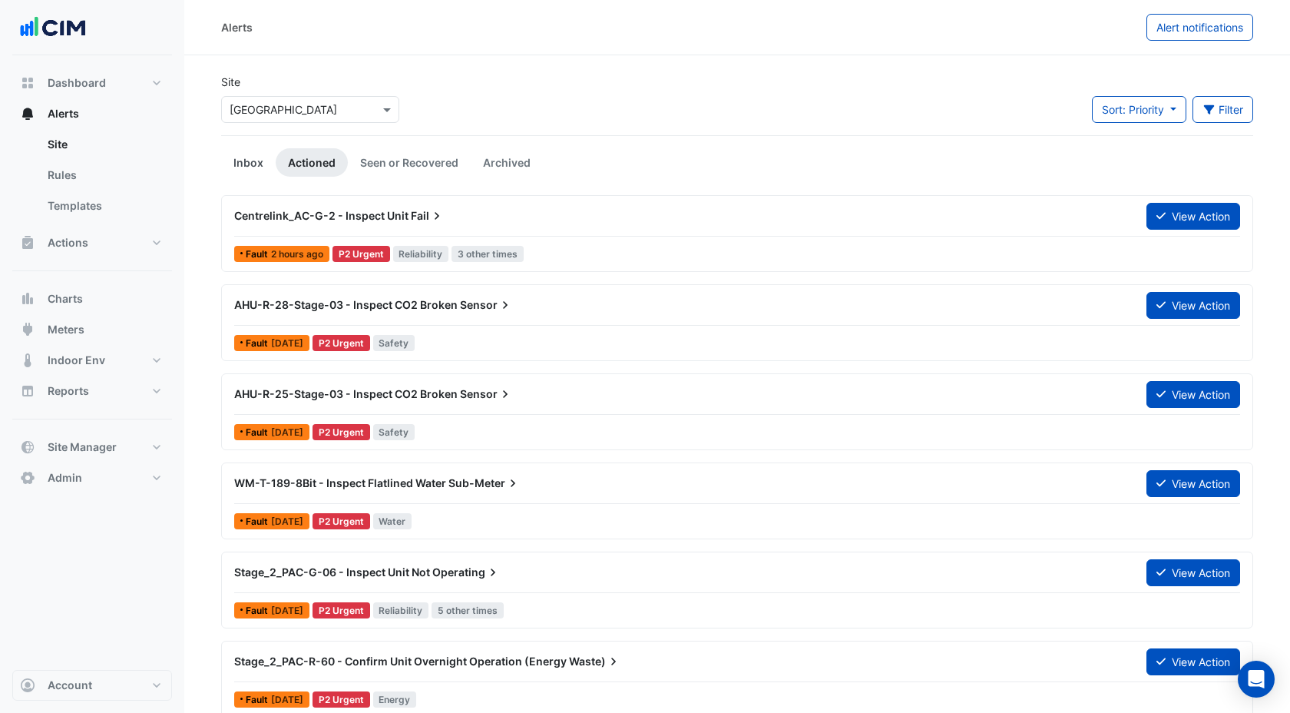
click at [256, 156] on link "Inbox" at bounding box center [248, 162] width 55 height 28
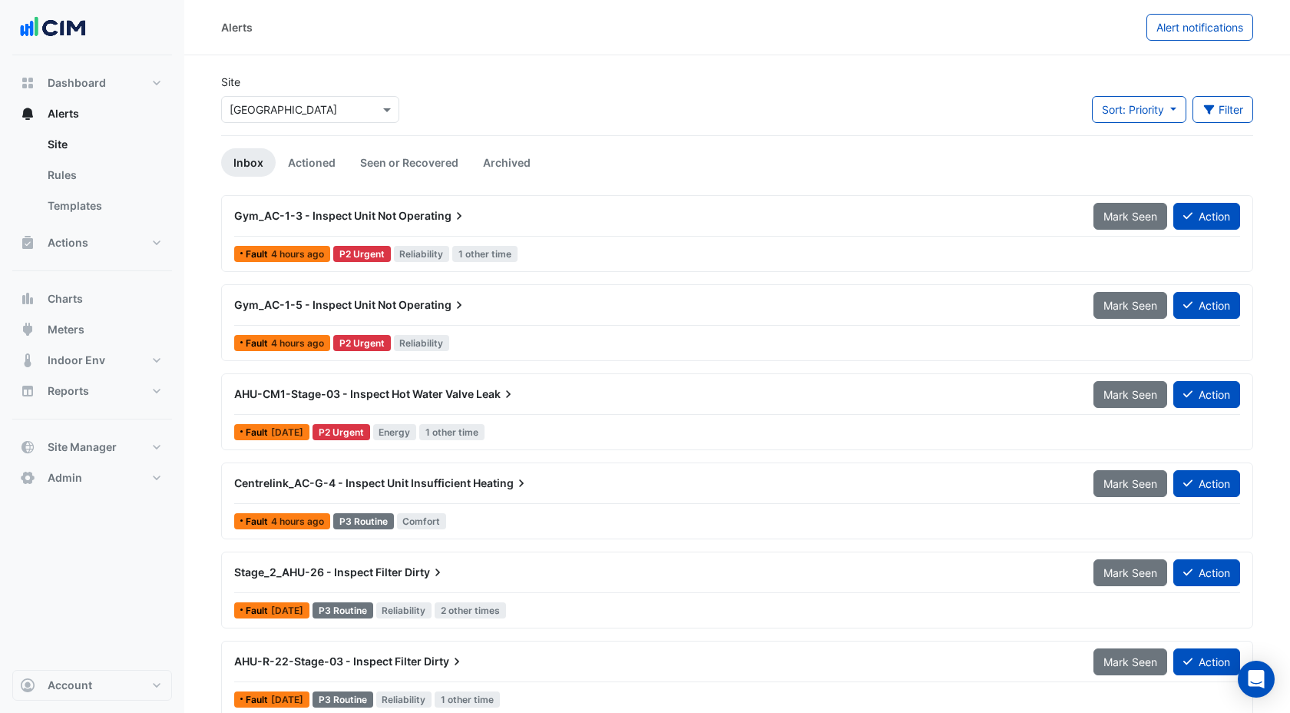
click at [594, 226] on div "Gym_AC-1-3 - Inspect Unit Not Operating" at bounding box center [654, 216] width 859 height 28
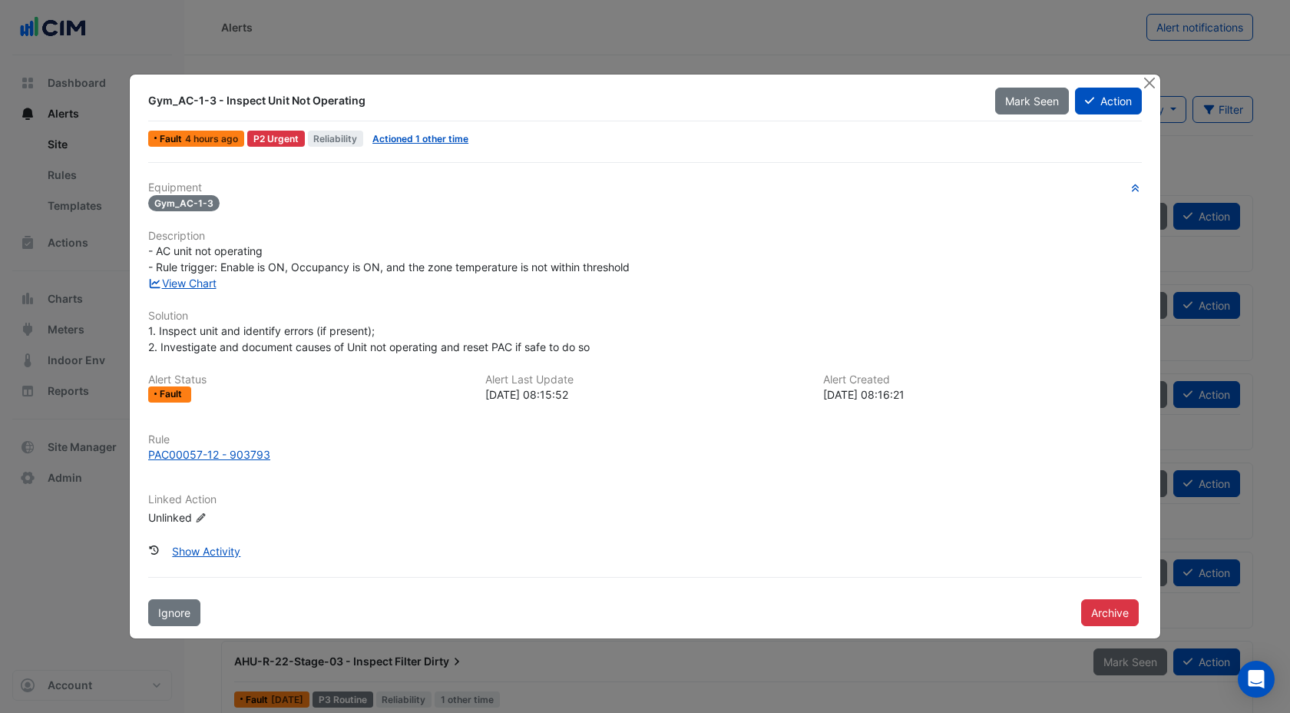
drag, startPoint x: 228, startPoint y: 104, endPoint x: 409, endPoint y: 107, distance: 181.2
click at [409, 107] on div "Gym_AC-1-3 - Inspect Unit Not Operating" at bounding box center [562, 100] width 828 height 15
click at [1111, 105] on button "Action" at bounding box center [1108, 101] width 67 height 27
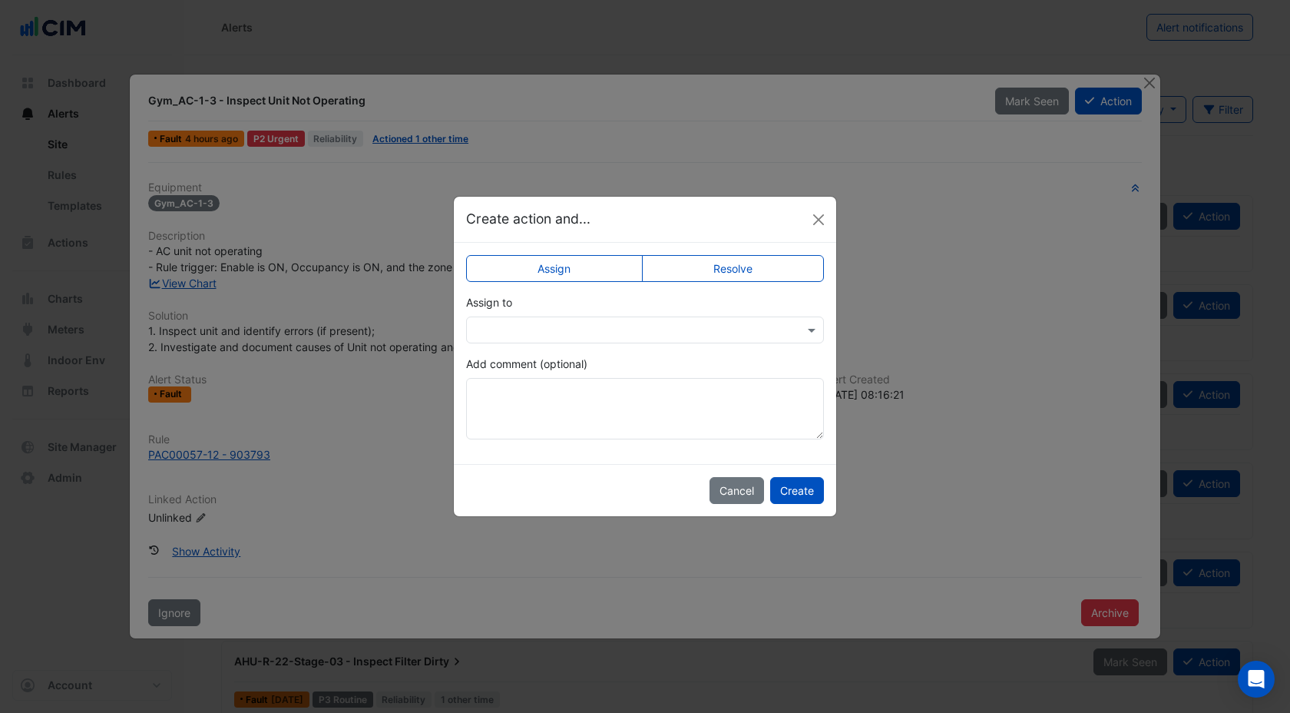
click at [724, 275] on label "Resolve" at bounding box center [733, 268] width 183 height 27
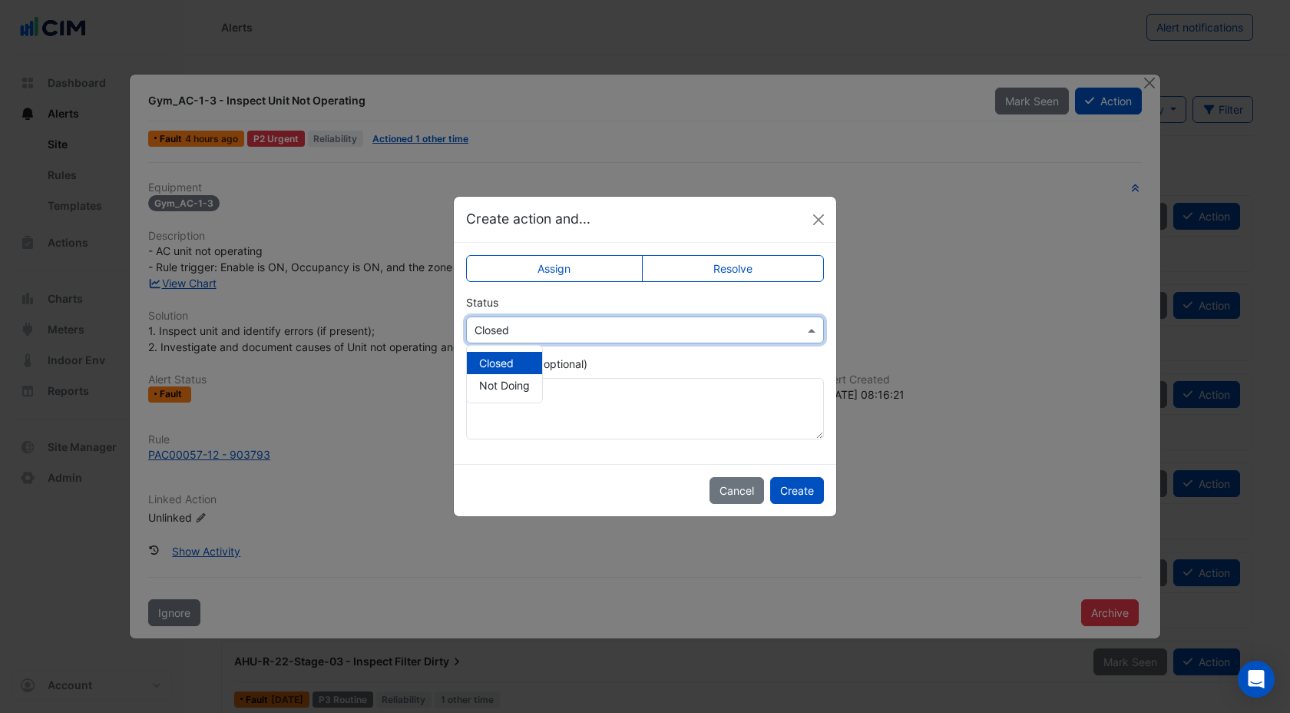
click at [585, 333] on input "text" at bounding box center [630, 330] width 310 height 16
click at [500, 387] on span "Not Doing" at bounding box center [504, 385] width 51 height 13
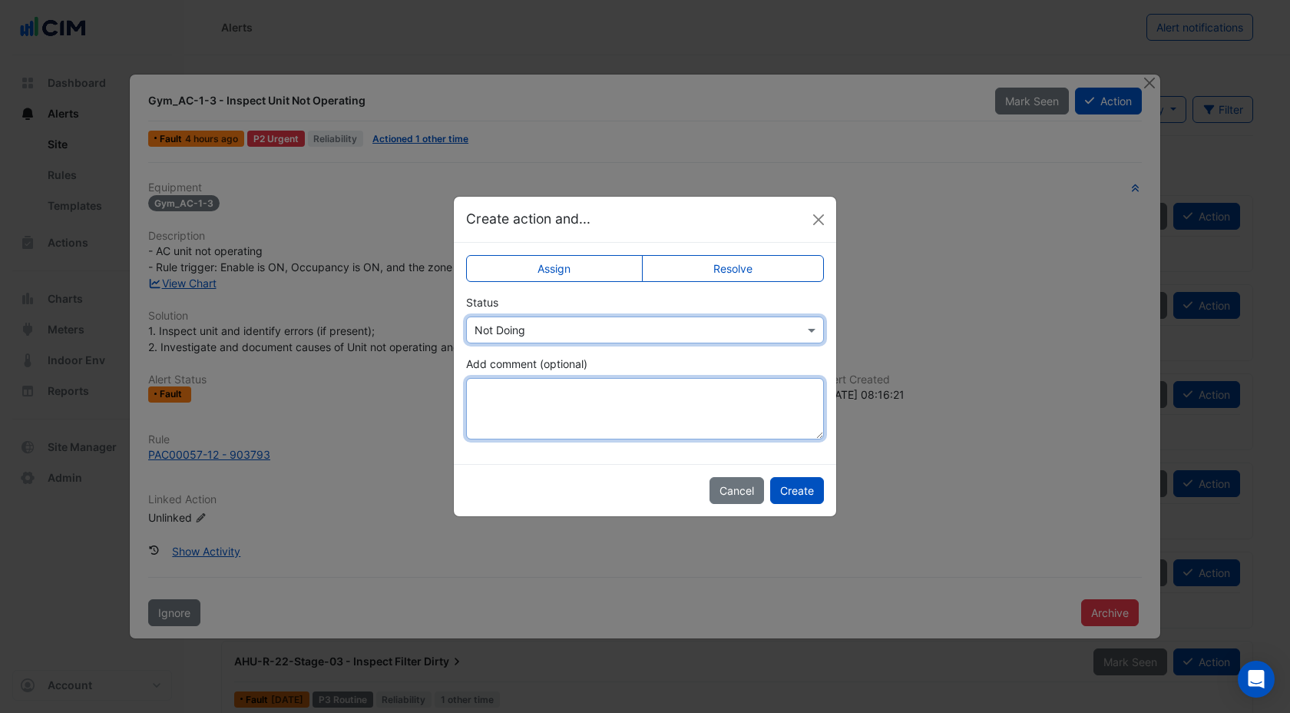
click at [500, 387] on textarea "Add comment (optional)" at bounding box center [645, 408] width 358 height 61
type textarea "*"
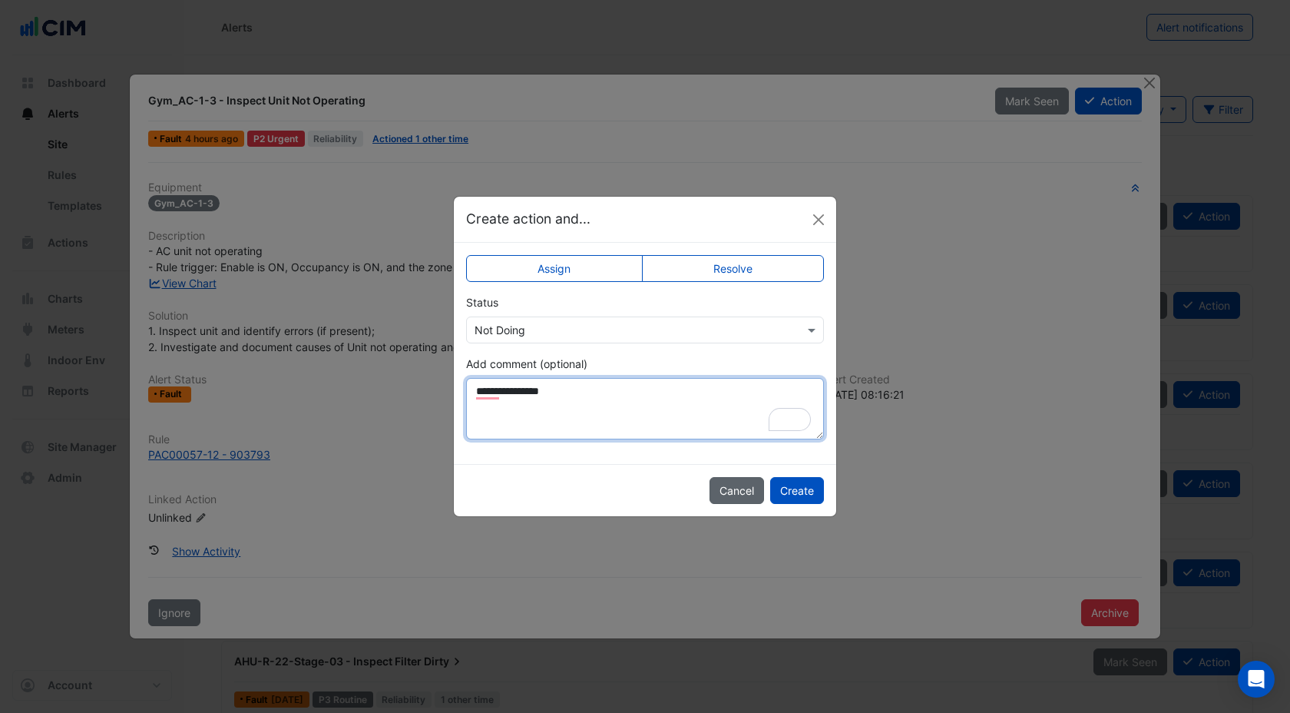
type textarea "**********"
click at [732, 486] on button "Cancel" at bounding box center [736, 490] width 55 height 27
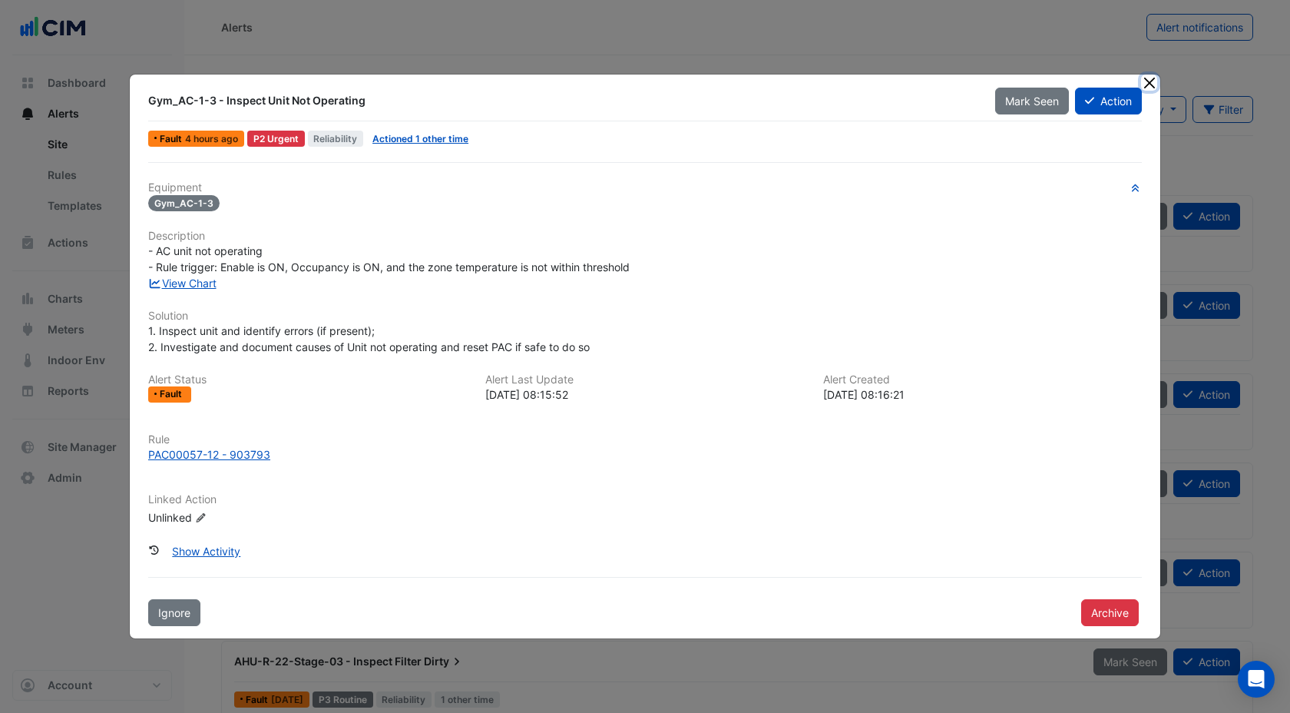
click at [1152, 82] on button "Close" at bounding box center [1149, 82] width 16 height 16
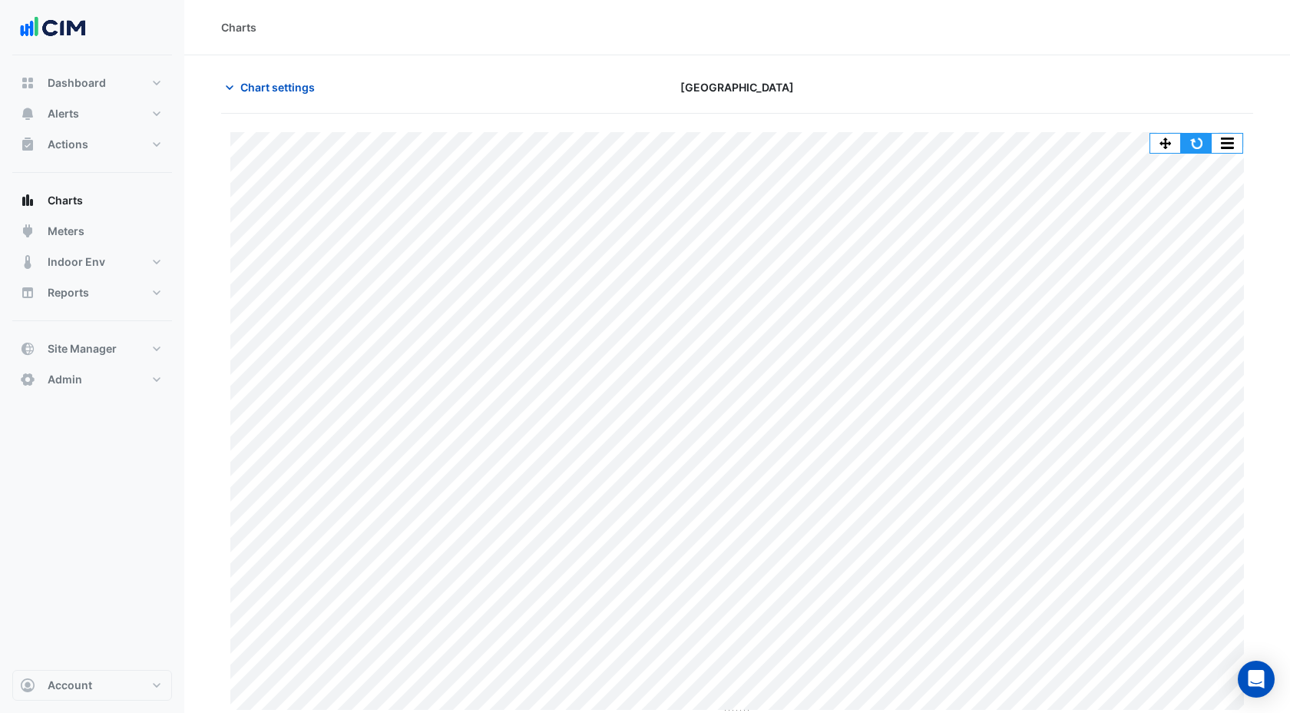
click at [1192, 149] on button "button" at bounding box center [1196, 143] width 31 height 19
click at [1195, 137] on button "button" at bounding box center [1196, 143] width 31 height 19
